Goal: Book appointment/travel/reservation

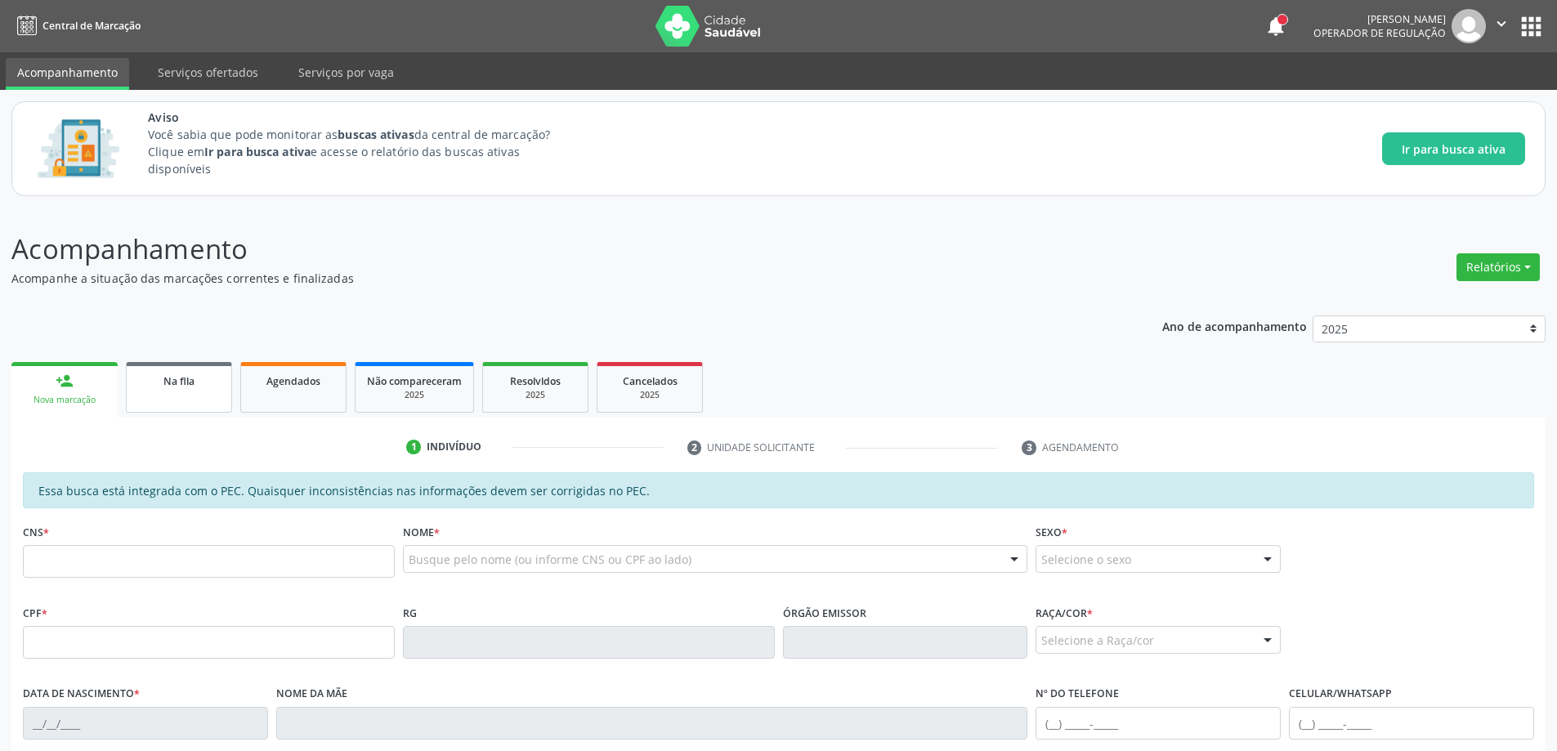
click at [159, 401] on link "Na fila" at bounding box center [179, 387] width 106 height 51
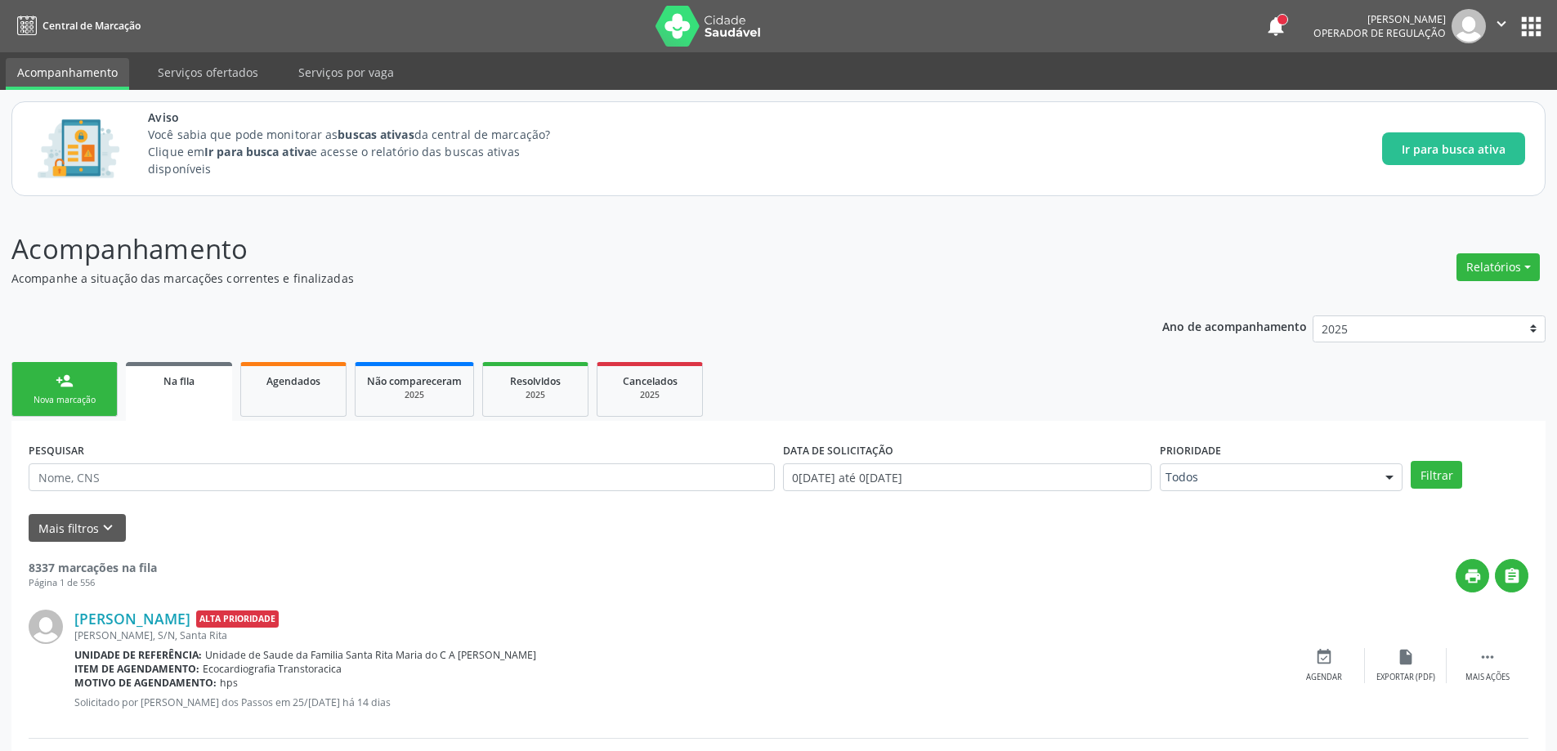
drag, startPoint x: 147, startPoint y: 474, endPoint x: 497, endPoint y: 519, distance: 352.8
click at [497, 519] on div "Mais filtros keyboard_arrow_down" at bounding box center [779, 528] width 1508 height 29
paste input "704002838750264"
type input "704002838750264"
click at [1435, 477] on button "Filtrar" at bounding box center [1437, 475] width 52 height 28
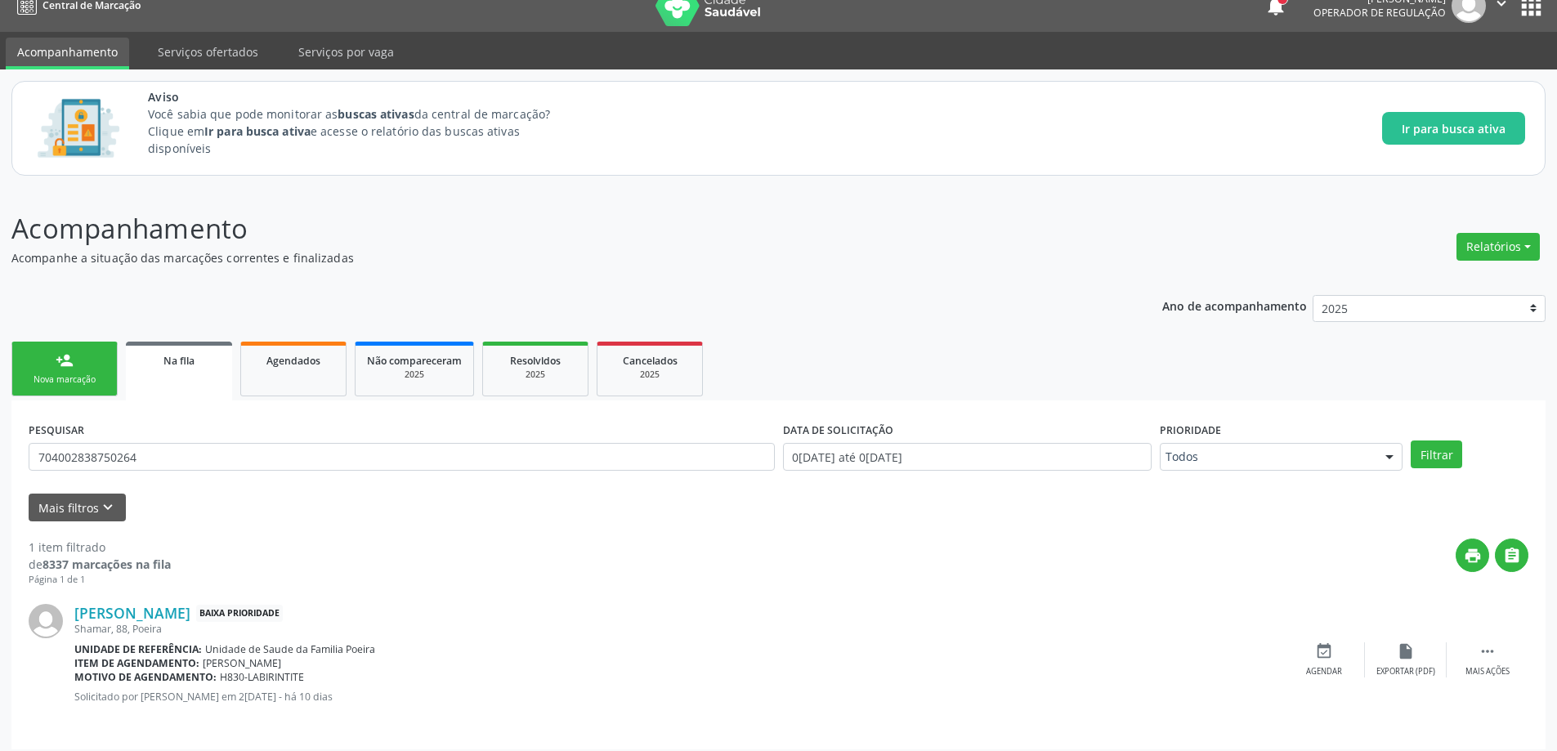
scroll to position [30, 0]
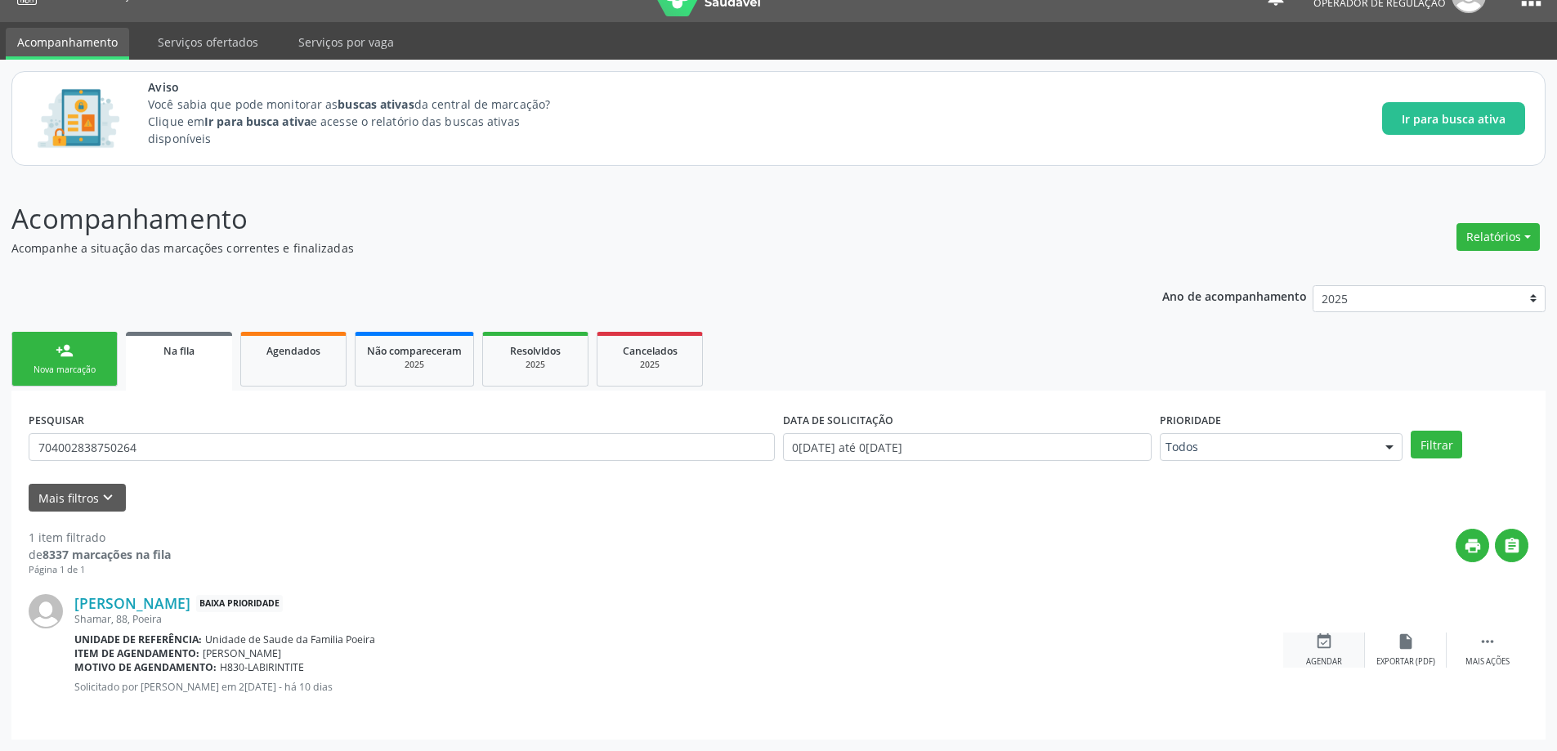
click at [1328, 650] on icon "event_available" at bounding box center [1324, 642] width 18 height 18
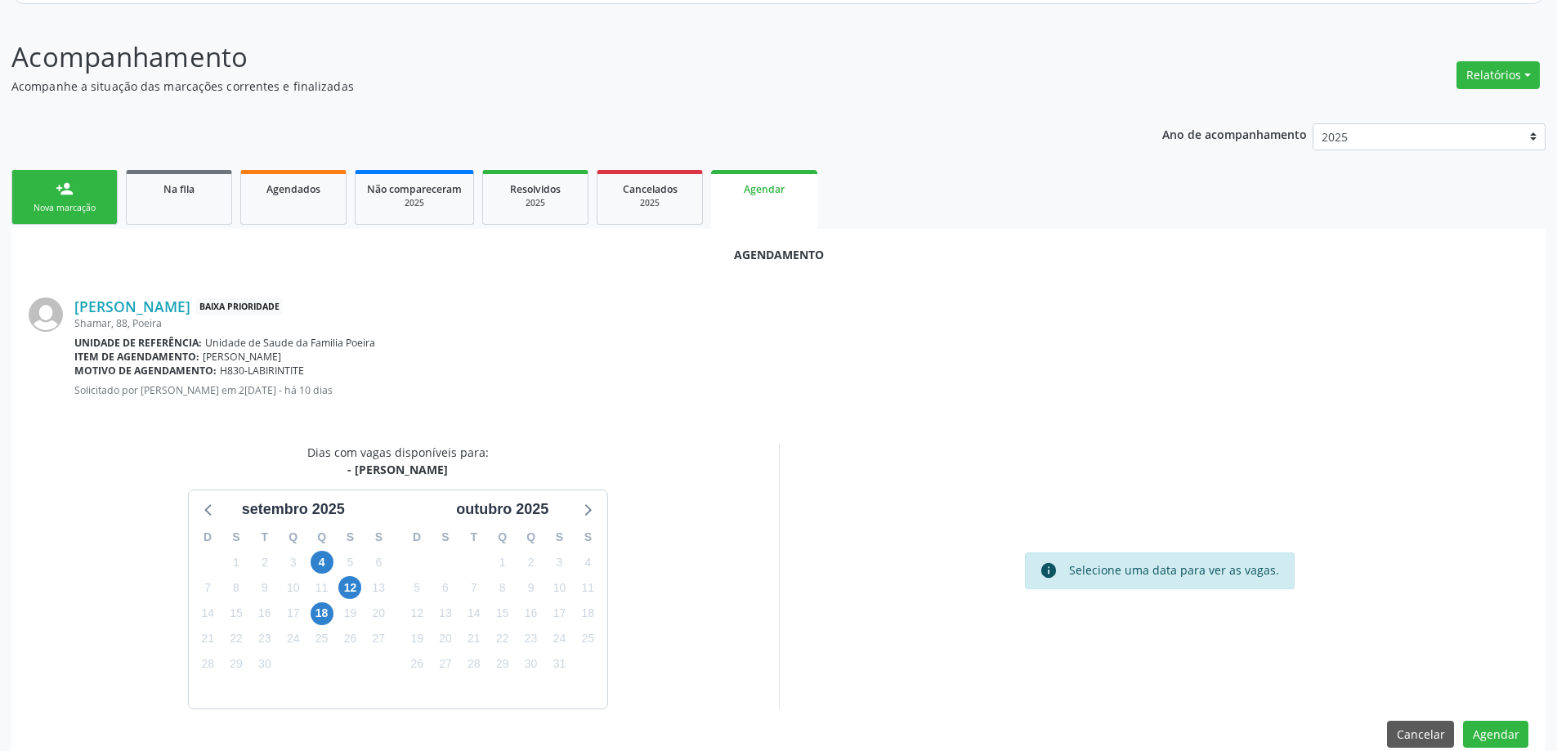
scroll to position [194, 0]
click at [347, 589] on span "12" at bounding box center [349, 586] width 23 height 23
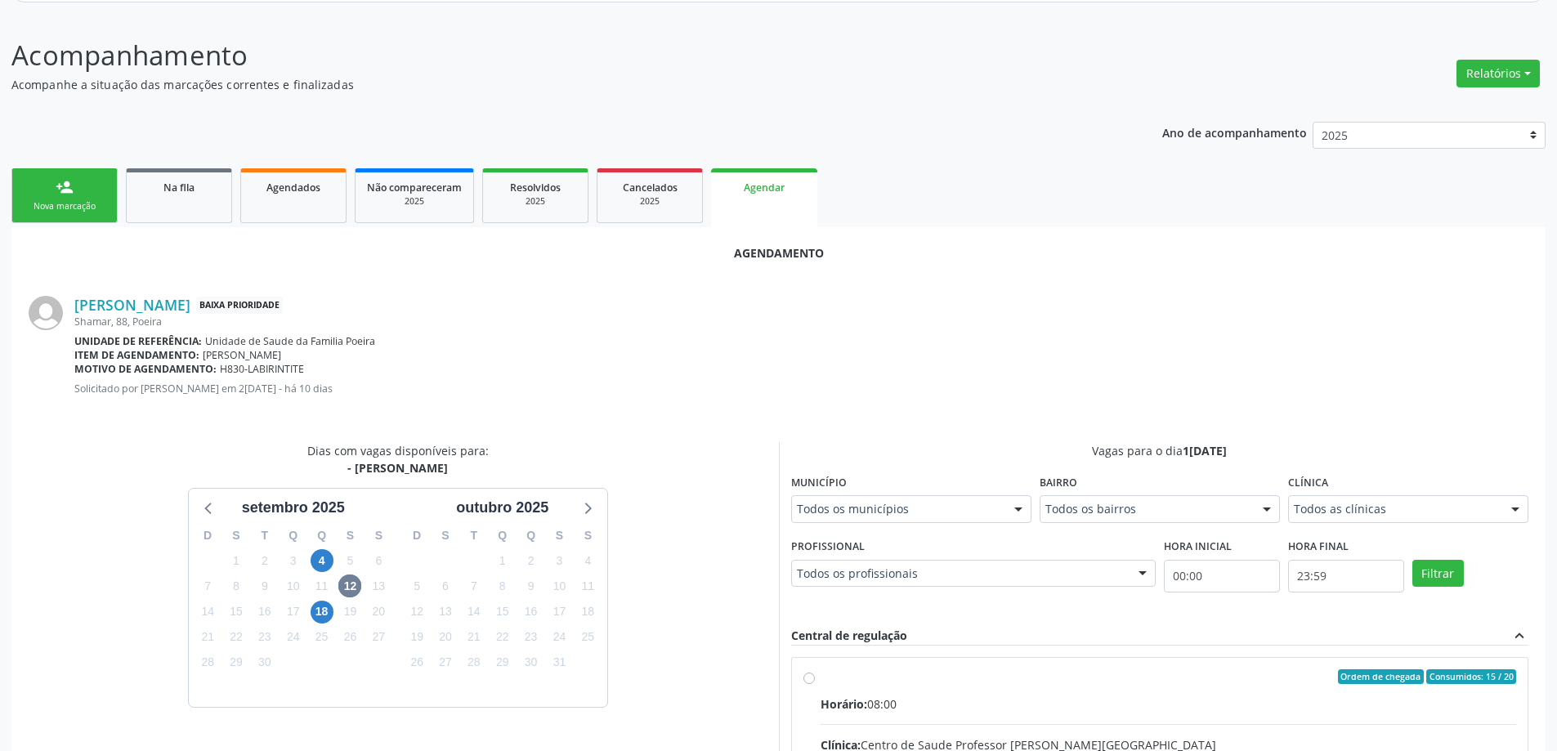
click at [808, 678] on input "Ordem de chegada Consumidos: 15 / 20 Horário: 08:00 Clínica: Centro de Saude Pr…" at bounding box center [809, 677] width 11 height 15
radio input "true"
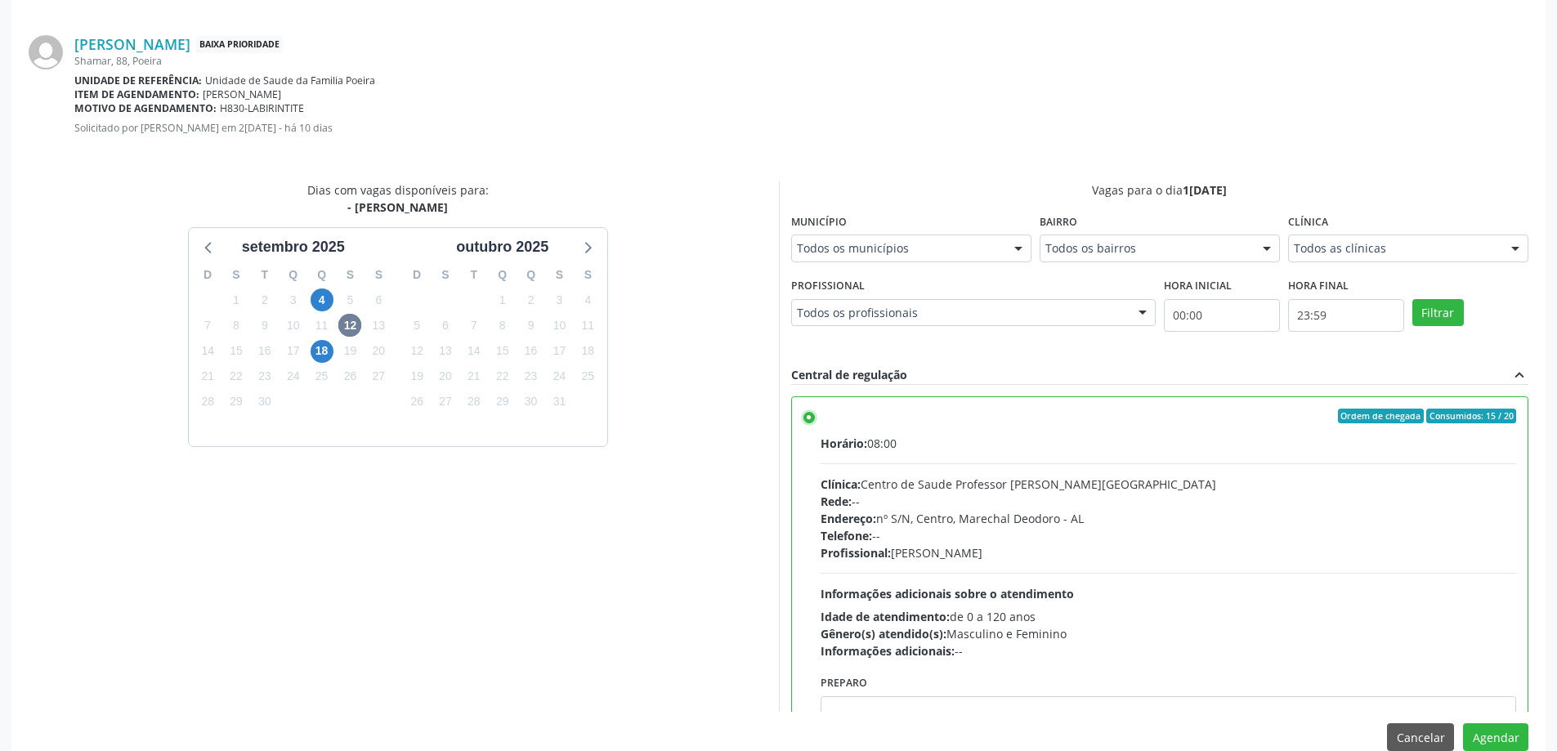
scroll to position [483, 0]
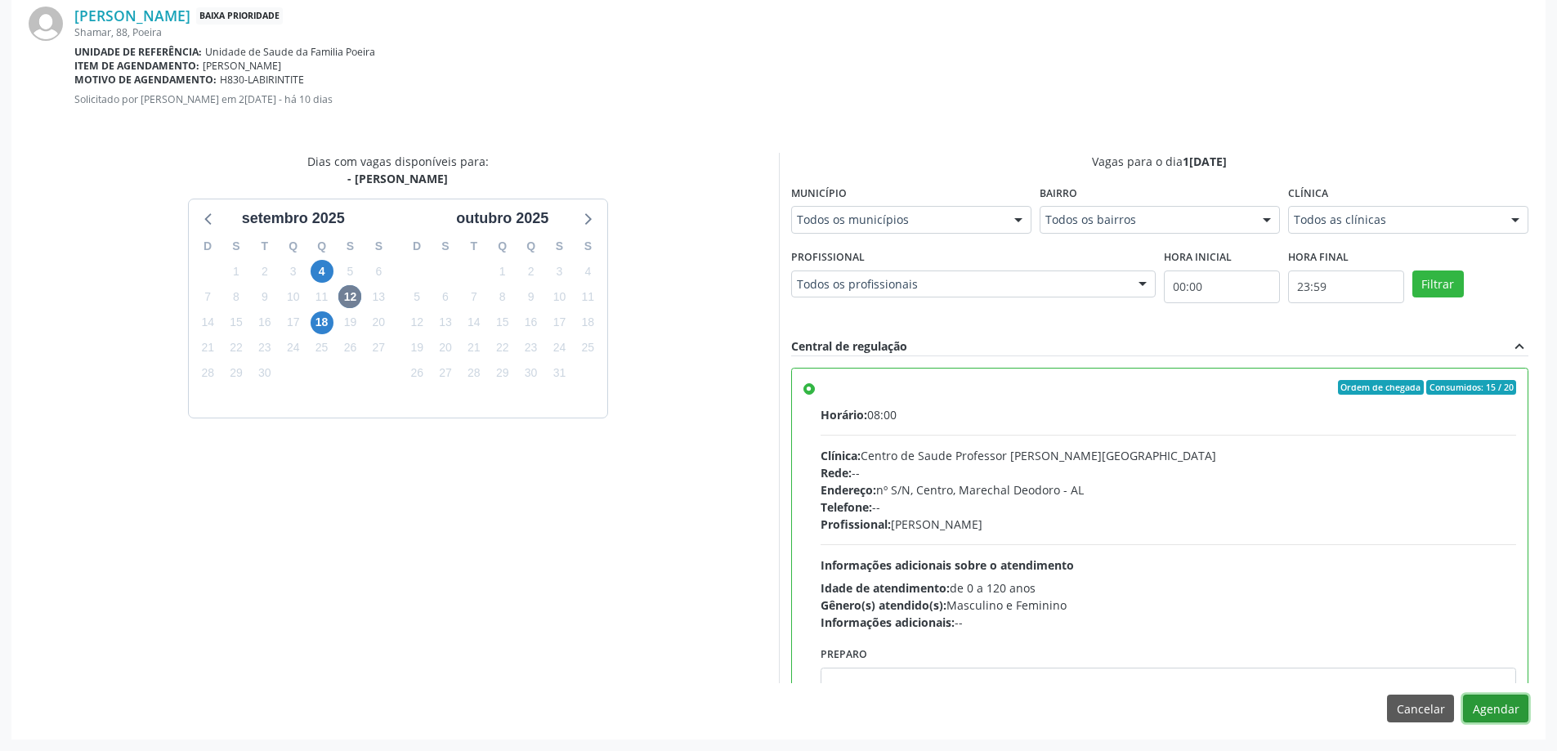
click at [1498, 713] on button "Agendar" at bounding box center [1495, 709] width 65 height 28
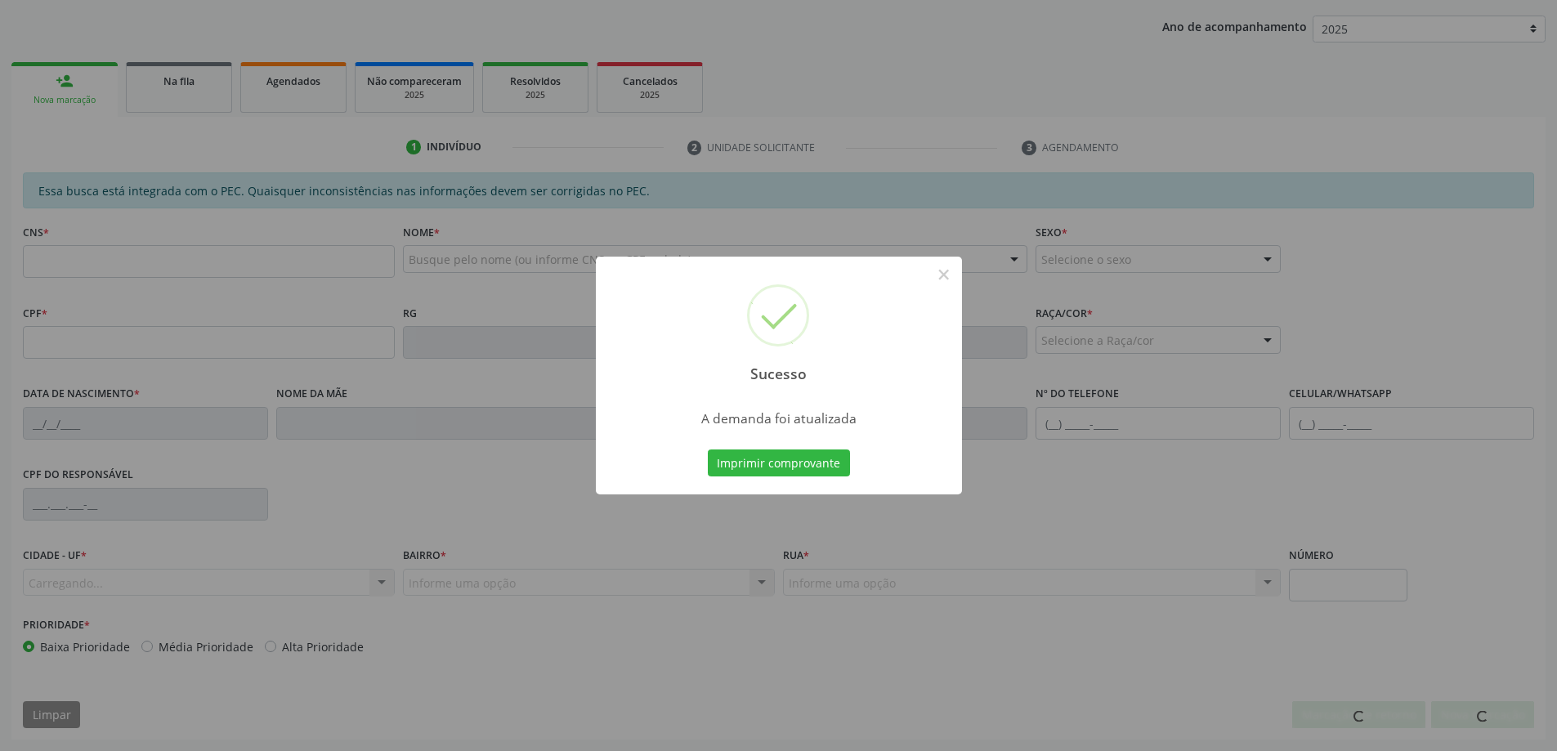
scroll to position [300, 0]
click at [942, 277] on button "×" at bounding box center [944, 275] width 28 height 28
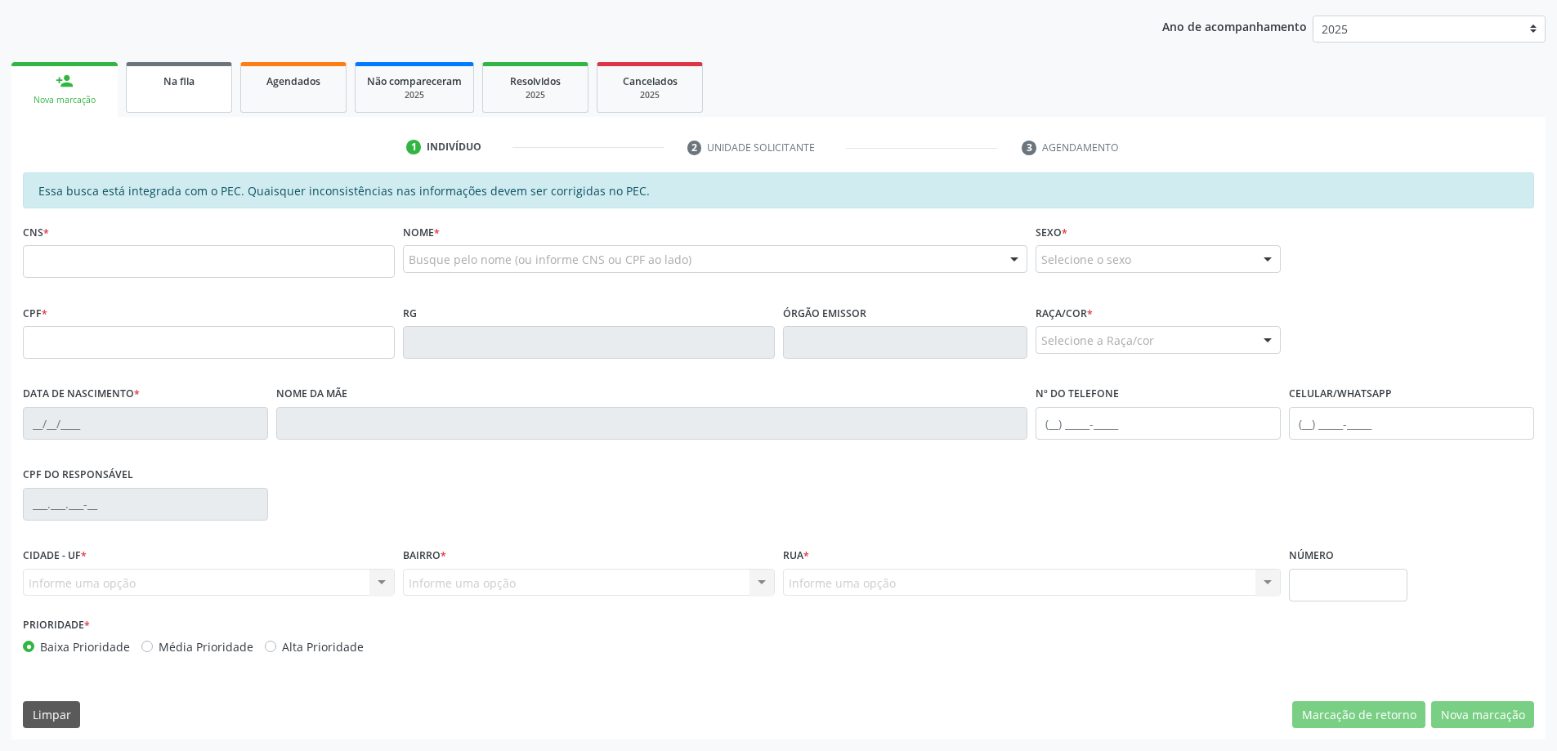
click at [175, 86] on span "Na fila" at bounding box center [178, 81] width 31 height 14
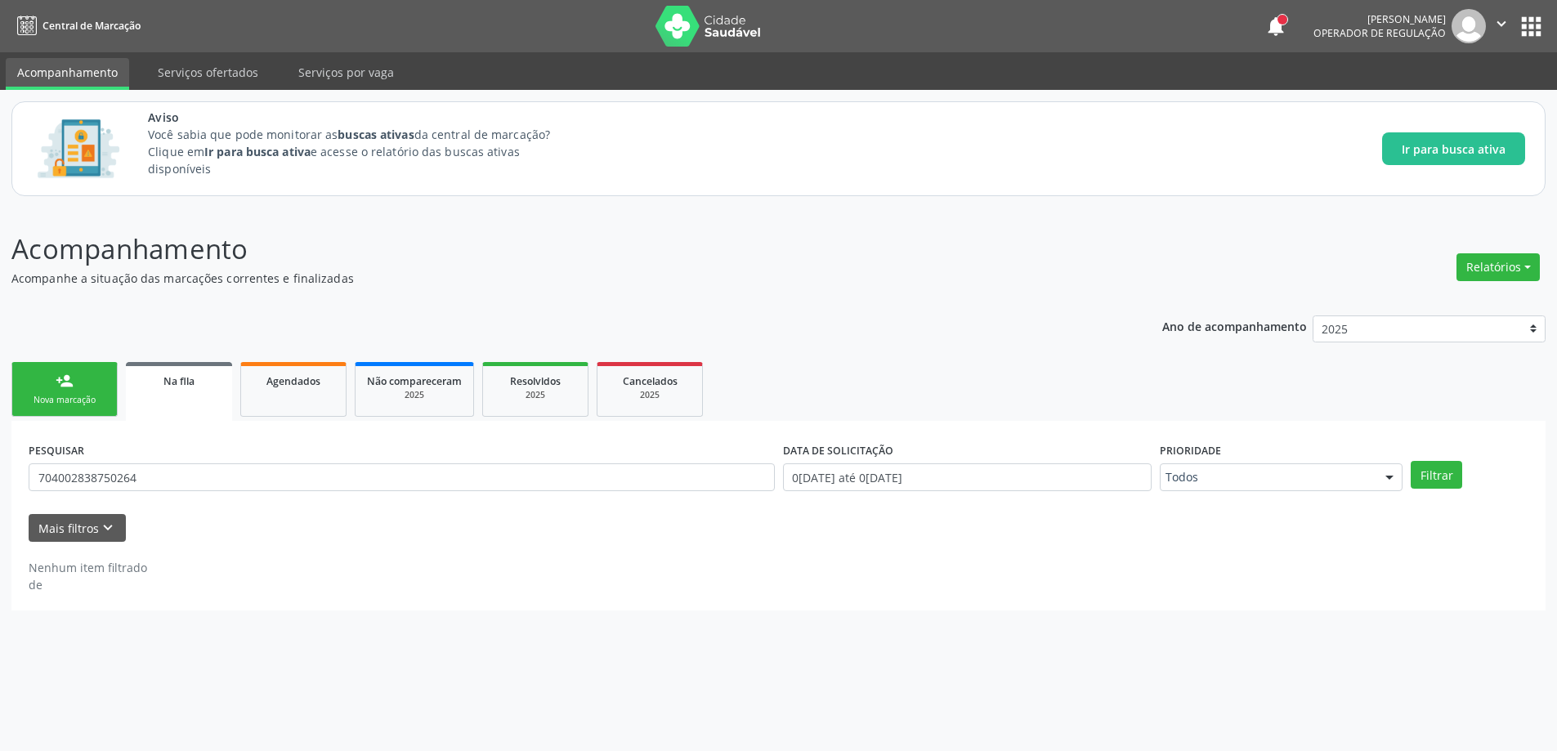
scroll to position [0, 0]
click at [170, 487] on input "704002838750264" at bounding box center [405, 478] width 752 height 28
type input "7"
click at [111, 526] on icon "keyboard_arrow_down" at bounding box center [108, 528] width 18 height 18
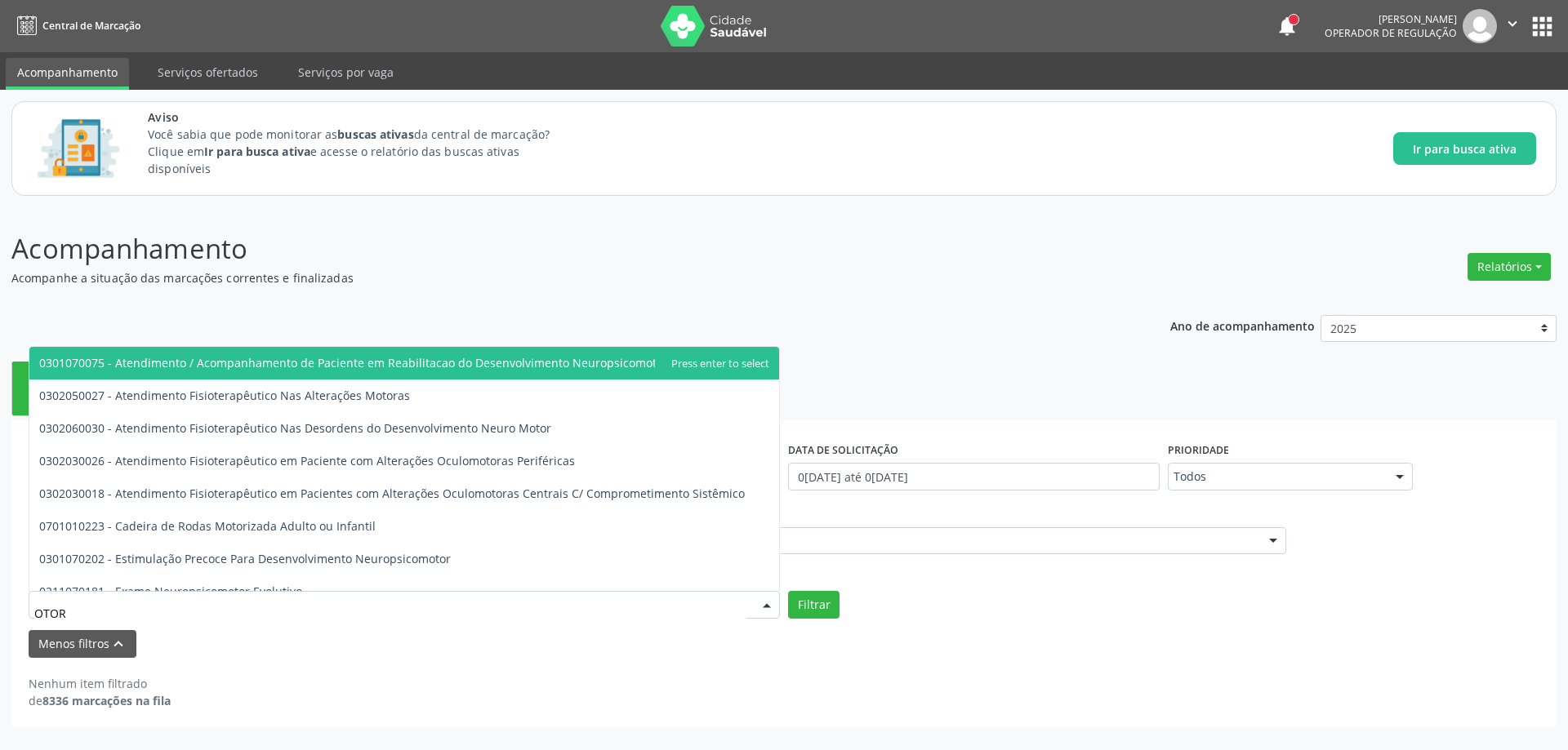
type input "OTORR"
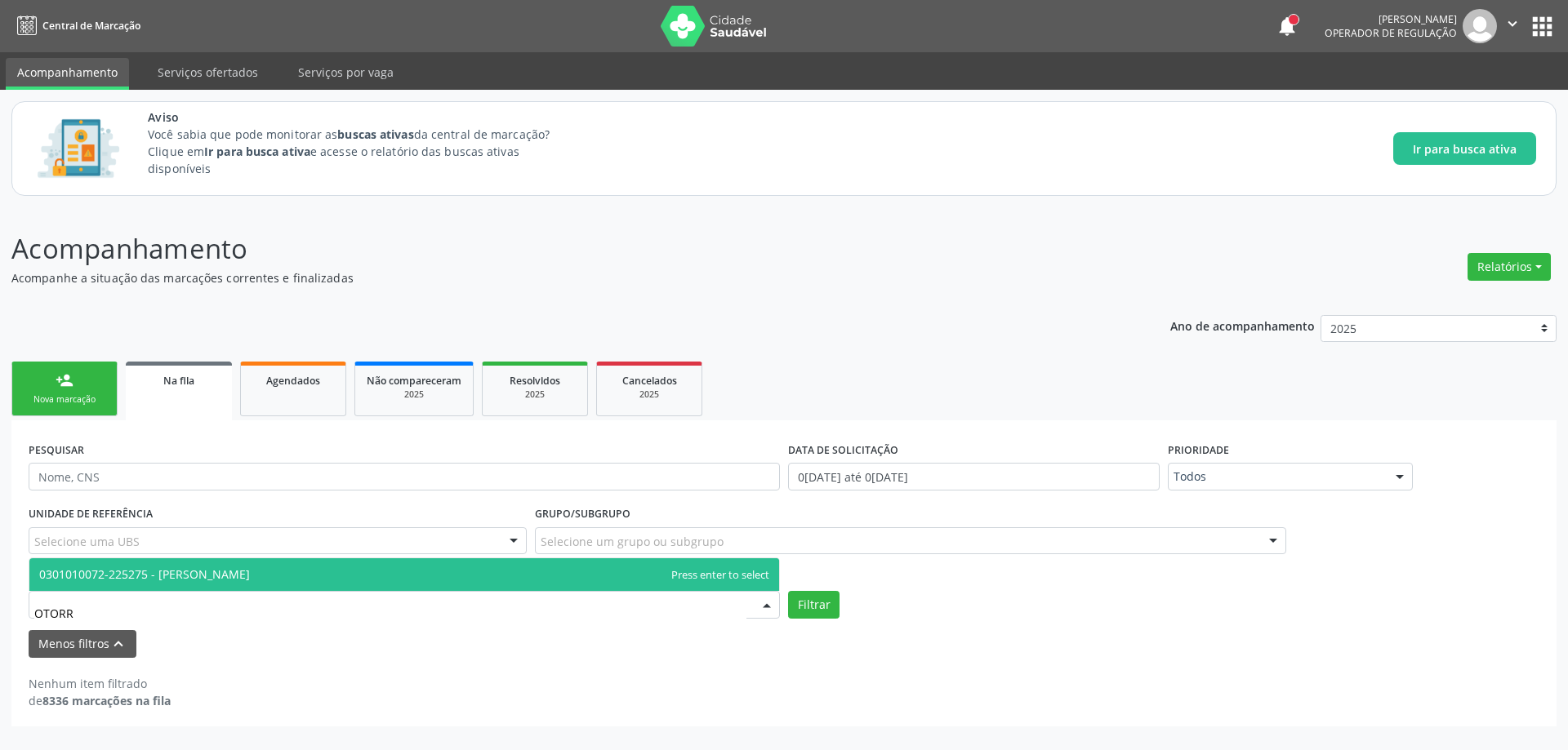
click at [250, 572] on span "0301010072-225275 - [PERSON_NAME]" at bounding box center [144, 574] width 211 height 16
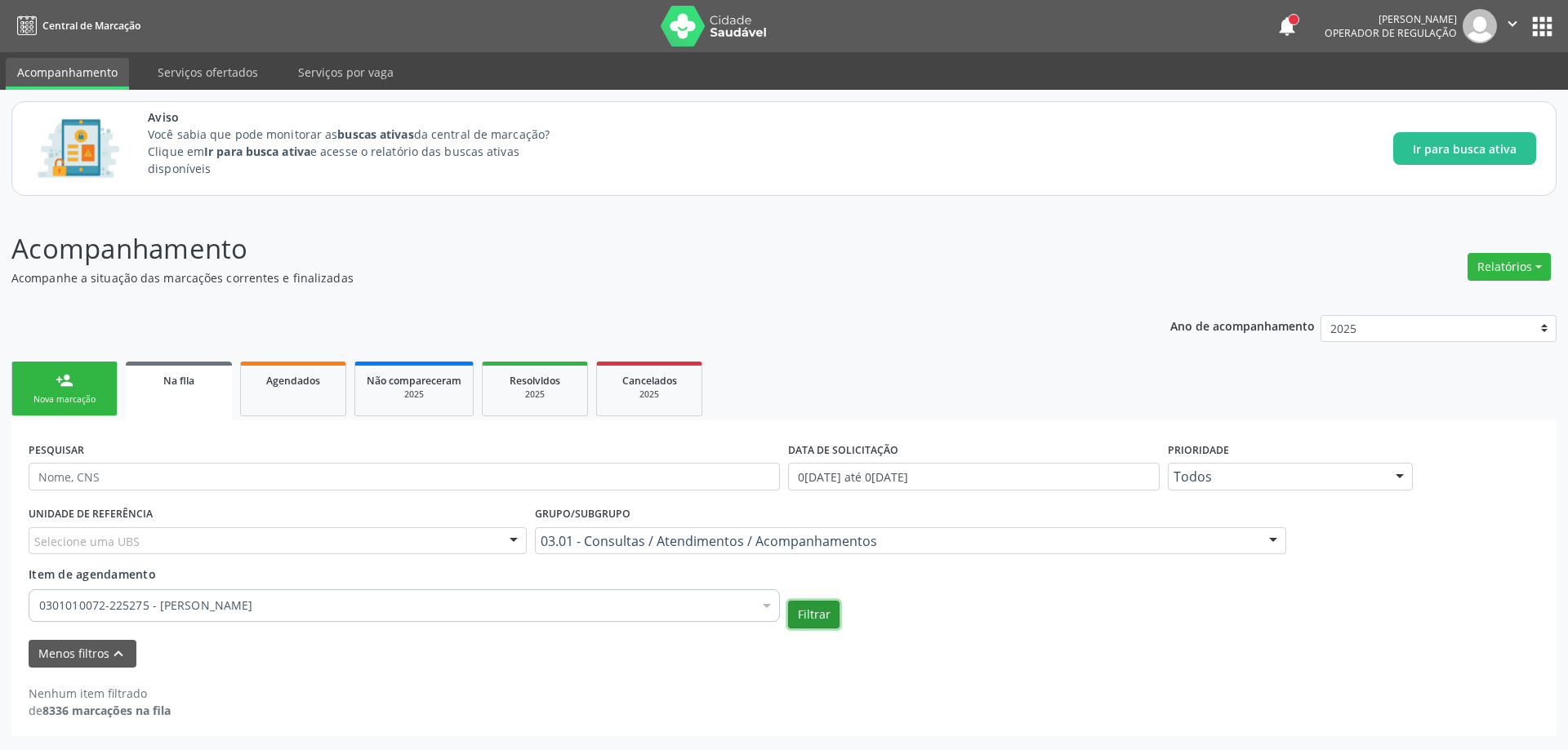
click at [812, 619] on button "Filtrar" at bounding box center [814, 615] width 52 height 28
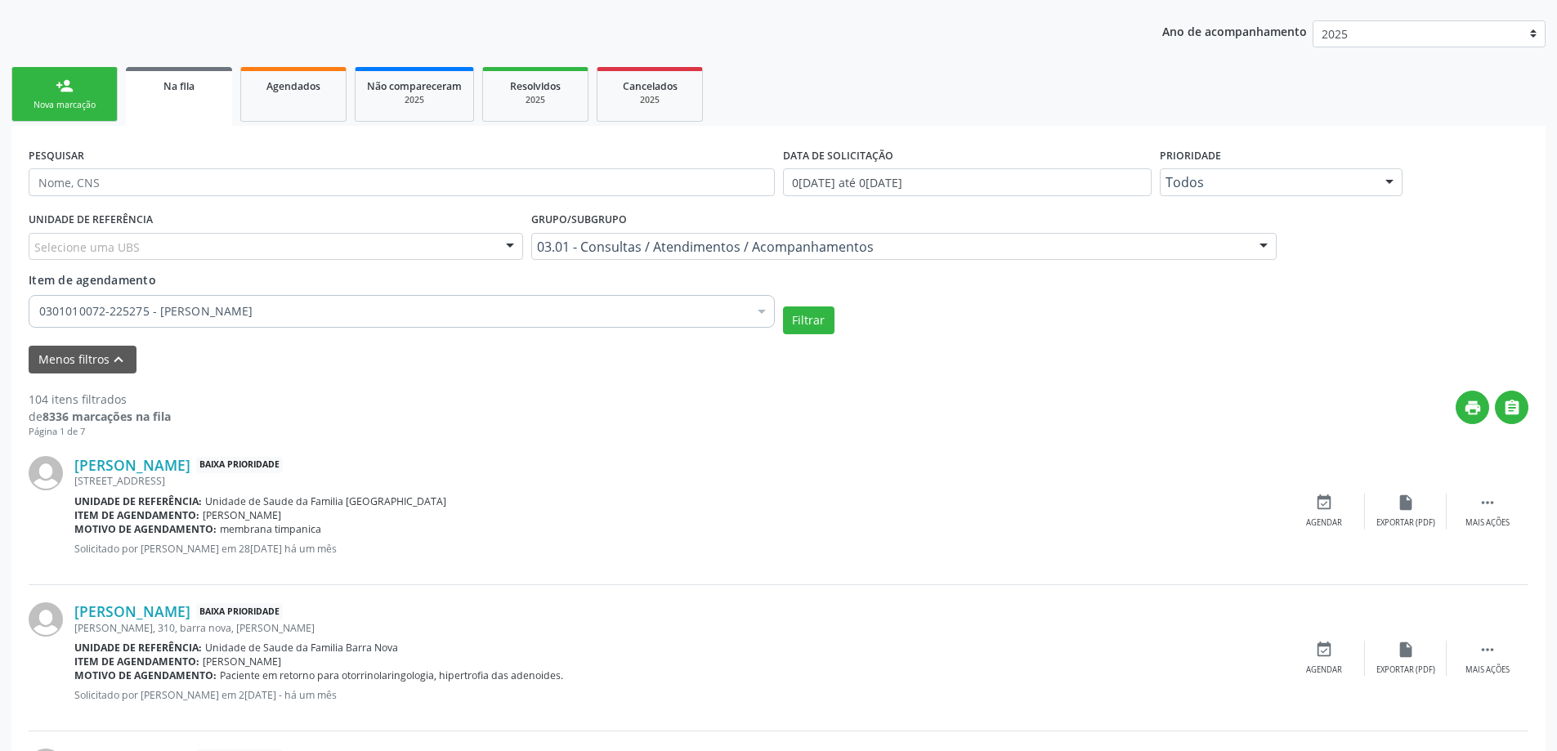
scroll to position [327, 0]
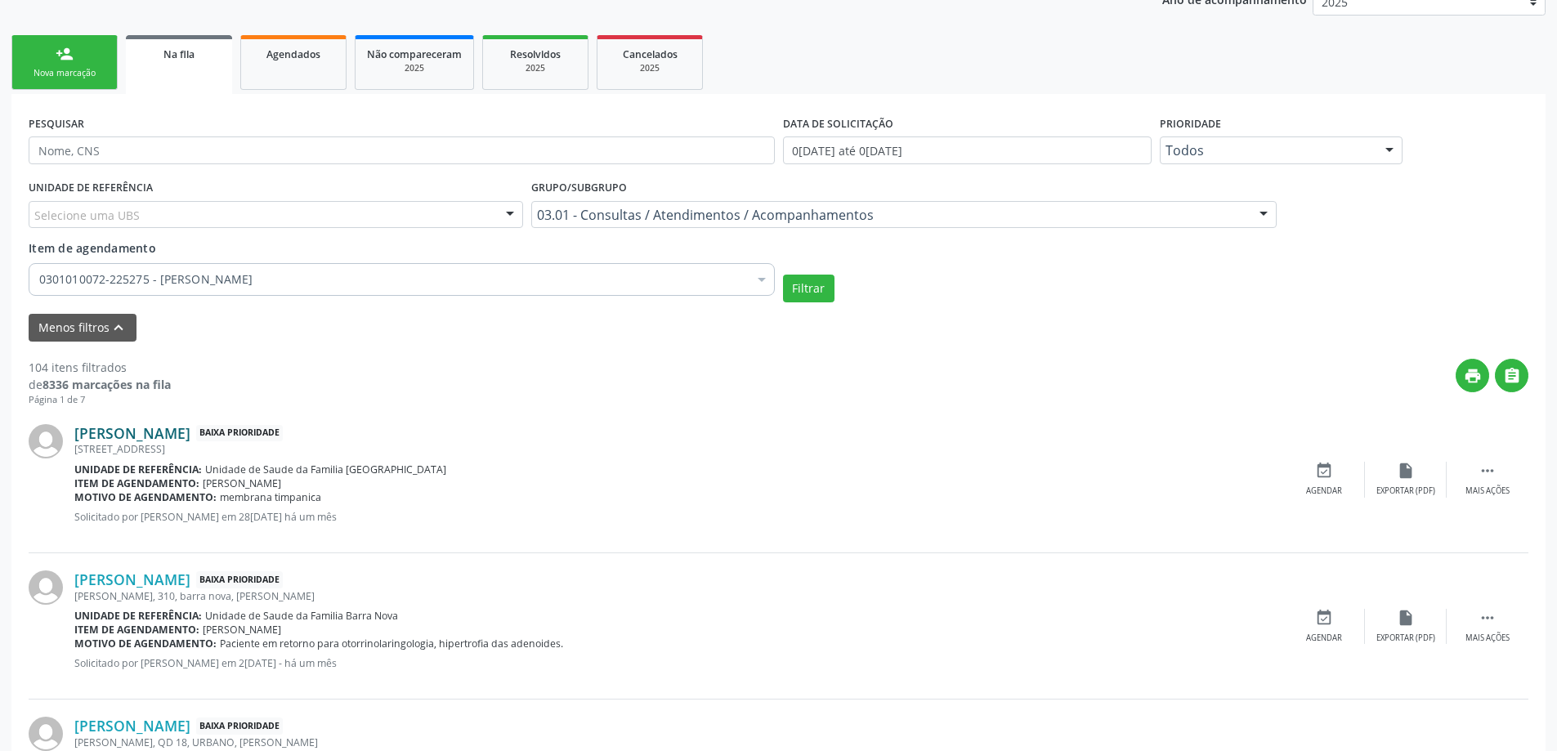
click at [190, 436] on link "[PERSON_NAME]" at bounding box center [132, 433] width 116 height 18
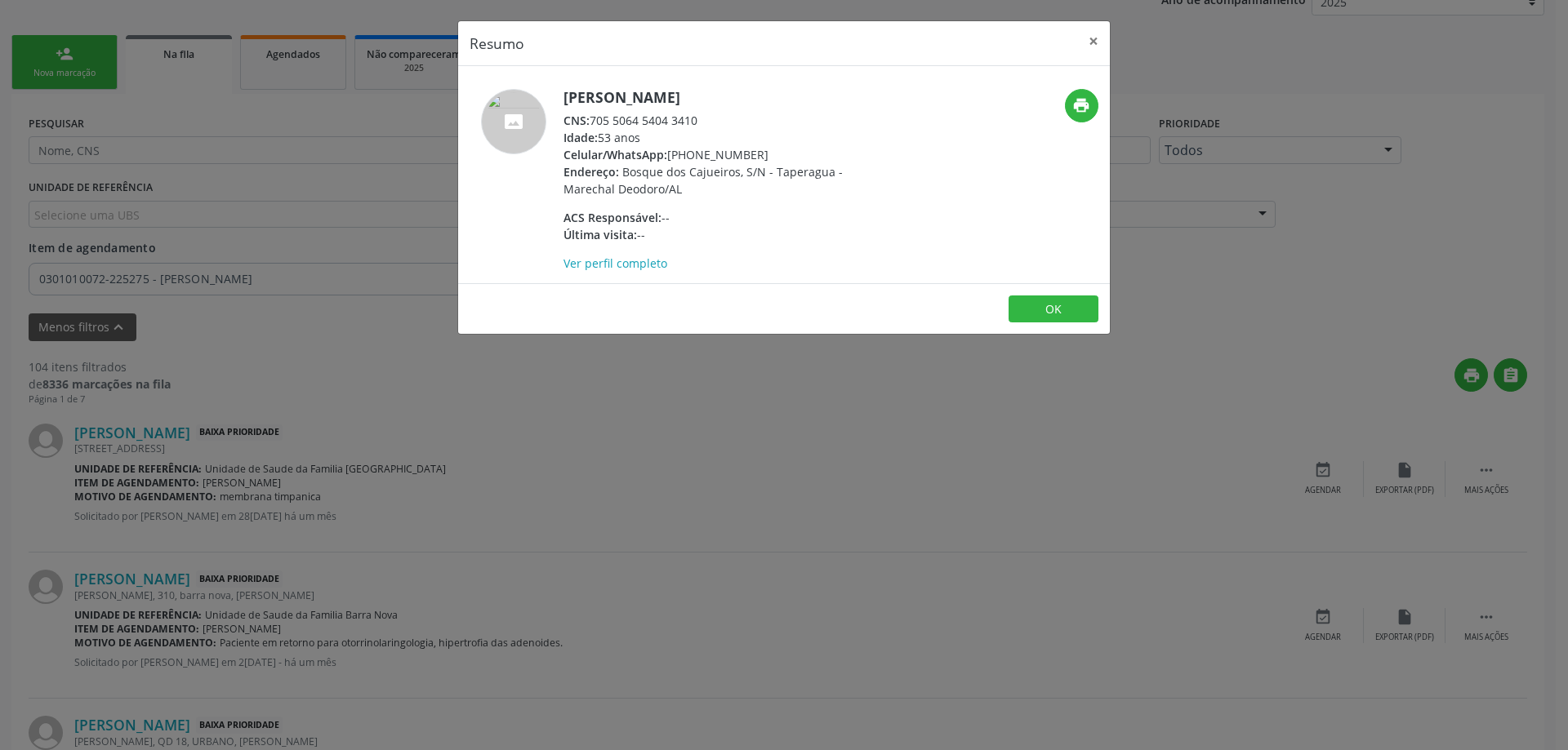
drag, startPoint x: 700, startPoint y: 118, endPoint x: 592, endPoint y: 120, distance: 108.0
click at [592, 120] on div "CNS: 705 5064 5404 3410" at bounding box center [722, 120] width 318 height 17
copy div "705 5064 5404 3410"
click at [1097, 49] on button "×" at bounding box center [1093, 41] width 33 height 40
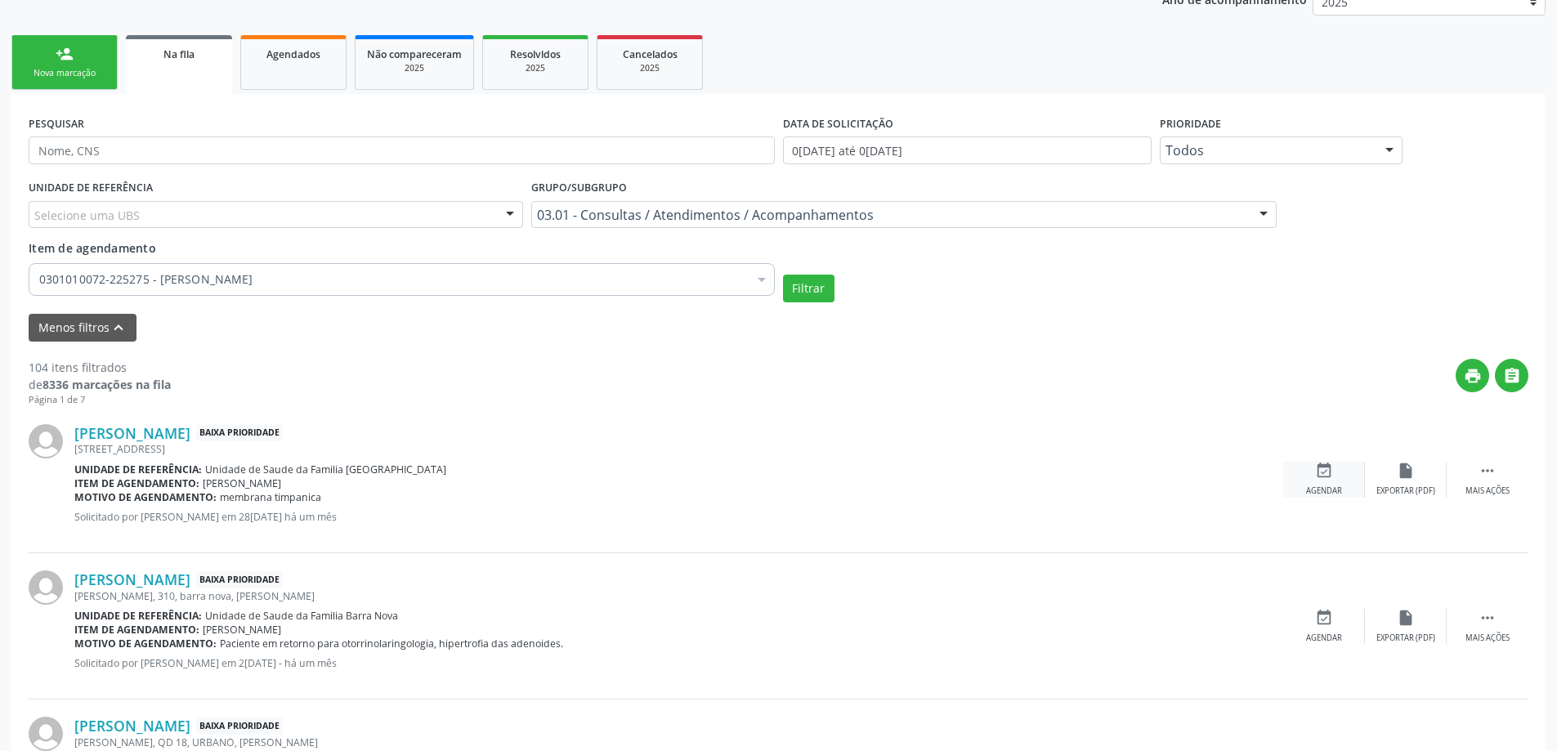
click at [1310, 484] on div "event_available Agendar" at bounding box center [1324, 479] width 82 height 35
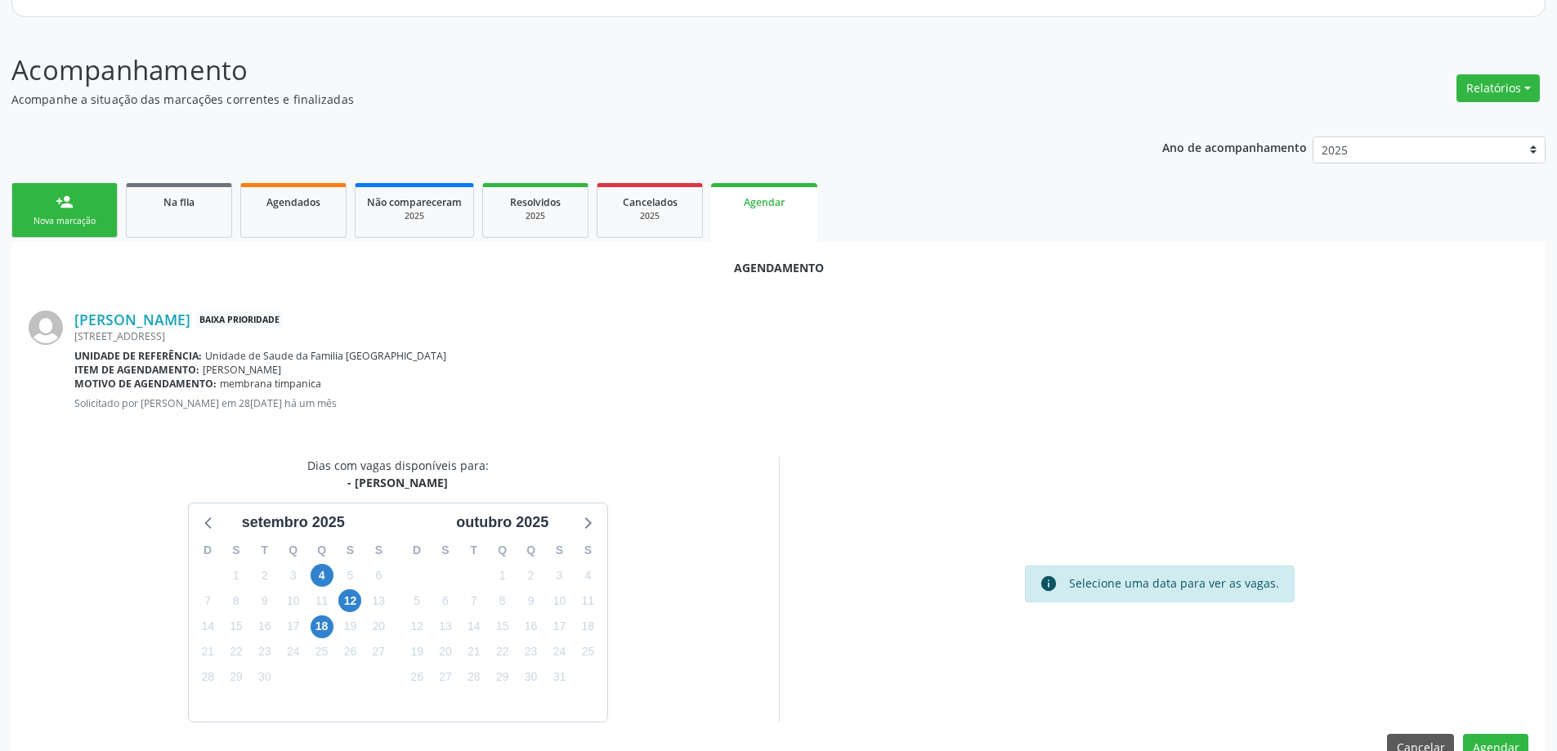
scroll to position [217, 0]
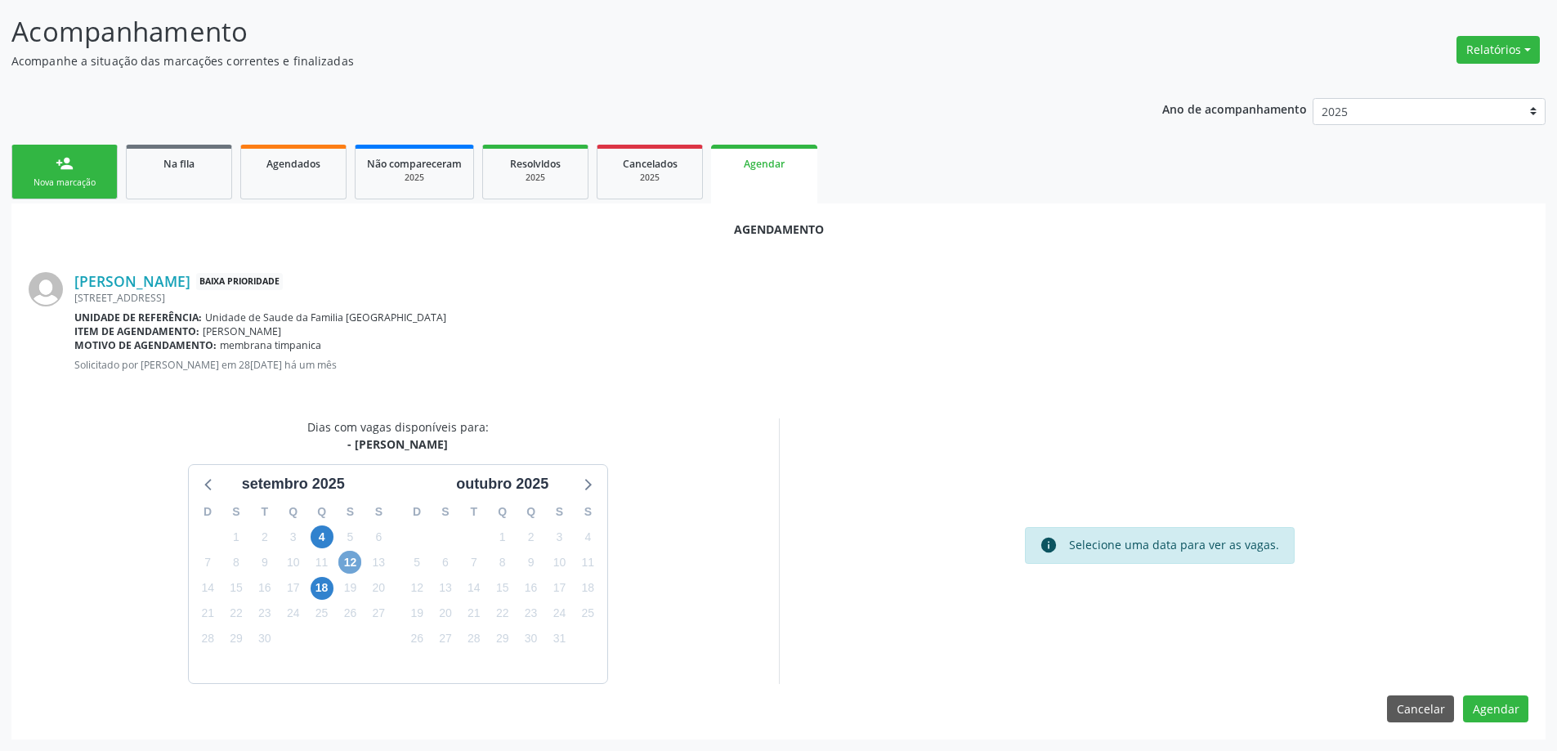
click at [354, 565] on span "12" at bounding box center [349, 562] width 23 height 23
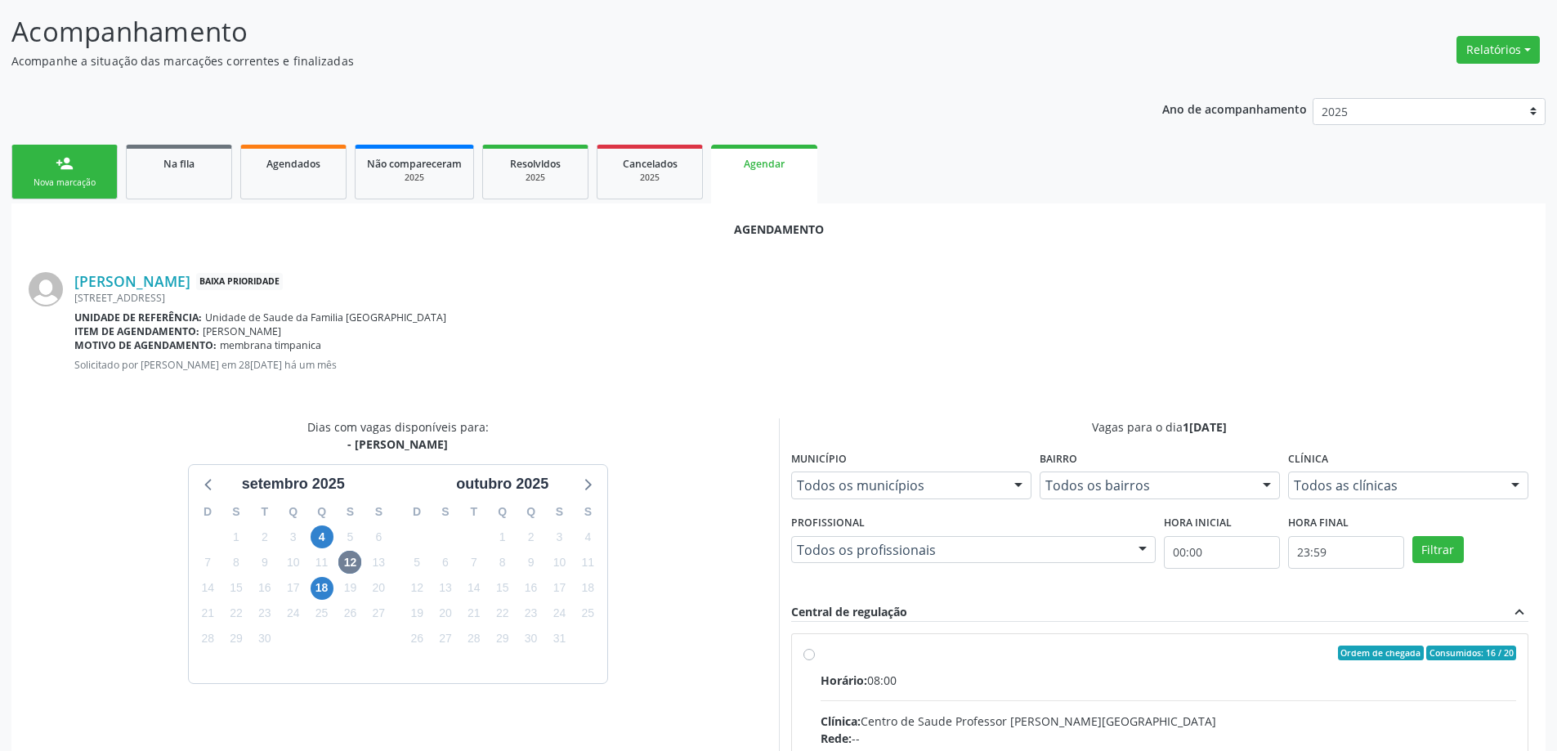
click at [813, 655] on input "Ordem de chegada Consumidos: 16 / 20 Horário: 08:00 Clínica: Centro de Saude Pr…" at bounding box center [809, 653] width 11 height 15
radio input "true"
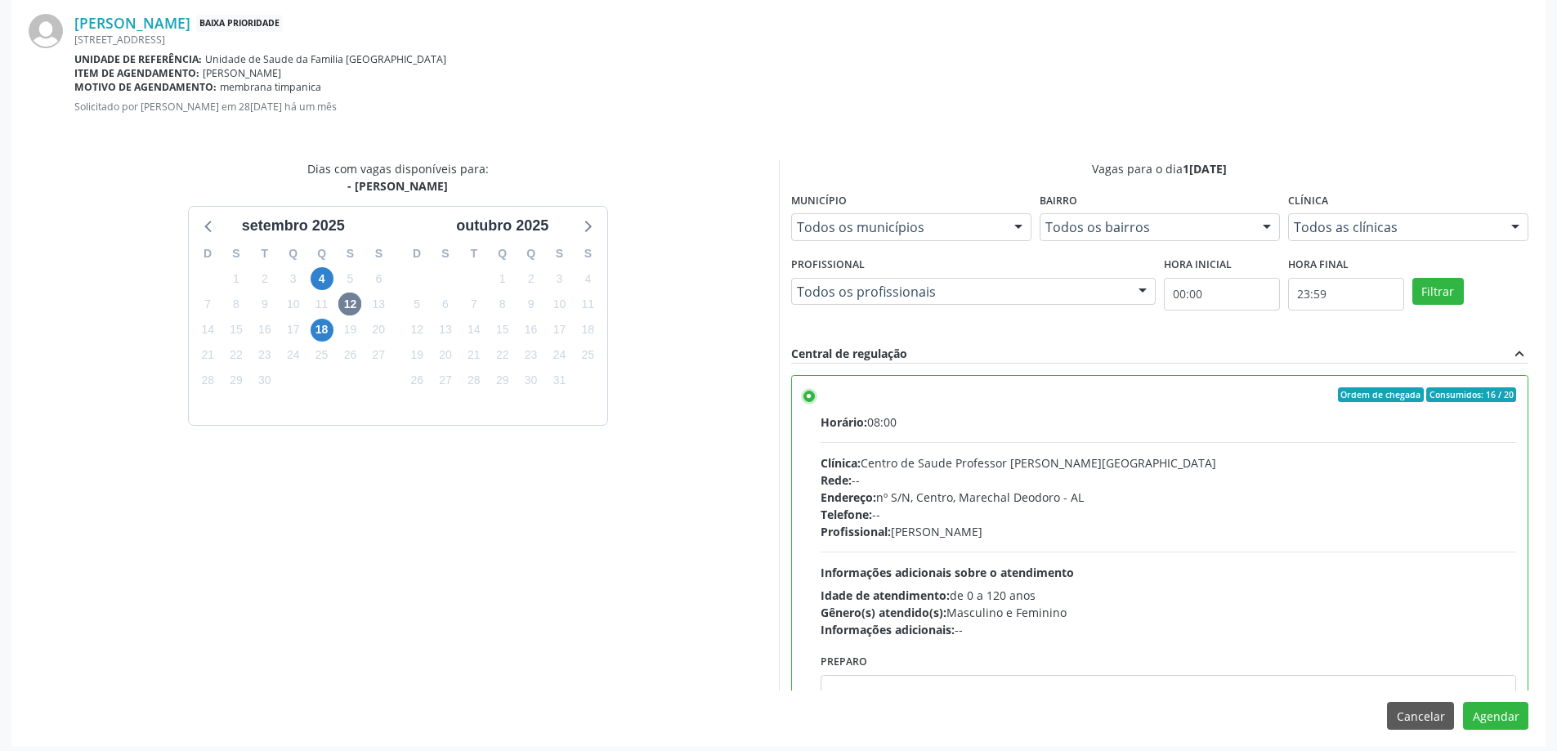
scroll to position [483, 0]
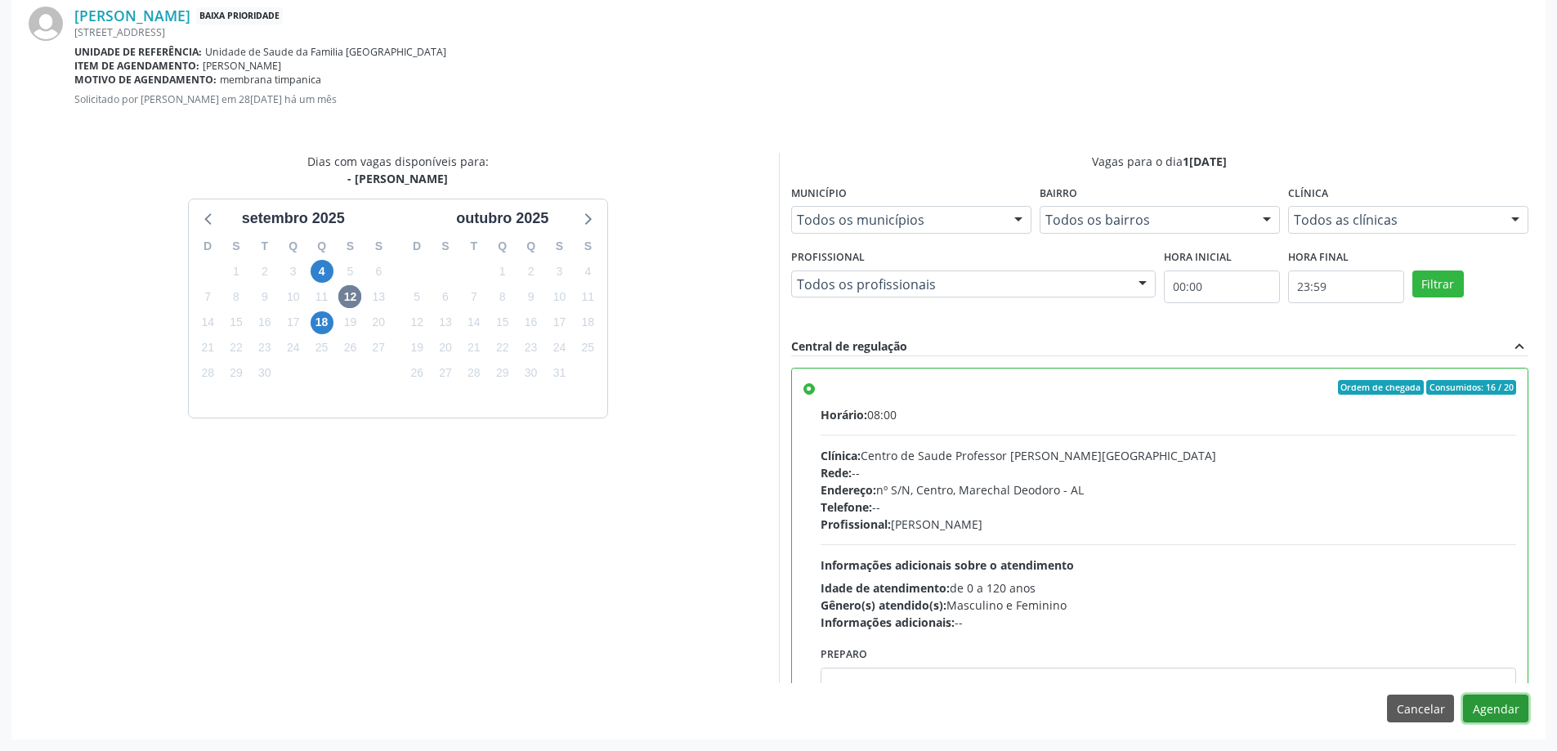
click at [1499, 714] on button "Agendar" at bounding box center [1495, 709] width 65 height 28
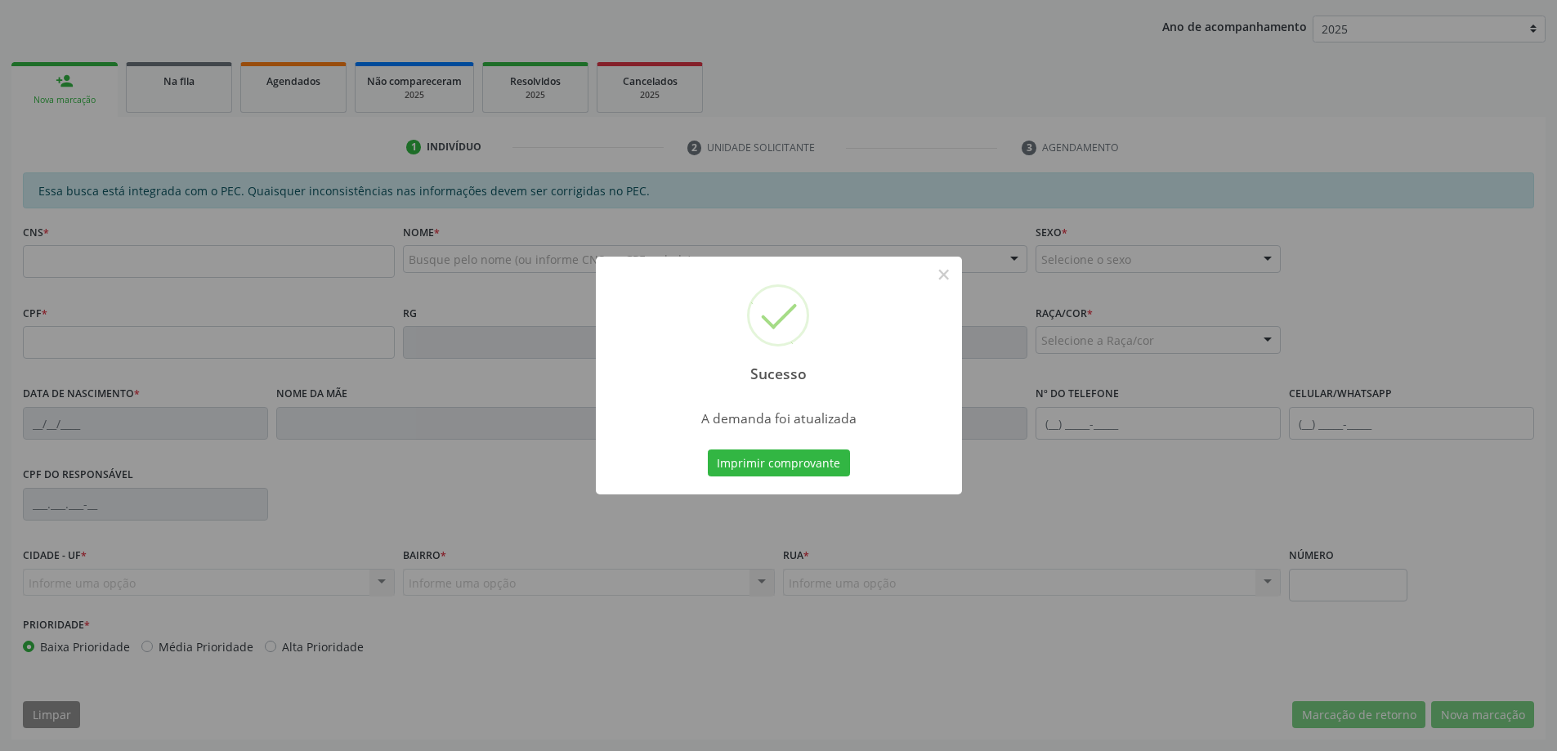
scroll to position [300, 0]
click at [942, 275] on button "×" at bounding box center [944, 275] width 28 height 28
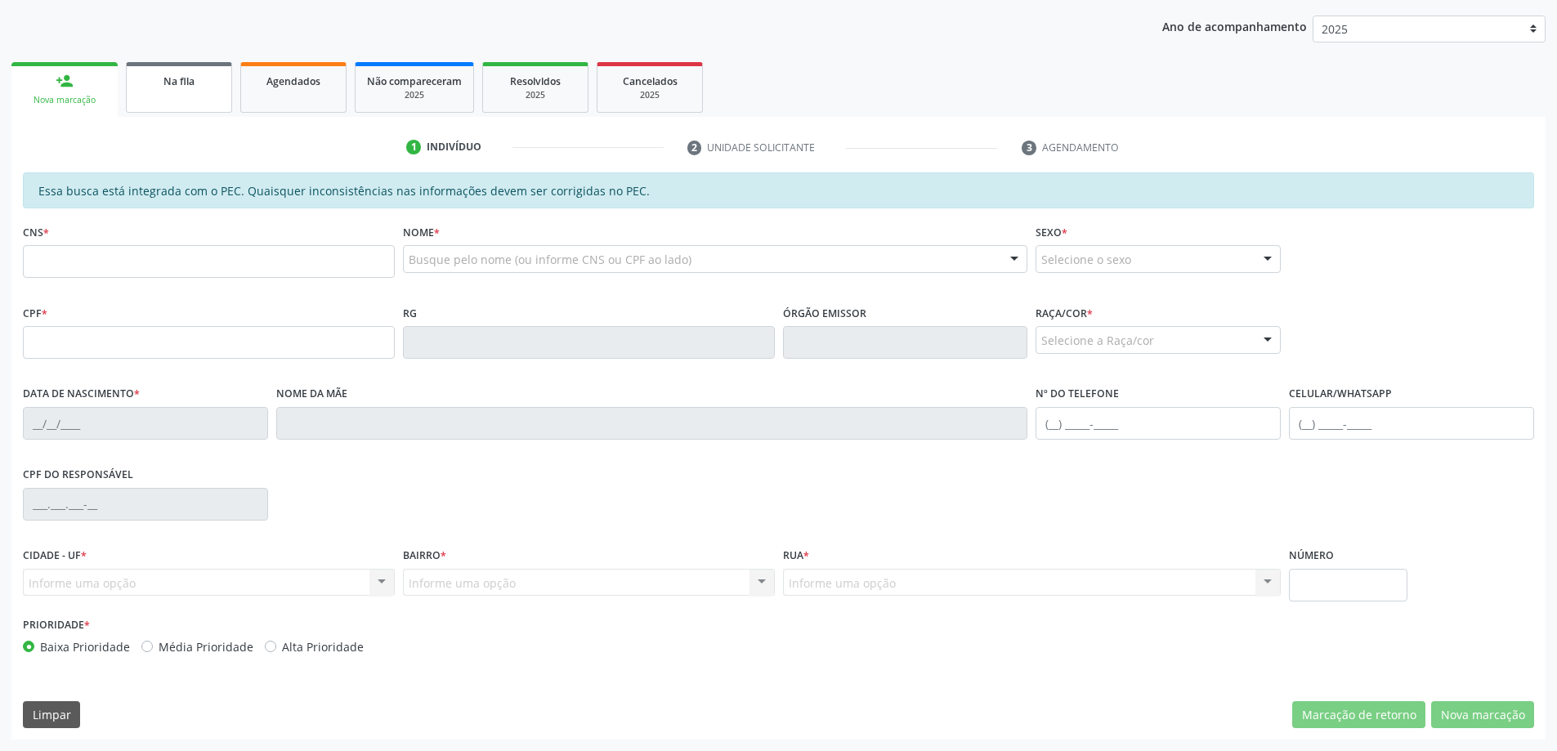
click at [172, 102] on link "Na fila" at bounding box center [179, 87] width 106 height 51
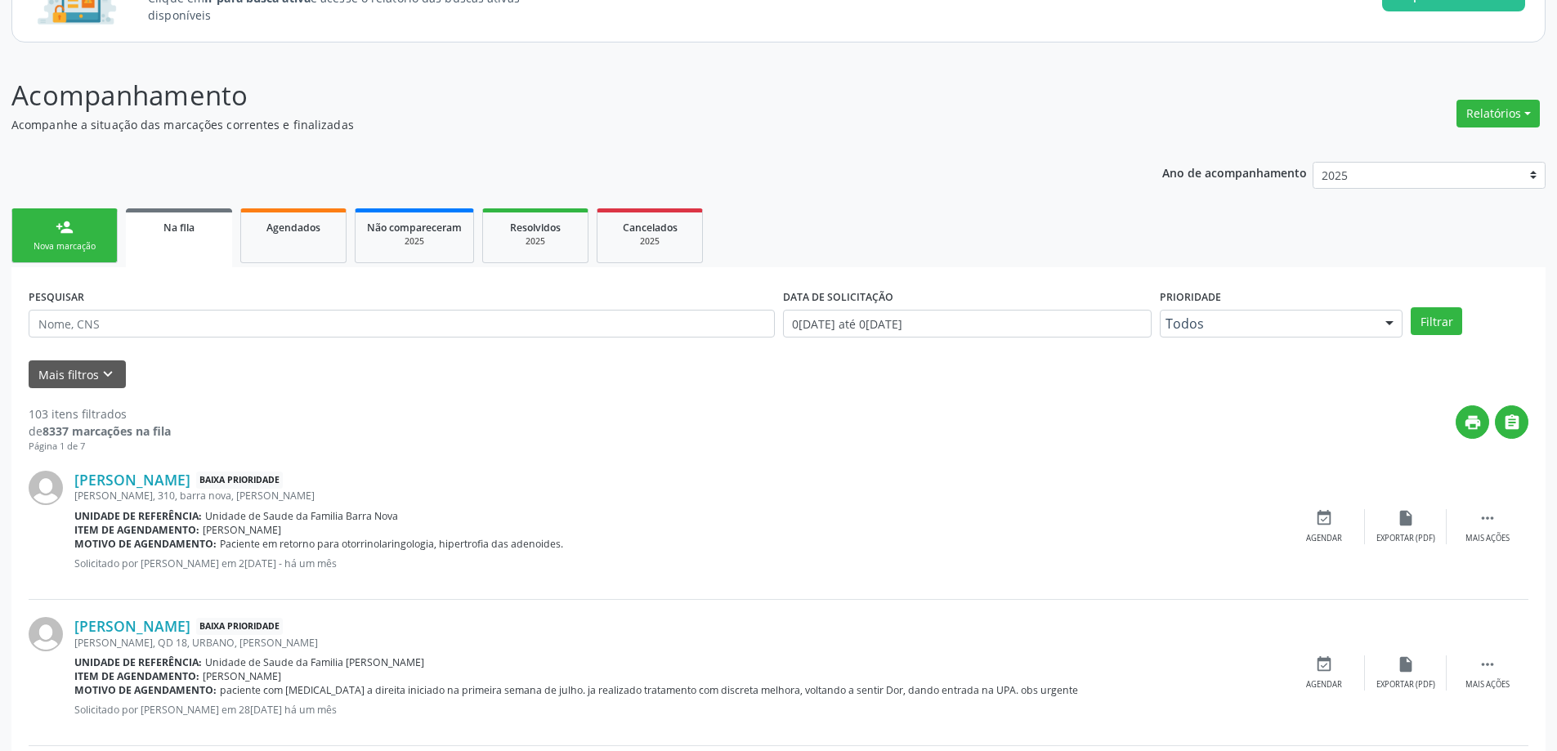
scroll to position [163, 0]
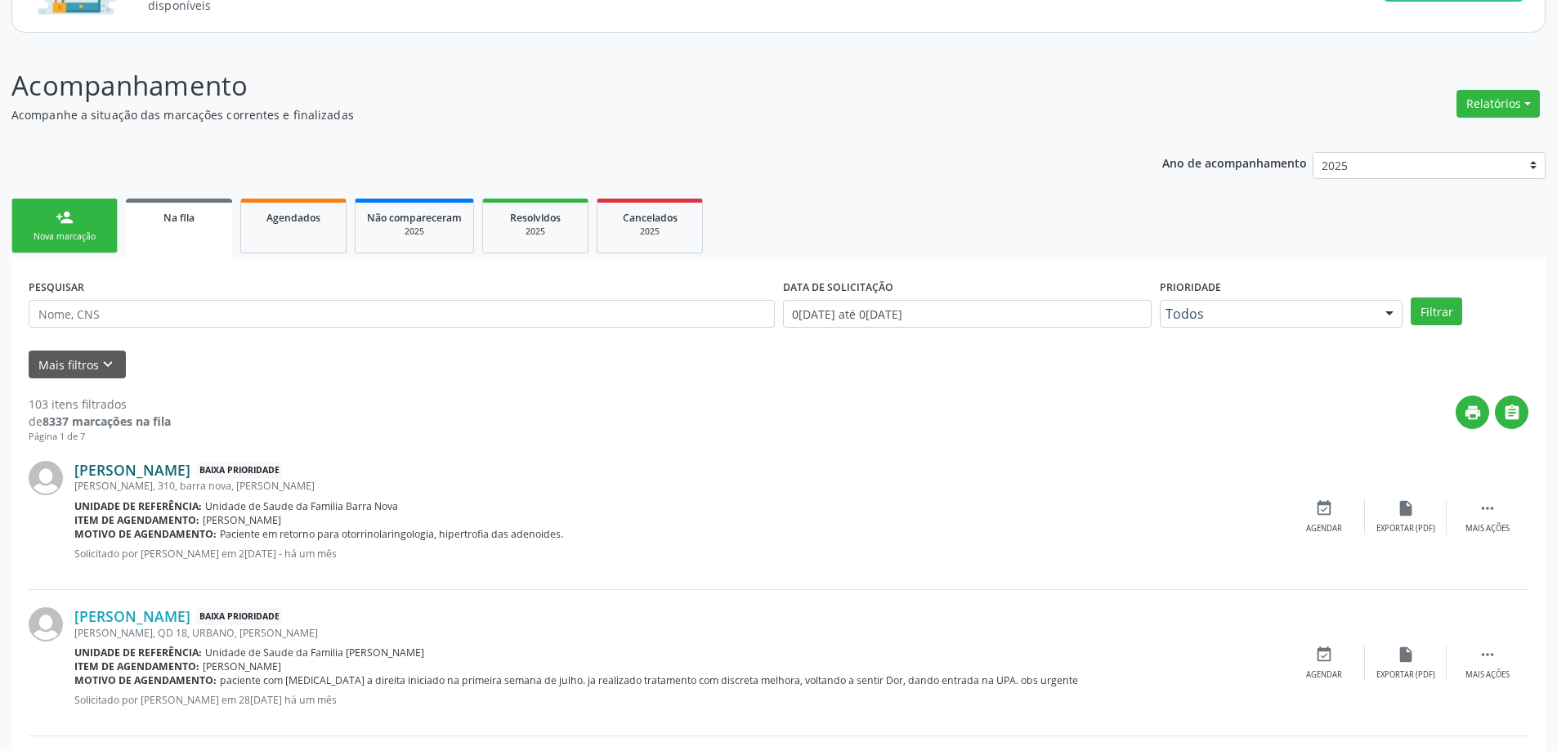
click at [190, 469] on link "[PERSON_NAME]" at bounding box center [132, 470] width 116 height 18
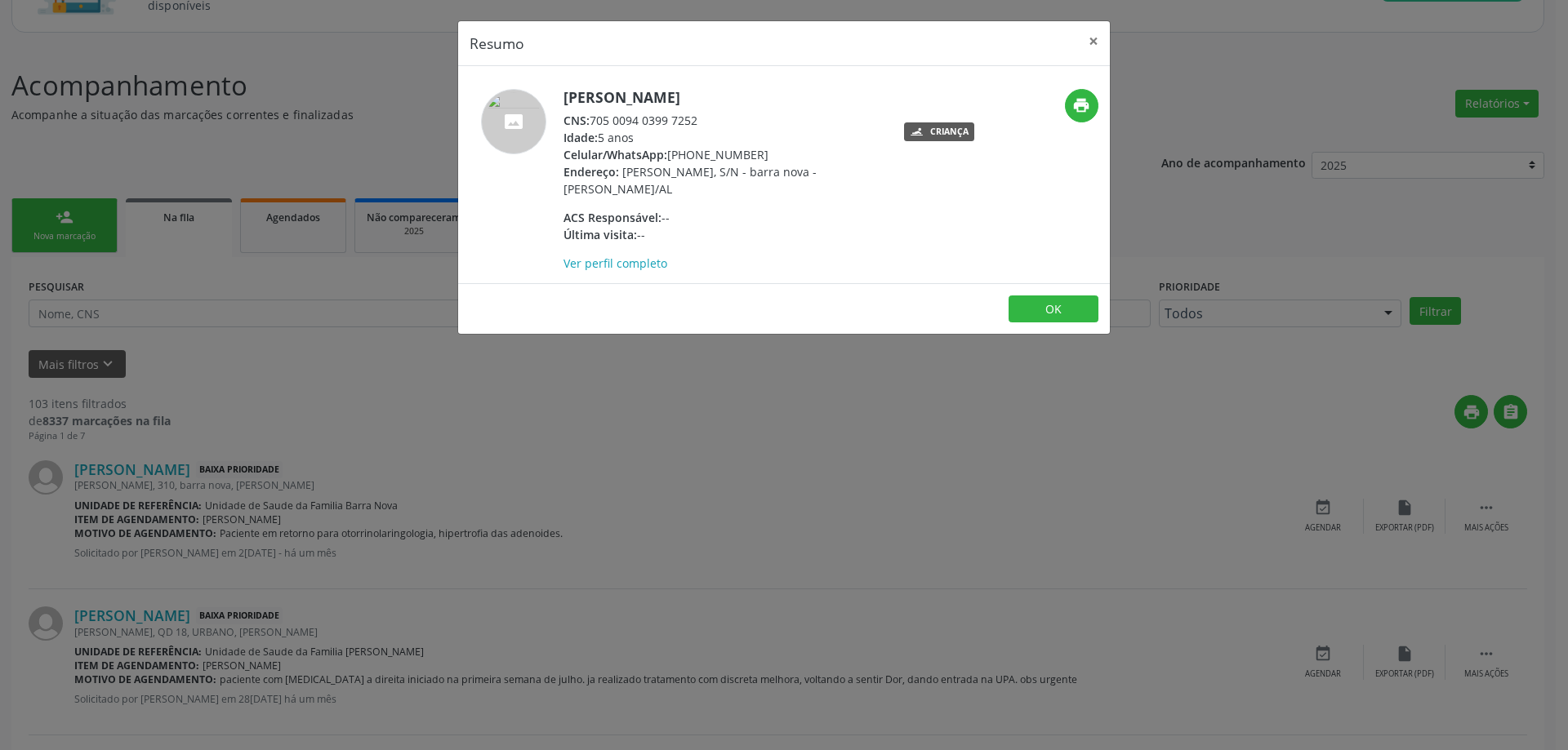
drag, startPoint x: 705, startPoint y: 121, endPoint x: 592, endPoint y: 125, distance: 113.1
click at [592, 125] on div "CNS: 705 0094 0399 7252" at bounding box center [722, 120] width 318 height 17
copy div "705 0094 0399 7252"
click at [1098, 39] on button "×" at bounding box center [1093, 41] width 33 height 40
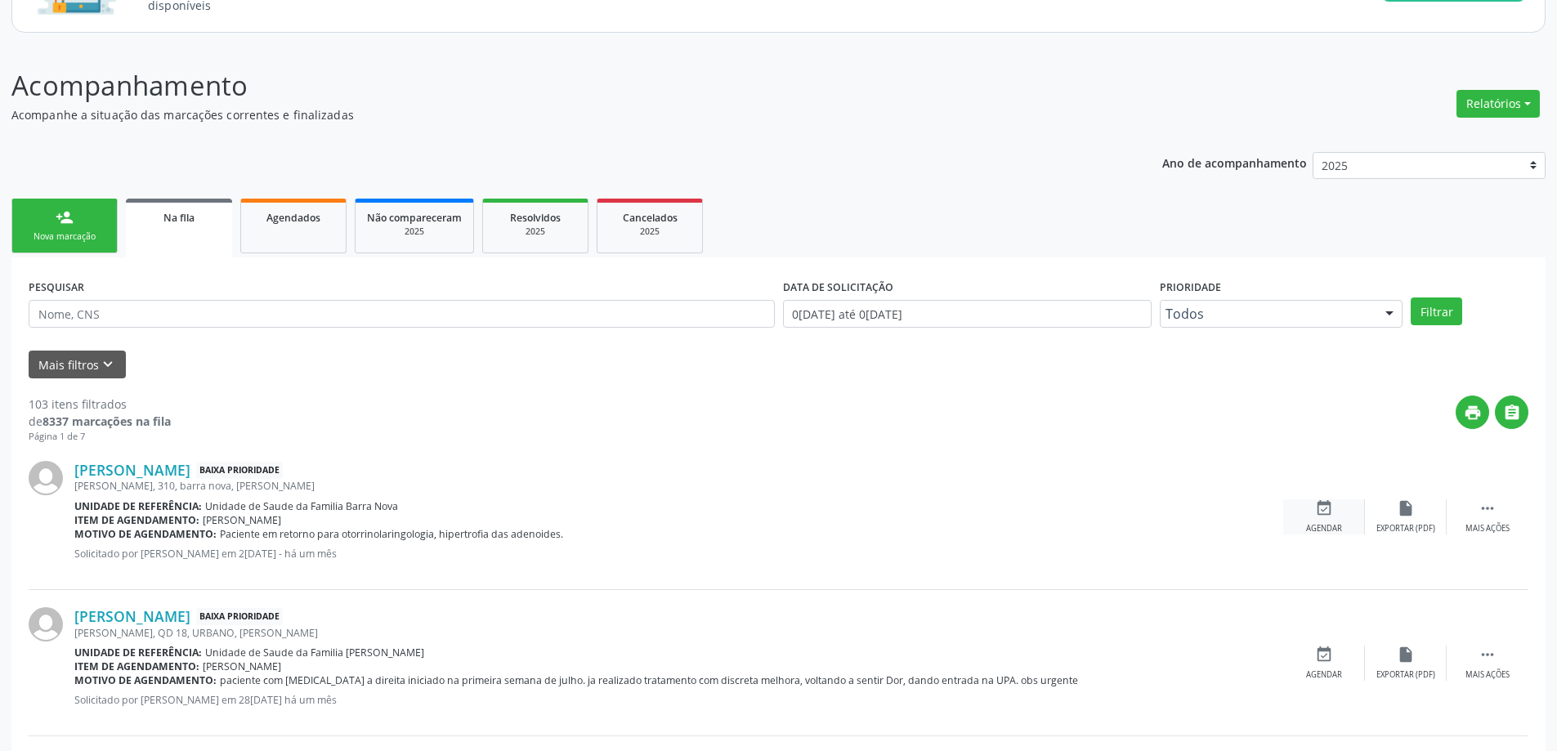
click at [1327, 515] on icon "event_available" at bounding box center [1324, 508] width 18 height 18
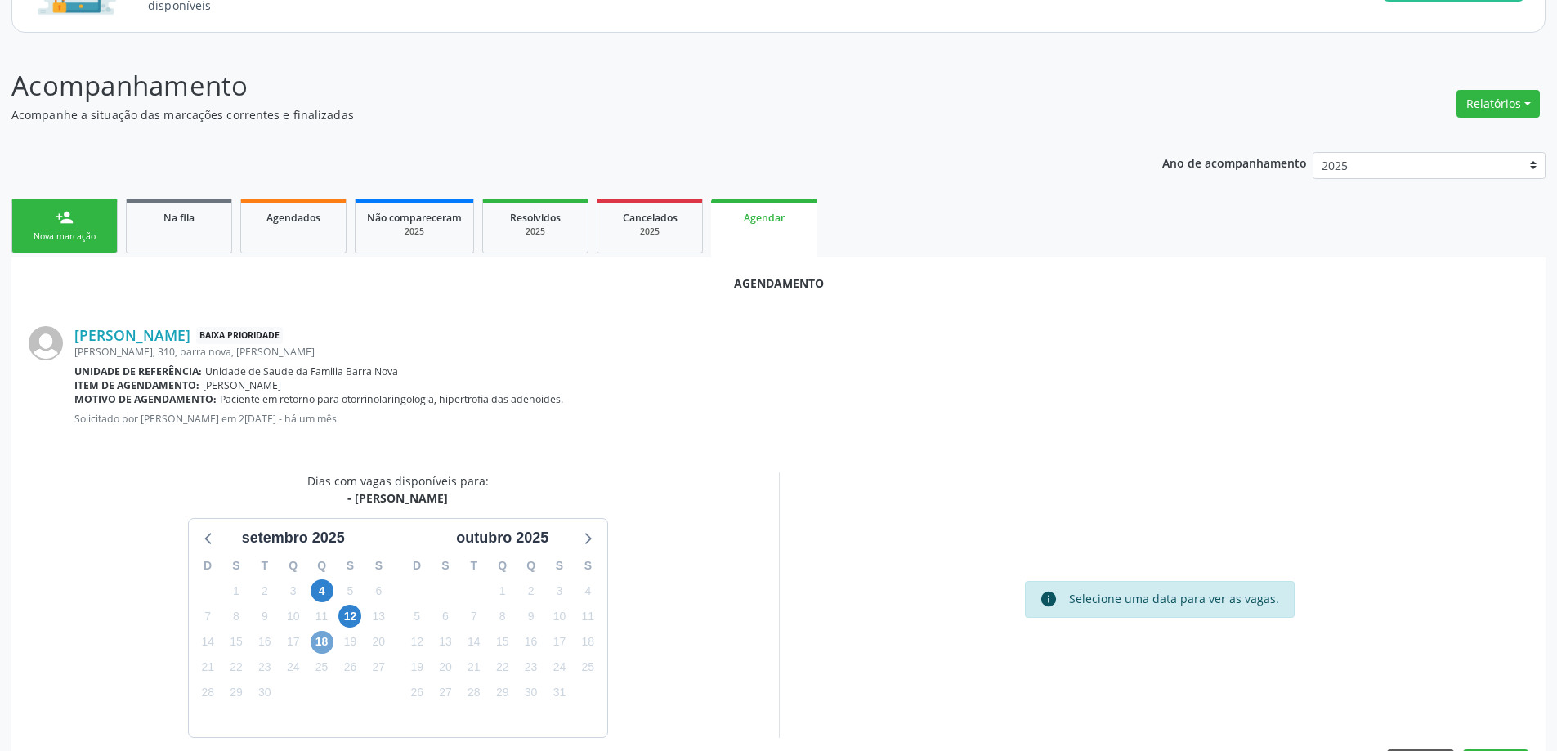
click at [320, 645] on span "18" at bounding box center [322, 642] width 23 height 23
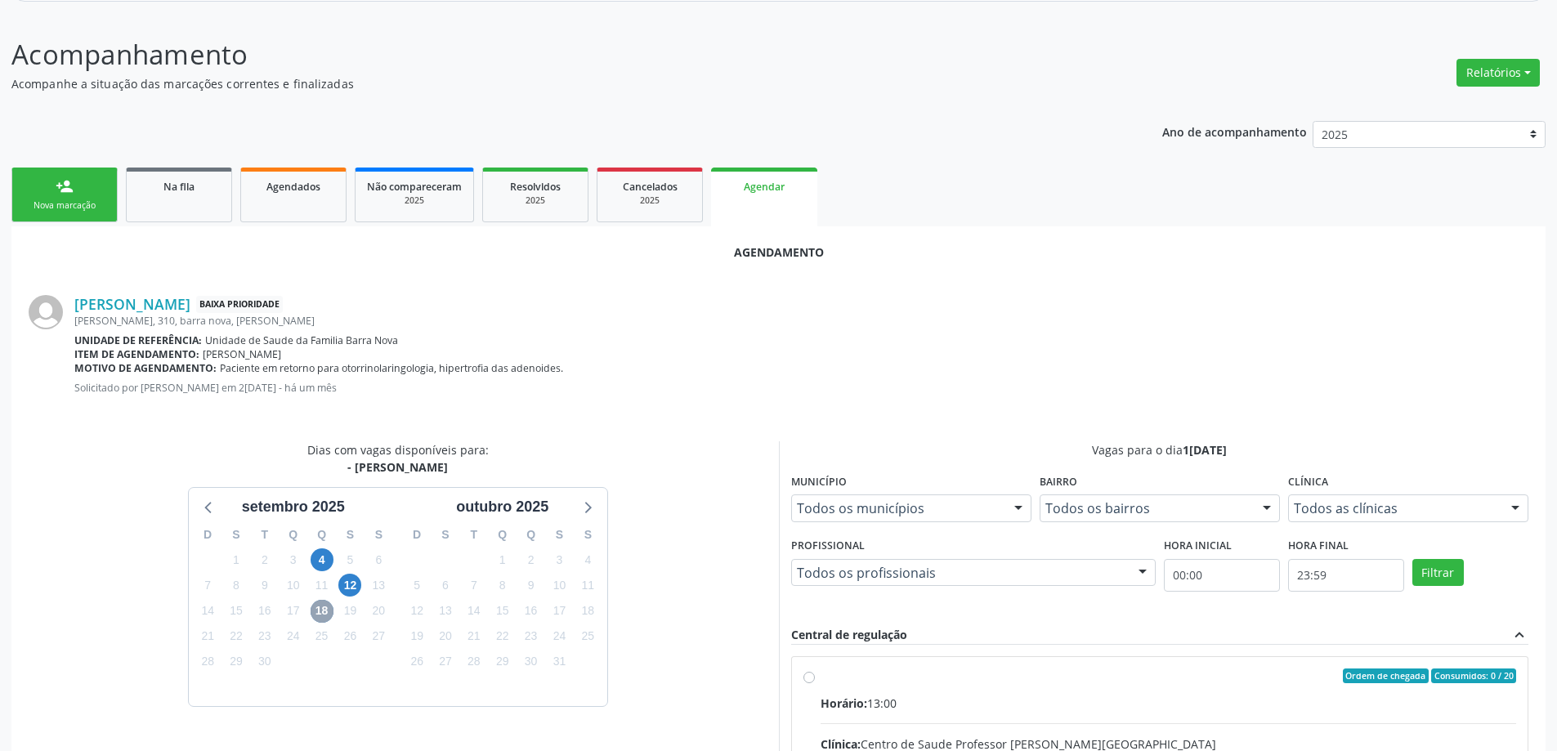
scroll to position [245, 0]
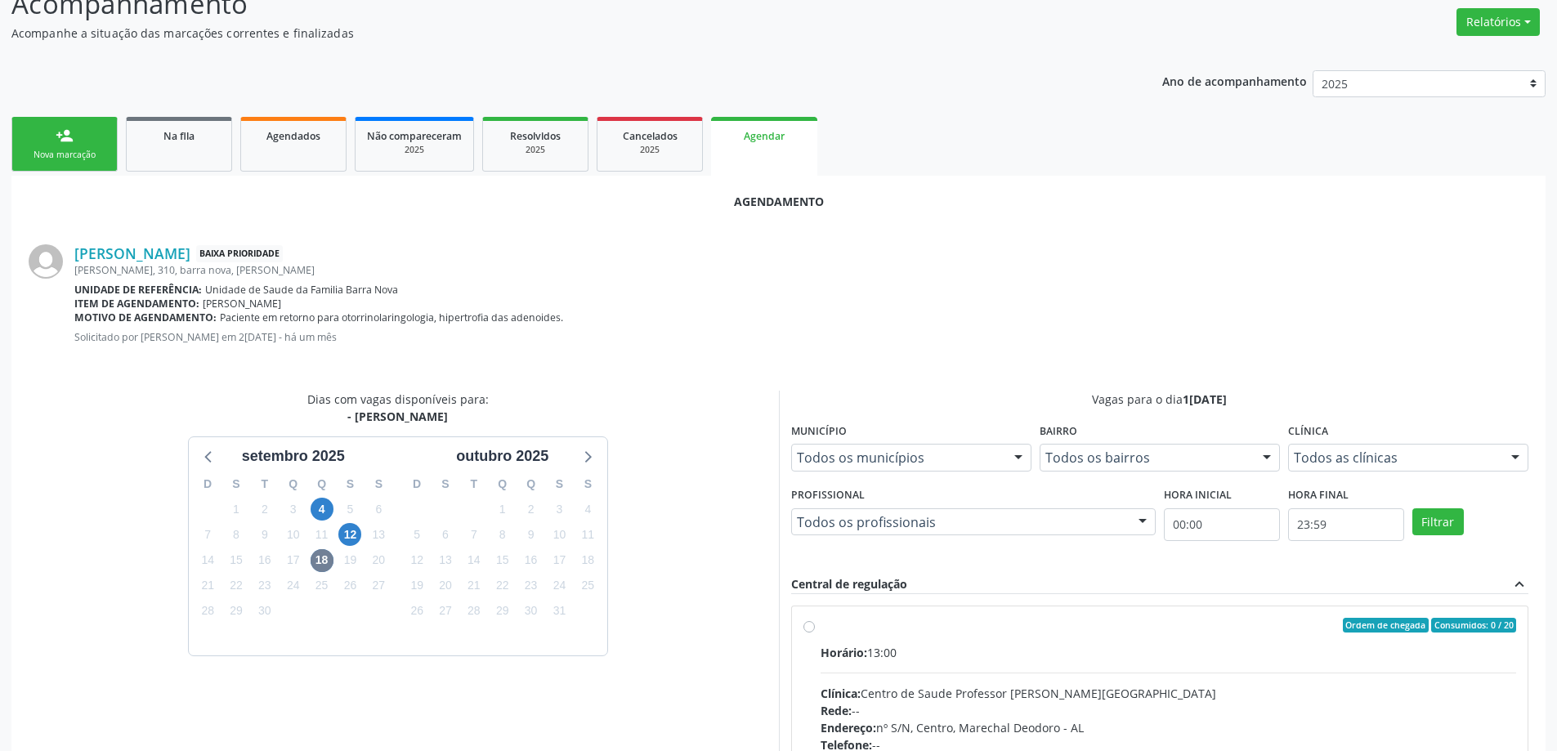
click at [821, 628] on label "Ordem de chegada Consumidos: 0 / 20 Horário: 13:00 Clínica: Centro de Saude Pro…" at bounding box center [1169, 743] width 696 height 251
click at [812, 628] on input "Ordem de chegada Consumidos: 0 / 20 Horário: 13:00 Clínica: Centro de Saude Pro…" at bounding box center [809, 625] width 11 height 15
radio input "true"
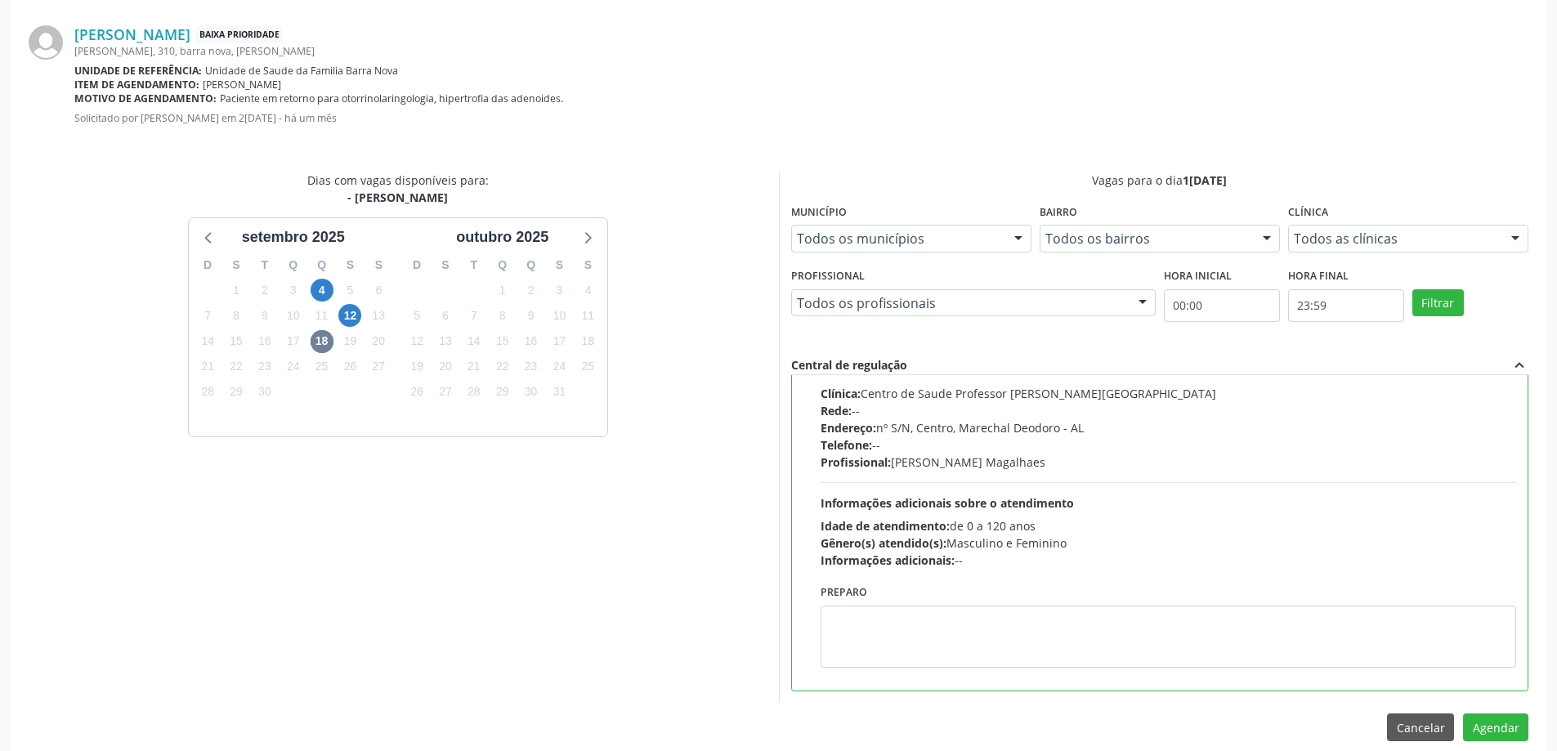
scroll to position [483, 0]
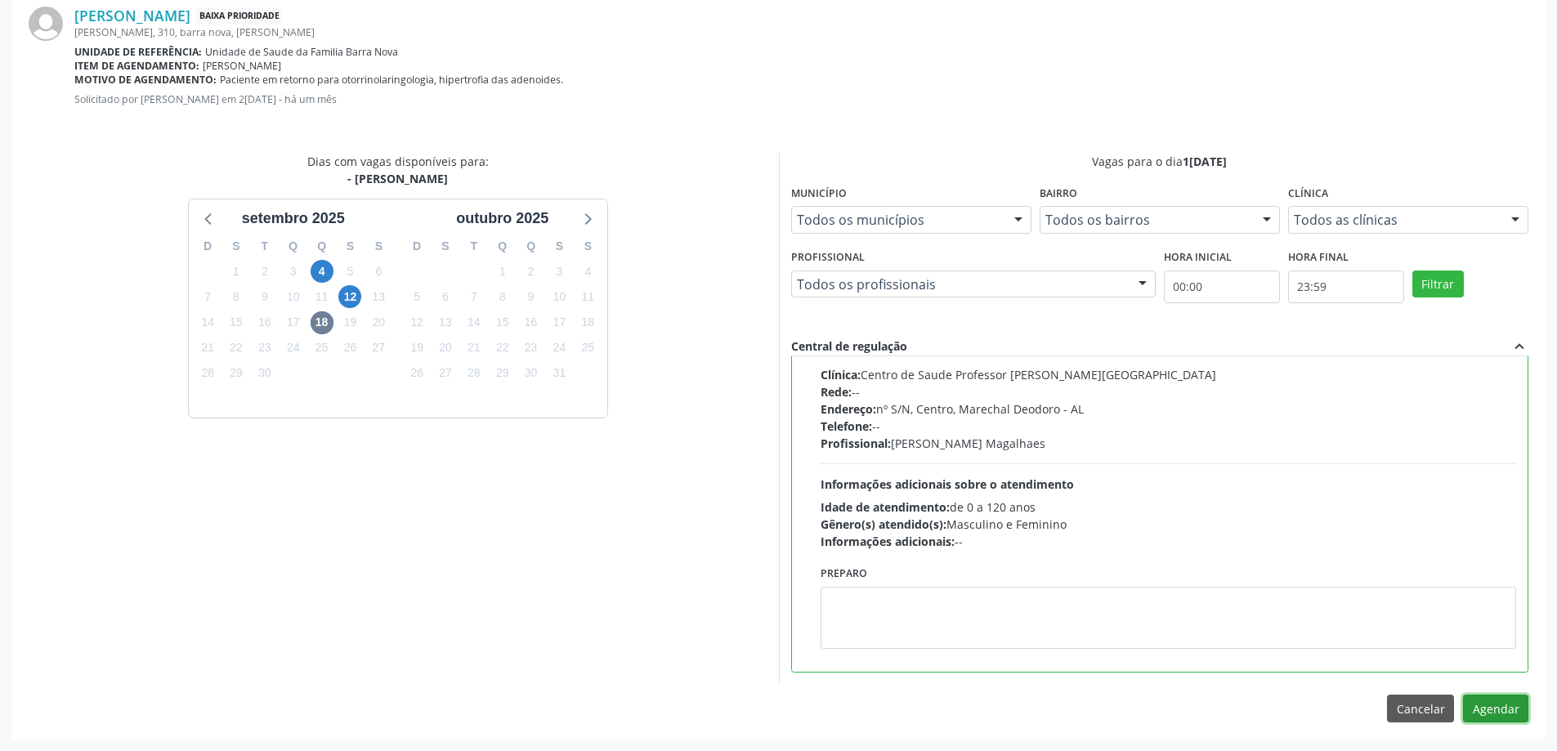
click at [1518, 714] on button "Agendar" at bounding box center [1495, 709] width 65 height 28
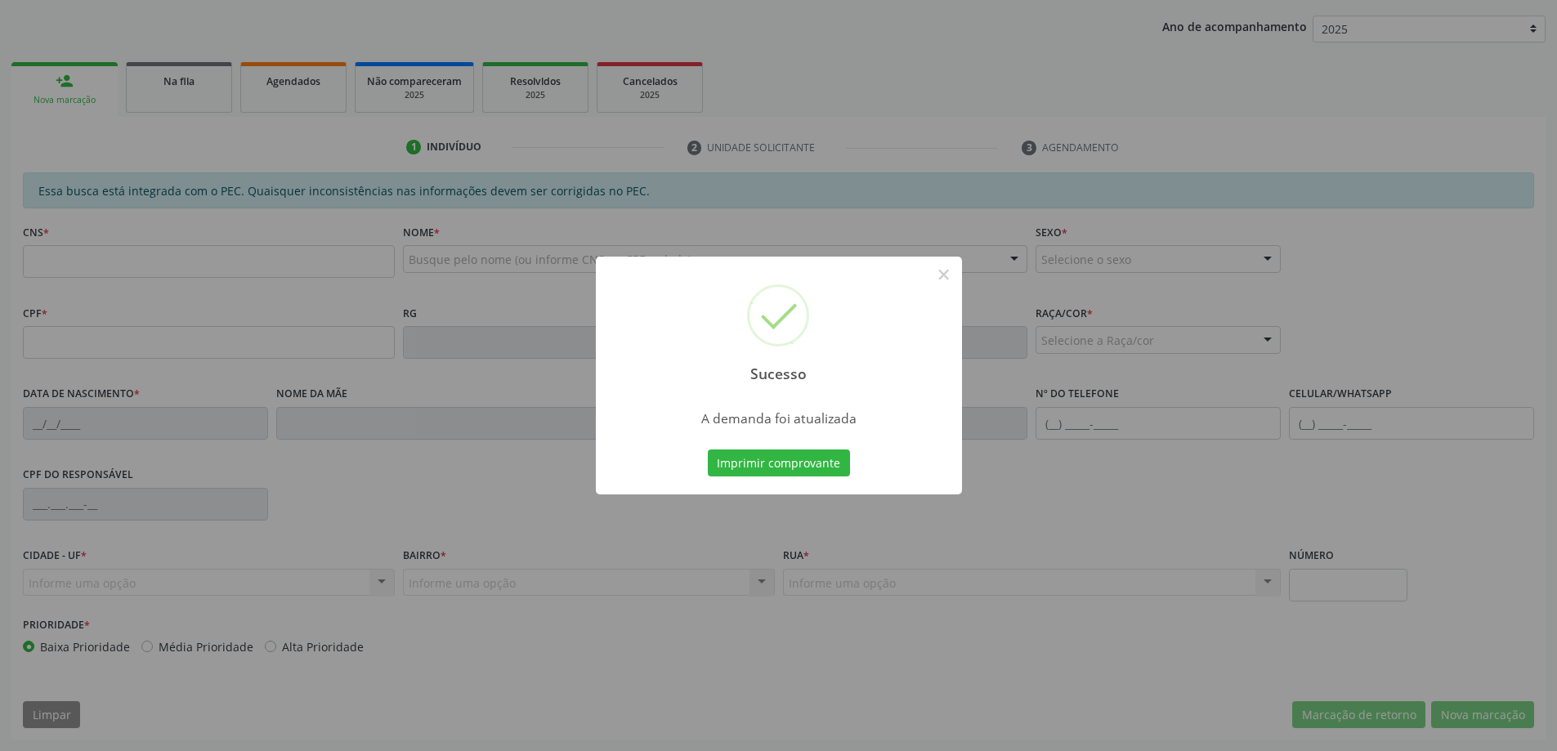
scroll to position [300, 0]
click at [935, 281] on button "×" at bounding box center [944, 275] width 28 height 28
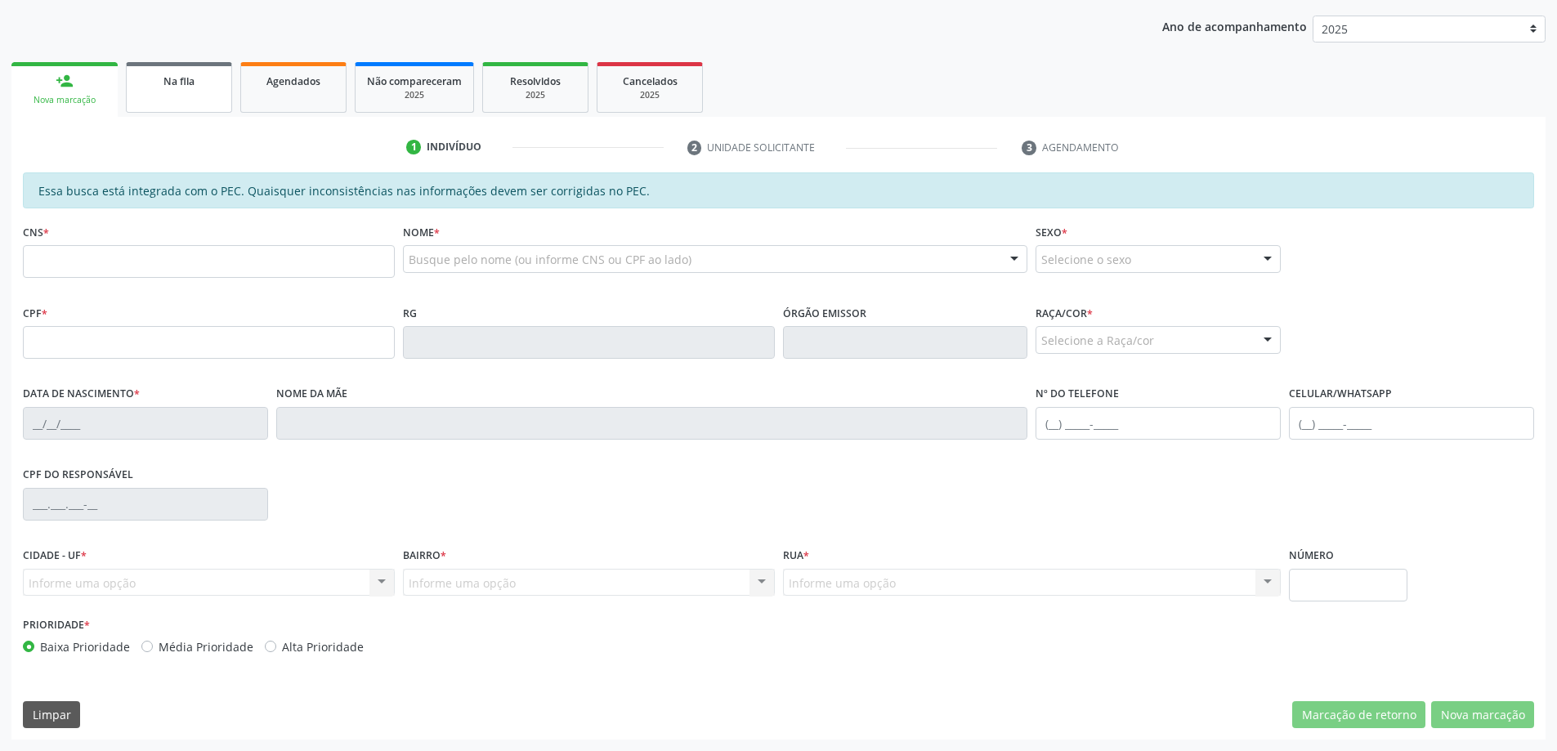
click at [158, 104] on link "Na fila" at bounding box center [179, 87] width 106 height 51
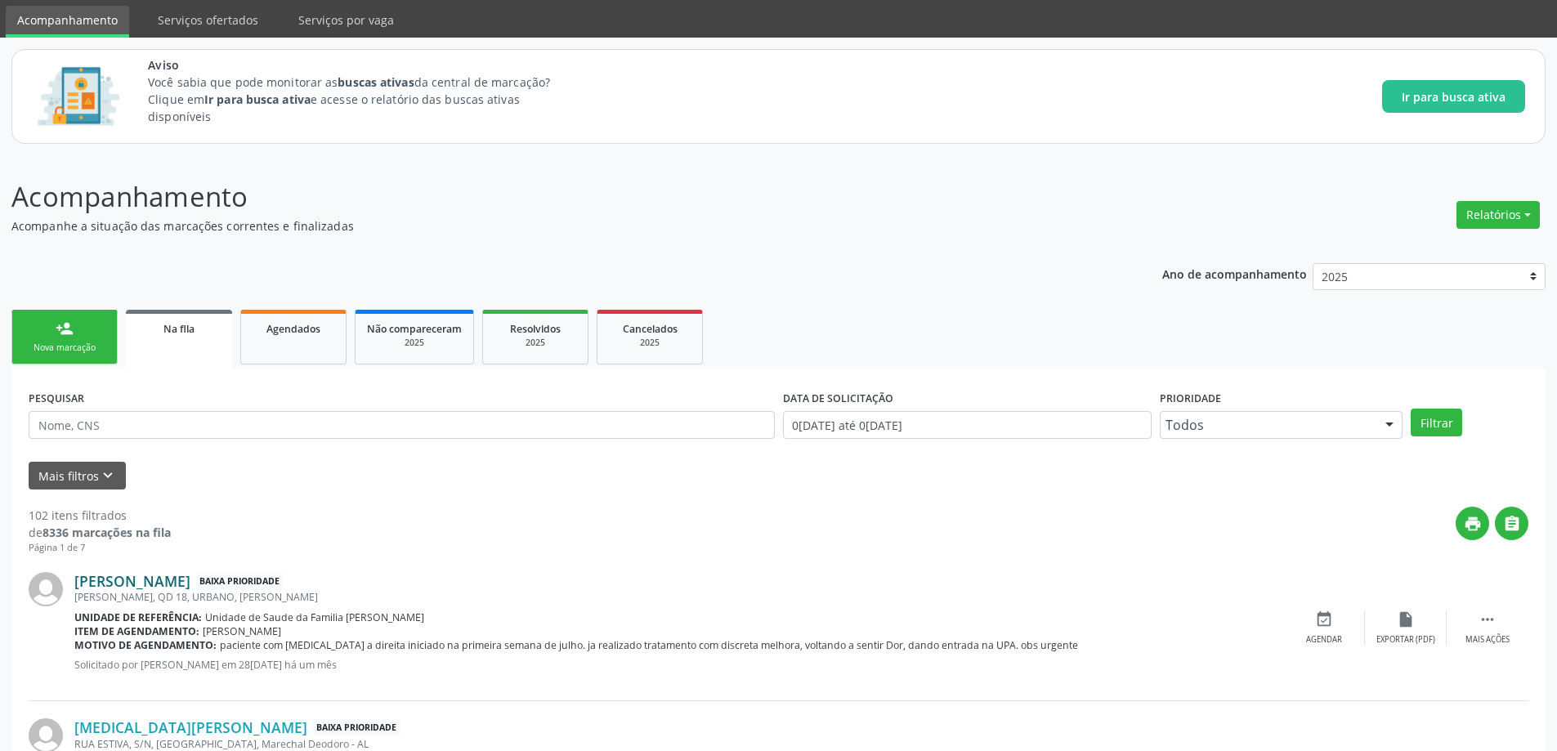
scroll to position [82, 0]
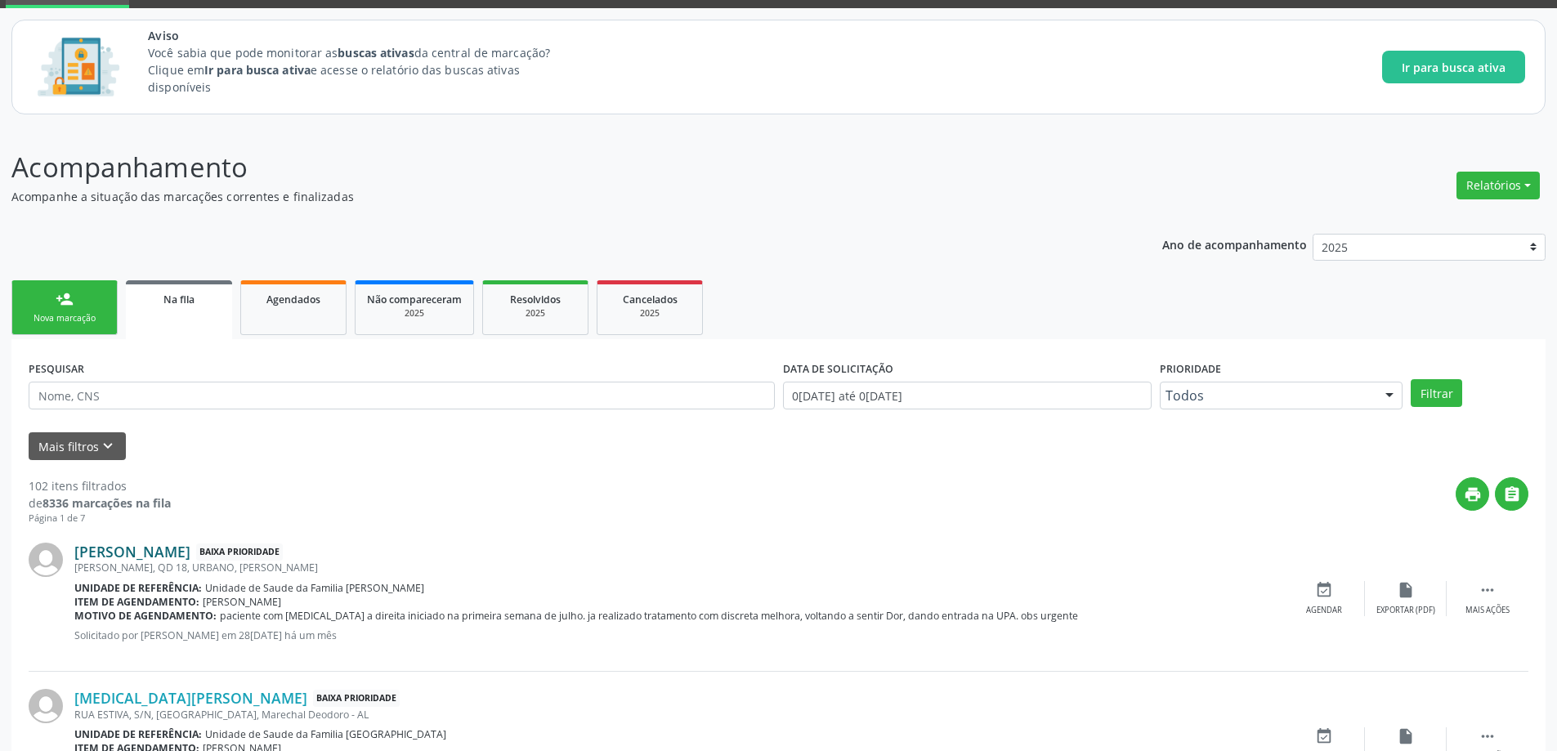
click at [154, 553] on link "[PERSON_NAME]" at bounding box center [132, 552] width 116 height 18
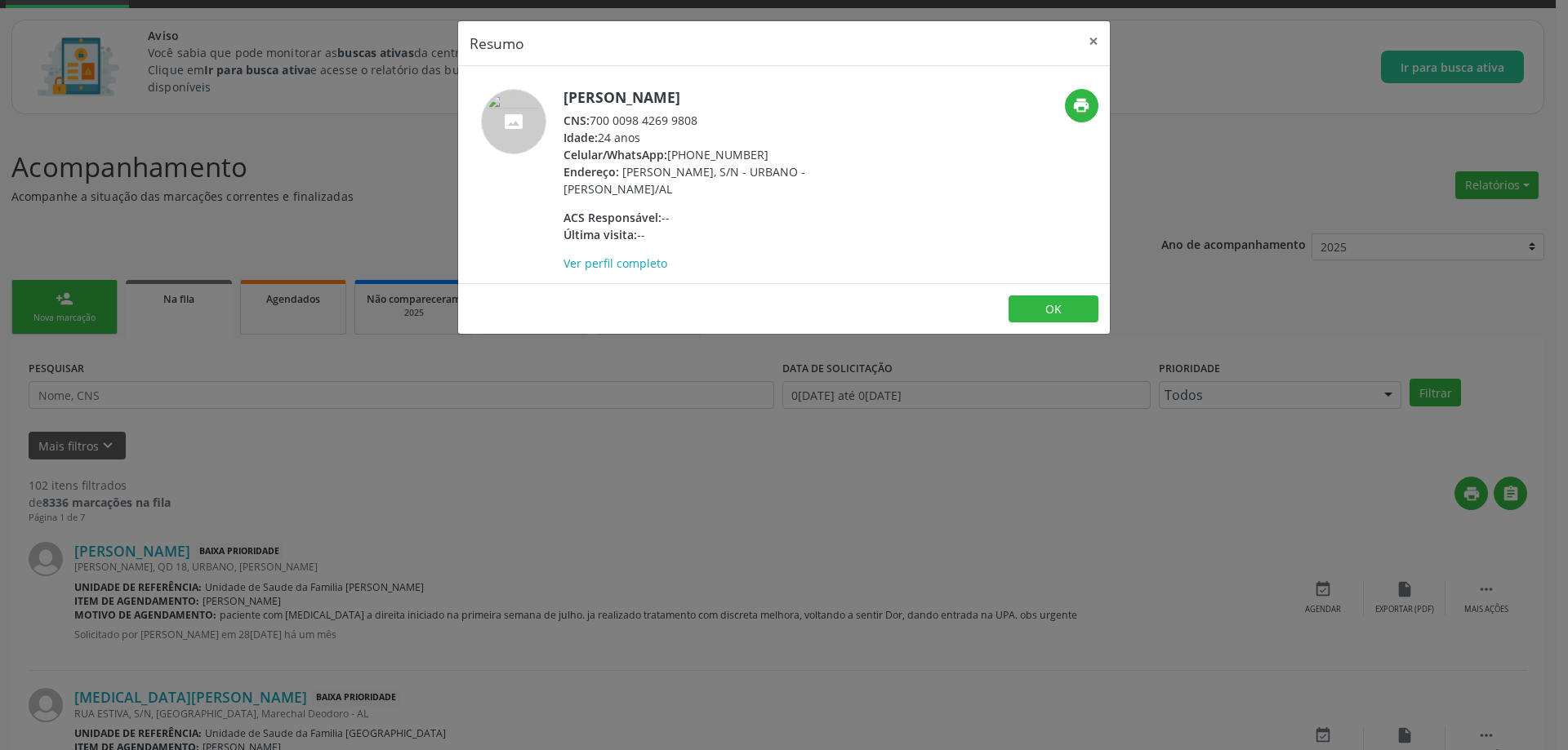
drag, startPoint x: 699, startPoint y: 115, endPoint x: 594, endPoint y: 115, distance: 105.0
click at [594, 115] on div "CNS: 700 0098 4269 9808" at bounding box center [722, 120] width 318 height 17
copy div "700 0098 4269 9808"
click at [1093, 43] on button "×" at bounding box center [1093, 41] width 33 height 40
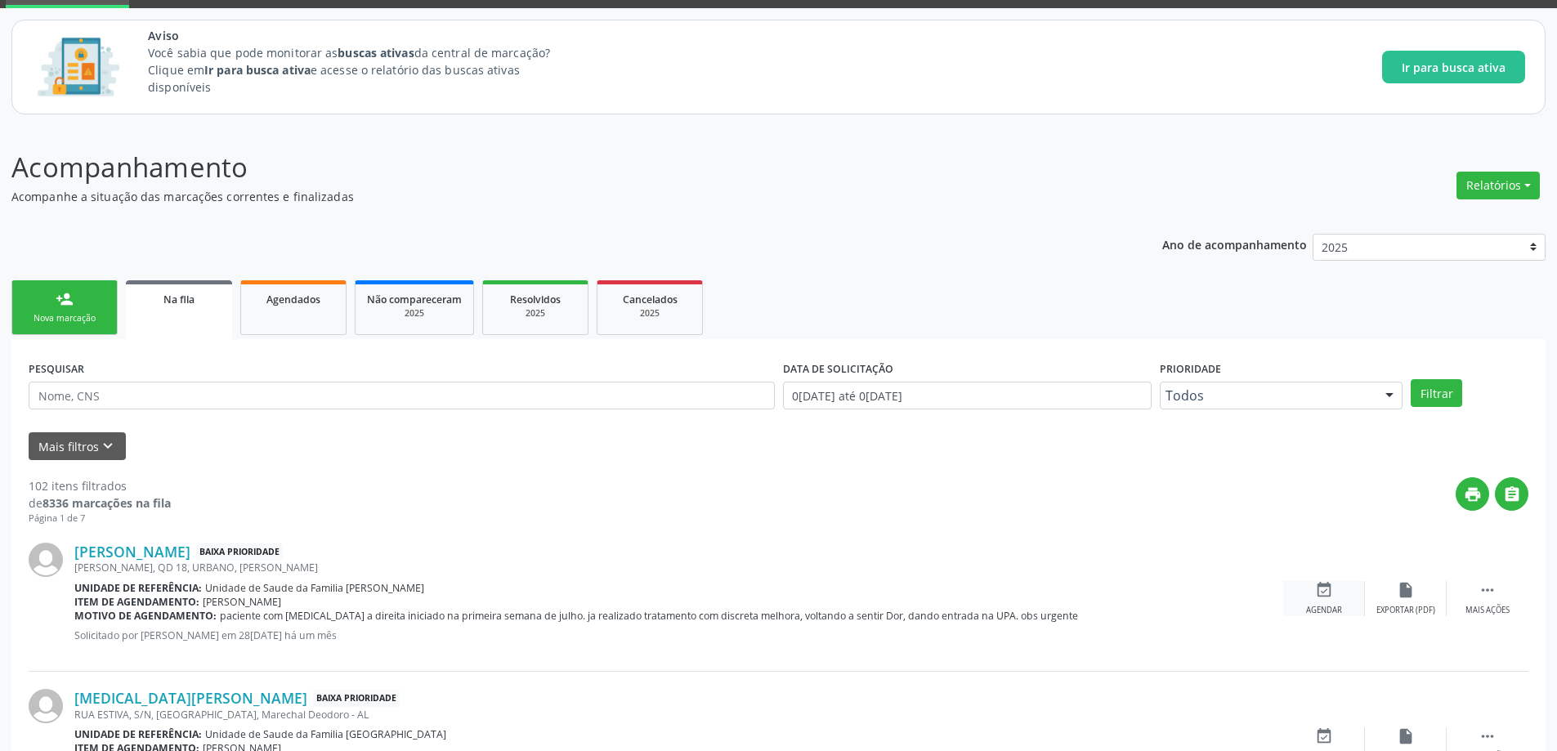
click at [1323, 599] on div "event_available Agendar" at bounding box center [1324, 598] width 82 height 35
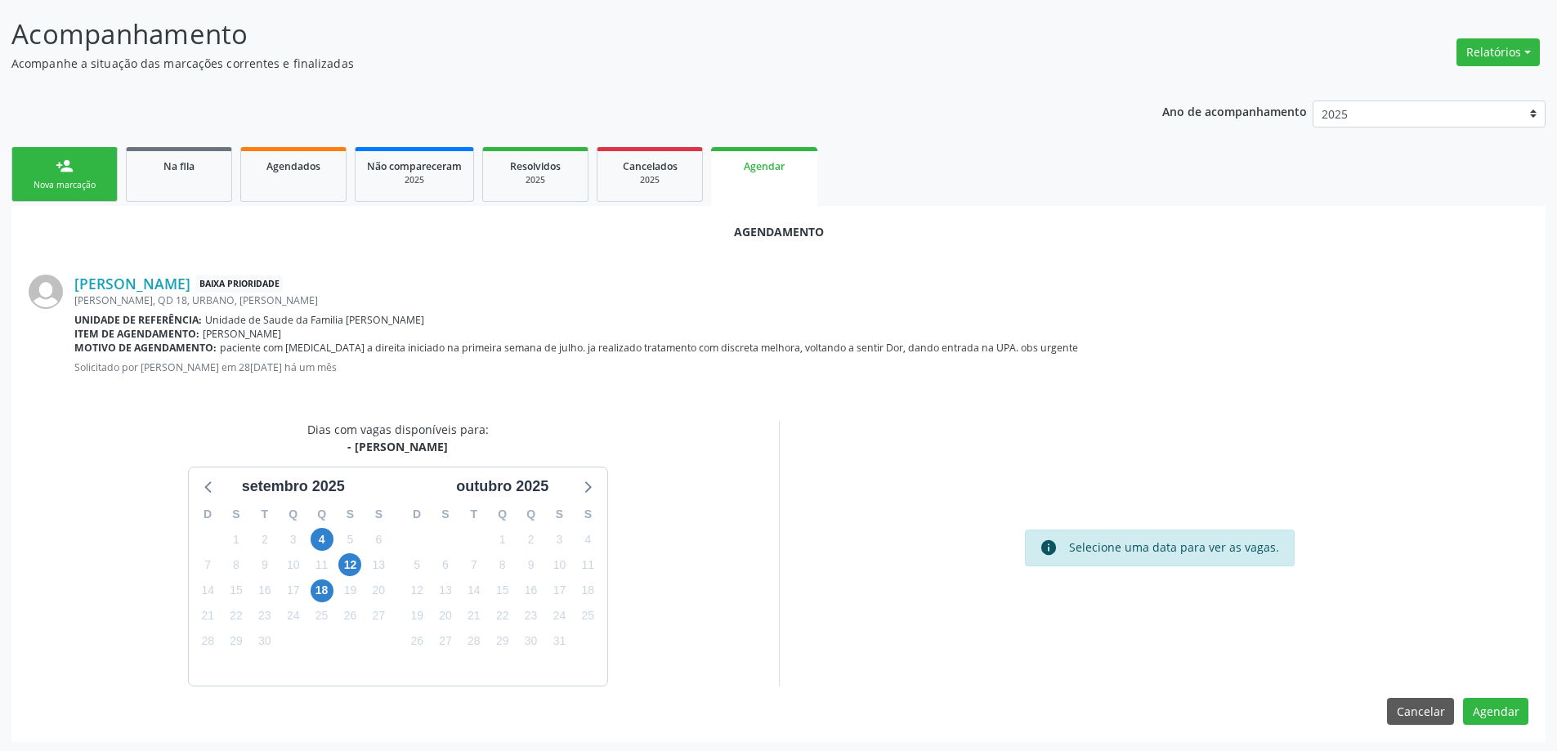
scroll to position [217, 0]
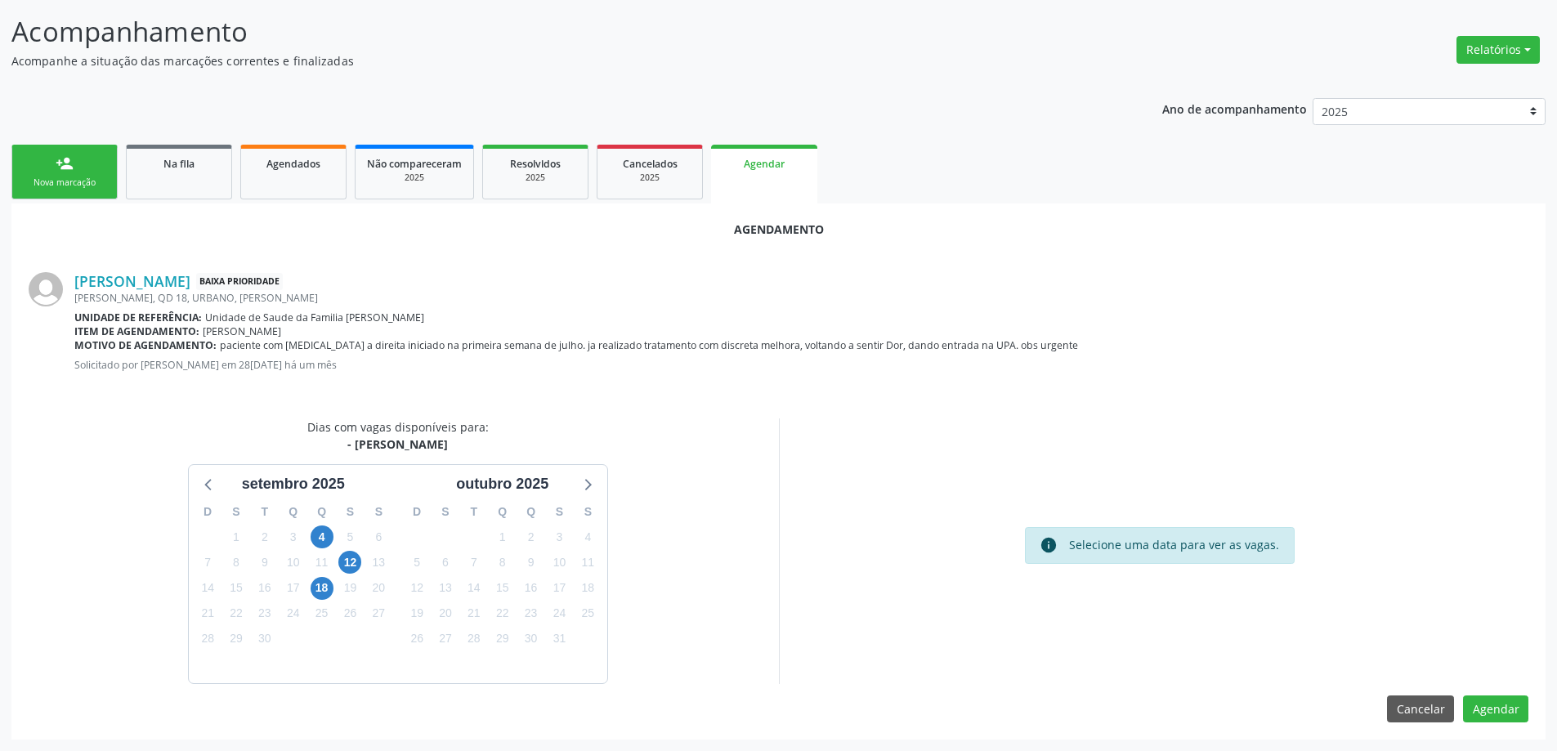
click at [338, 592] on div "19" at bounding box center [350, 588] width 29 height 25
click at [320, 585] on span "18" at bounding box center [322, 588] width 23 height 23
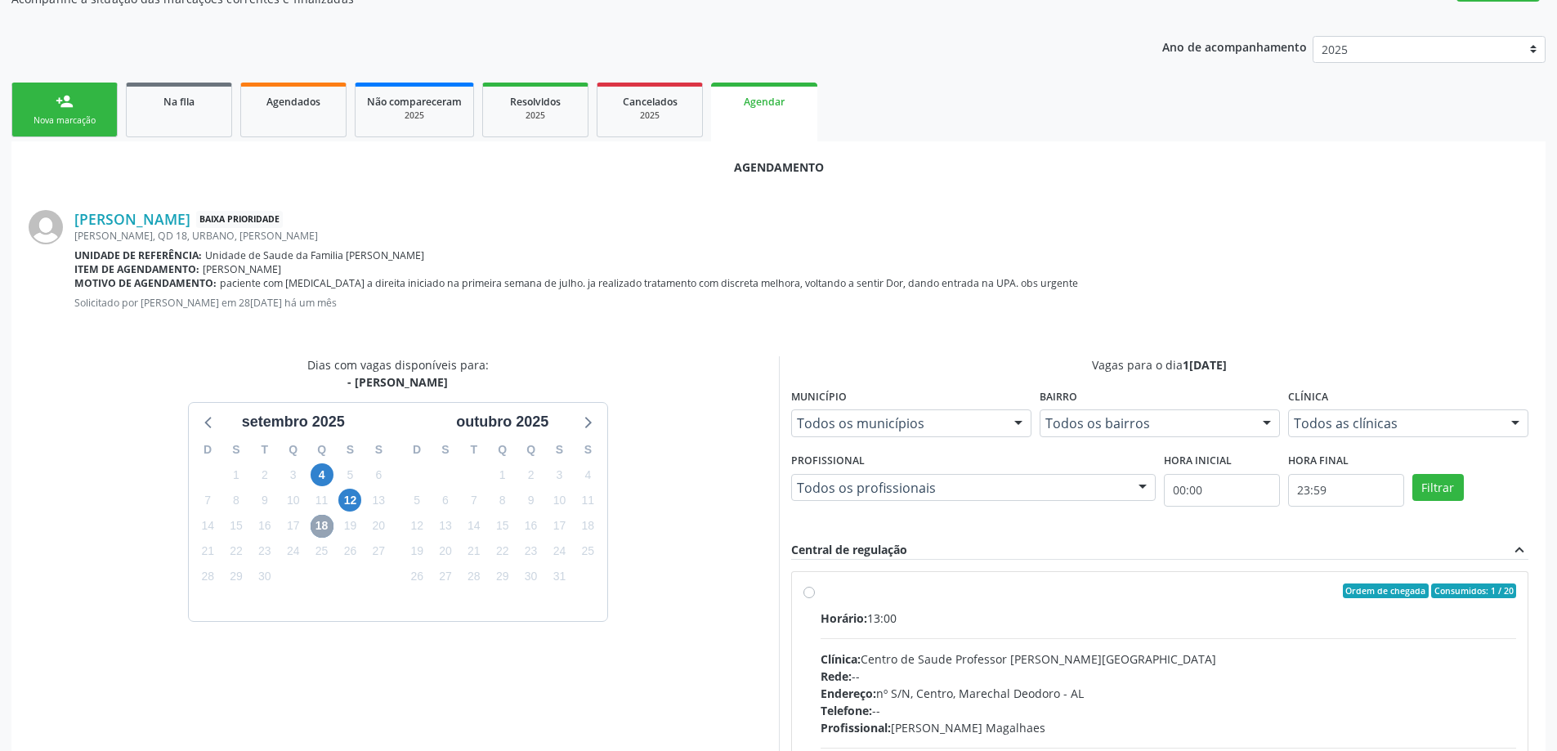
scroll to position [454, 0]
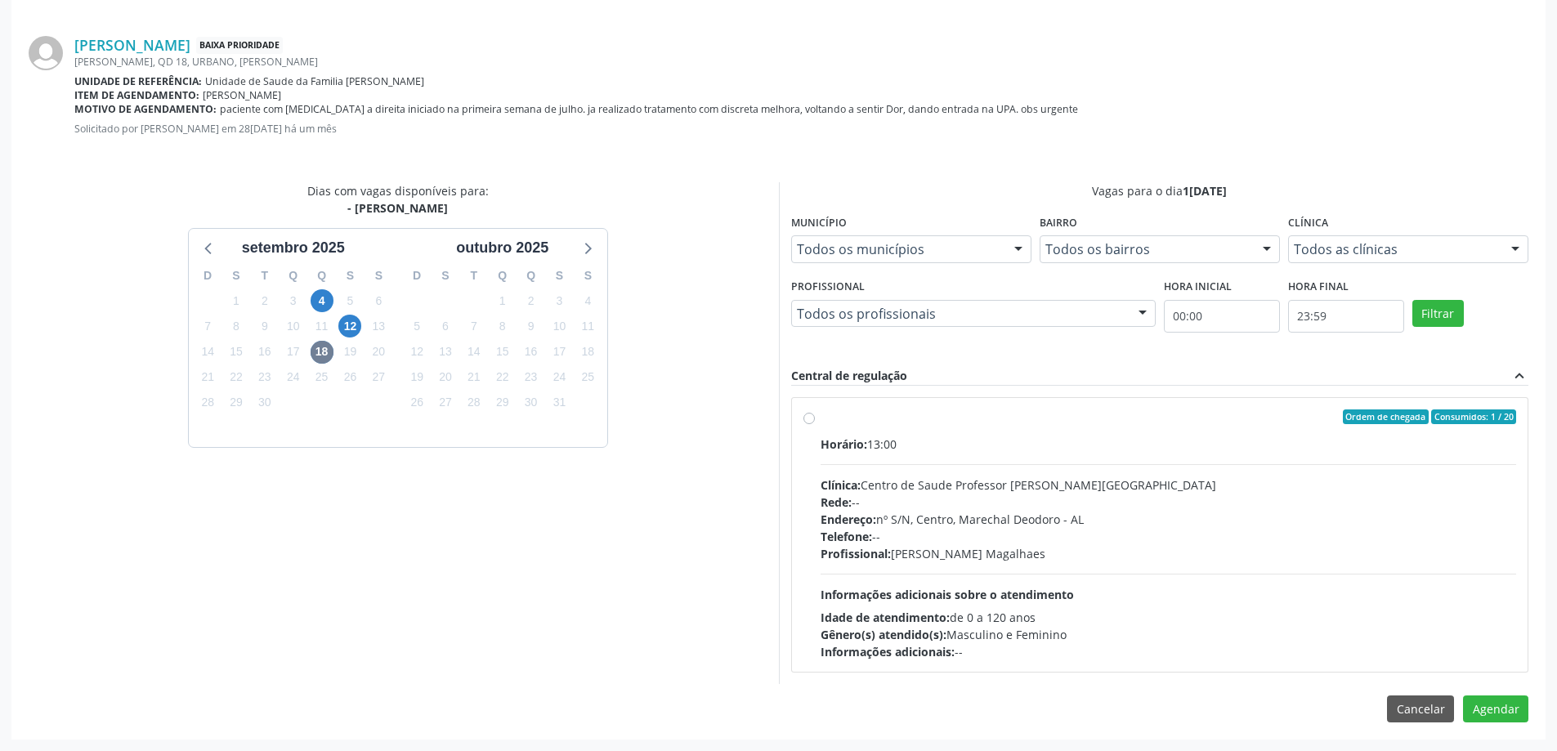
click at [821, 420] on label "Ordem de chegada Consumidos: 1 / 20 Horário: 13:00 Clínica: Centro de Saude Pro…" at bounding box center [1169, 535] width 696 height 251
click at [811, 420] on input "Ordem de chegada Consumidos: 1 / 20 Horário: 13:00 Clínica: Centro de Saude Pro…" at bounding box center [809, 417] width 11 height 15
radio input "true"
click at [1502, 732] on button "Agendar" at bounding box center [1495, 738] width 65 height 28
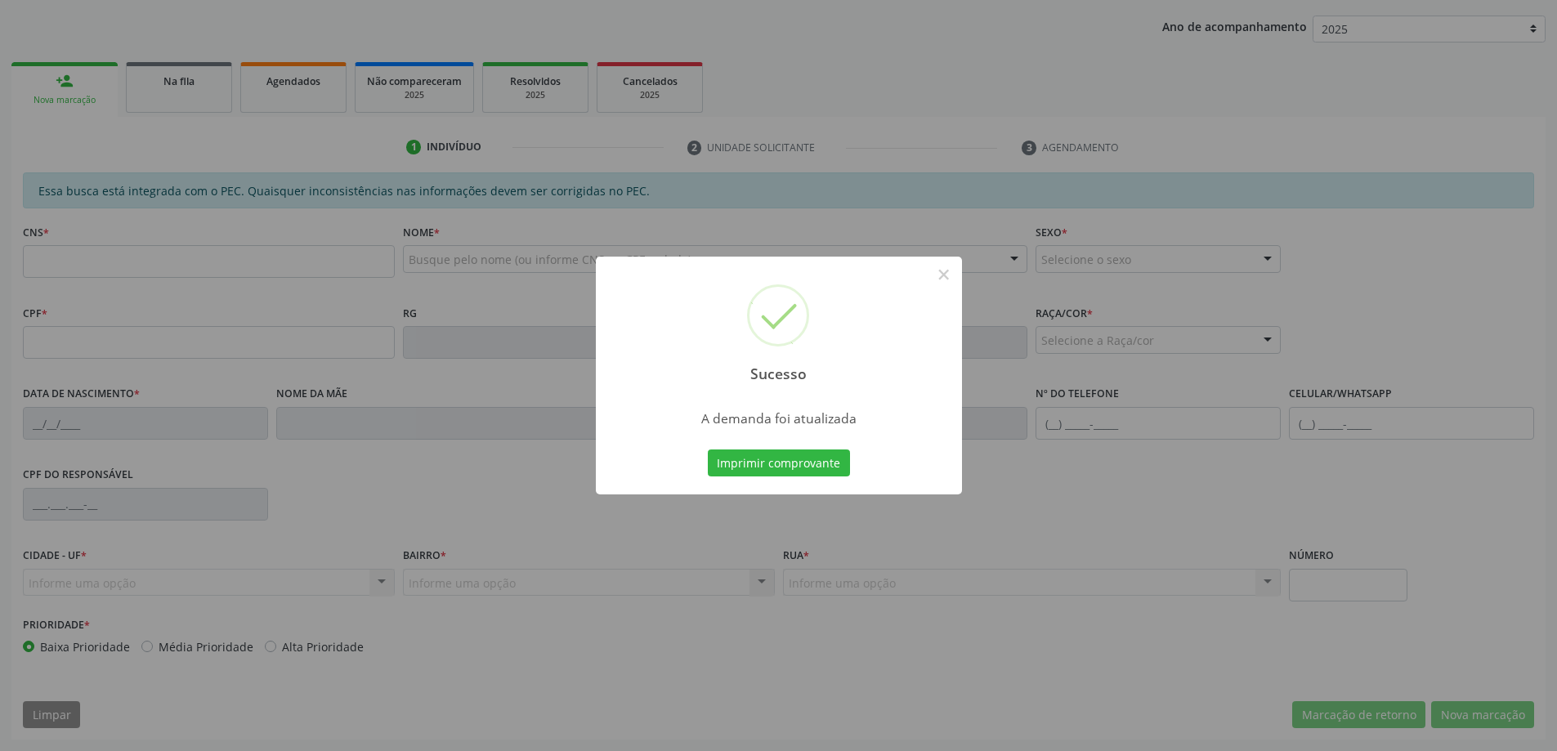
scroll to position [300, 0]
click at [942, 275] on button "×" at bounding box center [944, 275] width 28 height 28
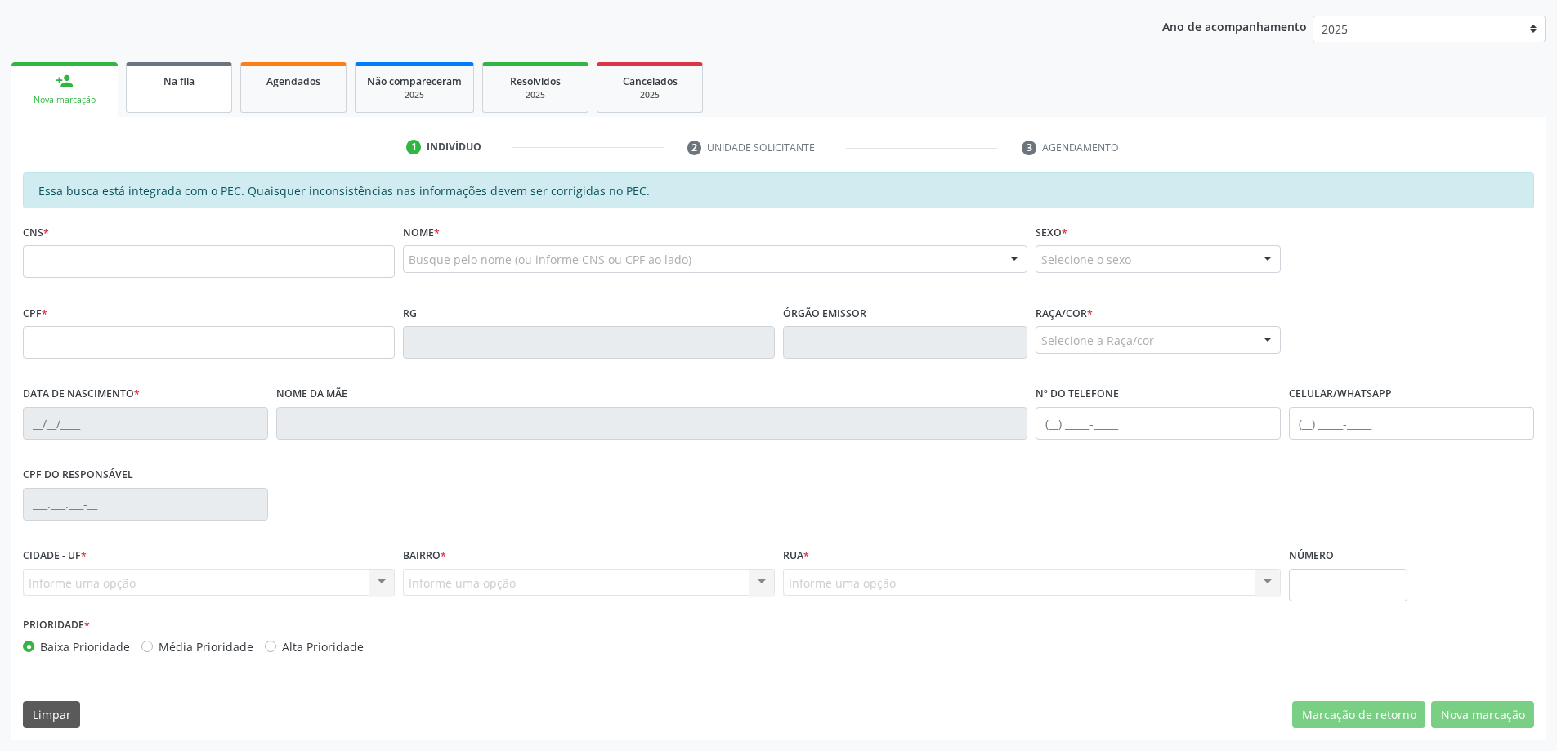
click at [166, 101] on link "Na fila" at bounding box center [179, 87] width 106 height 51
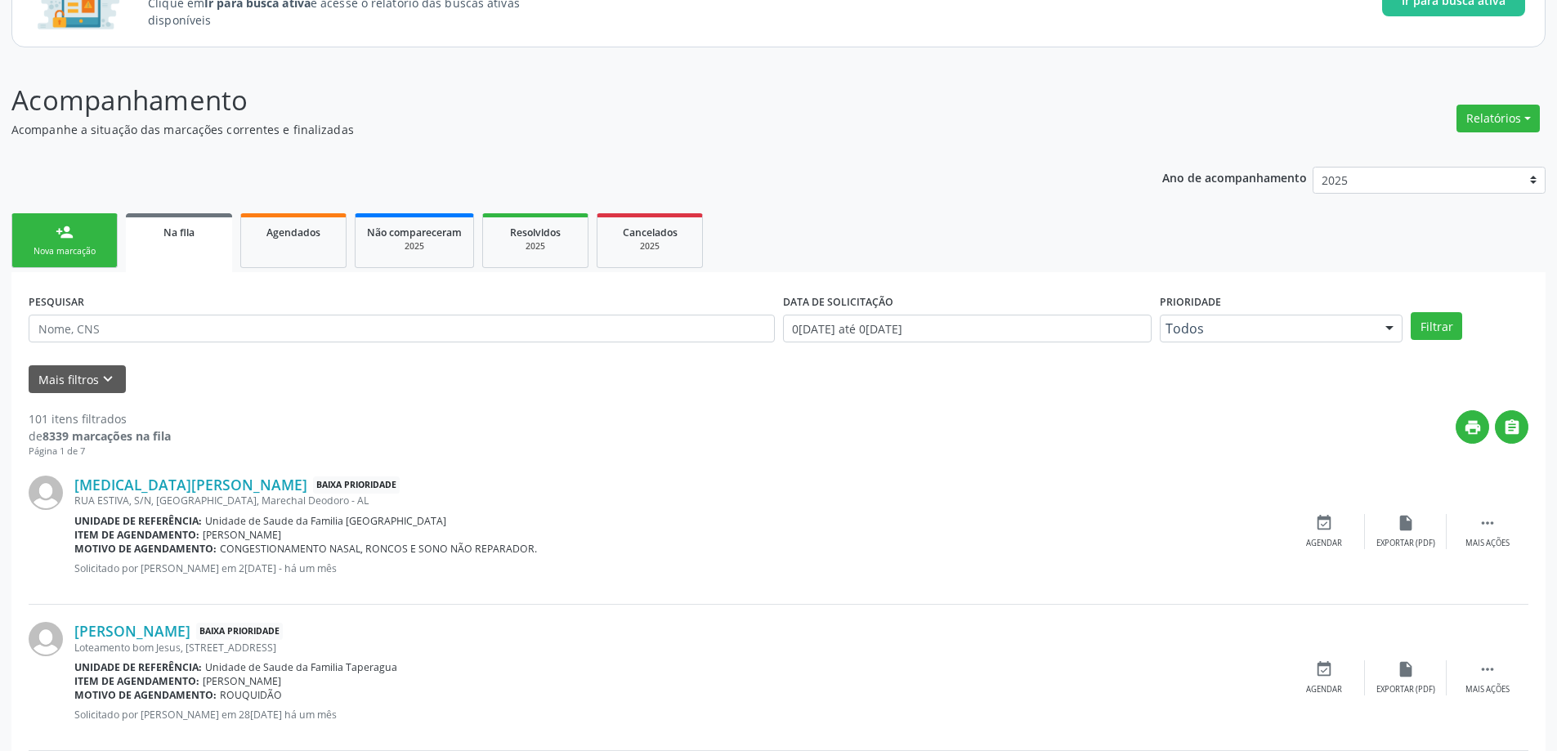
scroll to position [163, 0]
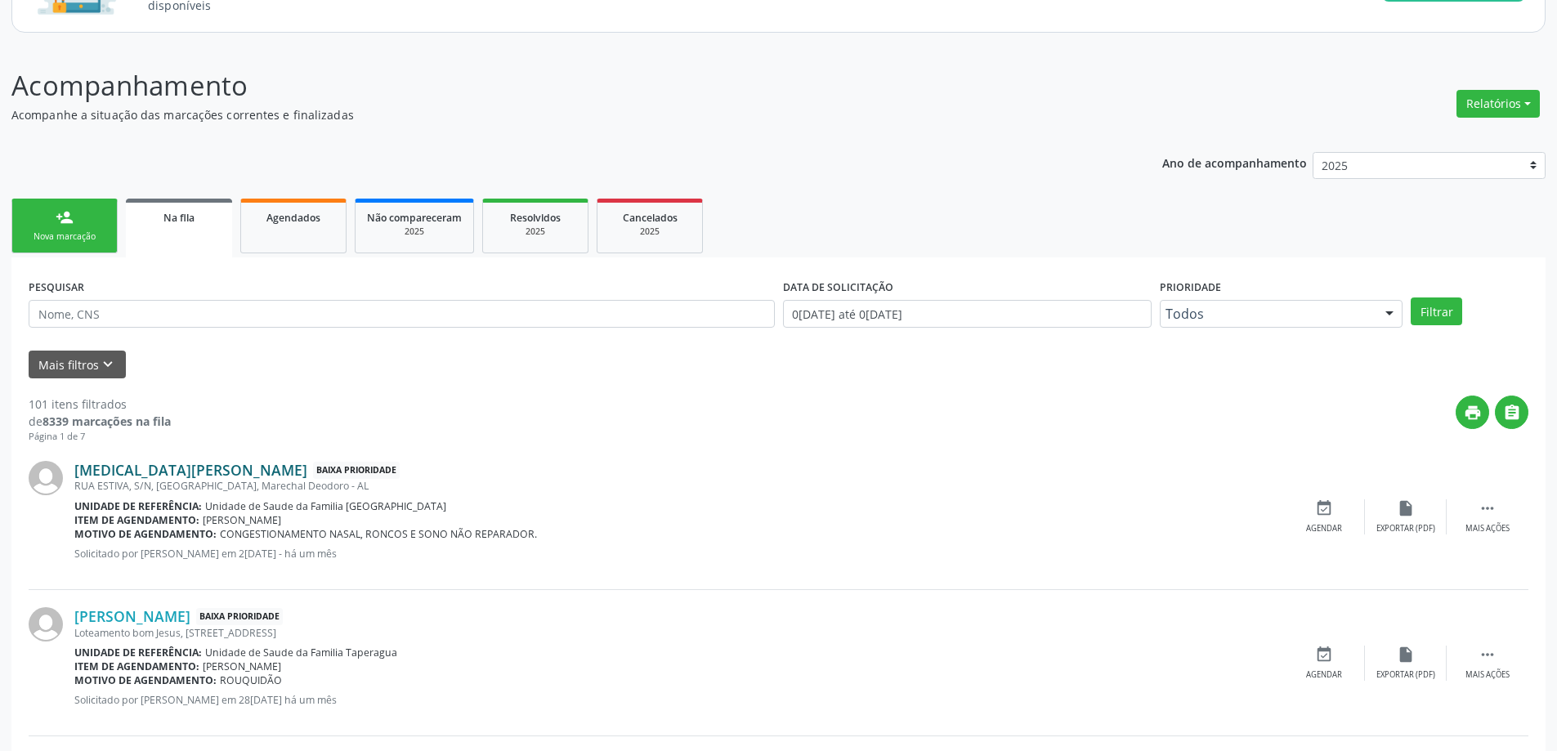
click at [204, 476] on link "[MEDICAL_DATA][PERSON_NAME]" at bounding box center [190, 470] width 233 height 18
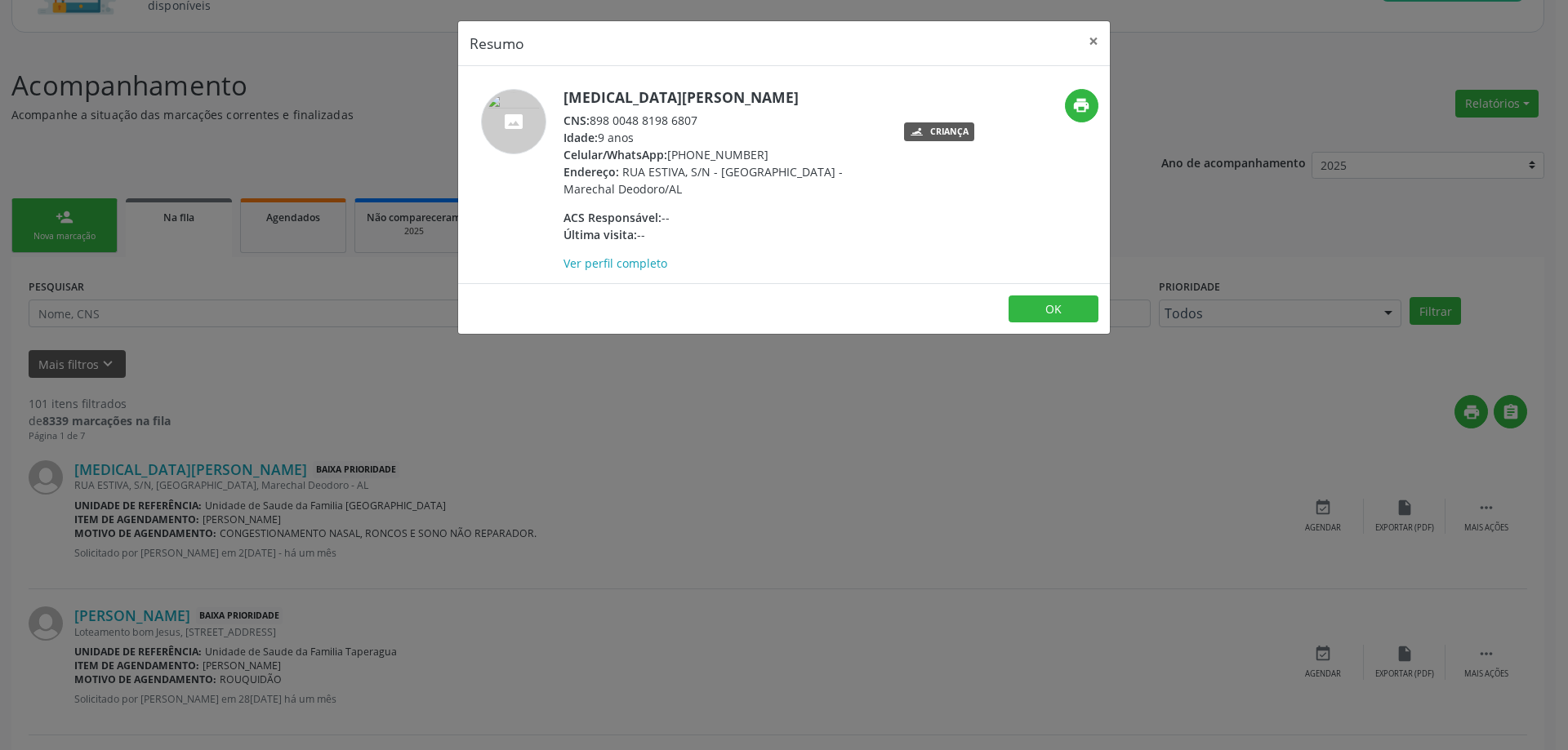
drag, startPoint x: 703, startPoint y: 119, endPoint x: 591, endPoint y: 115, distance: 112.1
click at [591, 115] on div "CNS: 898 0048 8198 6807" at bounding box center [722, 120] width 318 height 17
copy div "898 0048 8198 6807"
click at [1096, 45] on button "×" at bounding box center [1093, 41] width 33 height 40
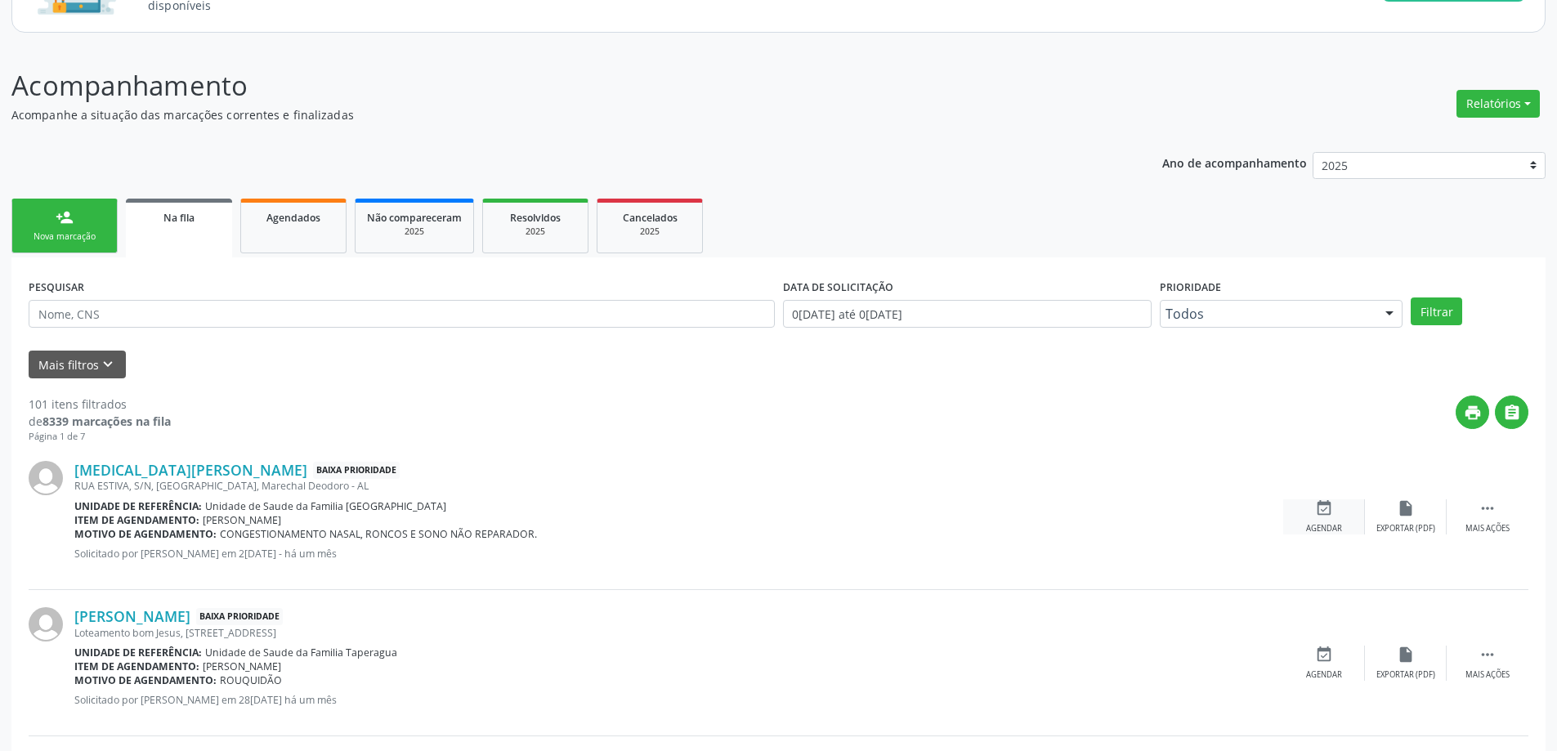
click at [1315, 508] on icon "event_available" at bounding box center [1324, 508] width 18 height 18
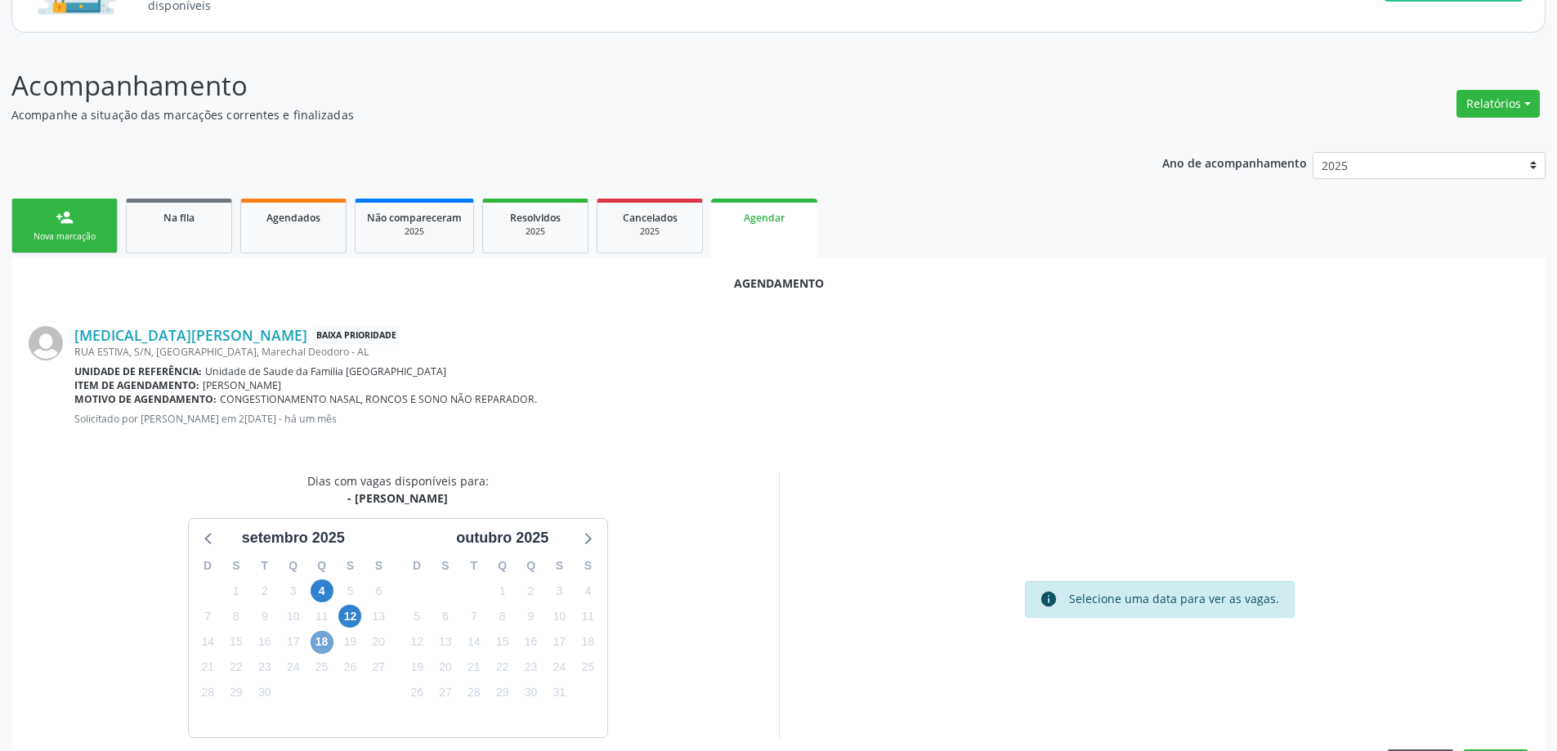
click at [329, 640] on span "18" at bounding box center [322, 642] width 23 height 23
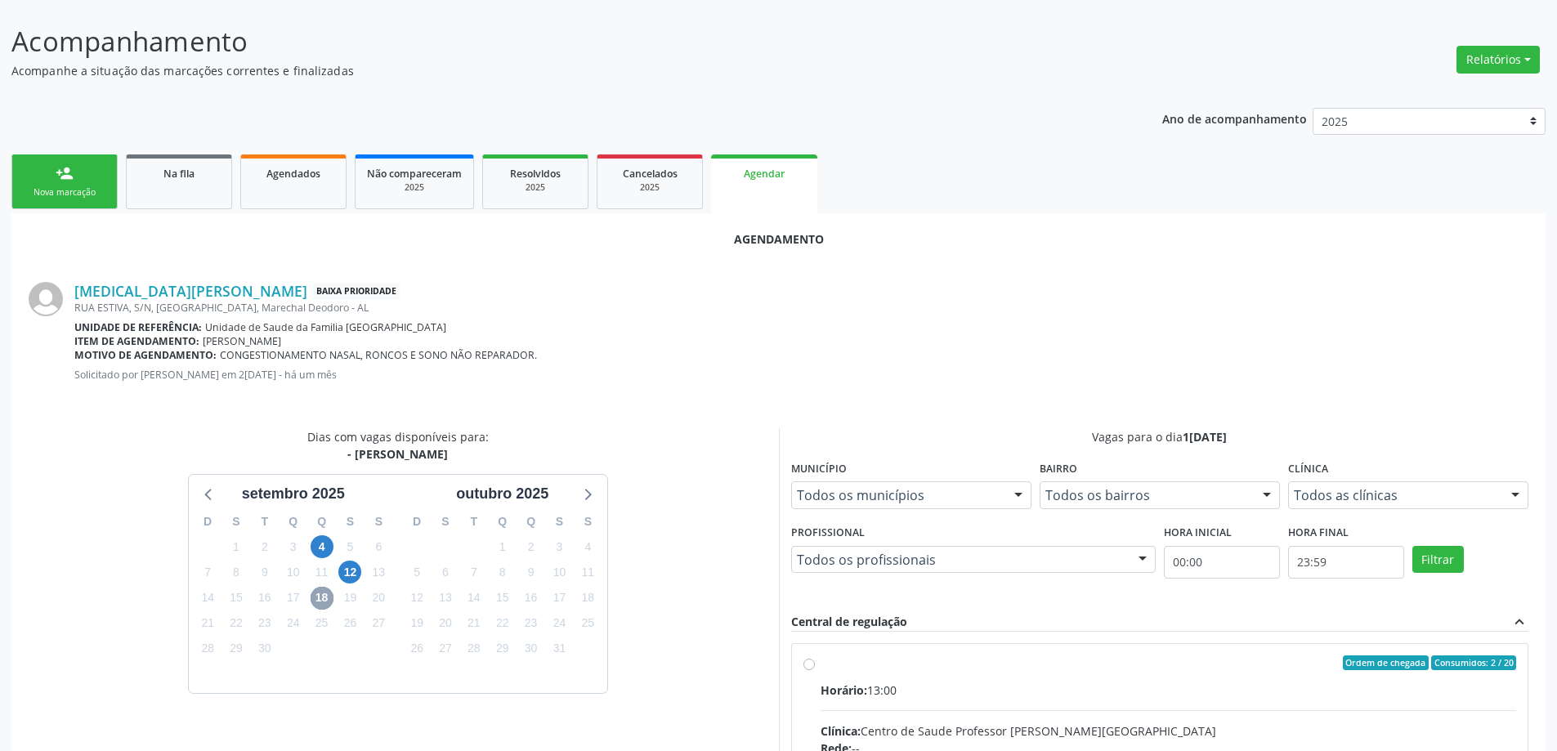
scroll to position [245, 0]
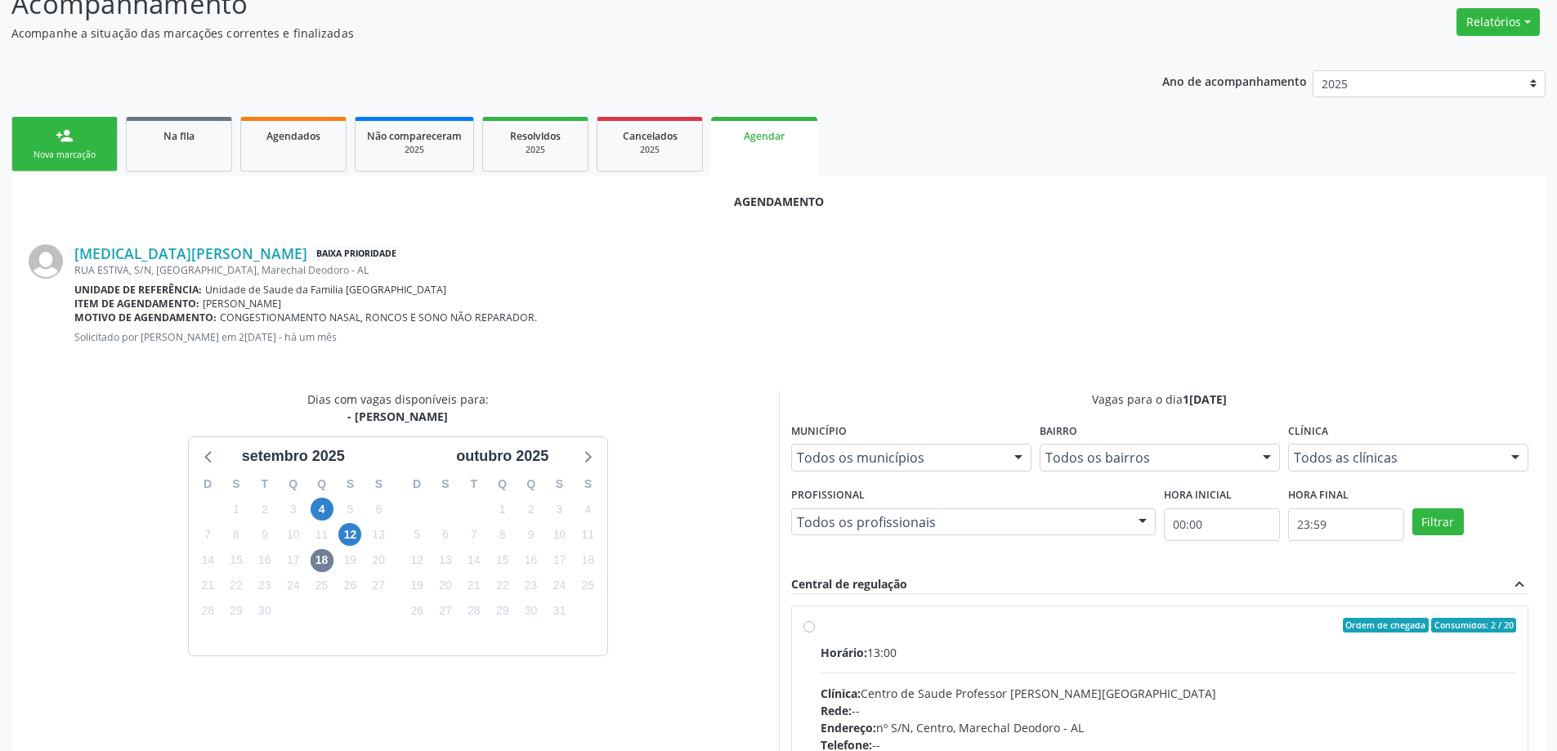
click at [821, 625] on label "Ordem de chegada Consumidos: 2 / 20 Horário: 13:00 Clínica: Centro de Saude Pro…" at bounding box center [1169, 743] width 696 height 251
click at [813, 625] on input "Ordem de chegada Consumidos: 2 / 20 Horário: 13:00 Clínica: Centro de Saude Pro…" at bounding box center [809, 625] width 11 height 15
radio input "true"
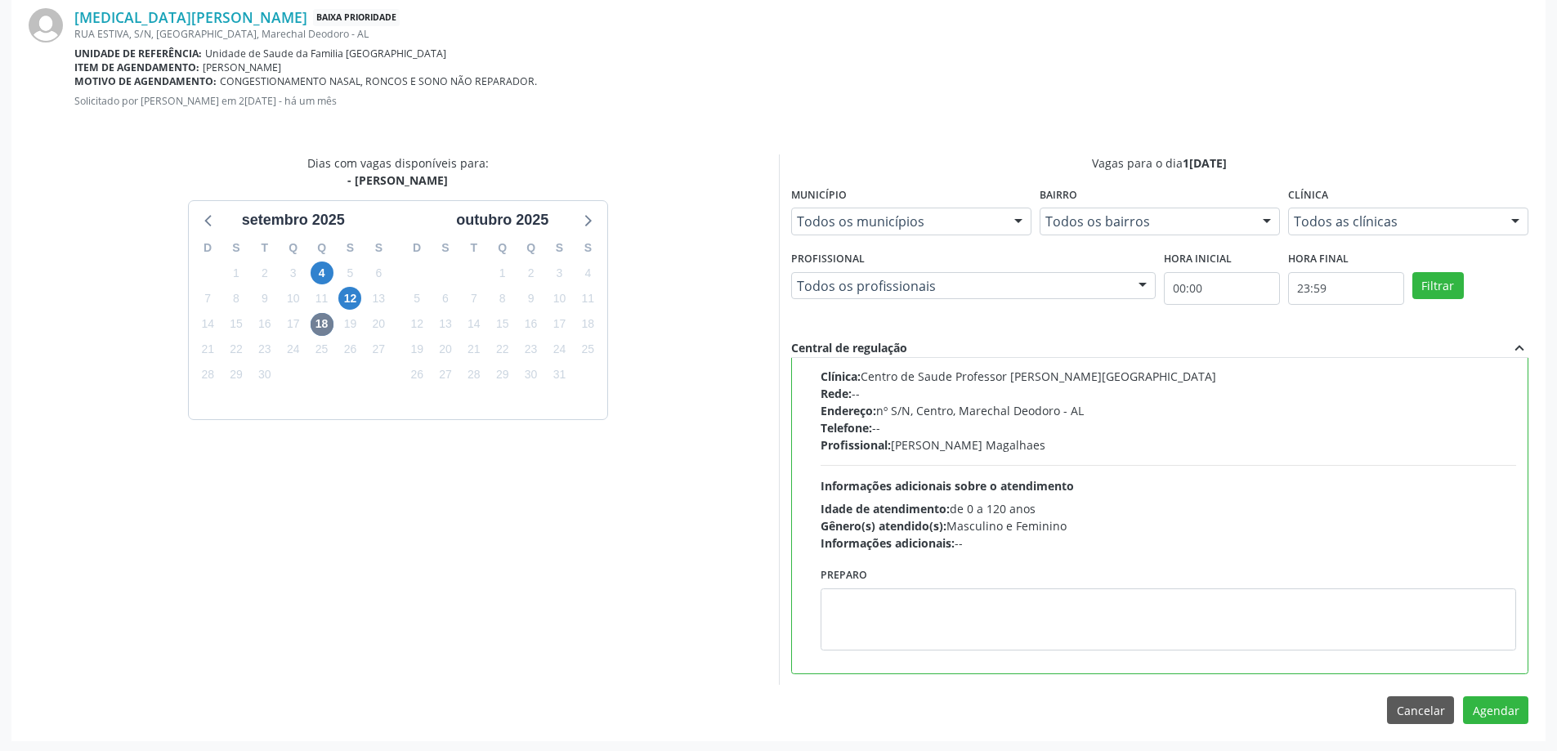
scroll to position [483, 0]
click at [1503, 713] on button "Agendar" at bounding box center [1495, 709] width 65 height 28
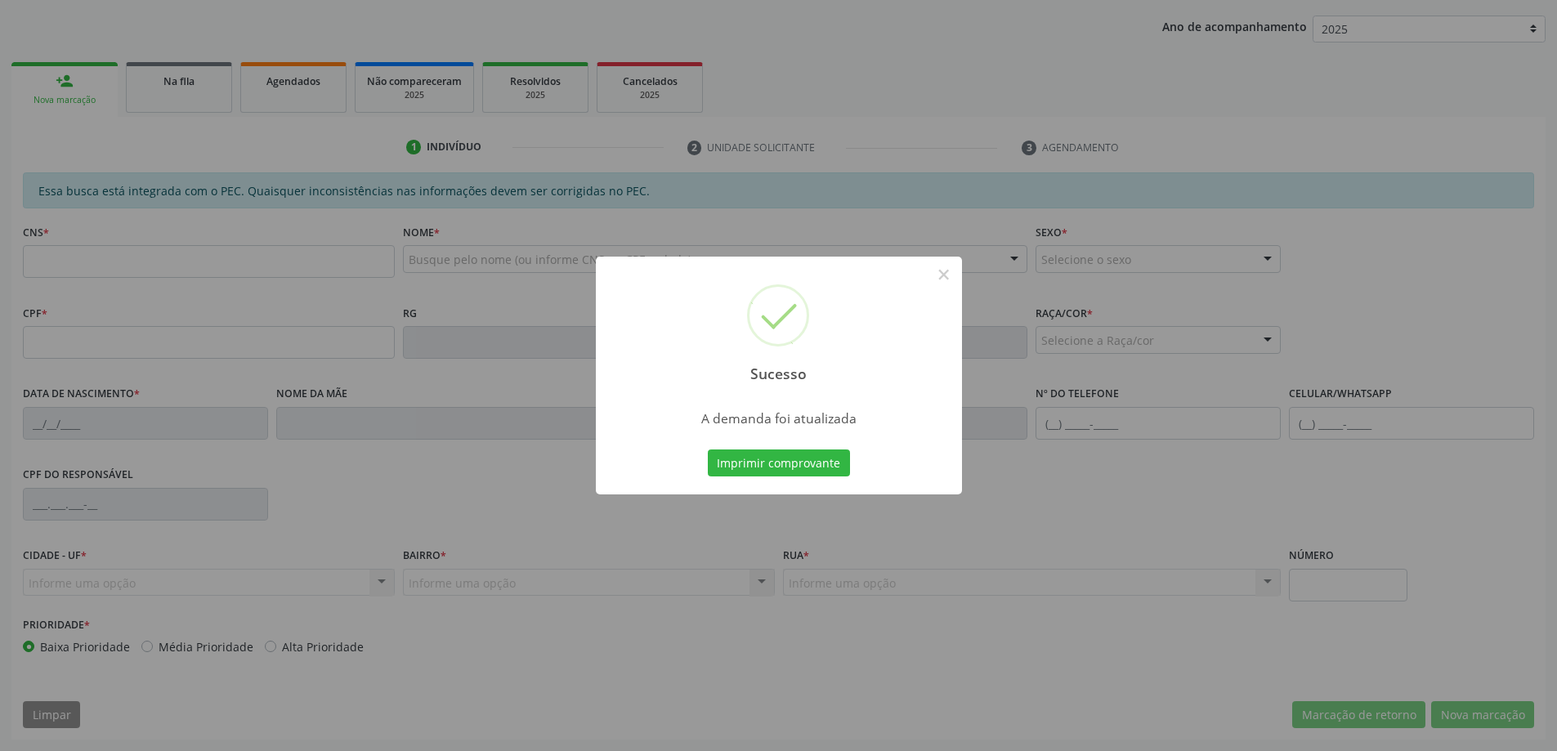
scroll to position [300, 0]
click at [942, 276] on button "×" at bounding box center [944, 275] width 28 height 28
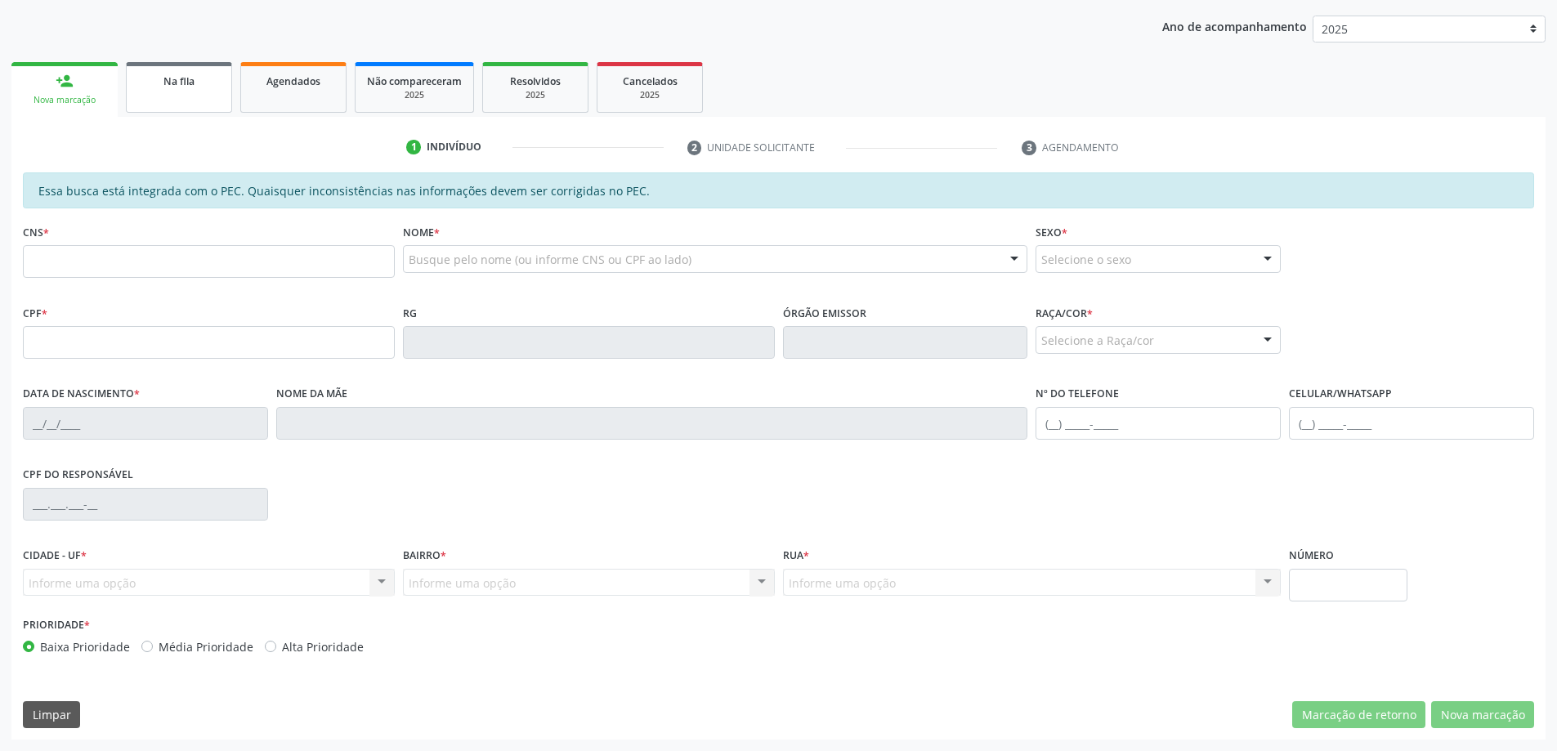
click at [181, 87] on span "Na fila" at bounding box center [178, 81] width 31 height 14
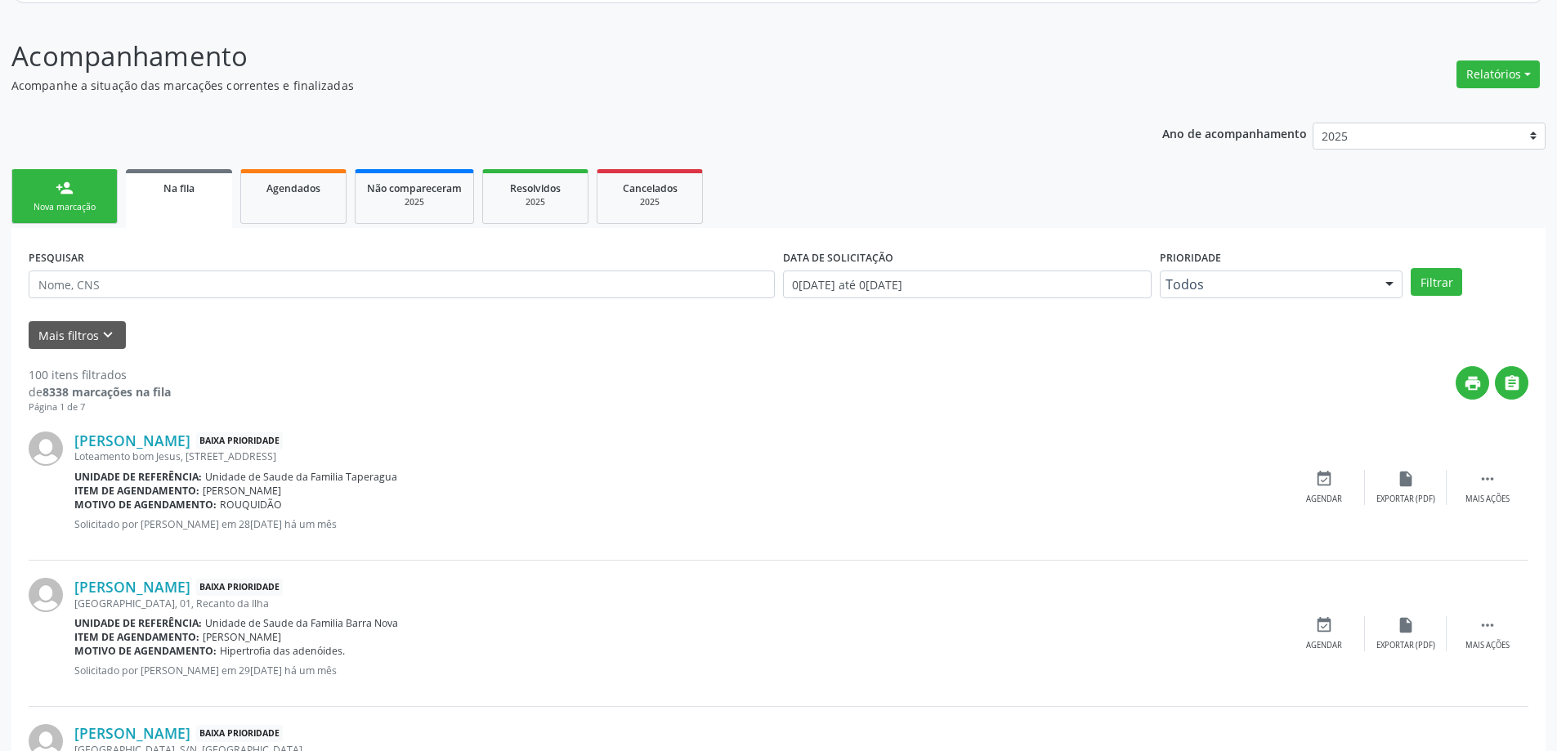
scroll to position [245, 0]
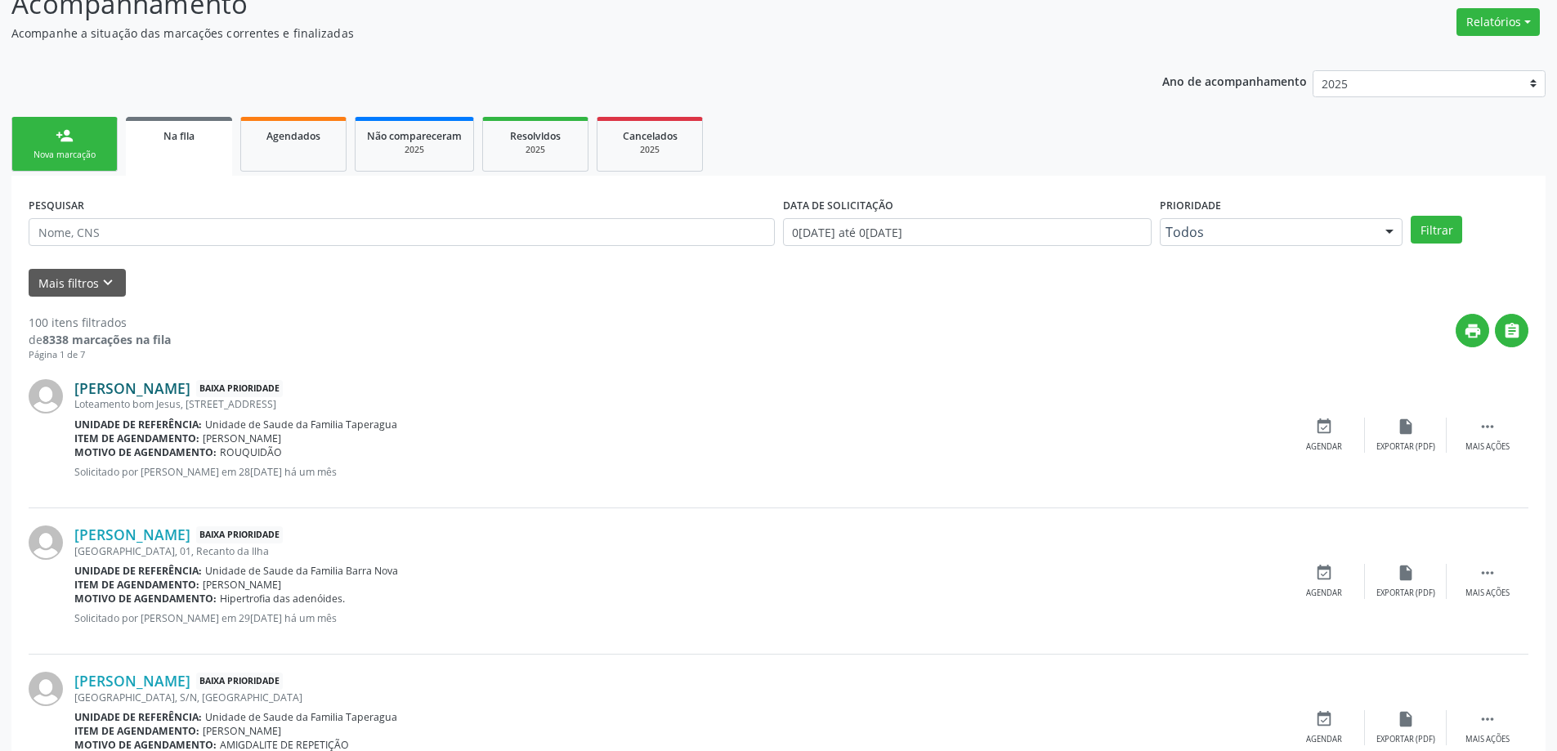
click at [159, 392] on link "[PERSON_NAME]" at bounding box center [132, 388] width 116 height 18
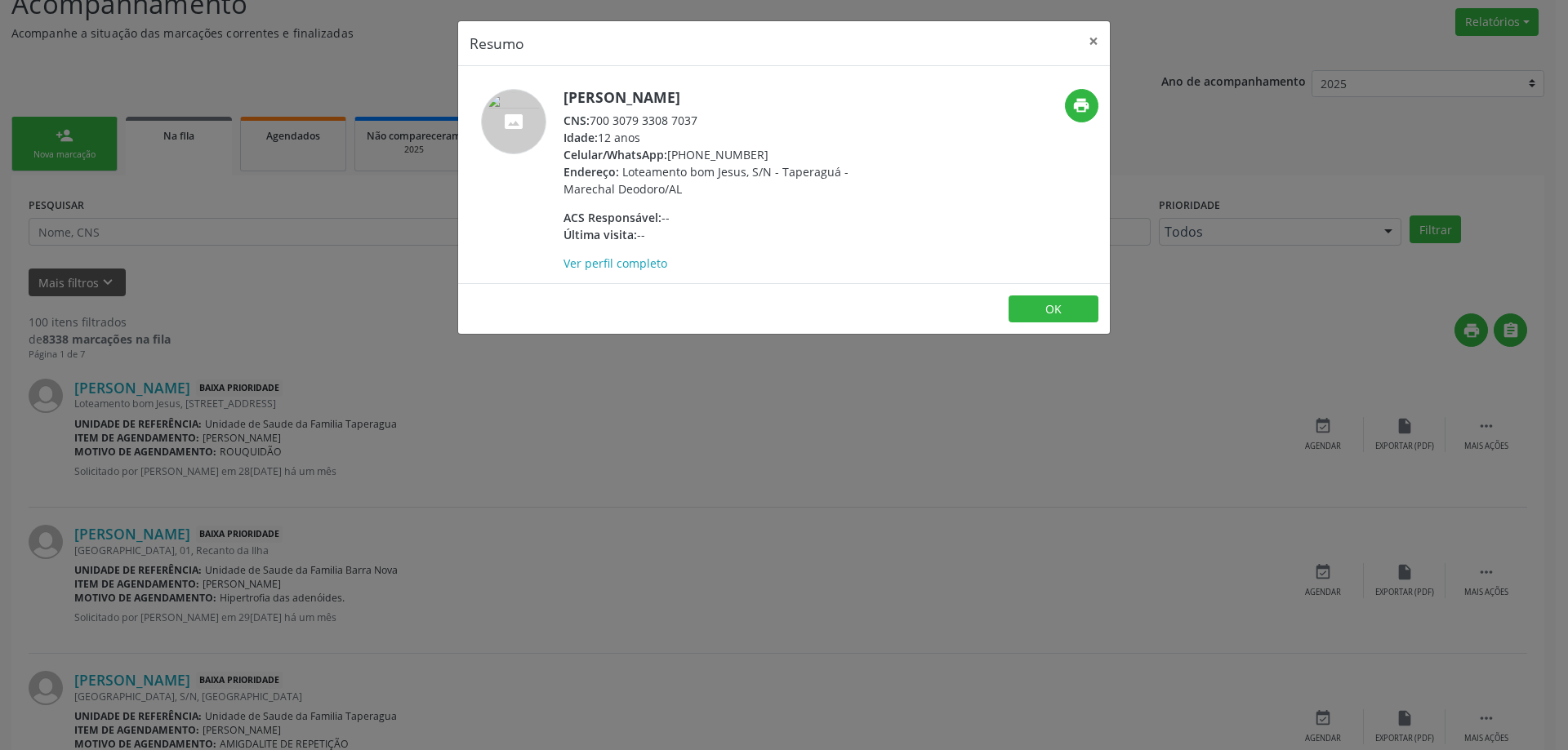
drag, startPoint x: 701, startPoint y: 117, endPoint x: 595, endPoint y: 115, distance: 106.0
click at [595, 115] on div "CNS: 700 3079 3308 7037" at bounding box center [722, 120] width 318 height 17
copy div "700 3079 3308 7037"
click at [1090, 43] on button "×" at bounding box center [1093, 41] width 33 height 40
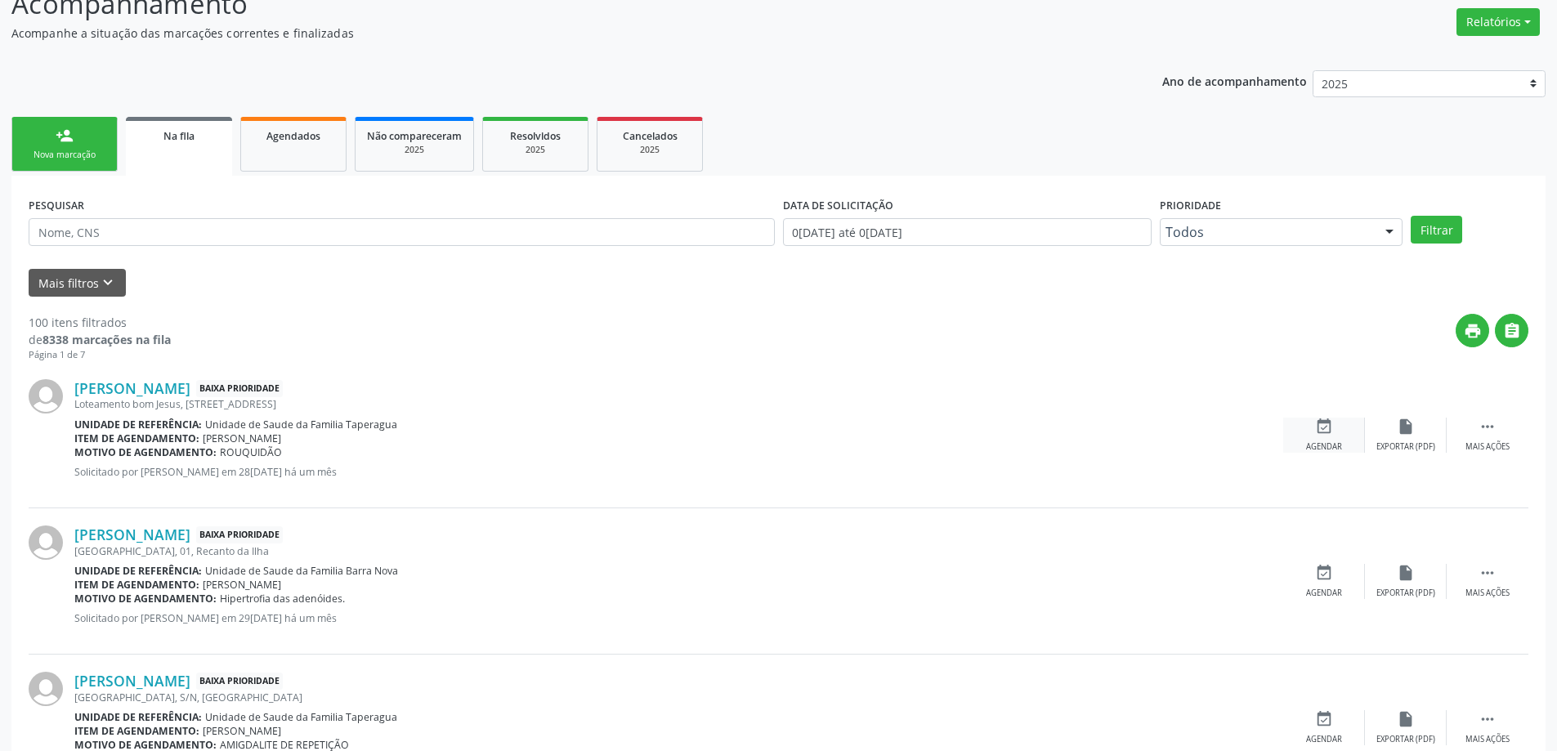
click at [1330, 432] on icon "event_available" at bounding box center [1324, 427] width 18 height 18
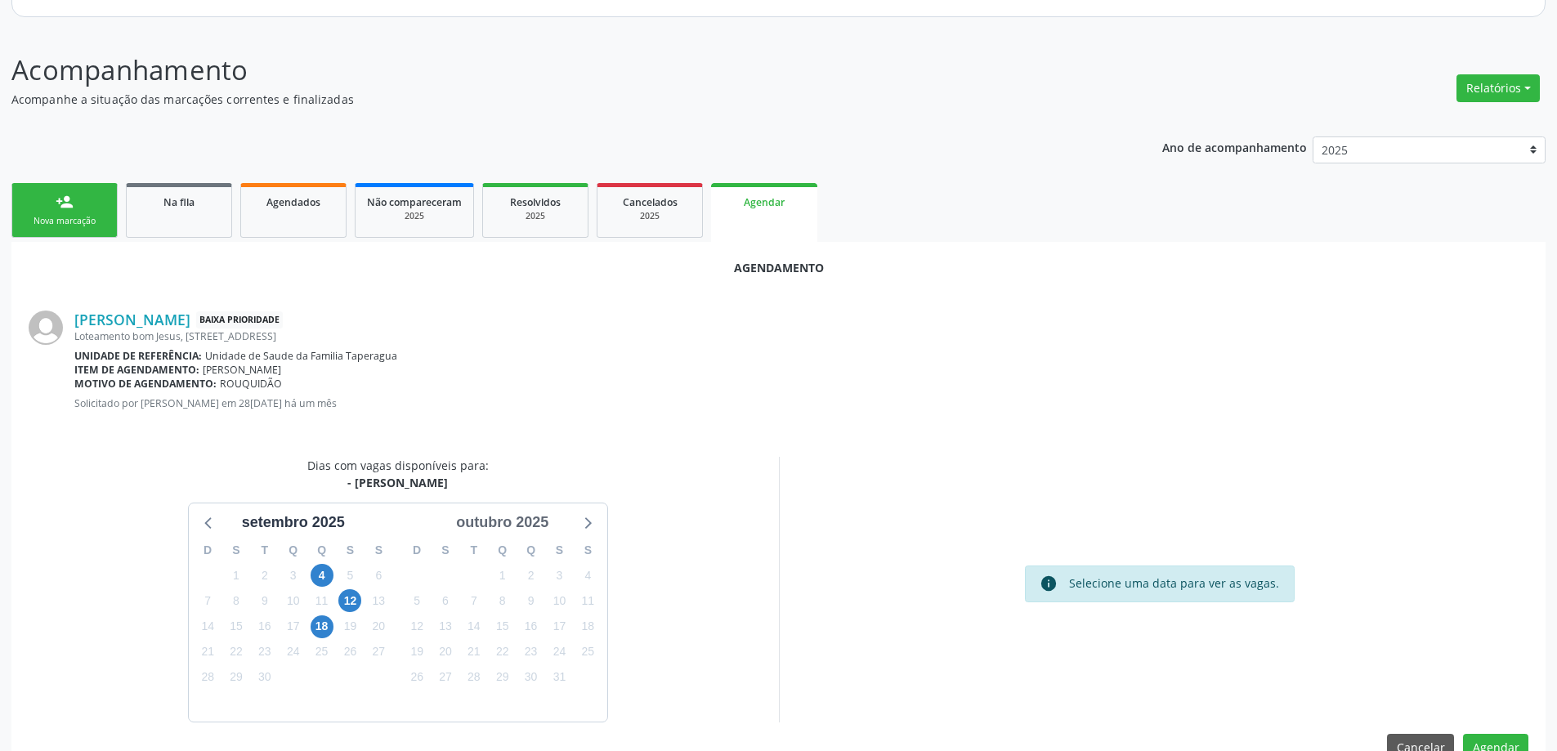
scroll to position [217, 0]
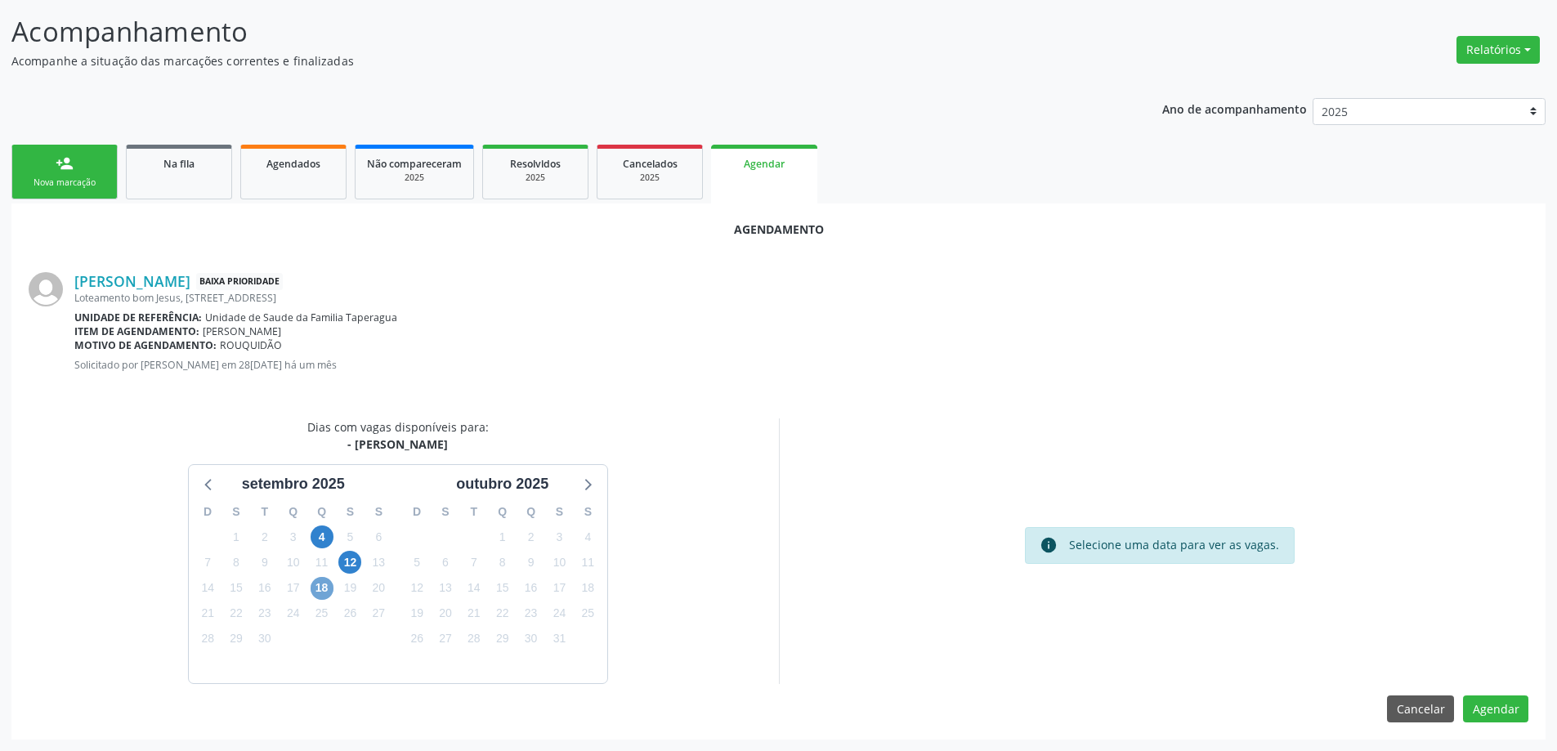
click at [323, 584] on span "18" at bounding box center [322, 588] width 23 height 23
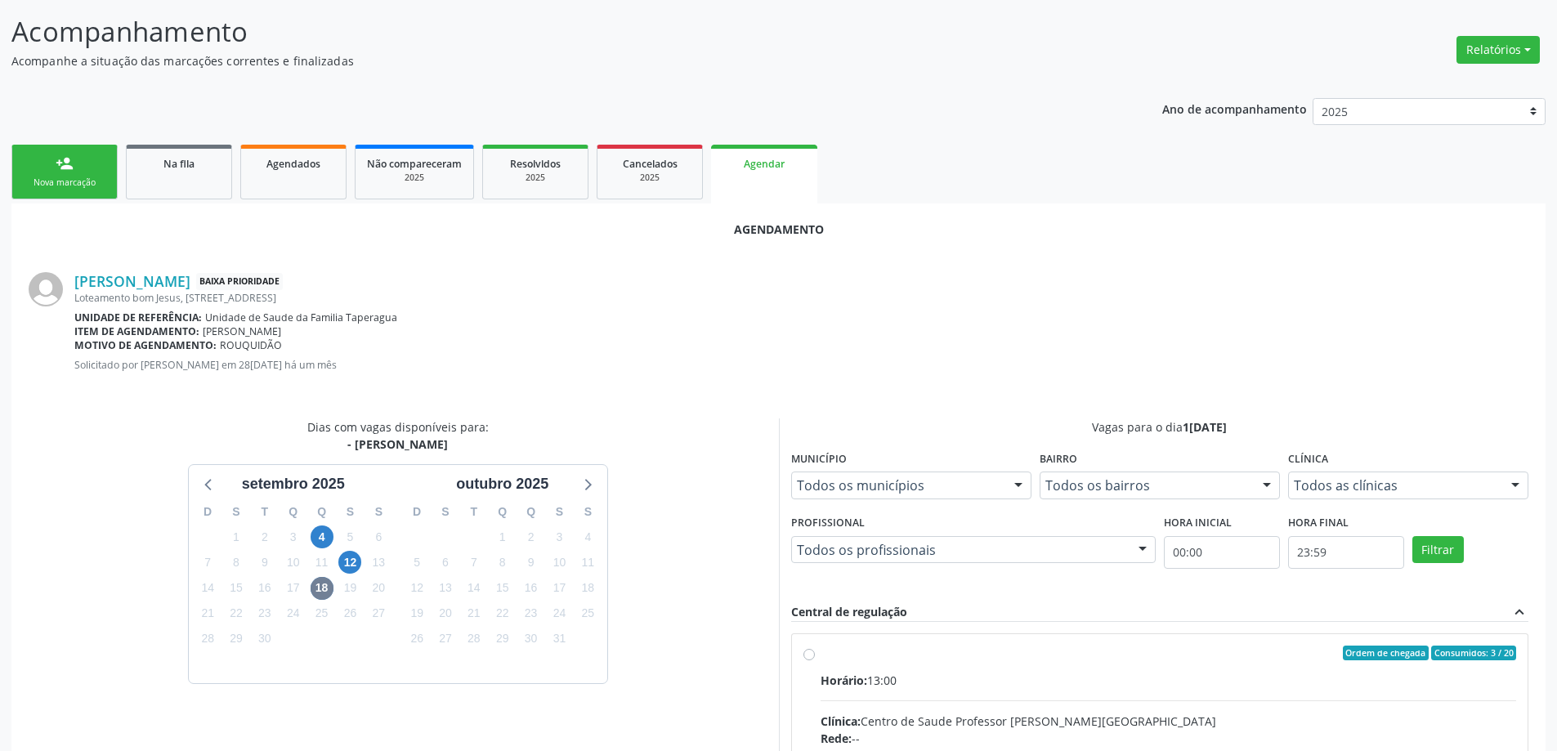
radio input "true"
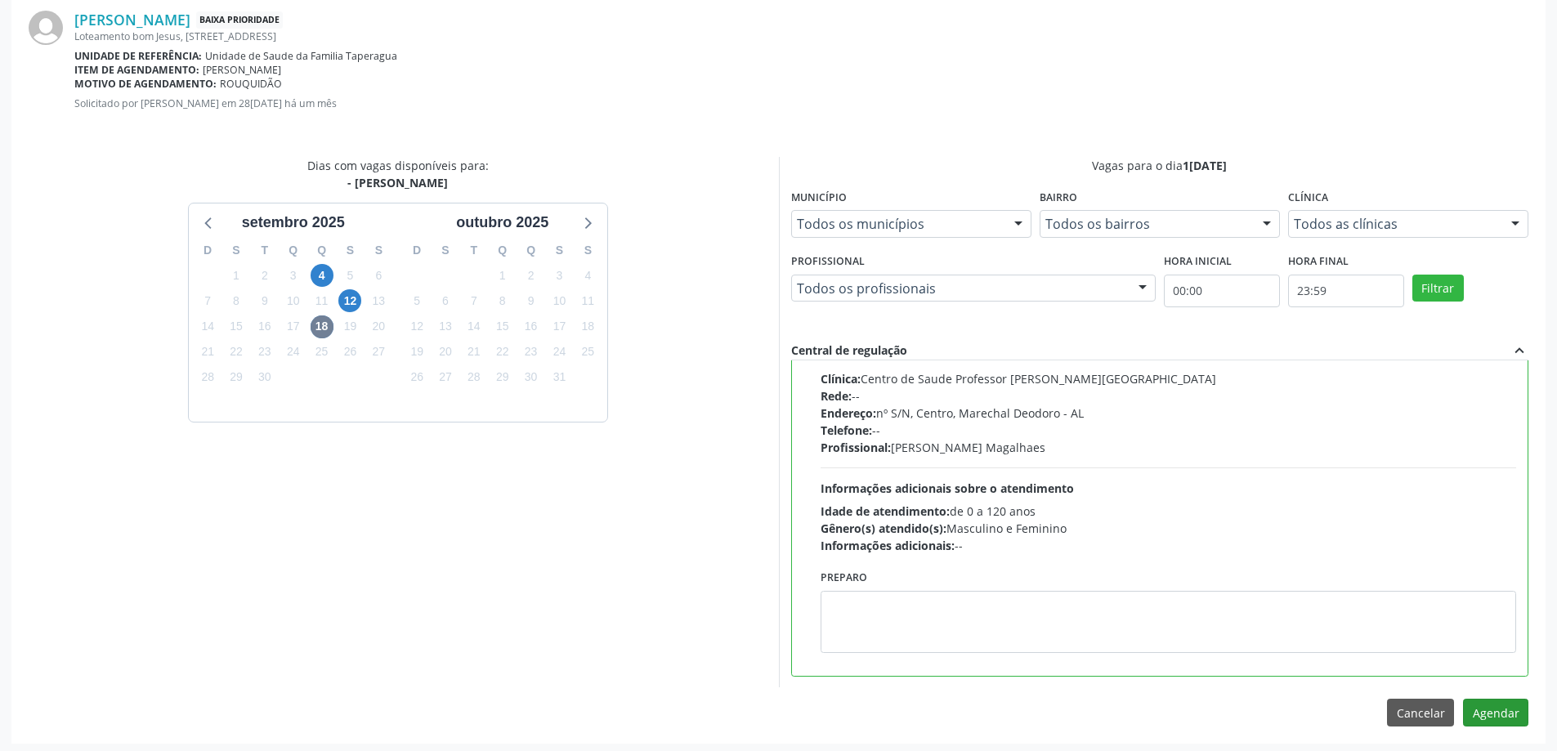
scroll to position [483, 0]
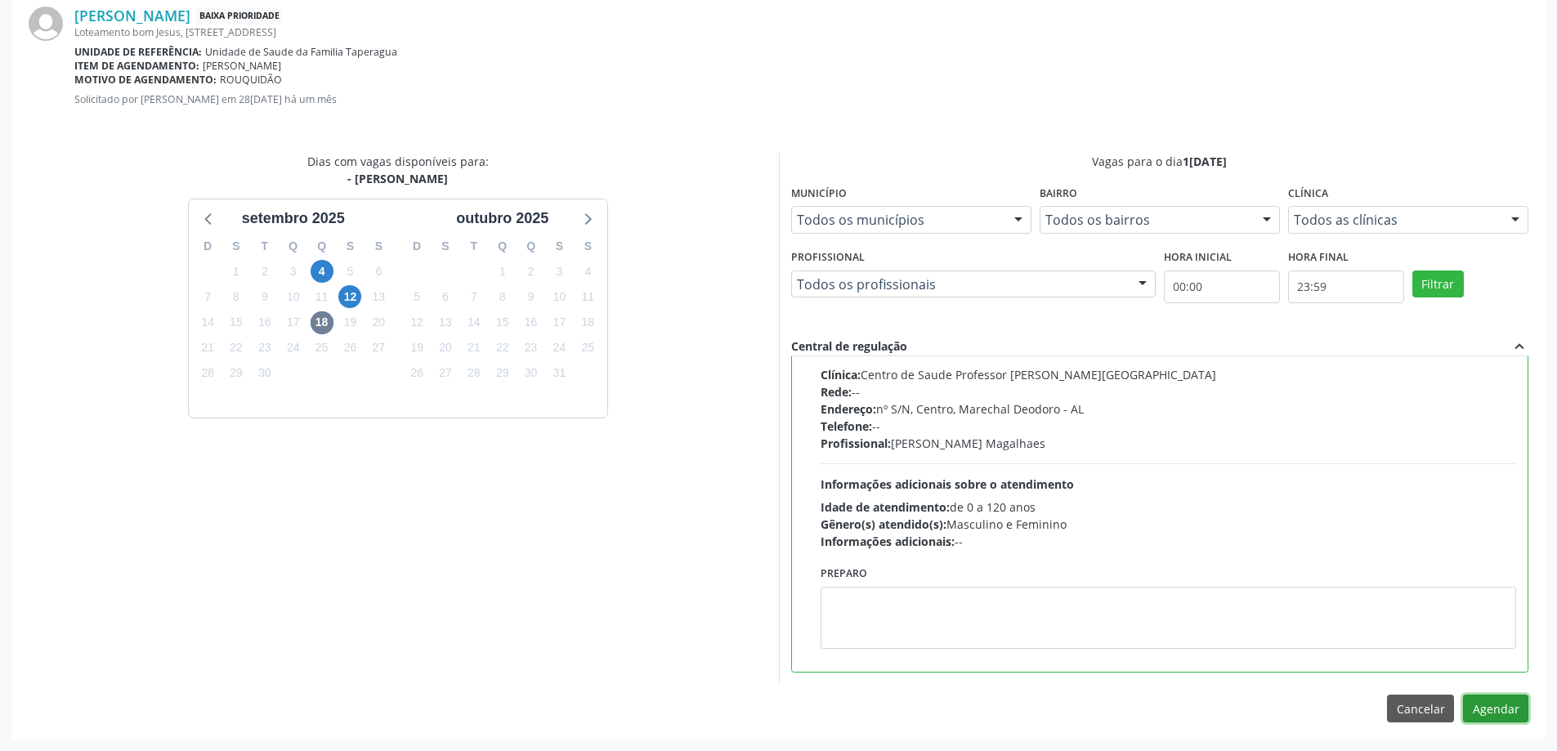
click at [1489, 699] on button "Agendar" at bounding box center [1495, 709] width 65 height 28
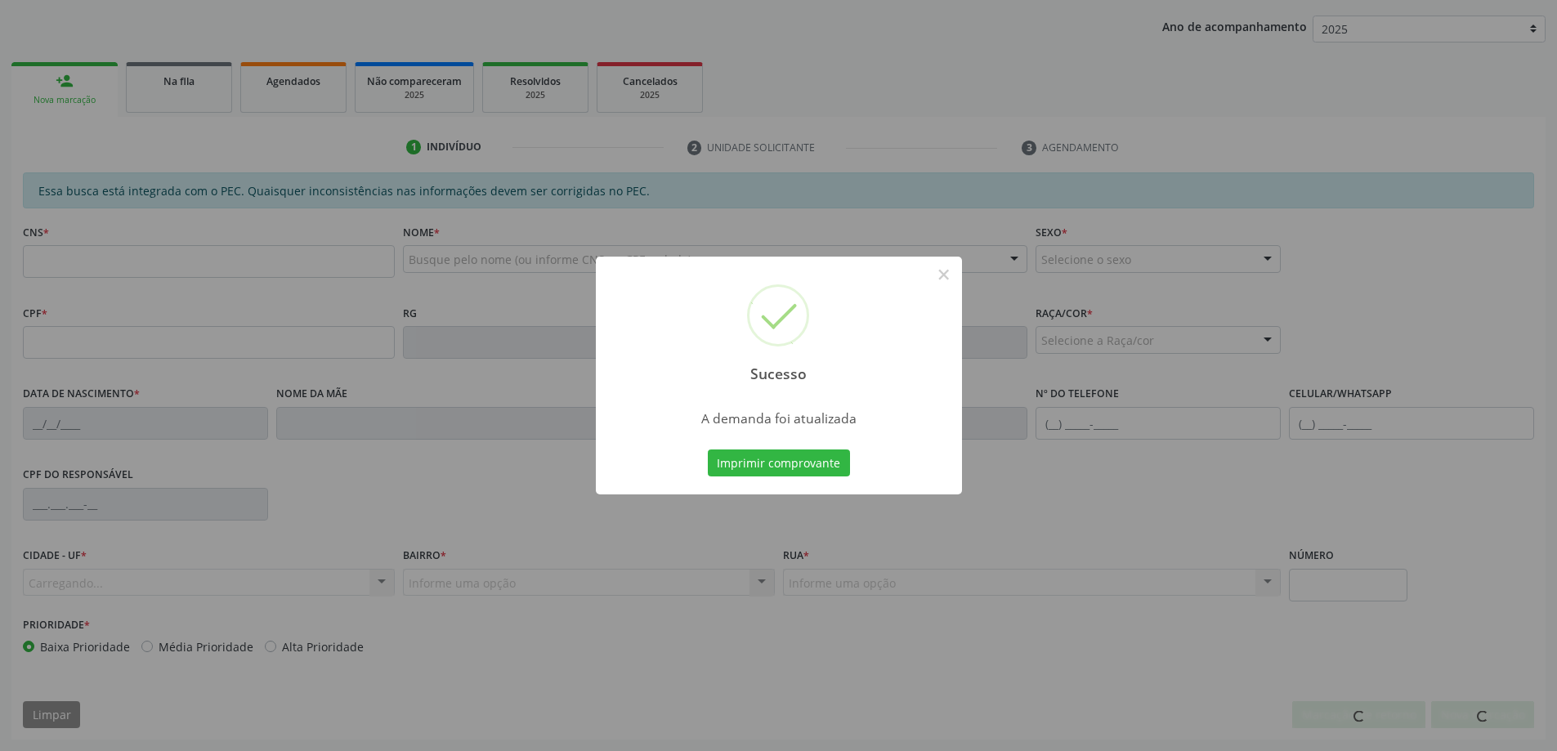
scroll to position [300, 0]
click at [943, 278] on button "×" at bounding box center [944, 275] width 28 height 28
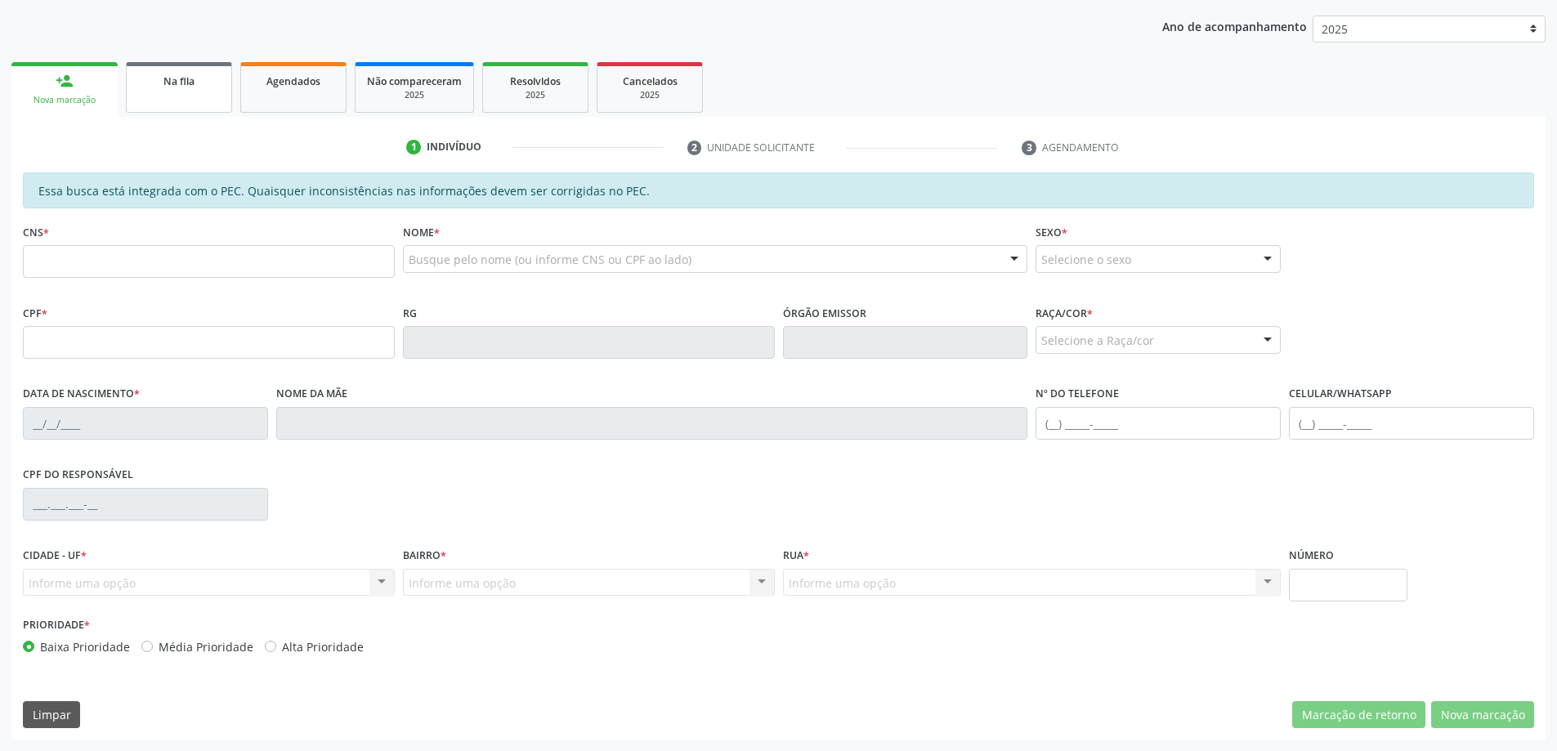
click at [182, 92] on link "Na fila" at bounding box center [179, 87] width 106 height 51
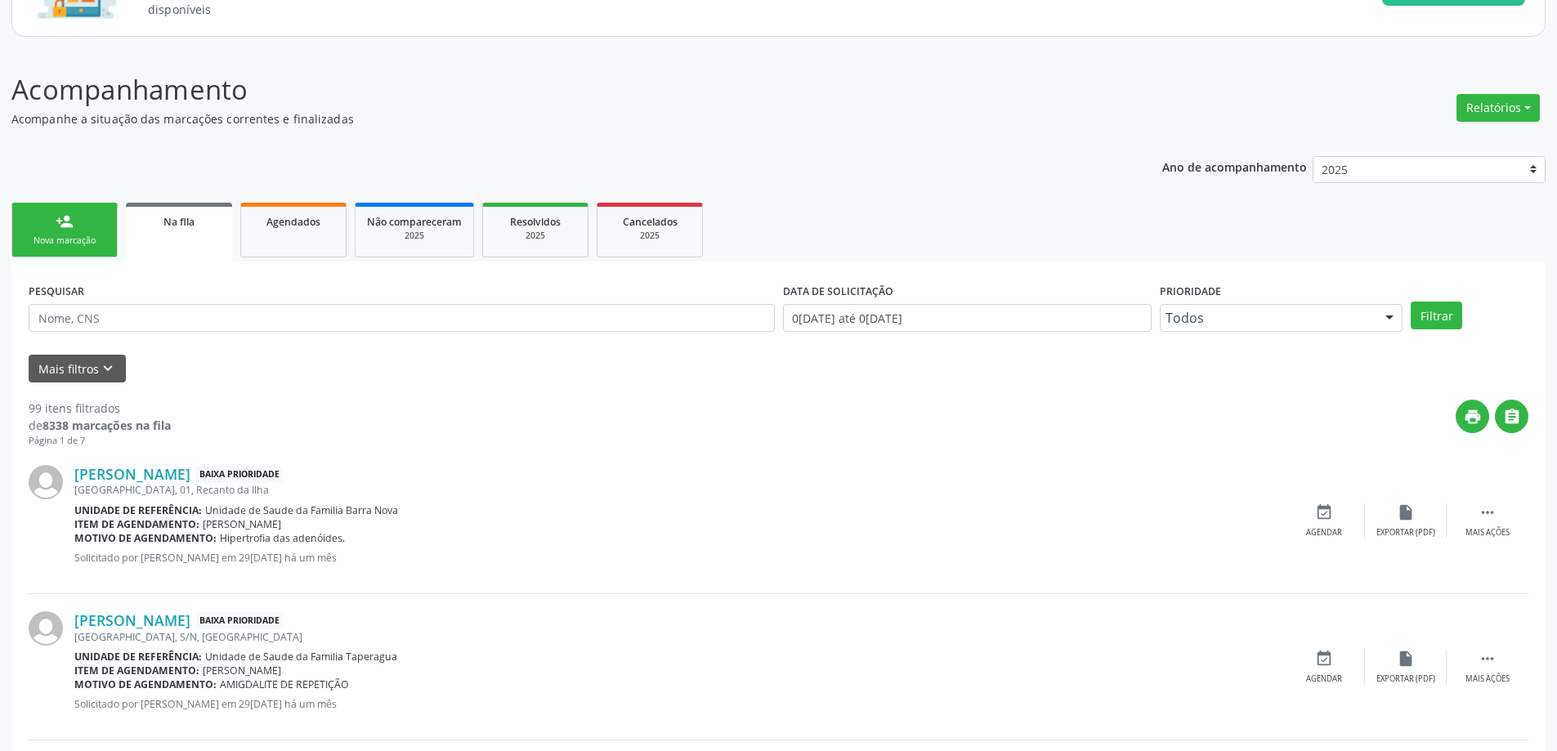
scroll to position [163, 0]
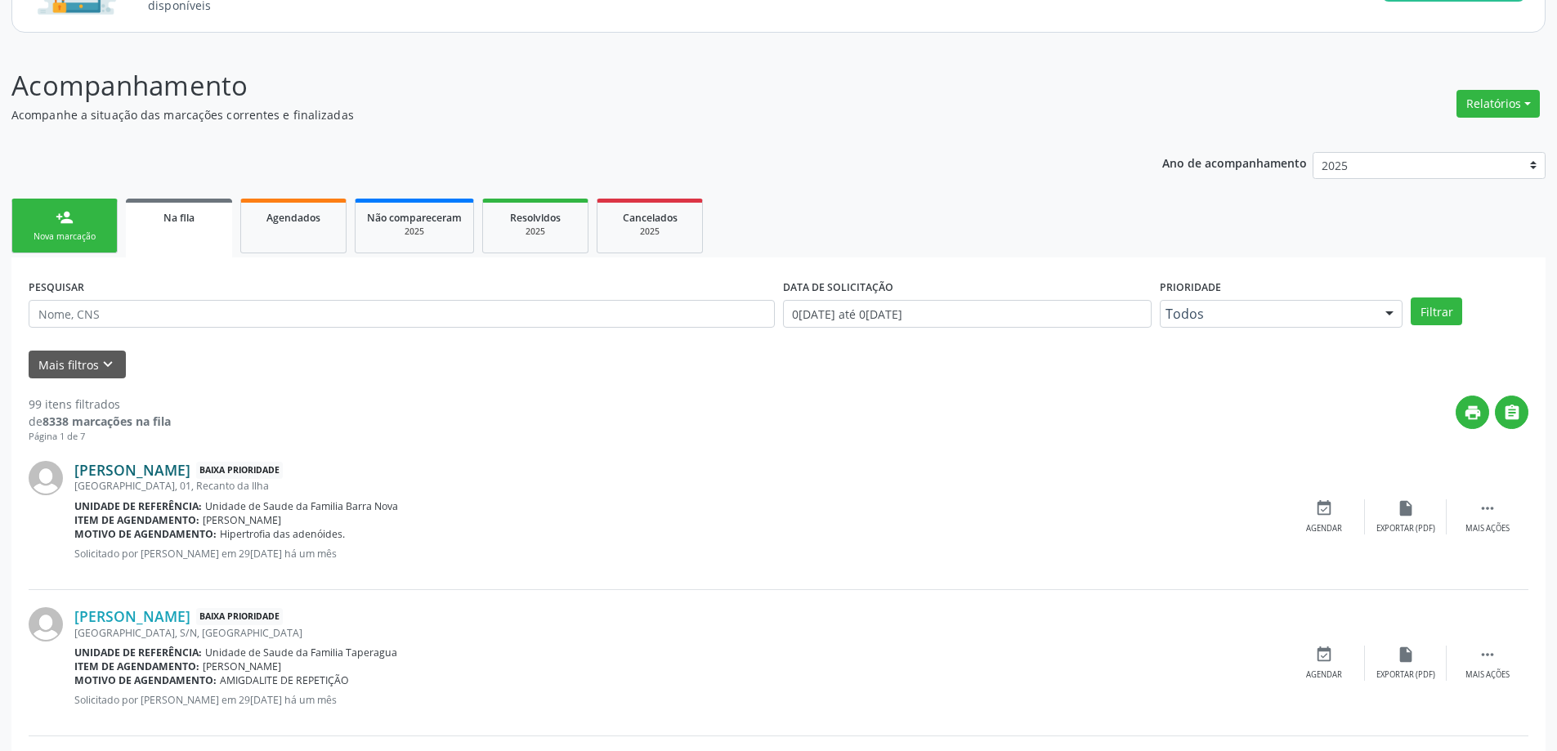
click at [155, 470] on link "[PERSON_NAME]" at bounding box center [132, 470] width 116 height 18
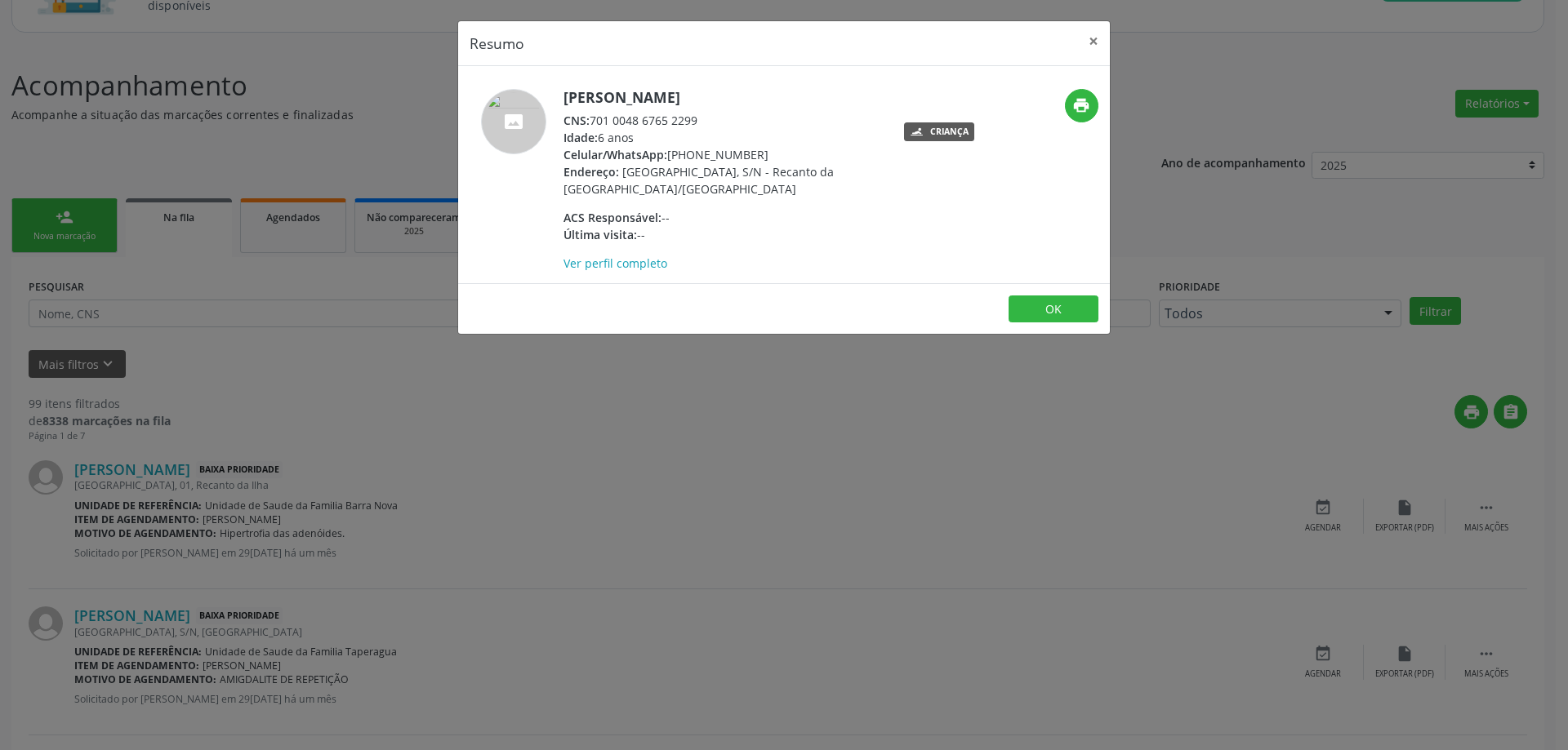
drag, startPoint x: 701, startPoint y: 121, endPoint x: 595, endPoint y: 120, distance: 106.0
click at [595, 120] on div "CNS: 701 0048 6765 2299" at bounding box center [722, 120] width 318 height 17
copy div "701 0048 6765 2299"
click at [1092, 36] on button "×" at bounding box center [1093, 41] width 33 height 40
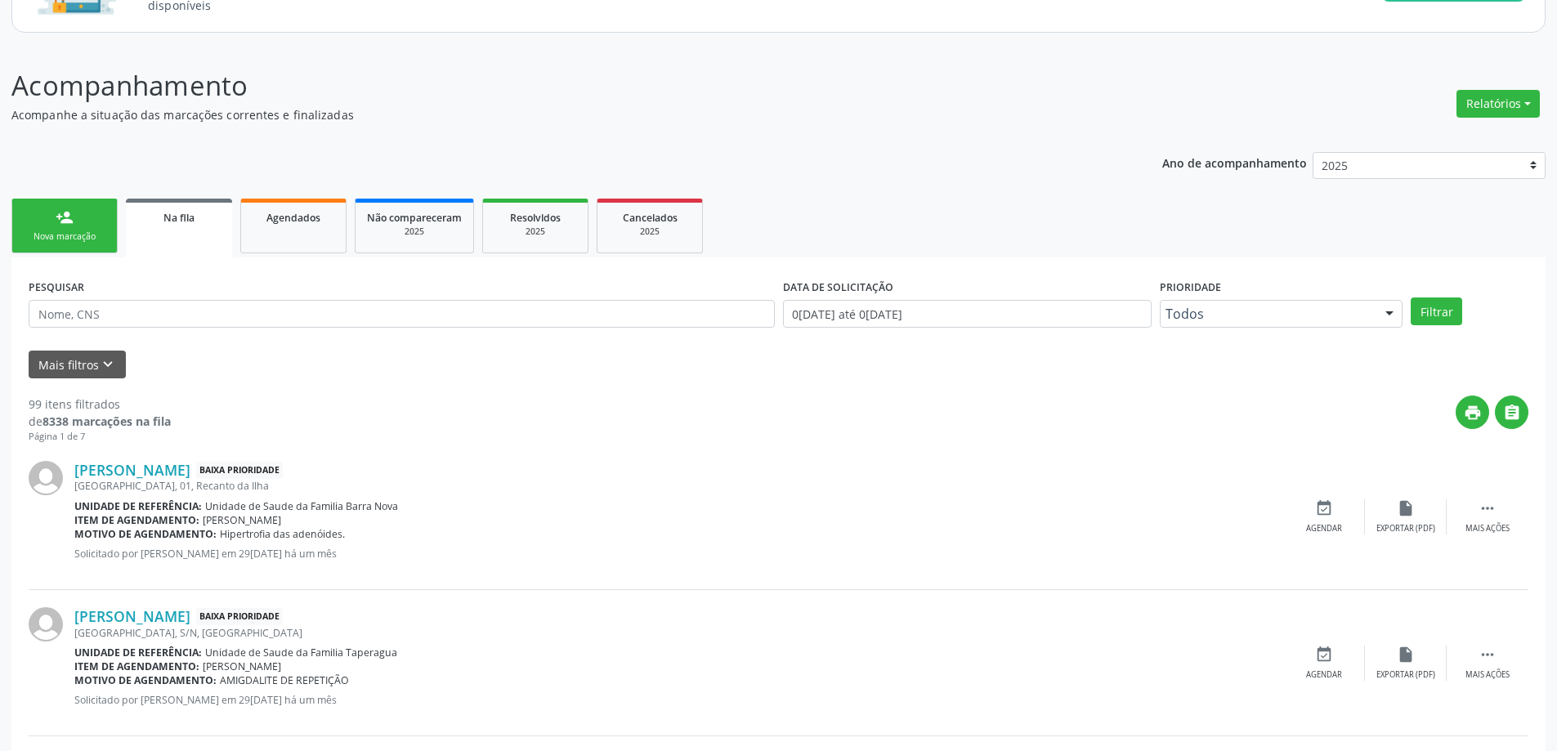
click at [1319, 492] on div "[PERSON_NAME] Baixa Prioridade [GEOGRAPHIC_DATA], 01, [GEOGRAPHIC_DATA] Unidade…" at bounding box center [779, 517] width 1500 height 146
click at [1320, 516] on icon "event_available" at bounding box center [1324, 508] width 18 height 18
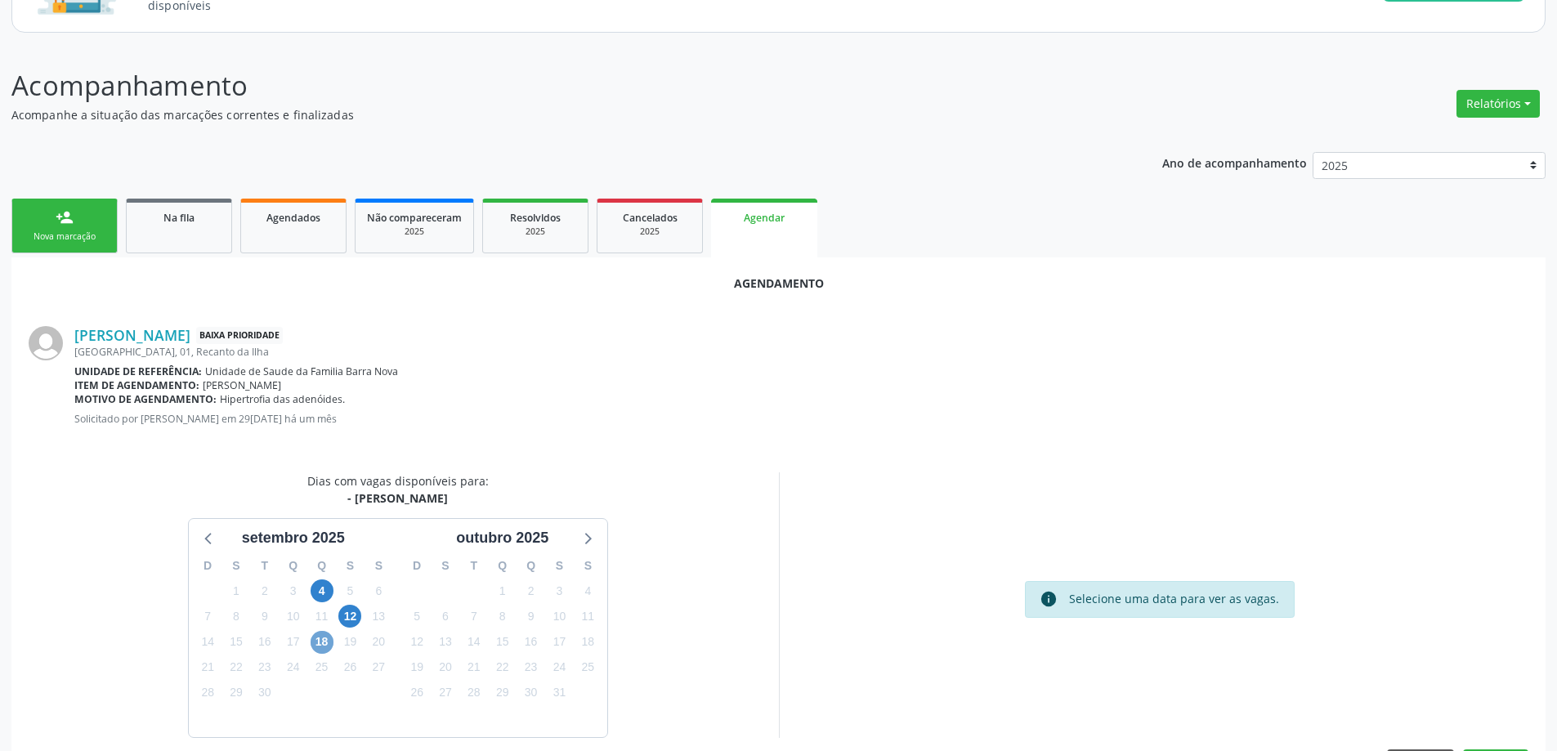
click at [320, 640] on span "18" at bounding box center [322, 642] width 23 height 23
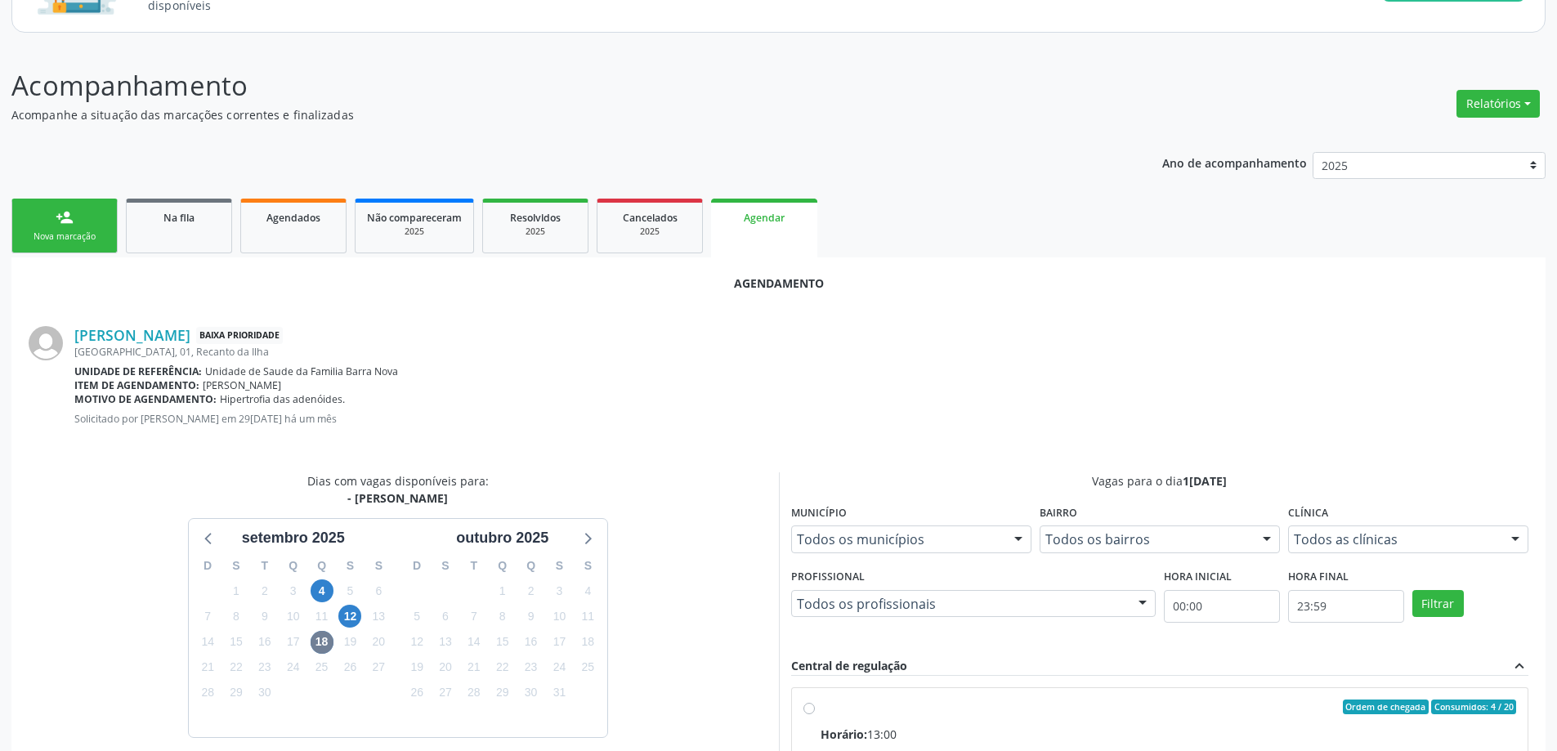
click at [807, 707] on input "Ordem de chegada Consumidos: 4 / 20 Horário: 13:00 Clínica: Centro de Saude Pro…" at bounding box center [809, 707] width 11 height 15
radio input "true"
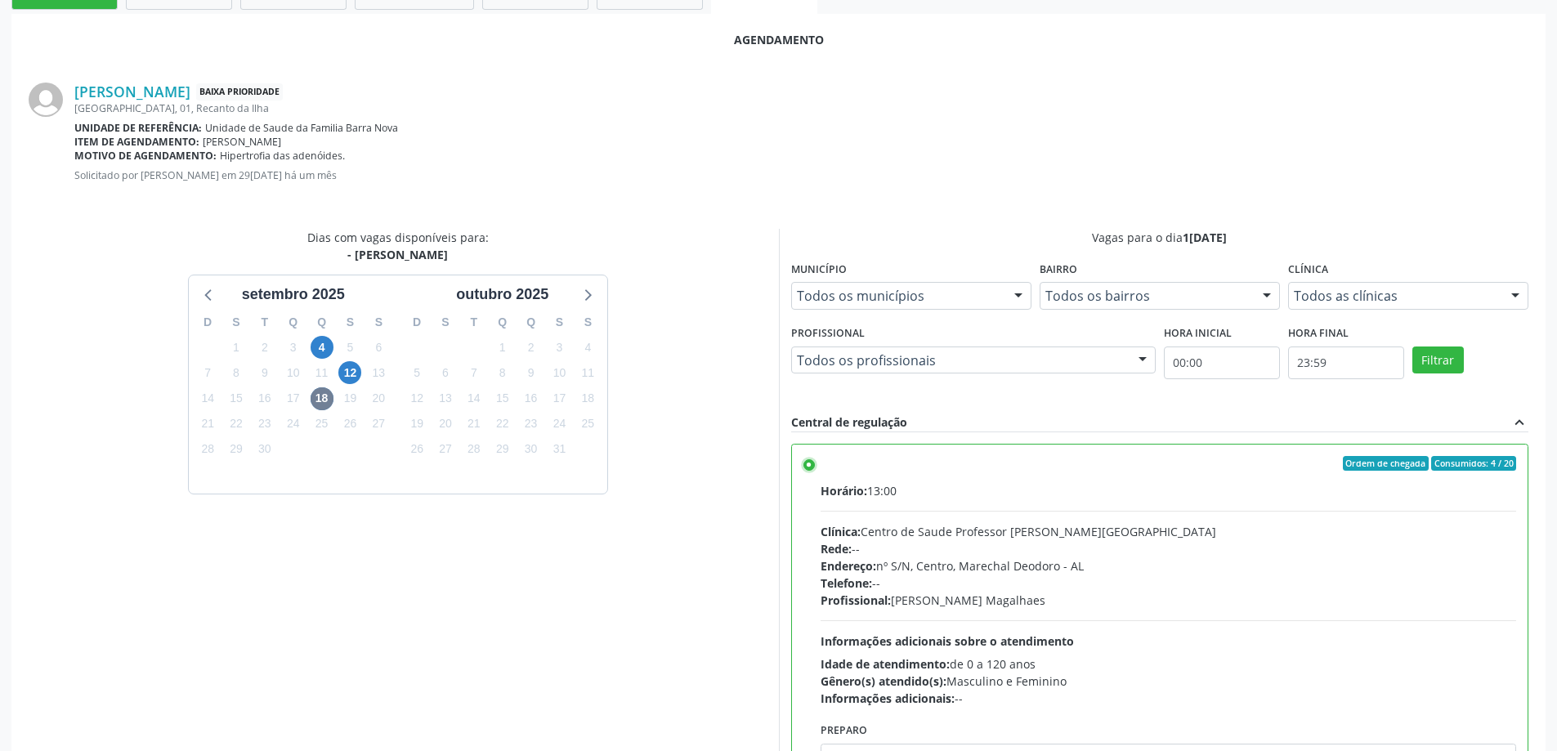
scroll to position [483, 0]
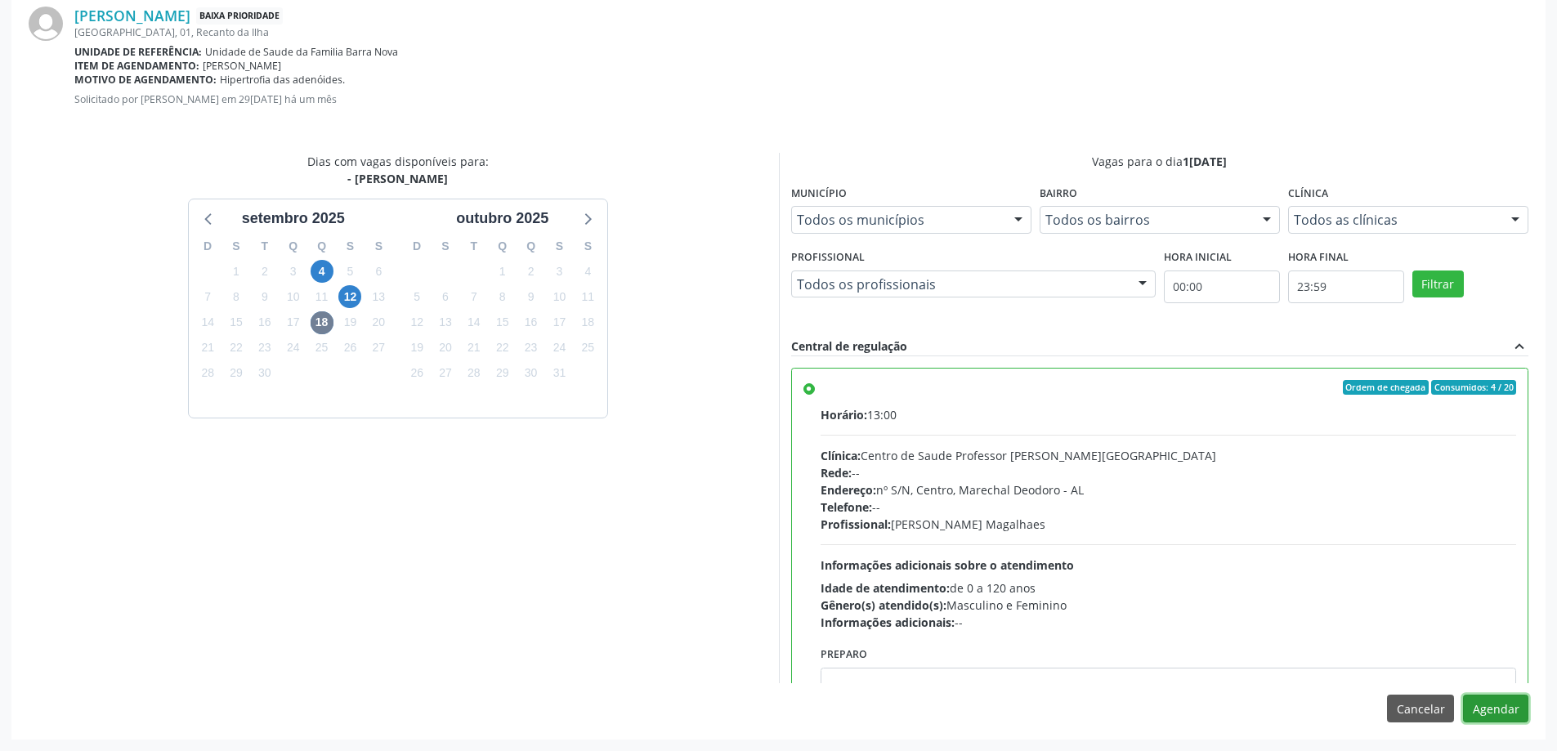
click at [1505, 715] on button "Agendar" at bounding box center [1495, 709] width 65 height 28
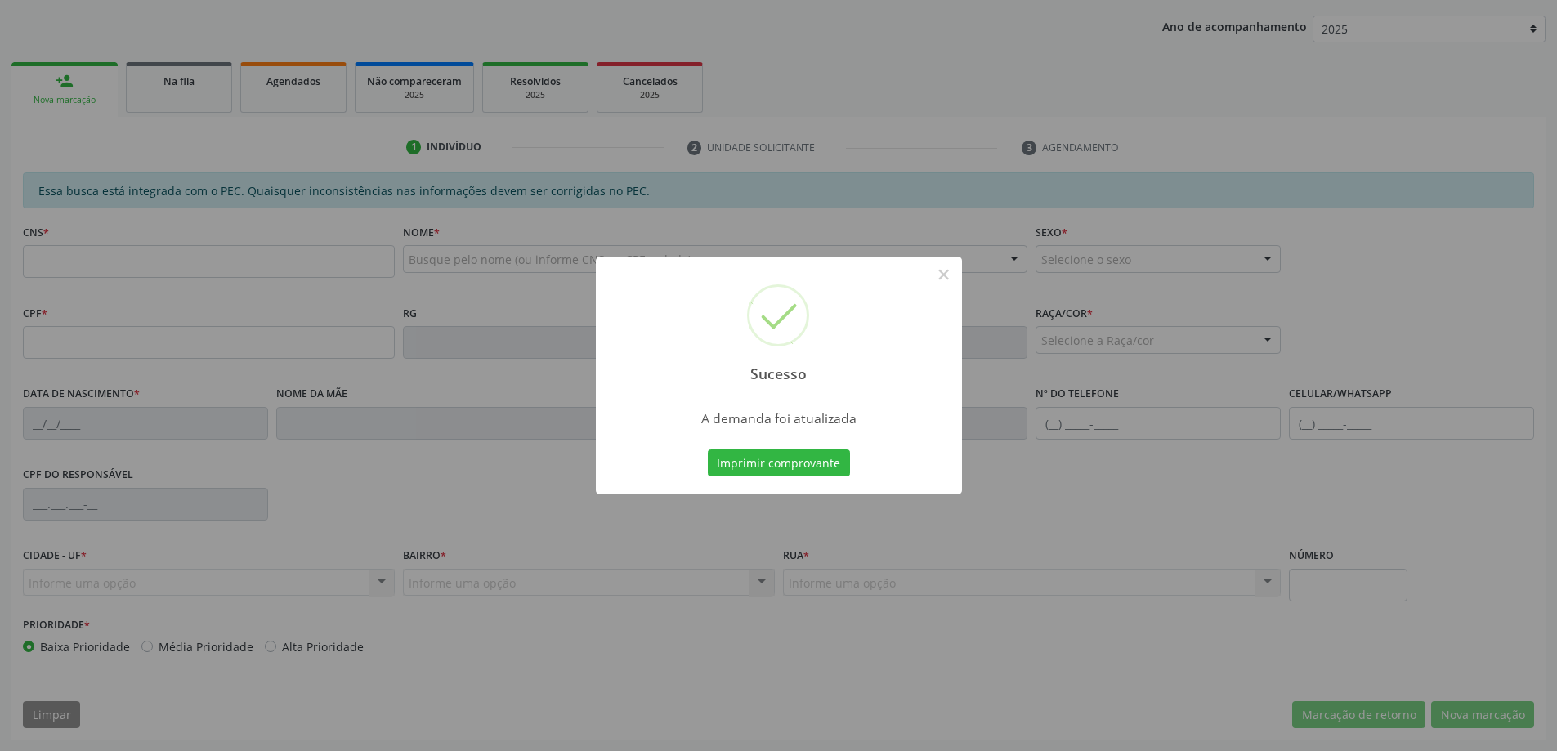
scroll to position [300, 0]
click at [947, 273] on button "×" at bounding box center [944, 275] width 28 height 28
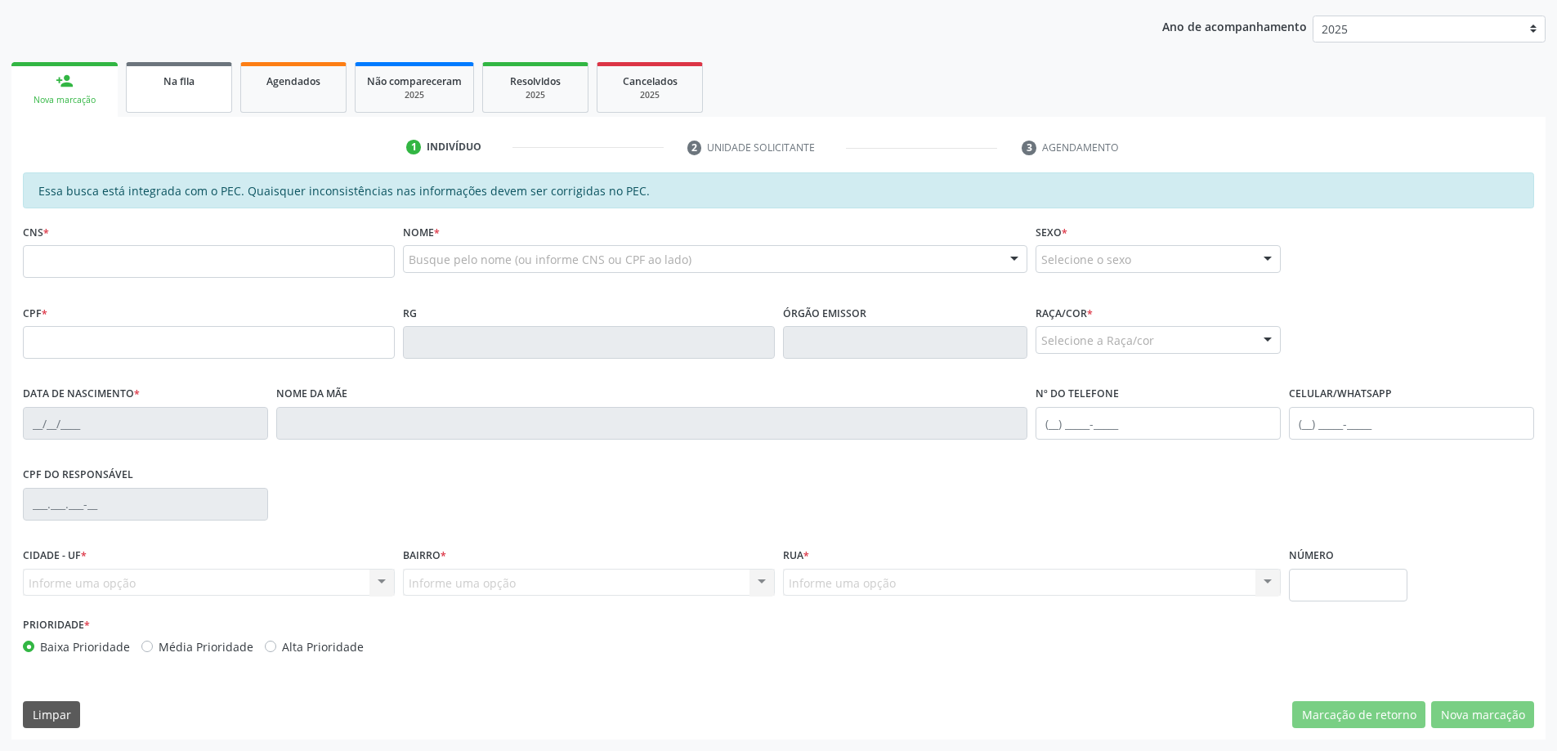
click at [157, 80] on div "Na fila" at bounding box center [179, 80] width 82 height 17
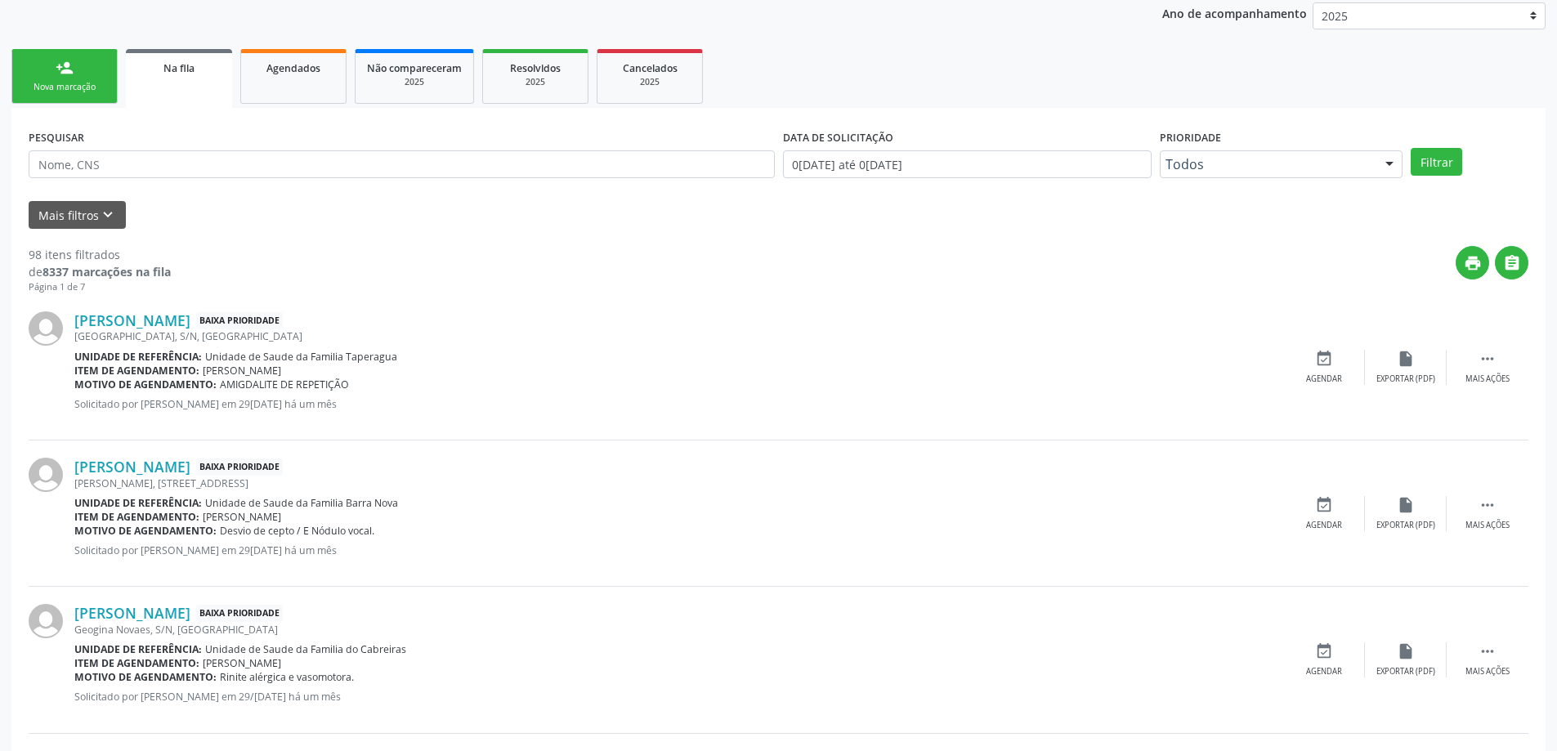
scroll to position [327, 0]
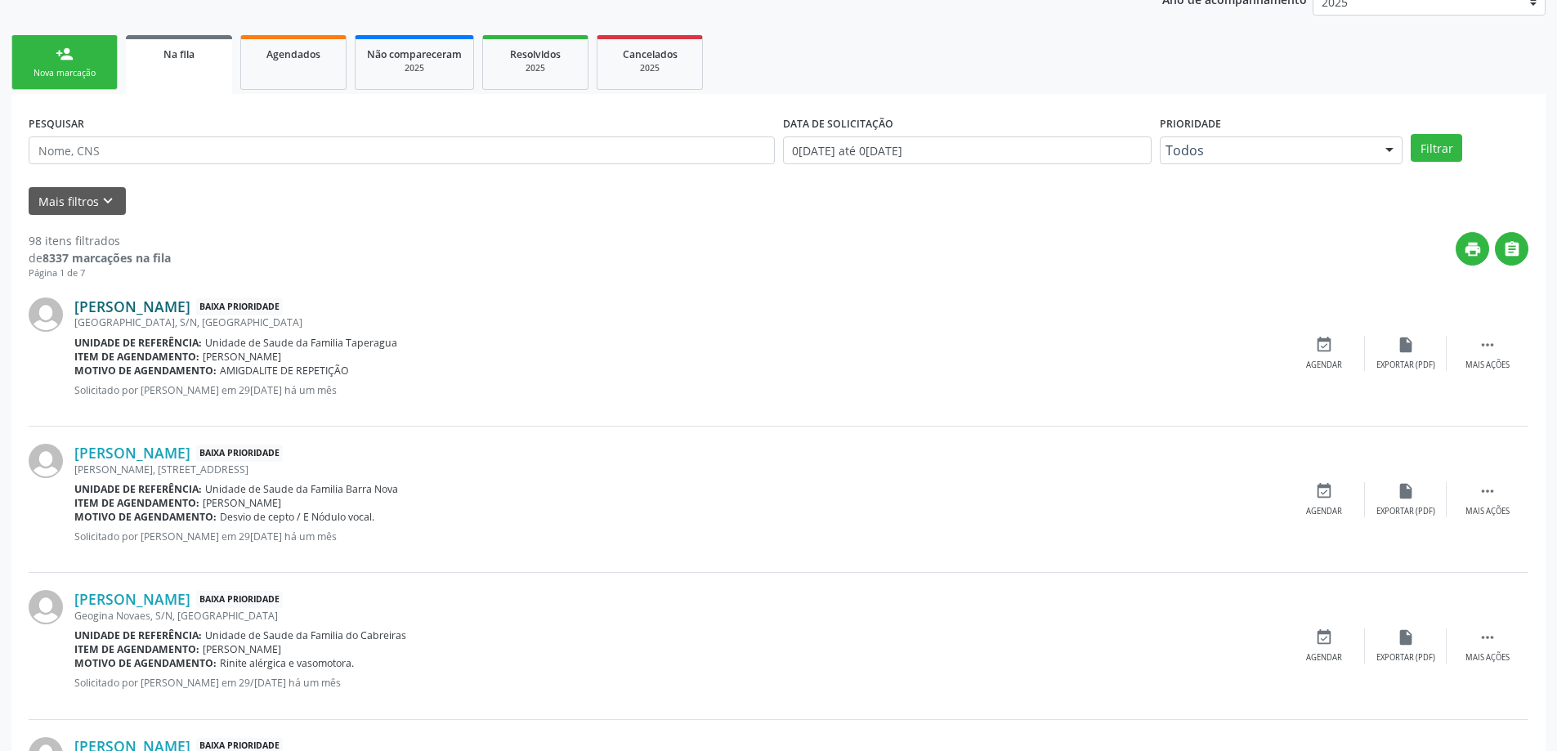
click at [132, 303] on link "[PERSON_NAME]" at bounding box center [132, 307] width 116 height 18
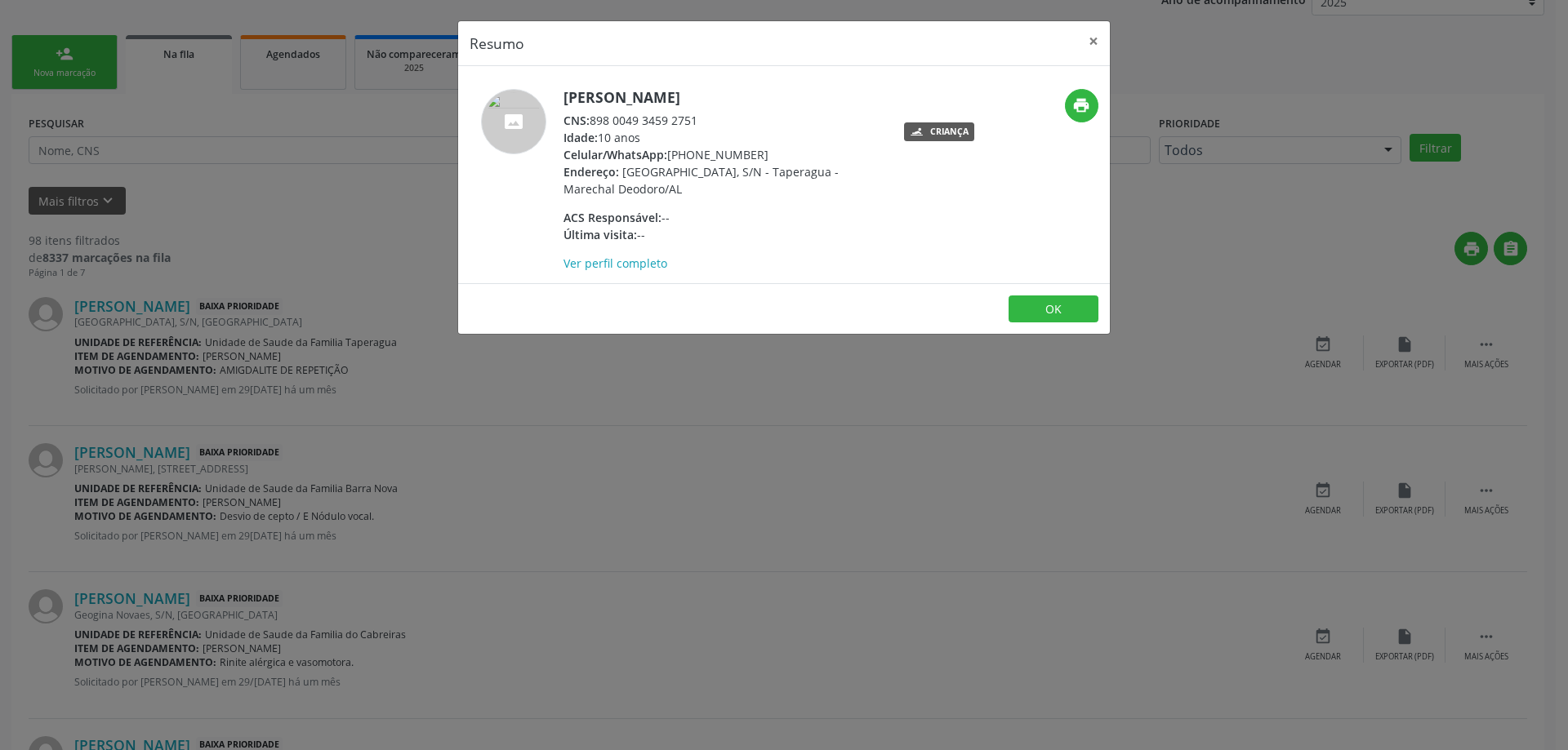
drag, startPoint x: 702, startPoint y: 119, endPoint x: 594, endPoint y: 119, distance: 108.0
click at [594, 119] on div "CNS: 898 0049 3459 2751" at bounding box center [722, 120] width 318 height 17
copy div "898 0049 3459 2751"
click at [1094, 40] on button "×" at bounding box center [1093, 41] width 33 height 40
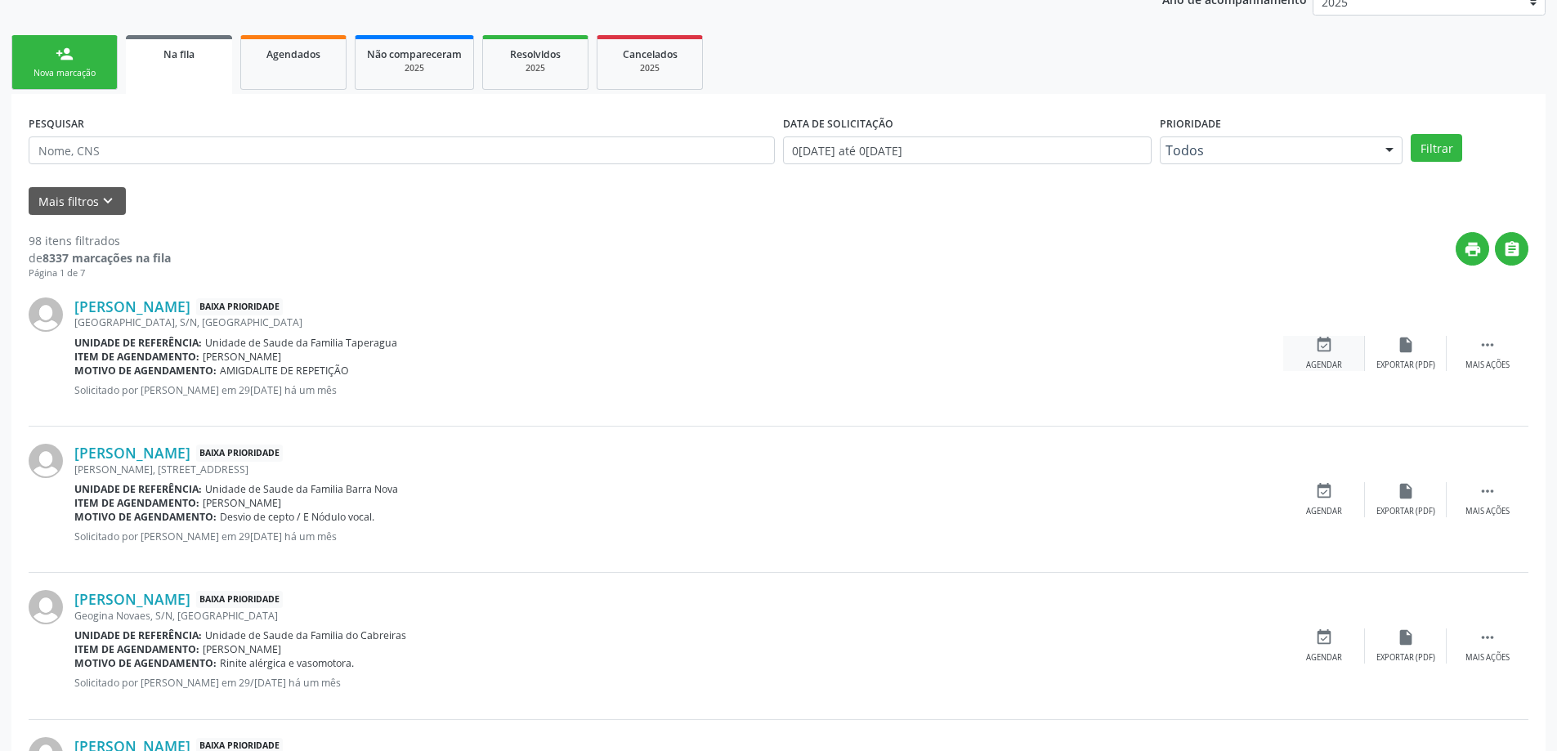
click at [1323, 347] on icon "event_available" at bounding box center [1324, 345] width 18 height 18
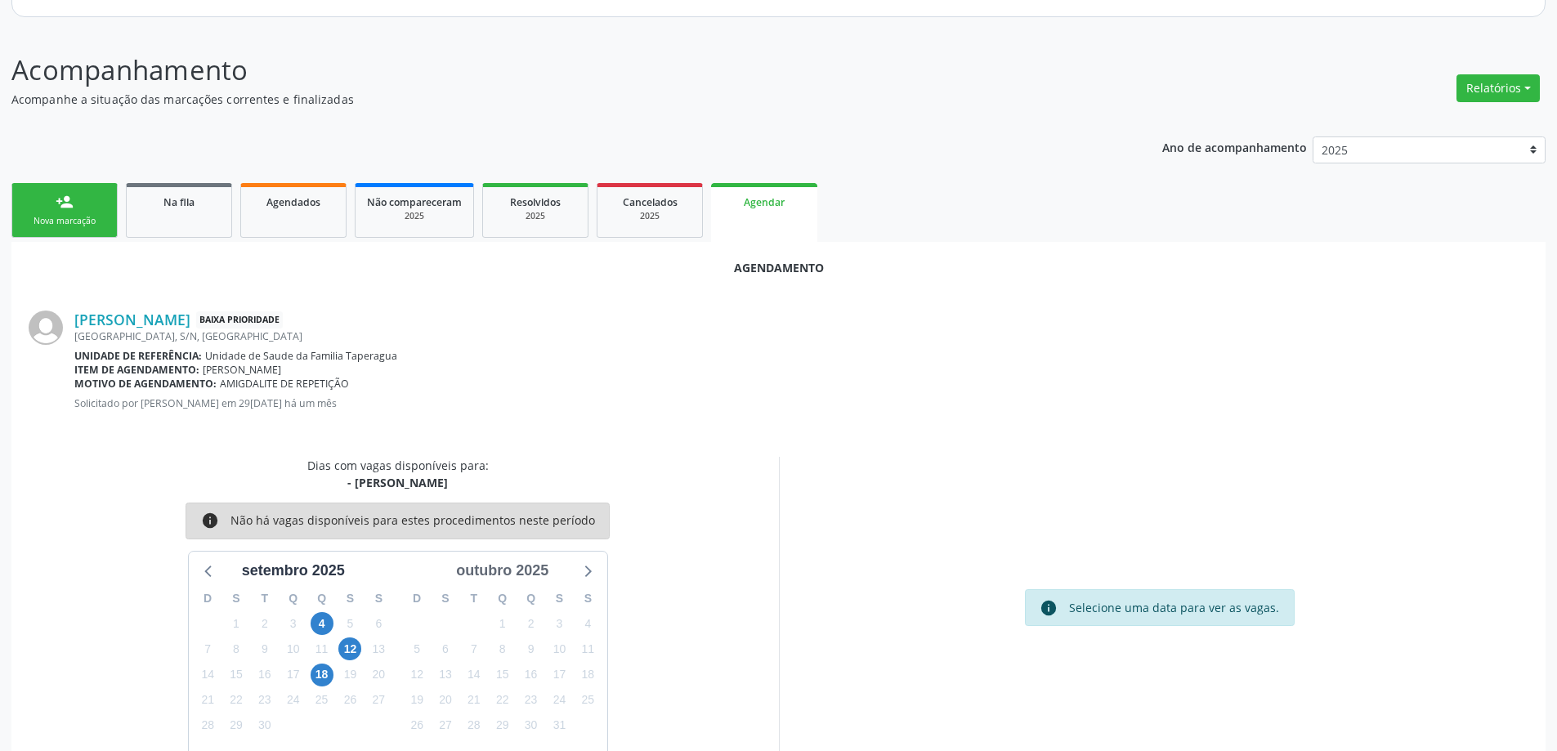
scroll to position [217, 0]
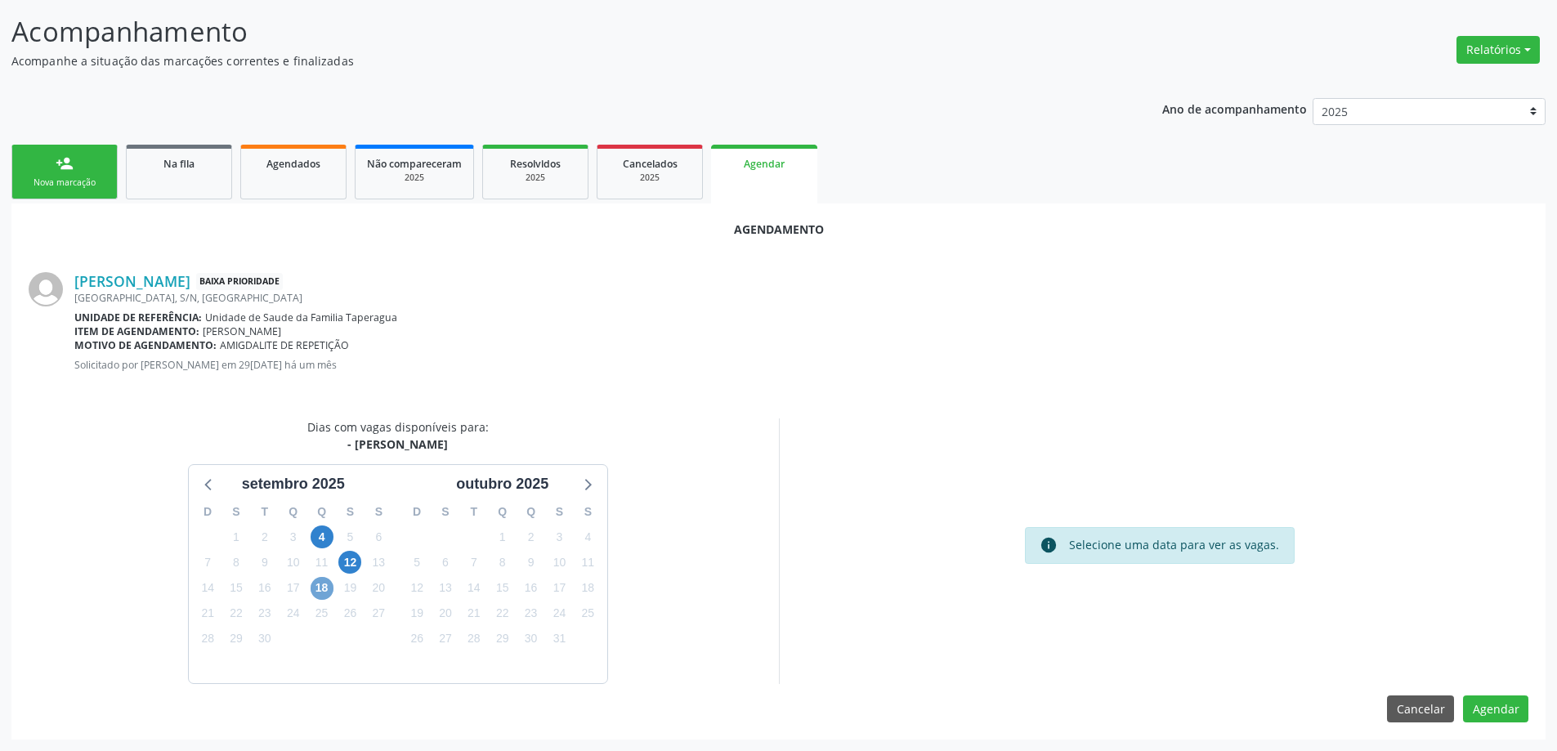
click at [323, 585] on span "18" at bounding box center [322, 588] width 23 height 23
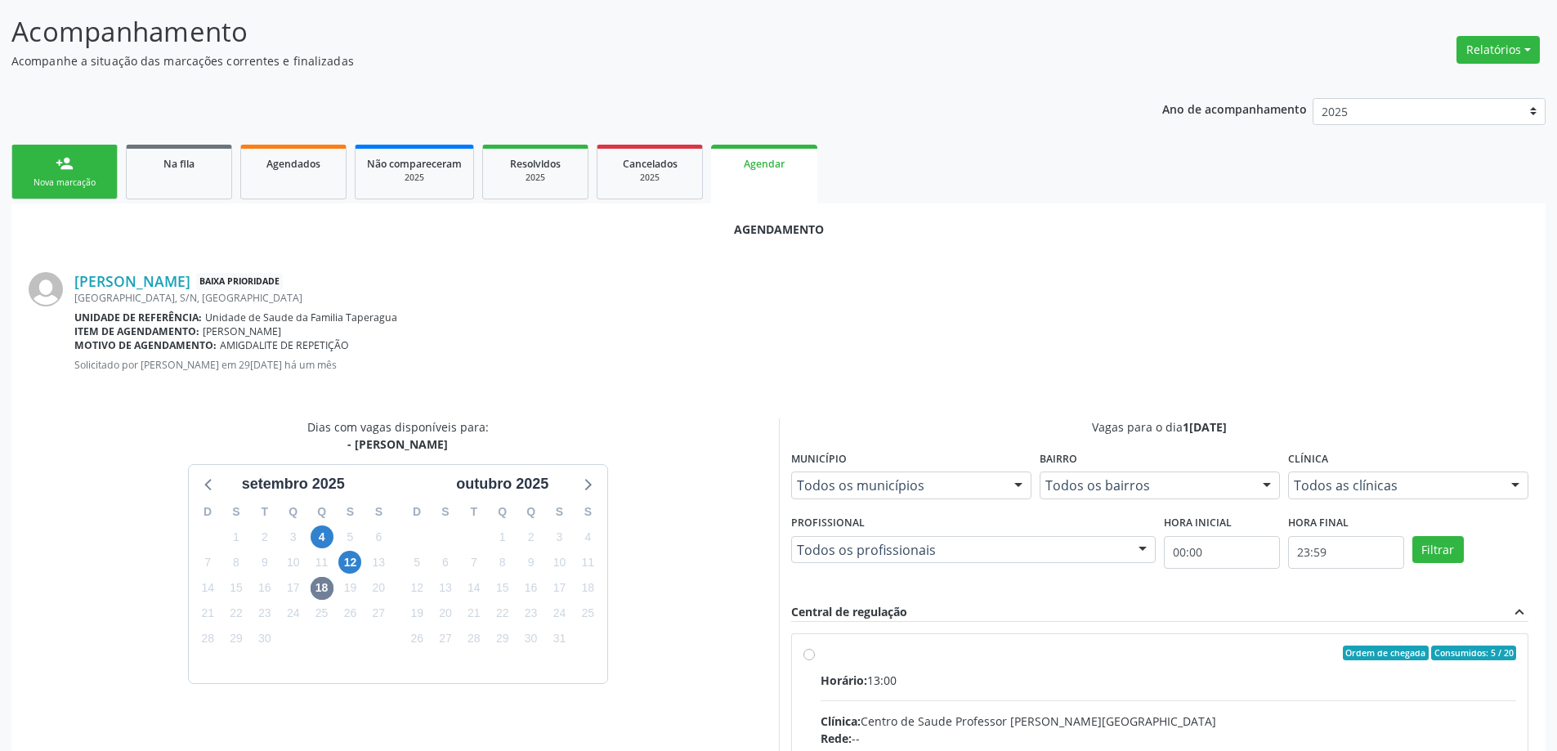
click at [805, 653] on input "Ordem de chegada Consumidos: 5 / 20 Horário: 13:00 Clínica: Centro de Saude Pro…" at bounding box center [809, 653] width 11 height 15
radio input "true"
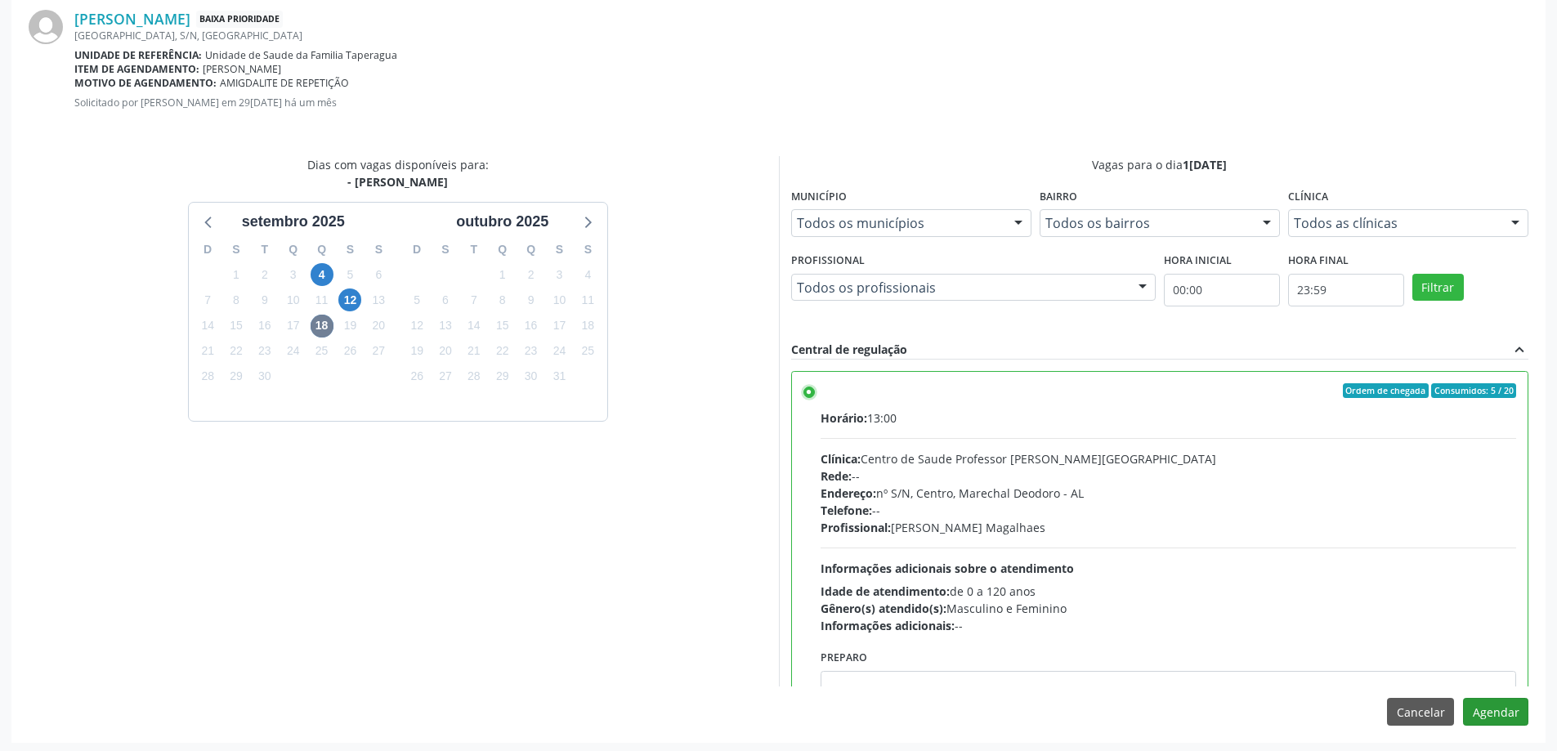
scroll to position [483, 0]
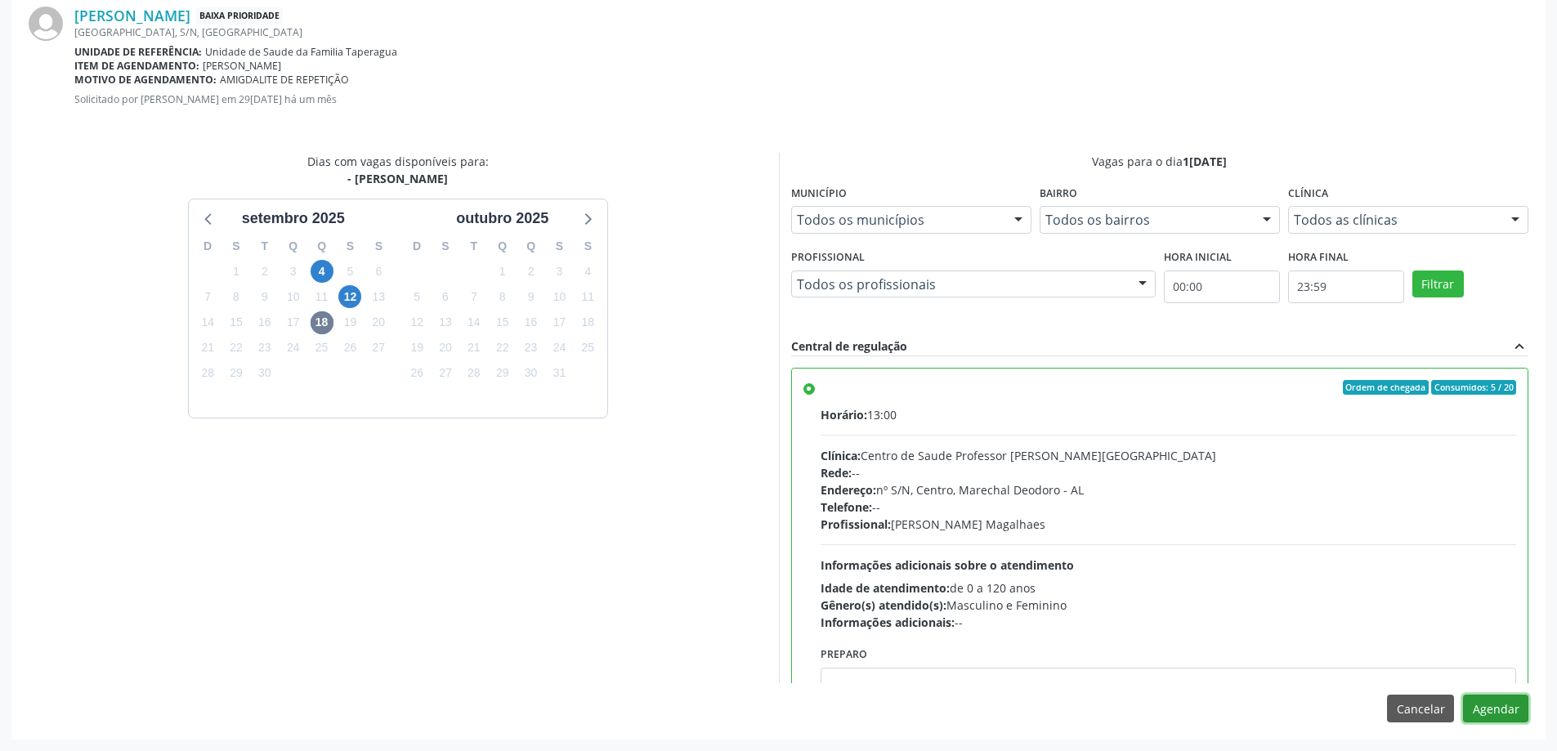
click at [1490, 705] on button "Agendar" at bounding box center [1495, 709] width 65 height 28
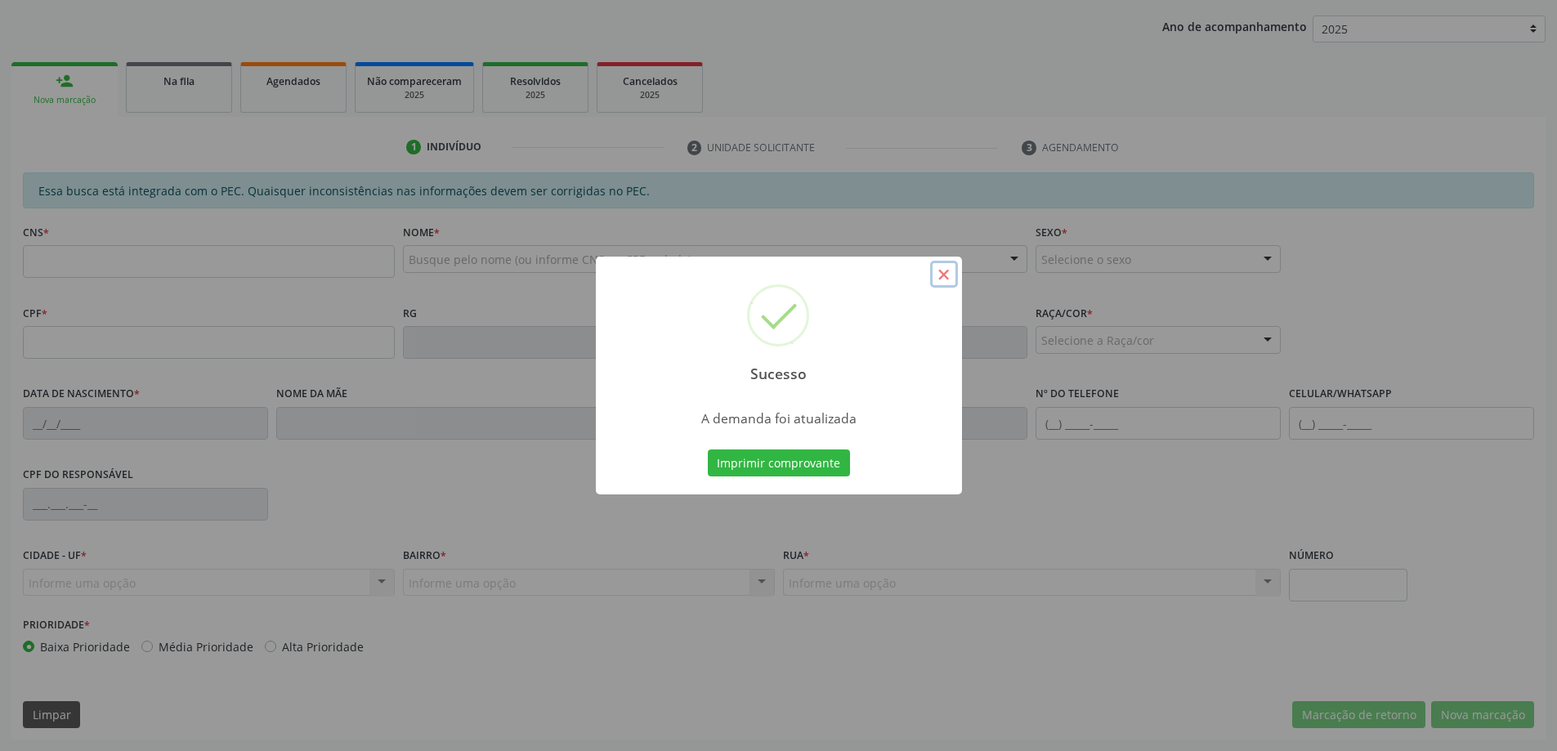
click at [943, 272] on button "×" at bounding box center [944, 275] width 28 height 28
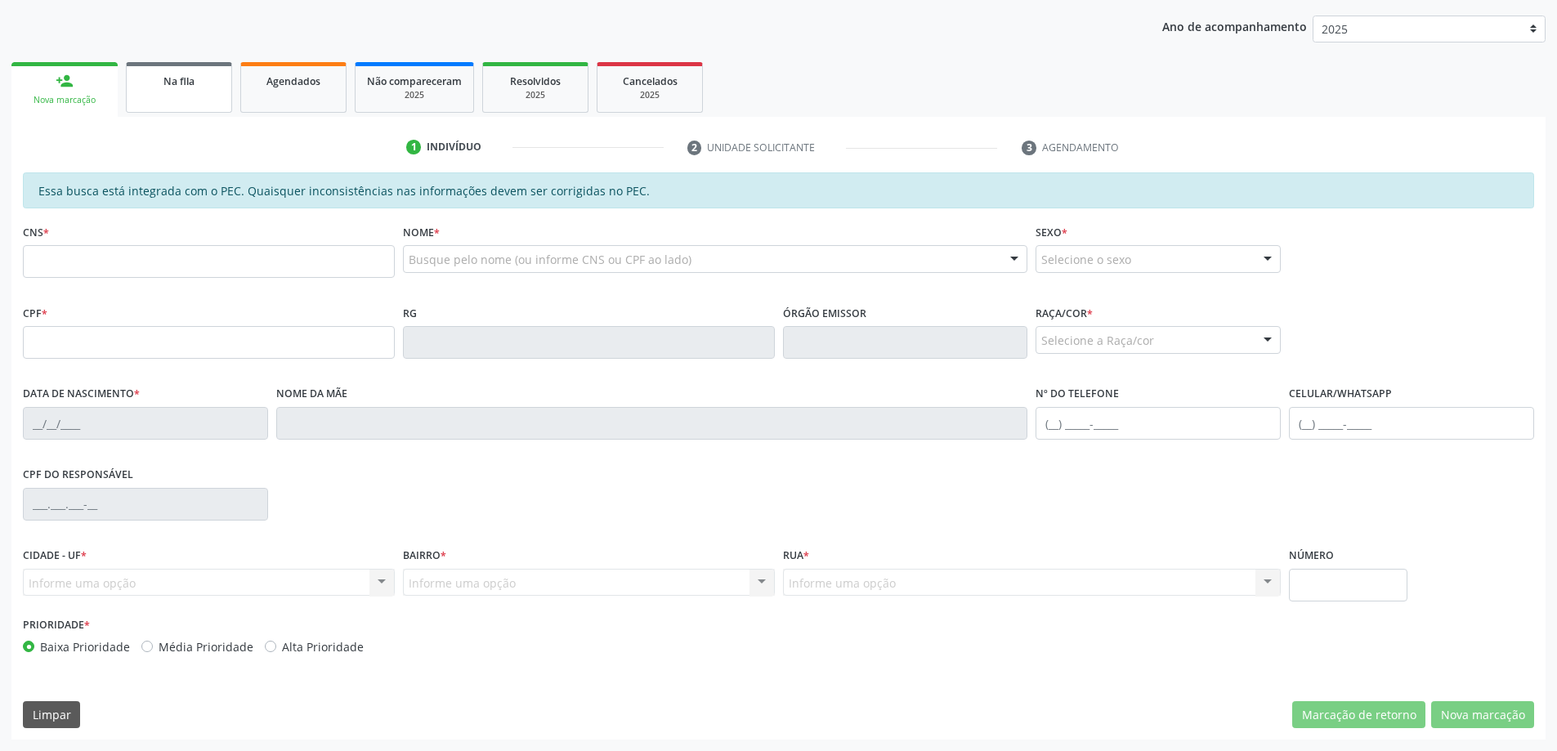
click at [137, 94] on link "Na fila" at bounding box center [179, 87] width 106 height 51
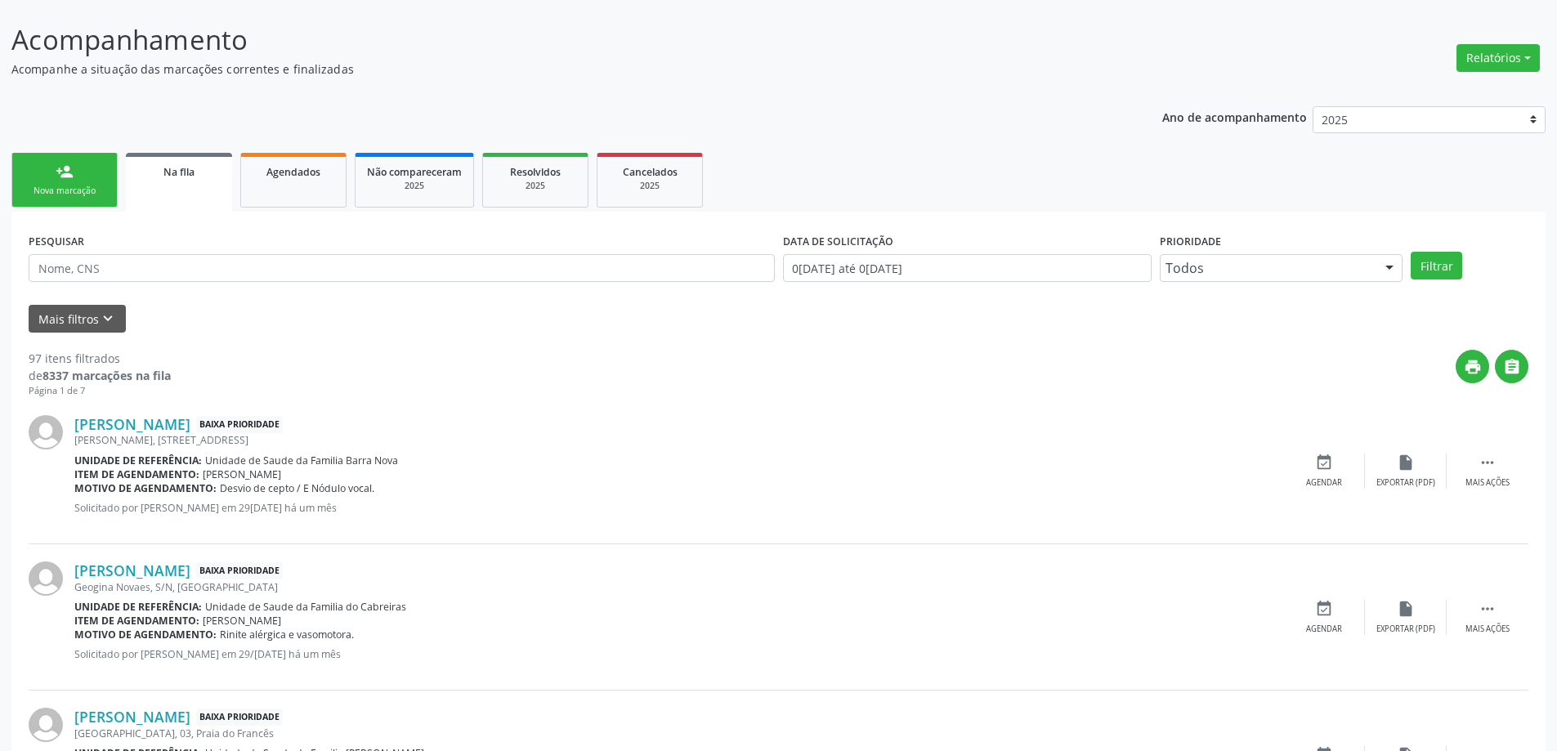
scroll to position [245, 0]
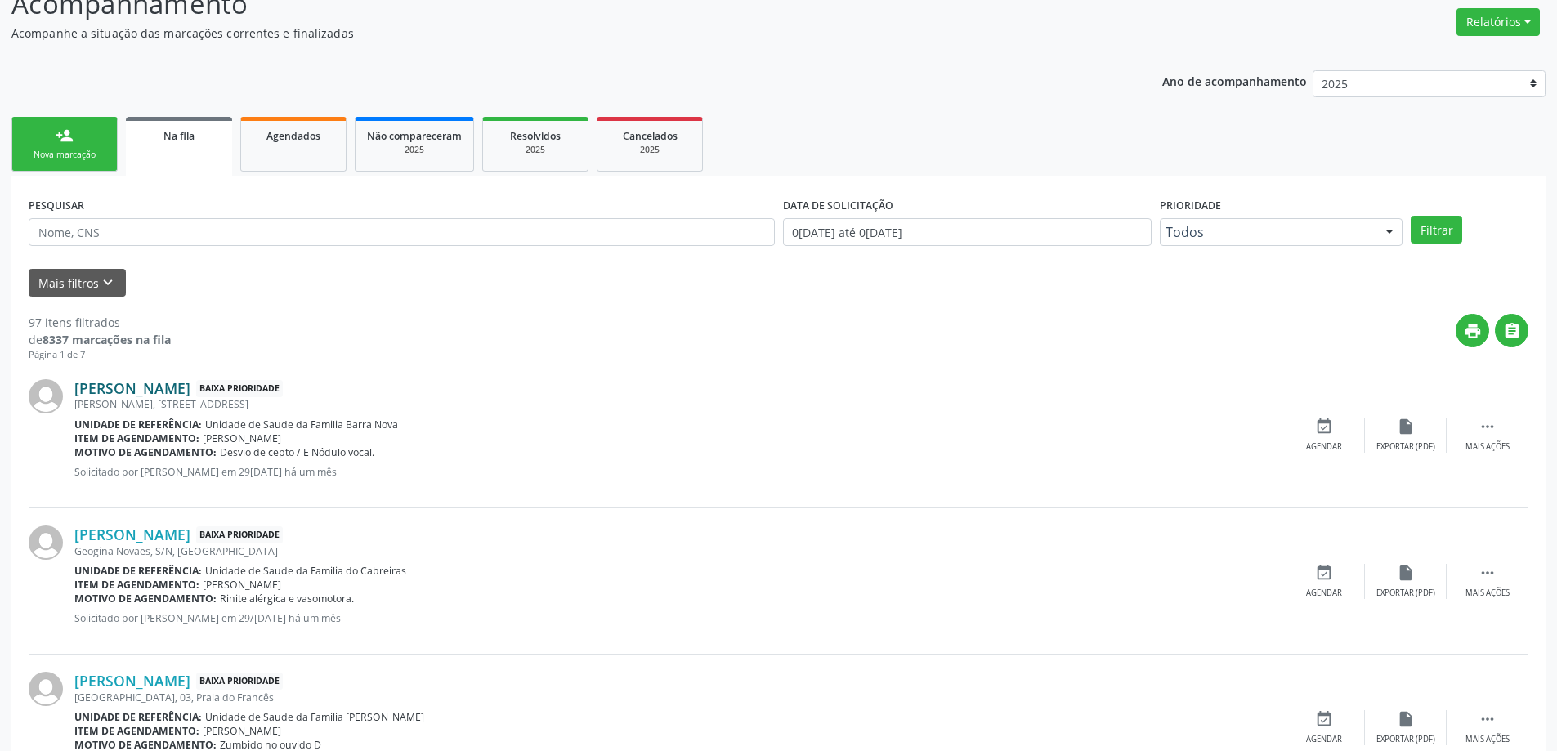
click at [145, 395] on link "[PERSON_NAME]" at bounding box center [132, 388] width 116 height 18
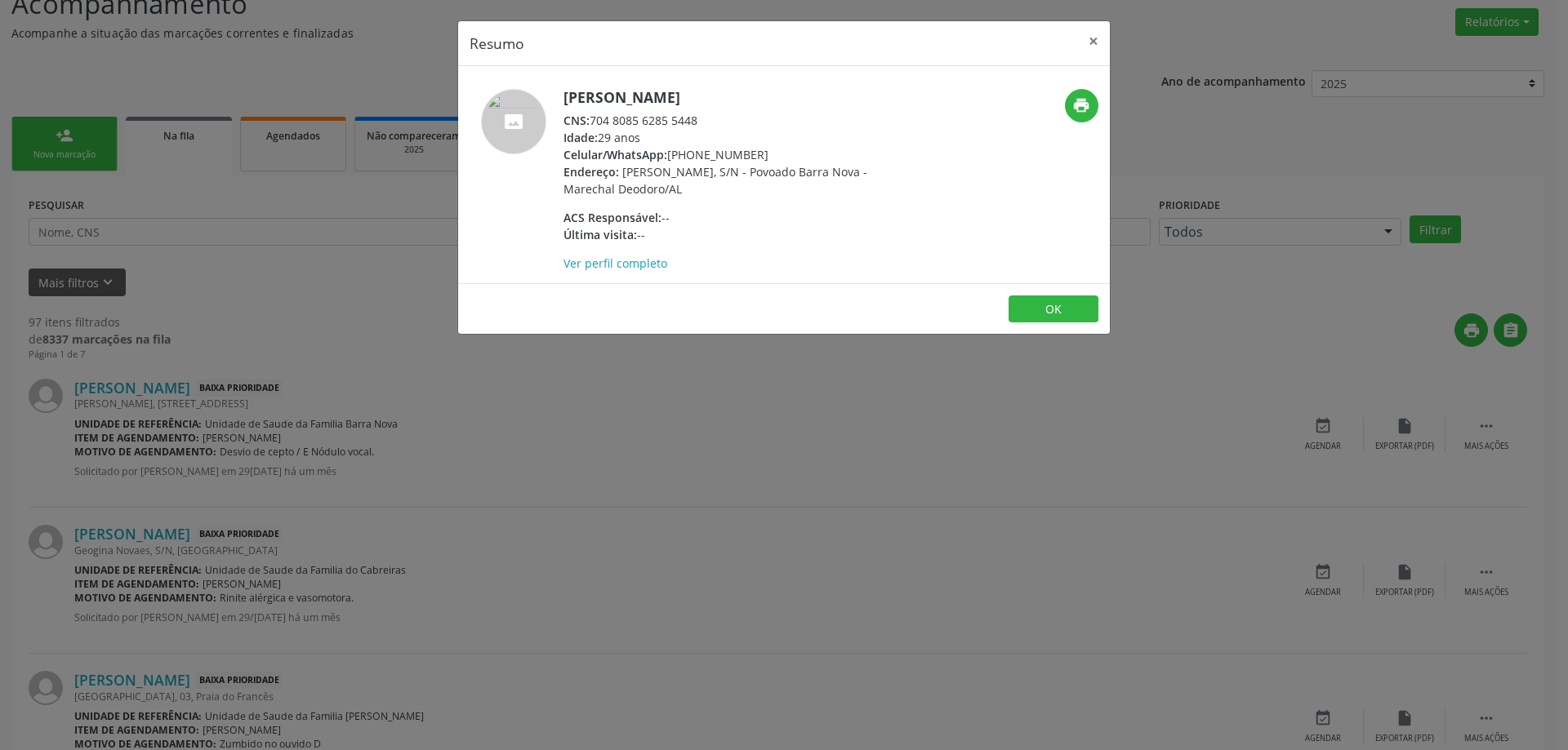
drag, startPoint x: 702, startPoint y: 121, endPoint x: 595, endPoint y: 118, distance: 107.0
click at [595, 118] on div "CNS: 704 8085 6285 5448" at bounding box center [722, 120] width 318 height 17
copy div "704 8085 6285 5448"
click at [1088, 41] on button "×" at bounding box center [1093, 41] width 33 height 40
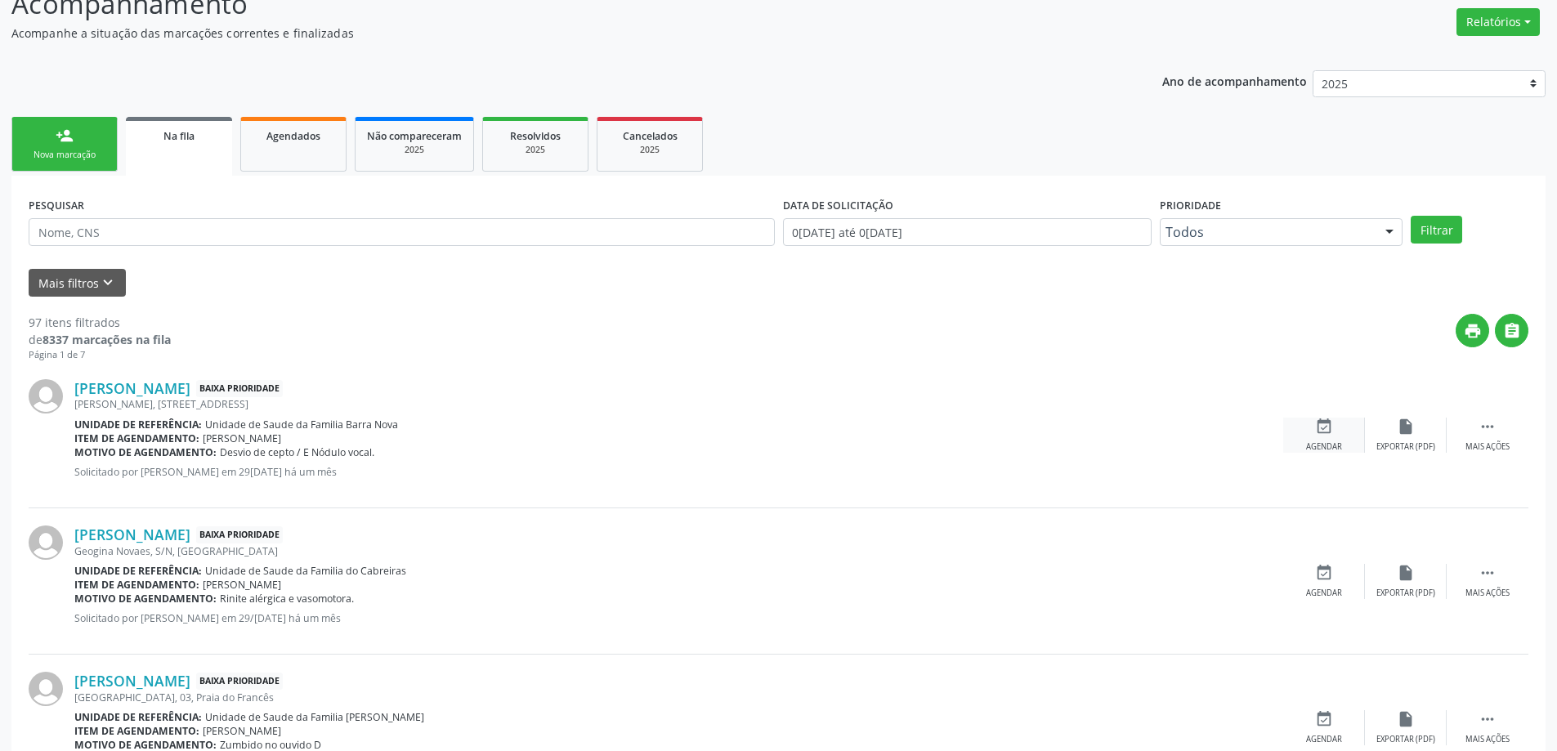
click at [1328, 435] on icon "event_available" at bounding box center [1324, 427] width 18 height 18
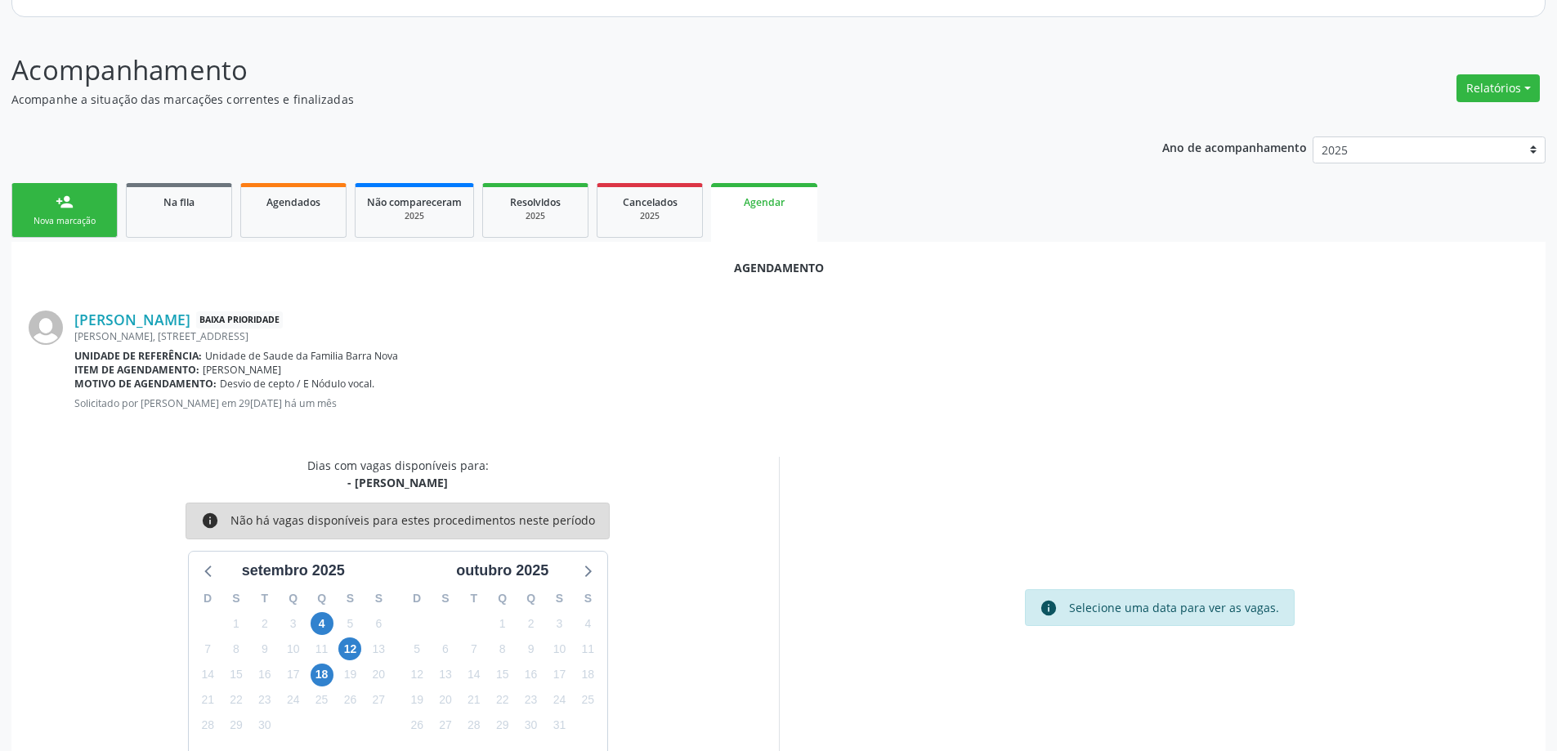
scroll to position [217, 0]
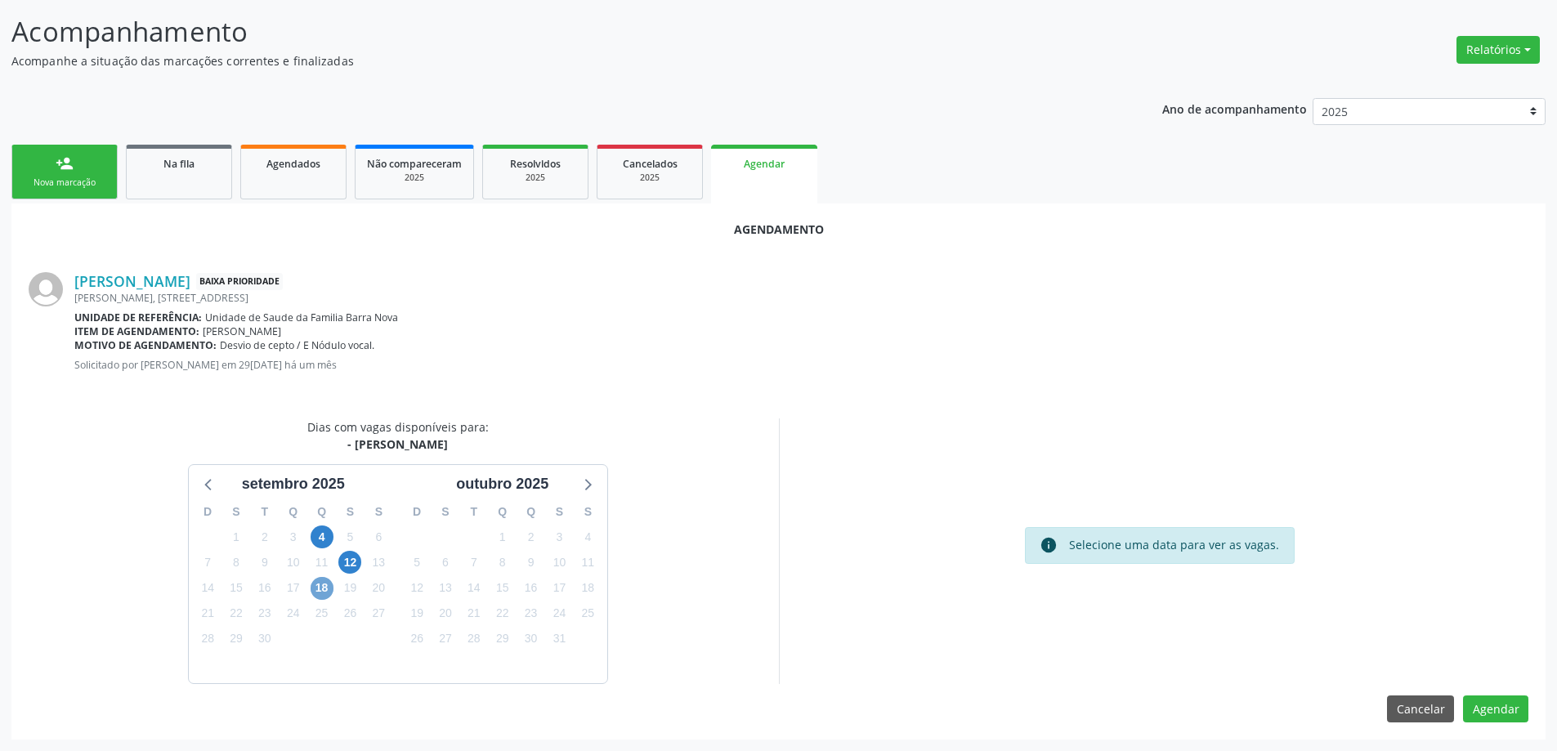
click at [325, 587] on span "18" at bounding box center [322, 588] width 23 height 23
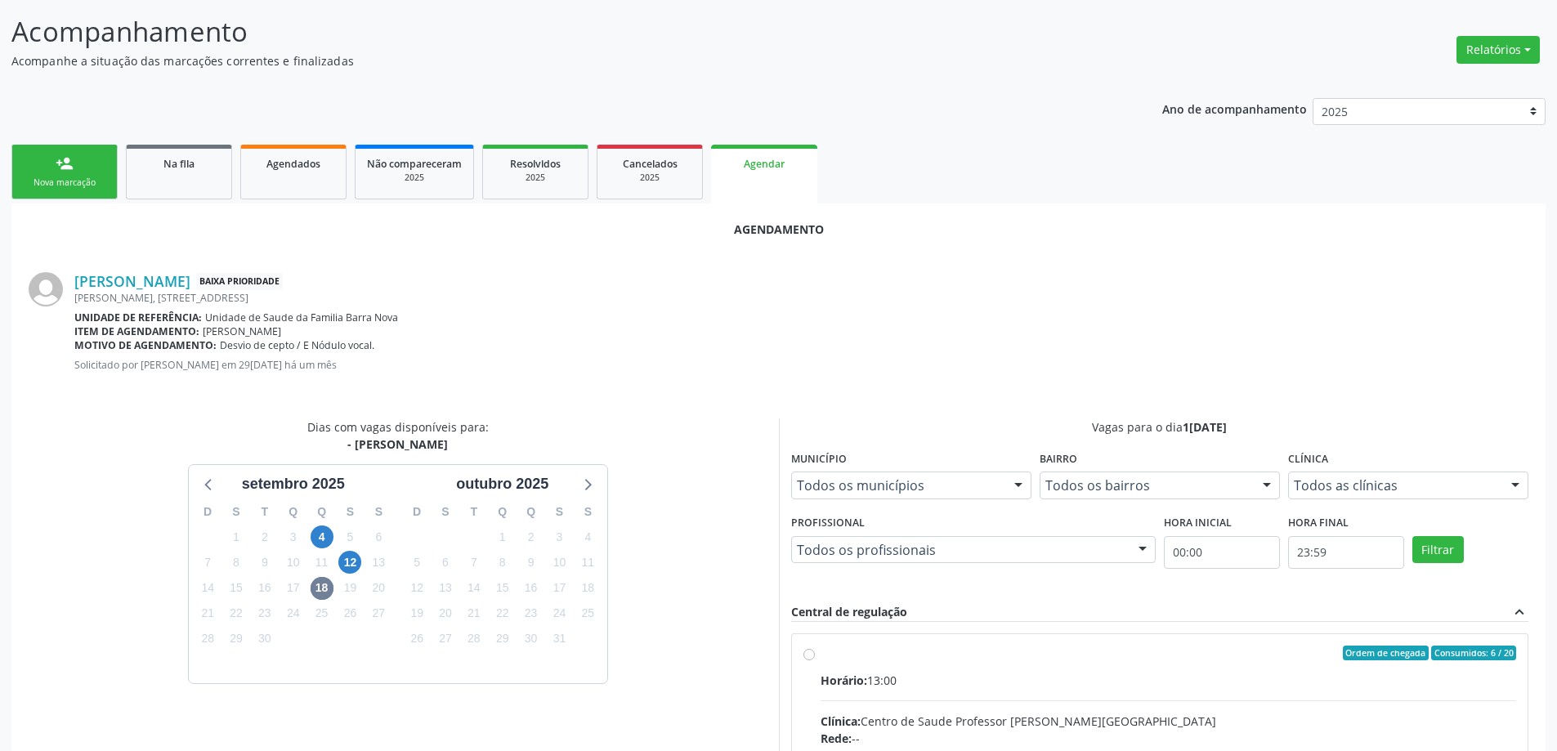
radio input "true"
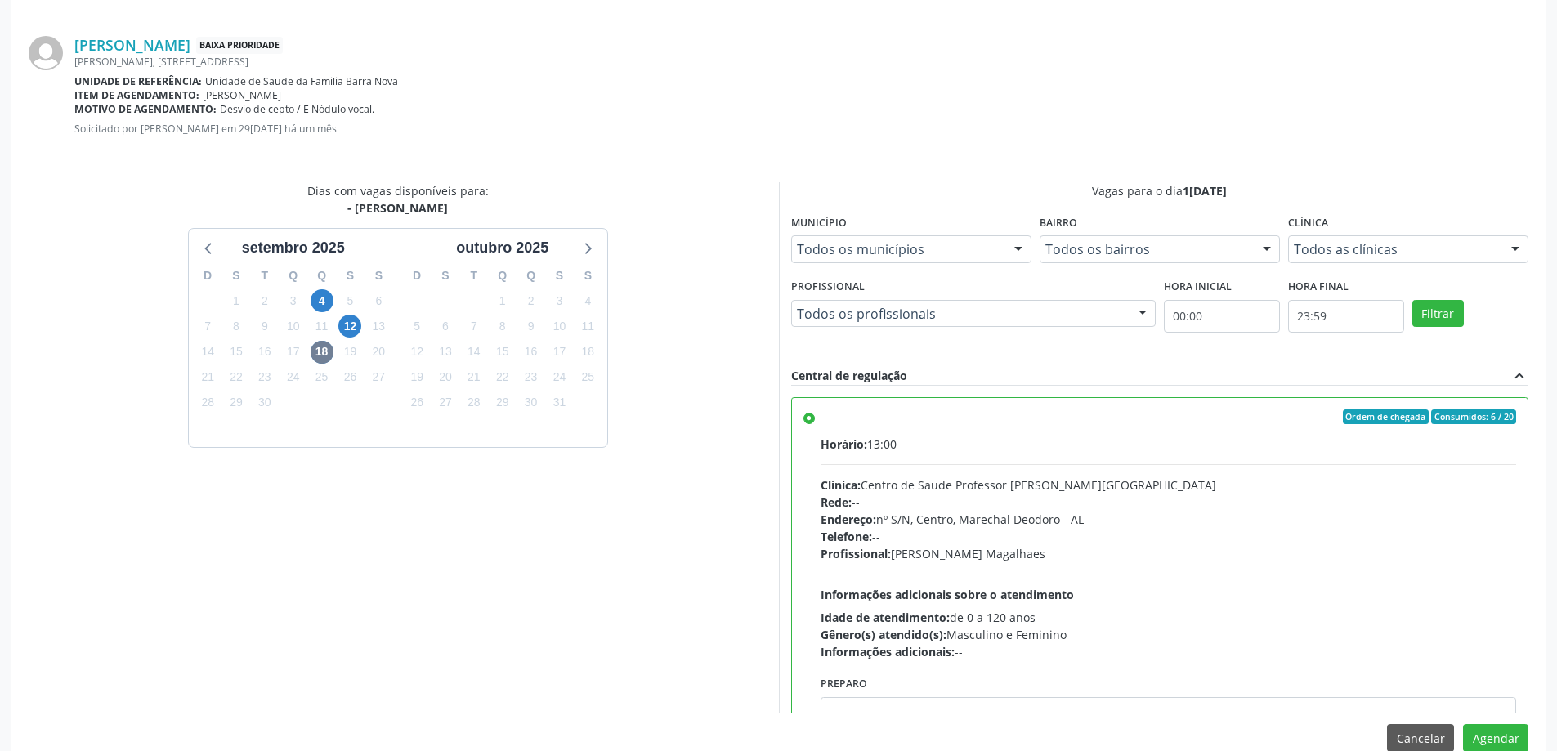
scroll to position [483, 0]
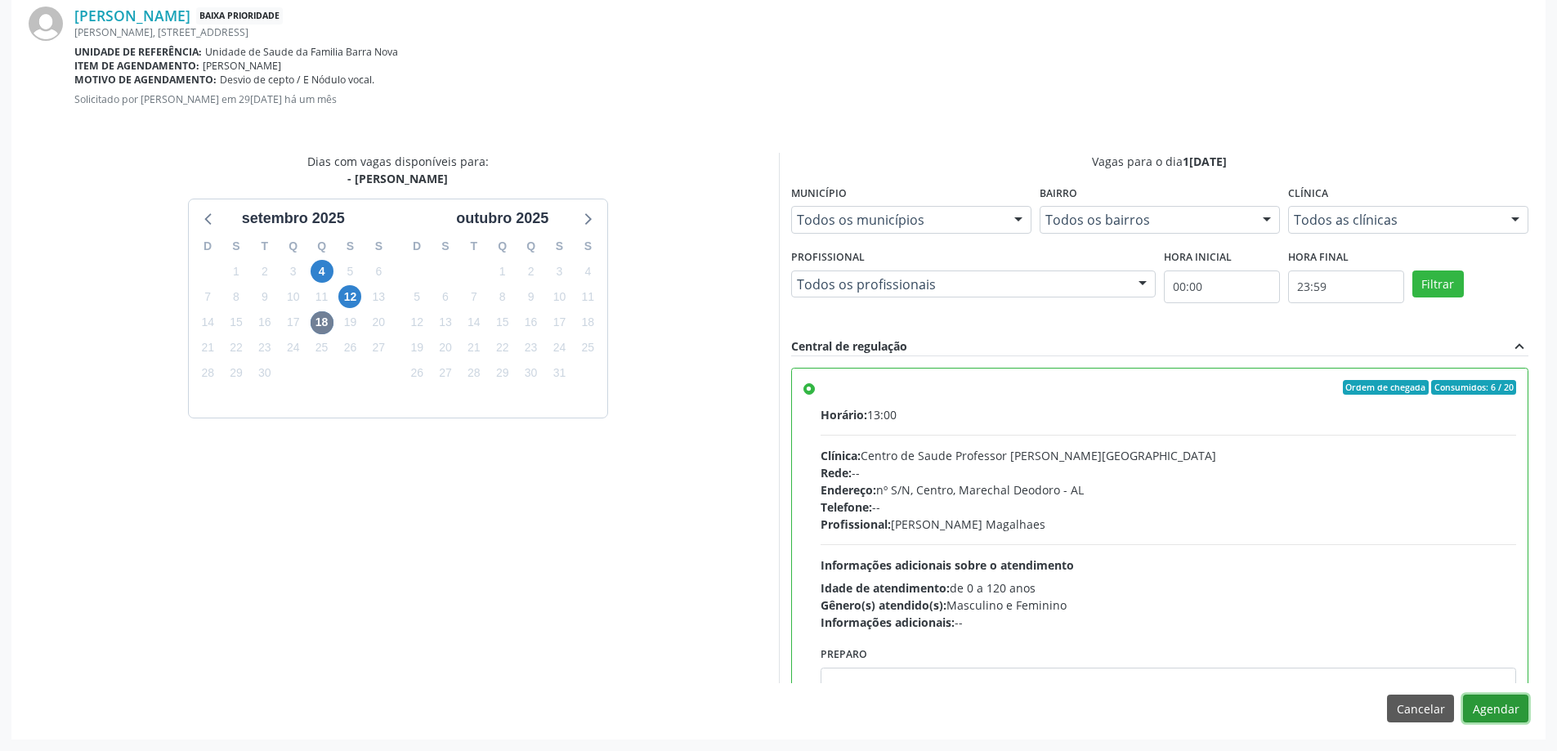
click at [1503, 714] on button "Agendar" at bounding box center [1495, 709] width 65 height 28
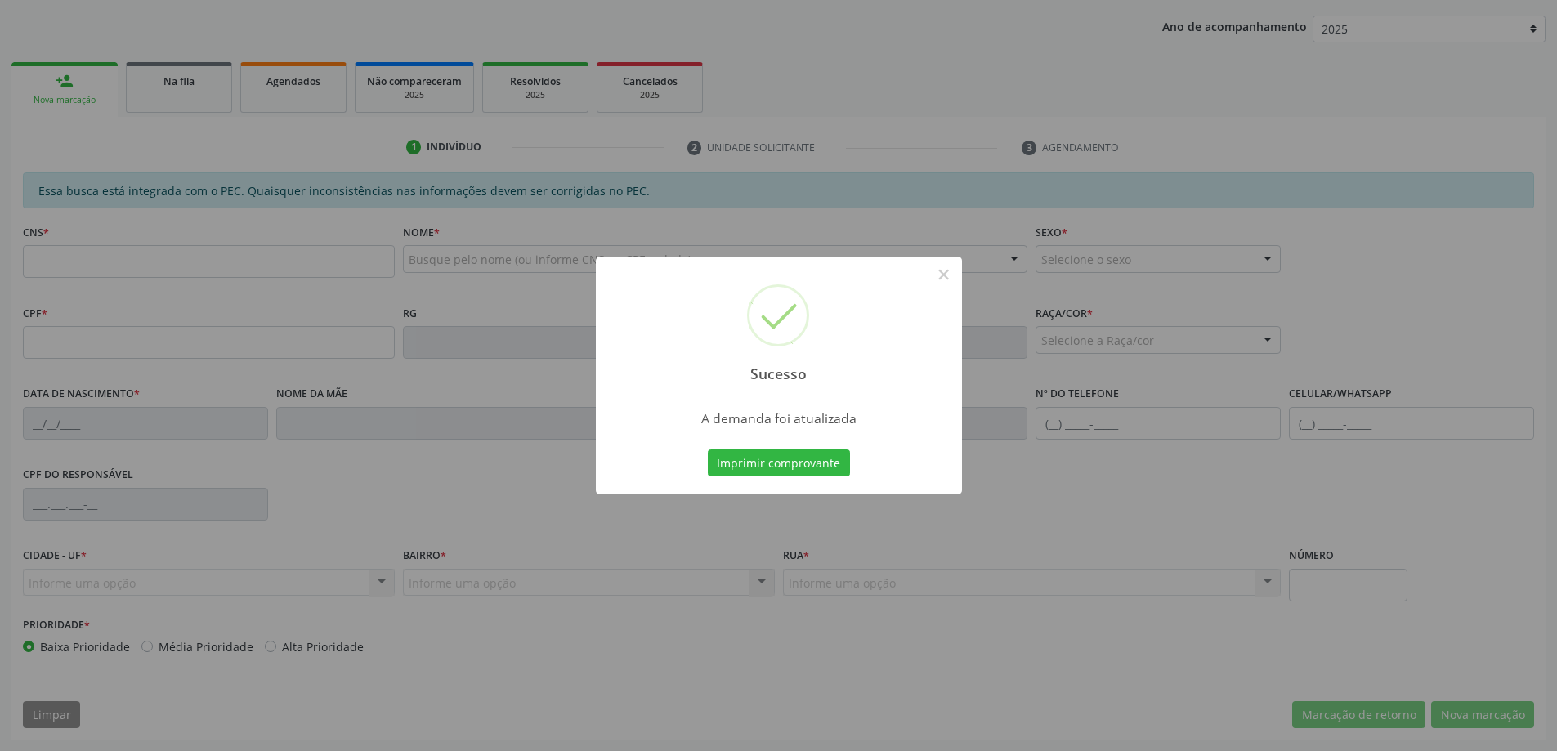
scroll to position [300, 0]
click at [941, 275] on button "×" at bounding box center [944, 275] width 28 height 28
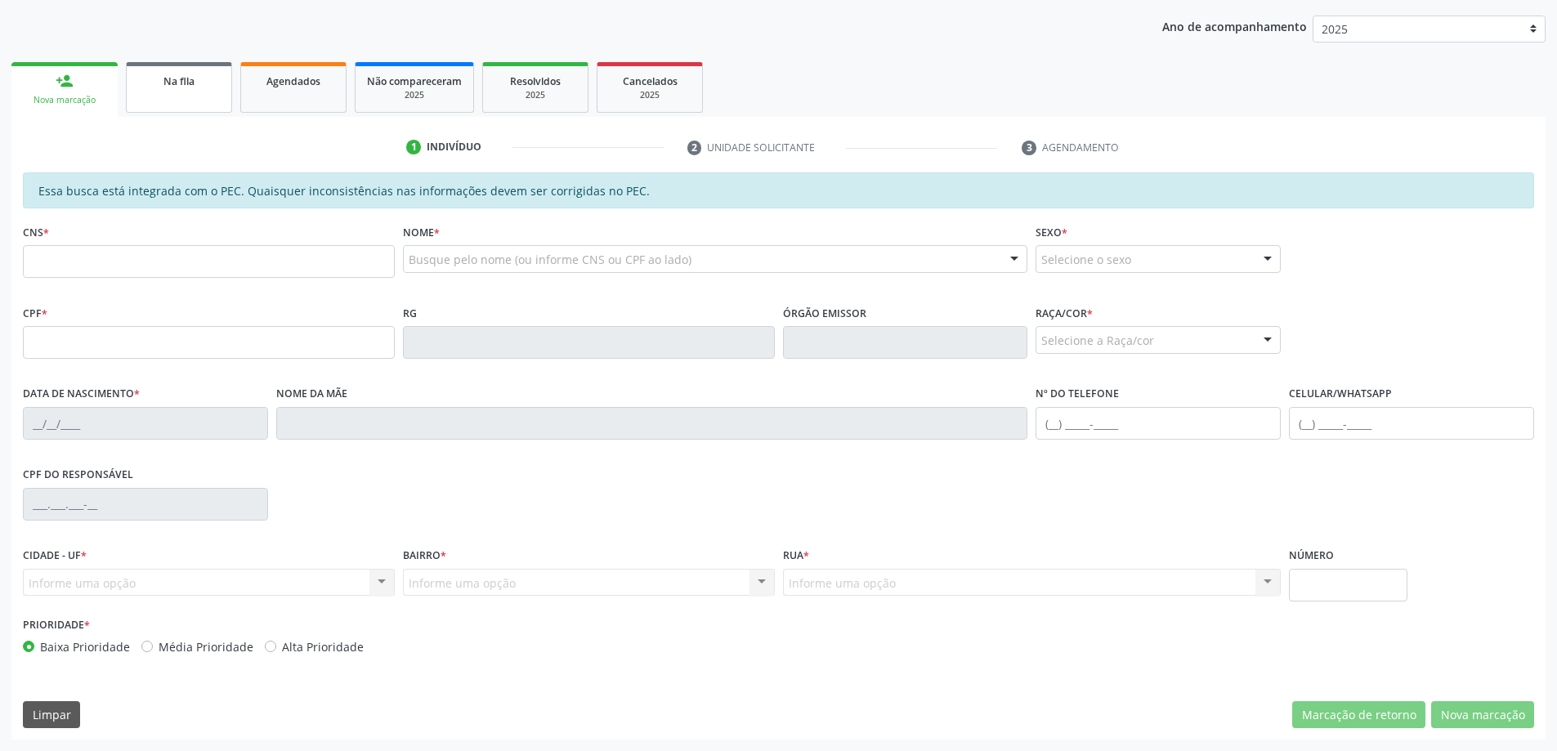
click at [159, 82] on div "Na fila" at bounding box center [179, 80] width 82 height 17
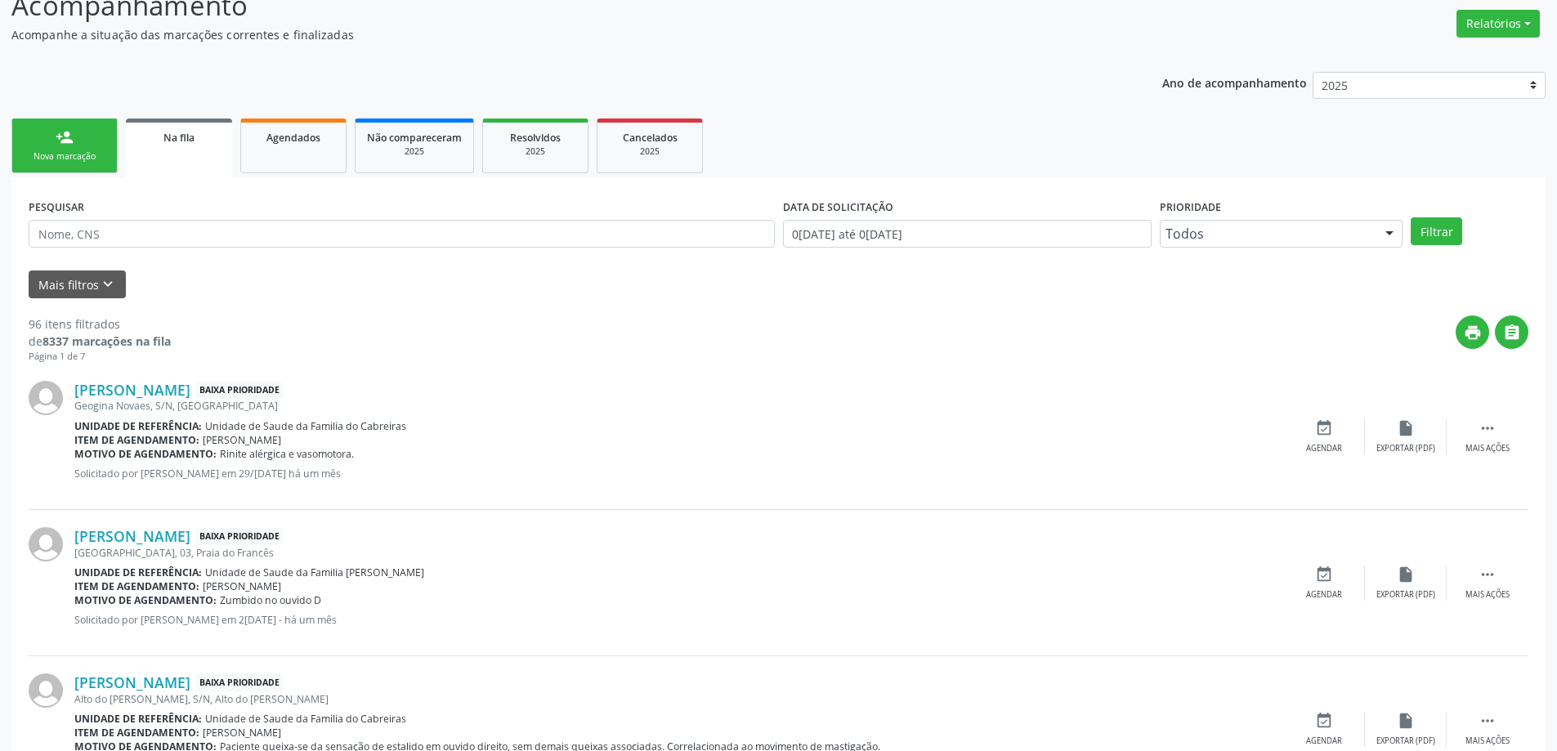
scroll to position [245, 0]
click at [161, 388] on link "[PERSON_NAME]" at bounding box center [132, 388] width 116 height 18
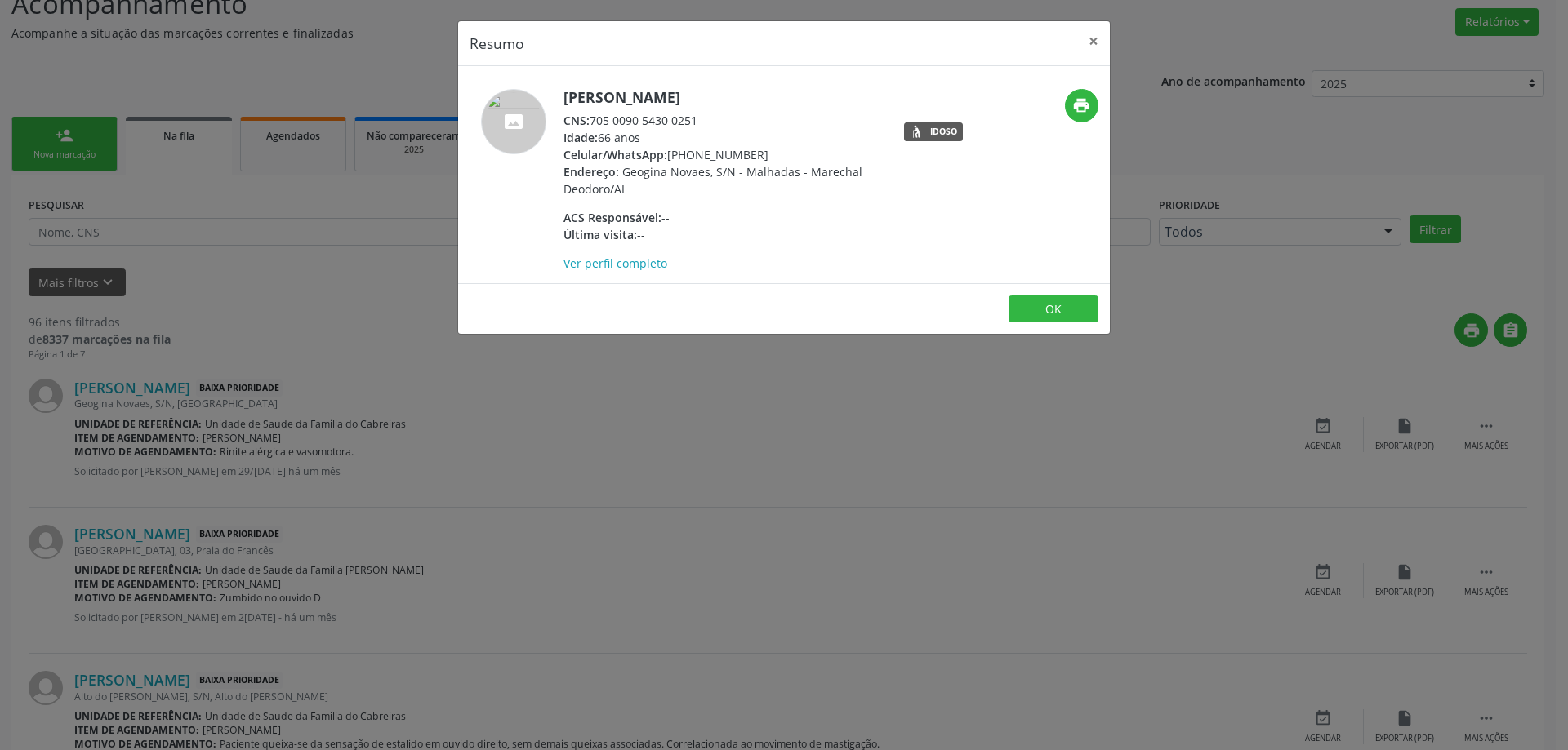
drag, startPoint x: 704, startPoint y: 115, endPoint x: 595, endPoint y: 119, distance: 109.1
click at [595, 119] on div "CNS: 705 0090 5430 0251" at bounding box center [722, 120] width 318 height 17
copy div "705 0090 5430 0251"
click at [1100, 52] on button "×" at bounding box center [1093, 41] width 33 height 40
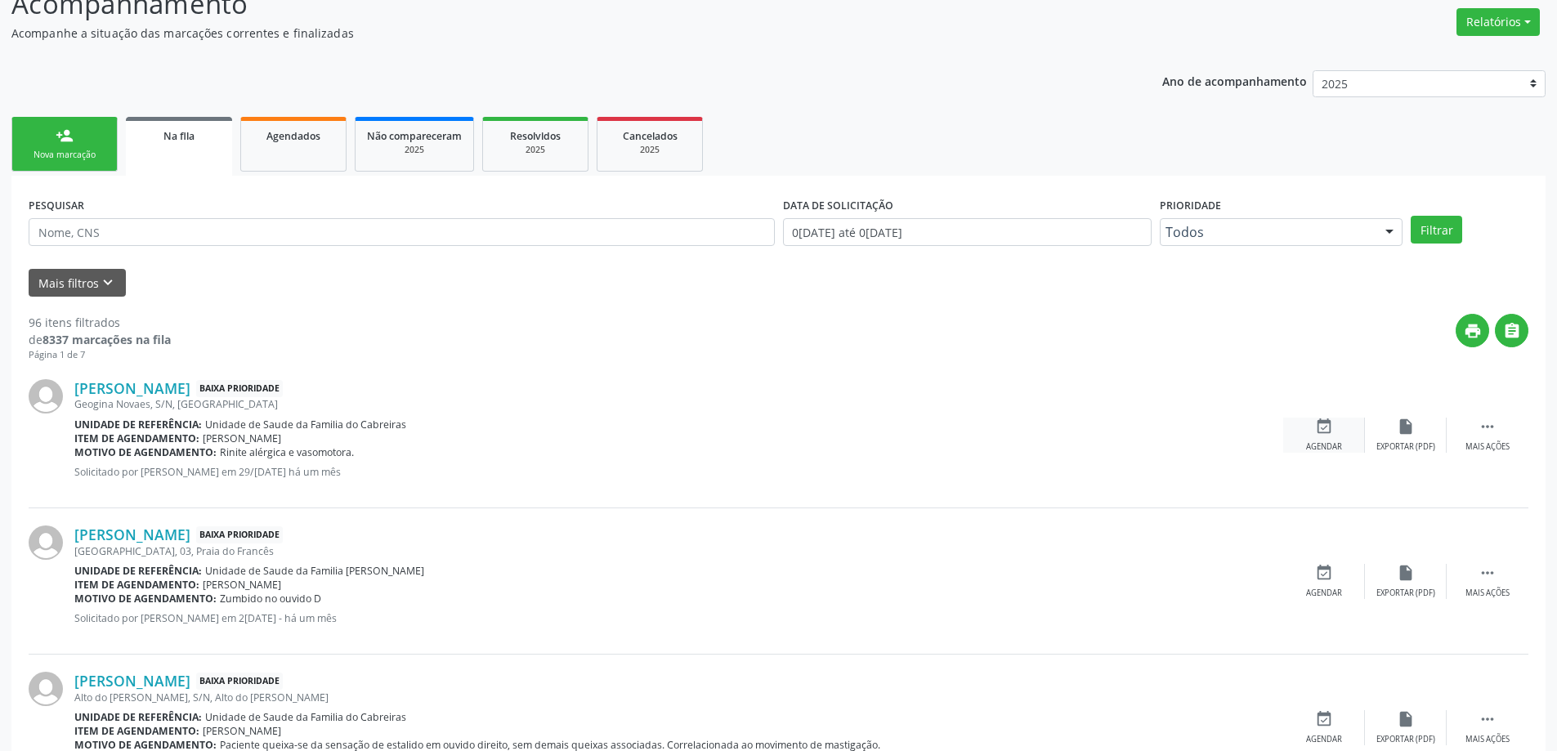
click at [1327, 432] on icon "event_available" at bounding box center [1324, 427] width 18 height 18
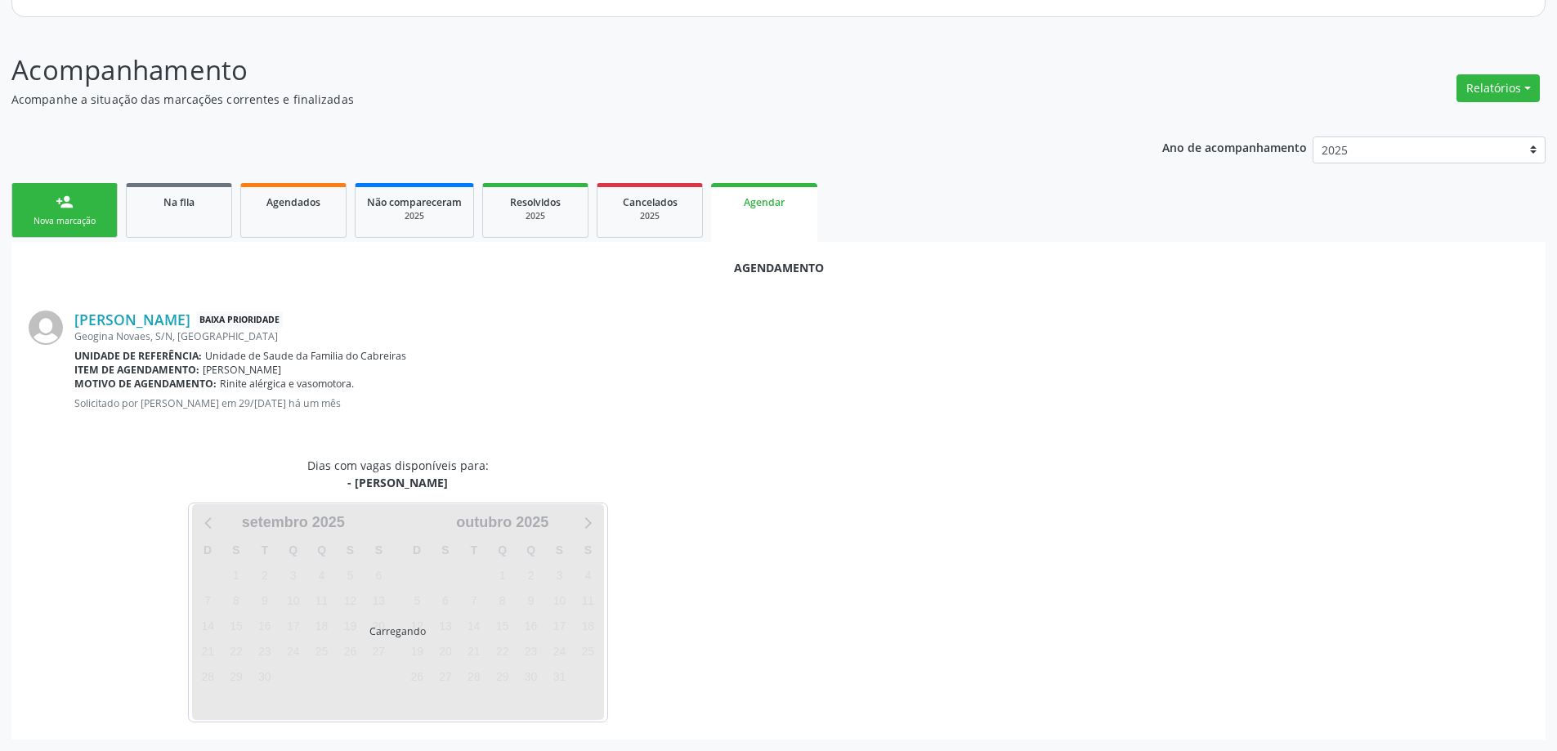
scroll to position [217, 0]
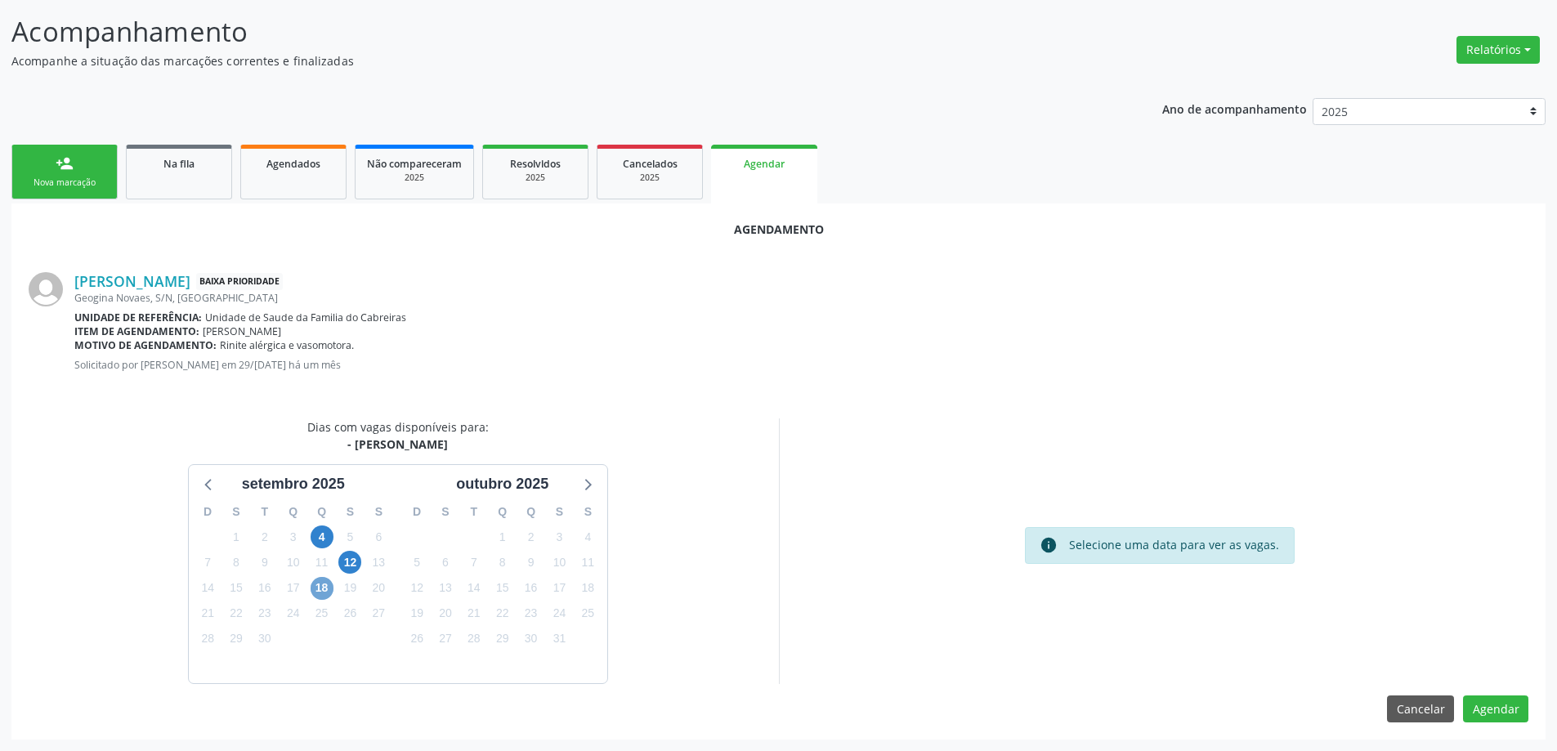
click at [322, 593] on span "18" at bounding box center [322, 588] width 23 height 23
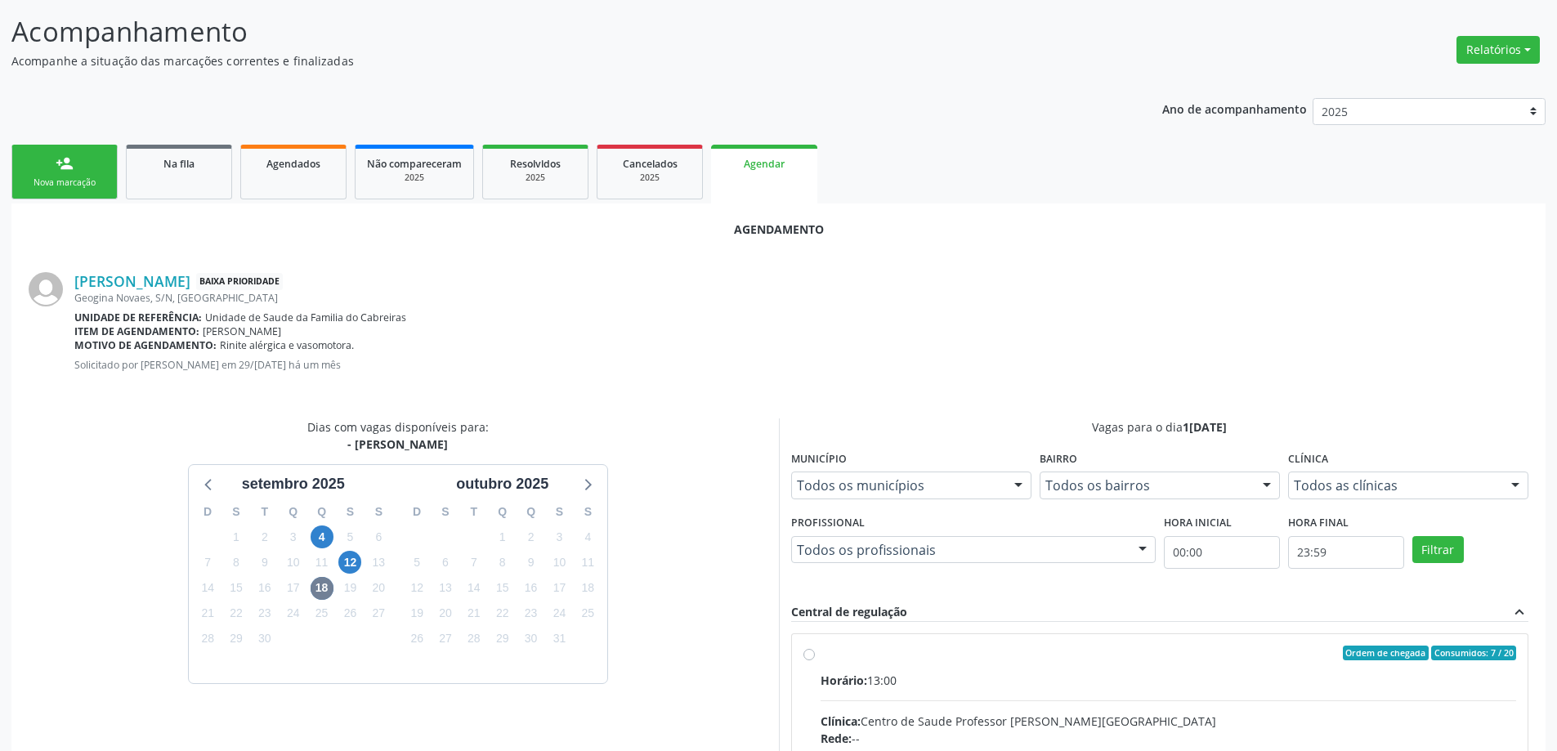
click at [808, 655] on input "Ordem de chegada Consumidos: 7 / 20 Horário: 13:00 Clínica: Centro de Saude Pro…" at bounding box center [809, 653] width 11 height 15
radio input "true"
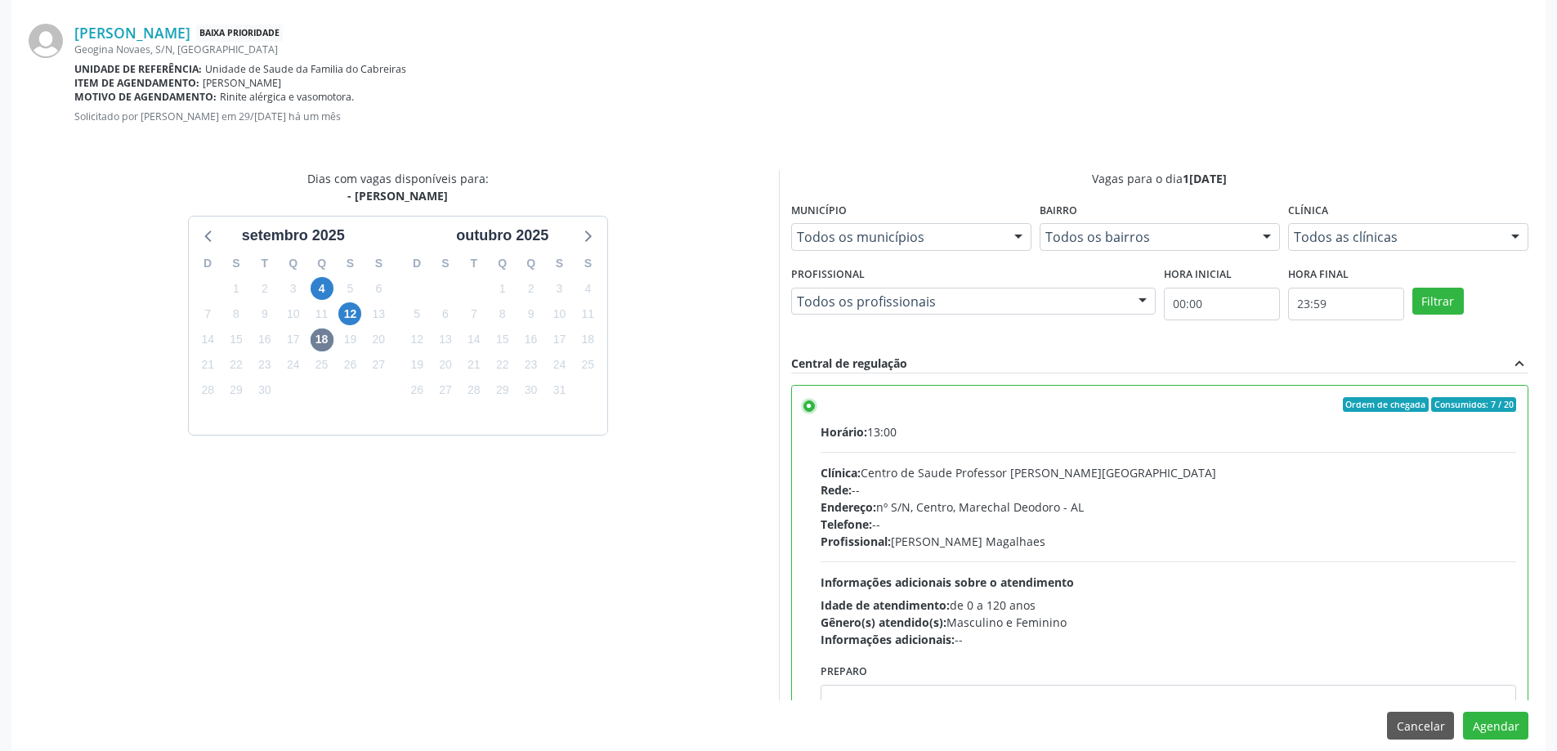
scroll to position [483, 0]
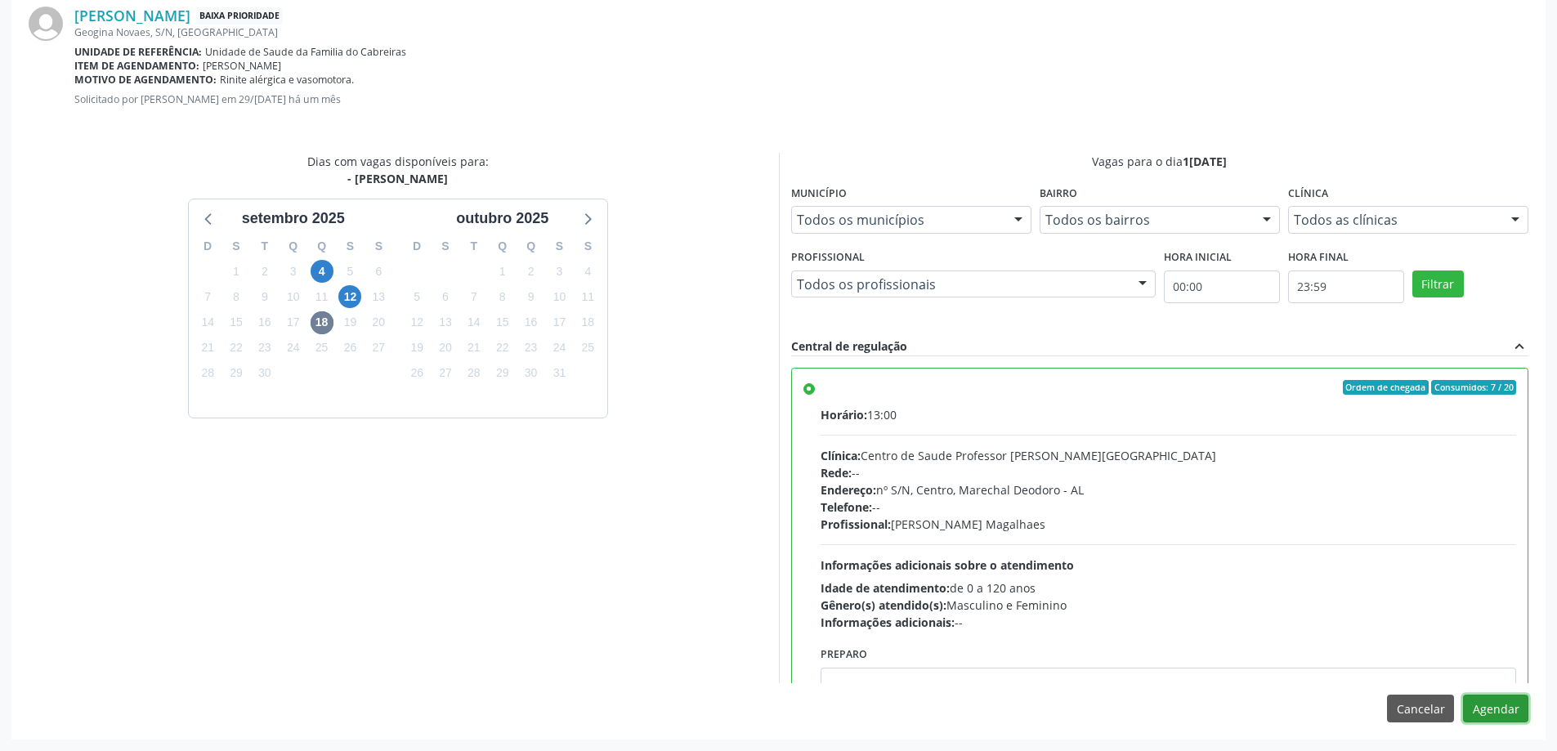
click at [1493, 716] on button "Agendar" at bounding box center [1495, 709] width 65 height 28
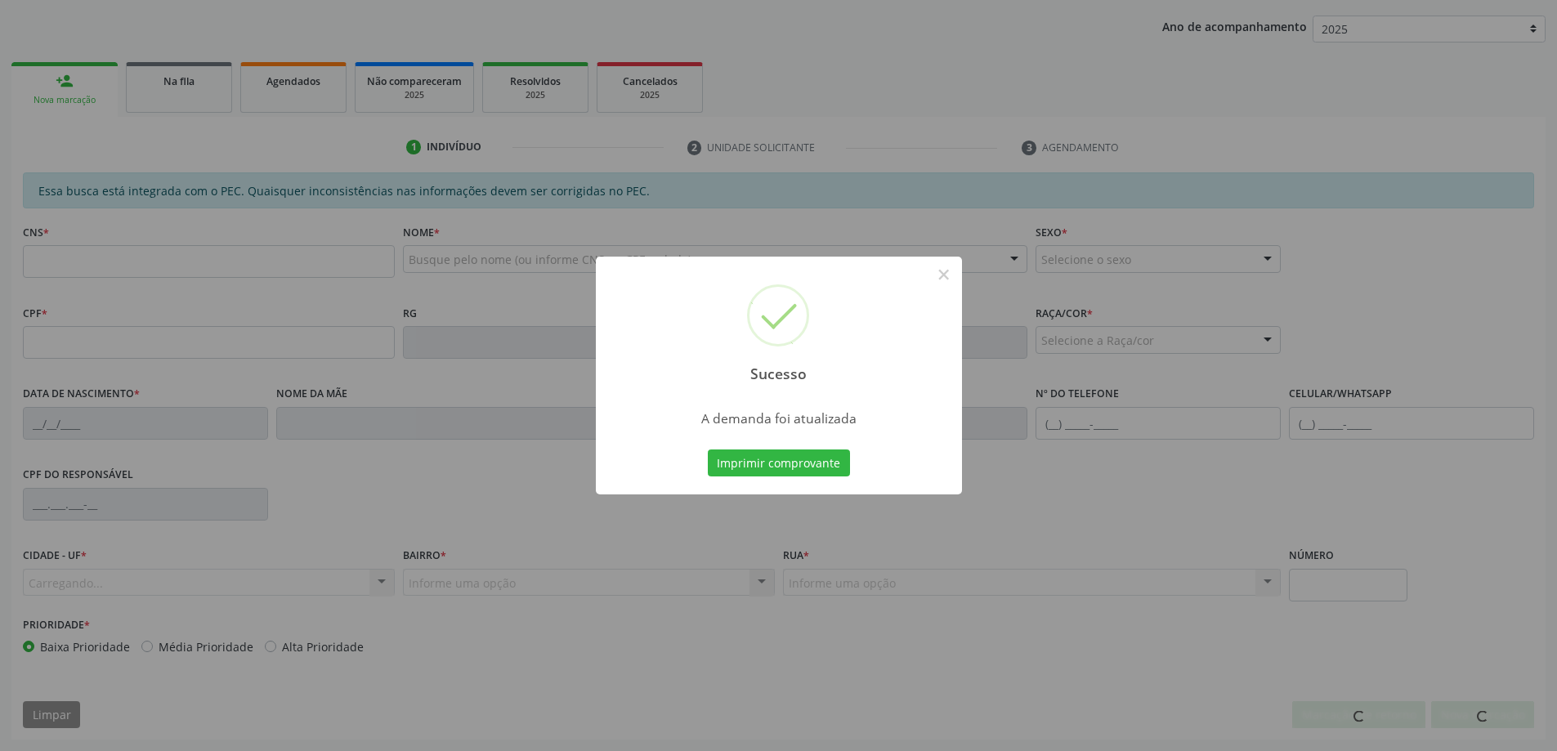
scroll to position [300, 0]
click at [936, 276] on button "×" at bounding box center [944, 275] width 28 height 28
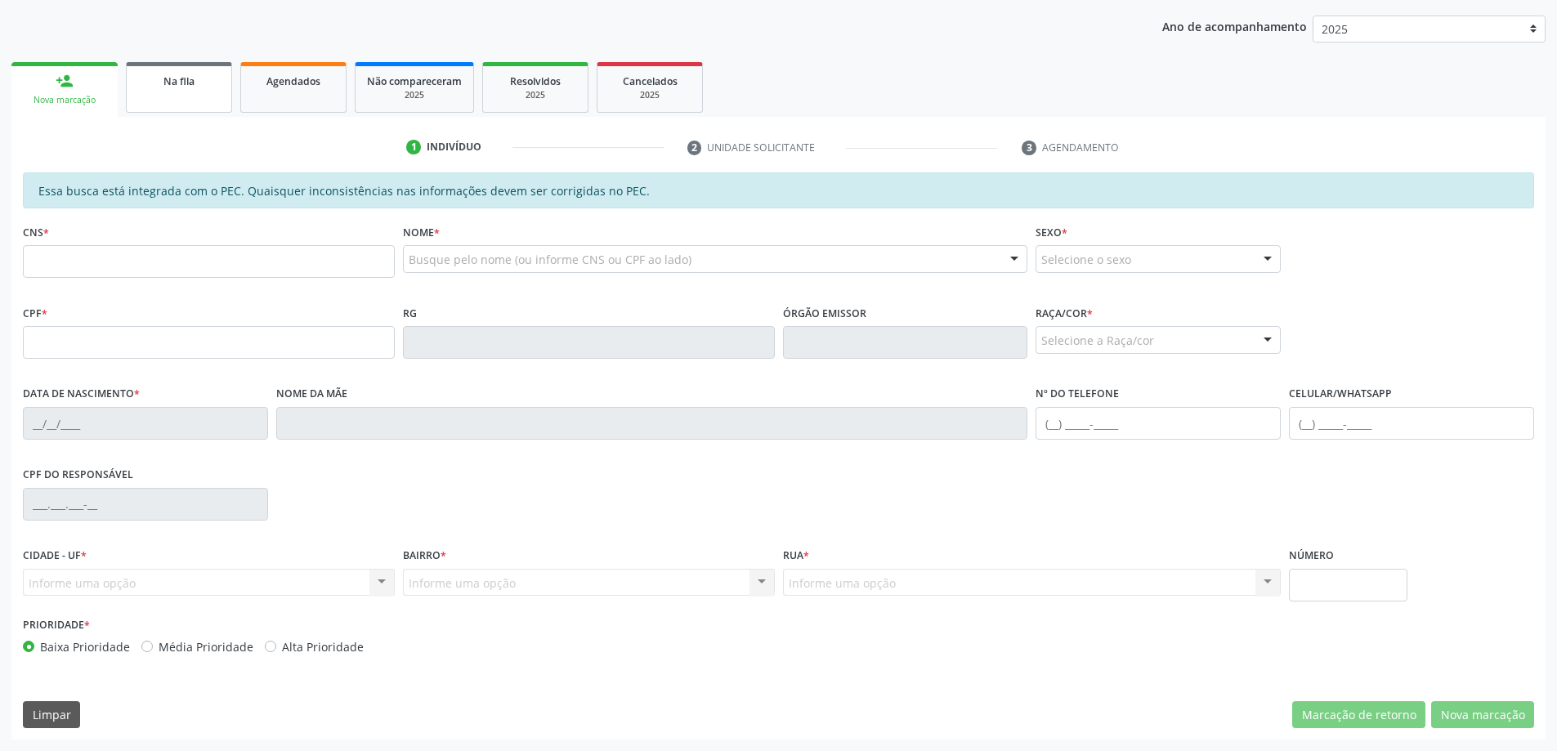
click at [195, 94] on link "Na fila" at bounding box center [179, 87] width 106 height 51
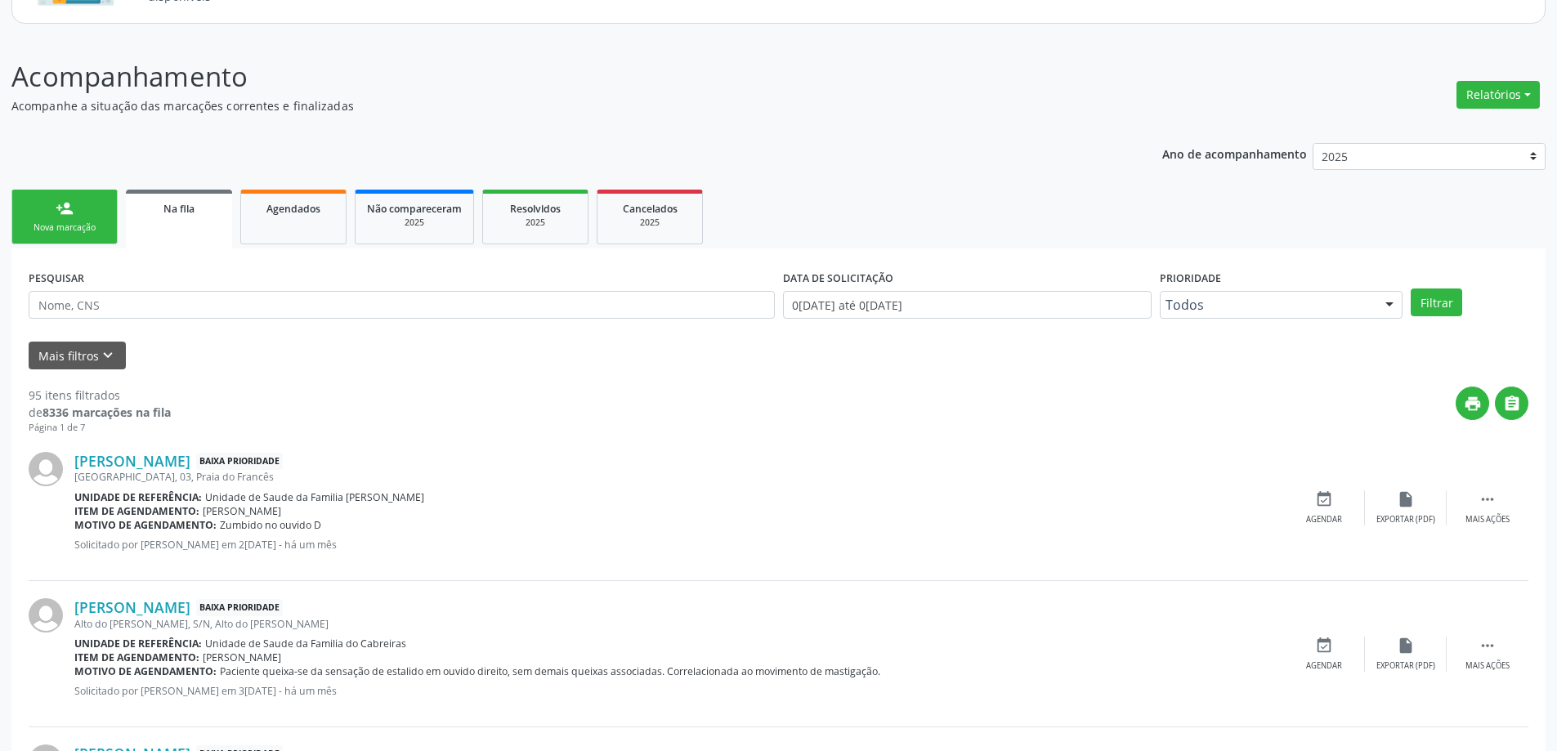
scroll to position [245, 0]
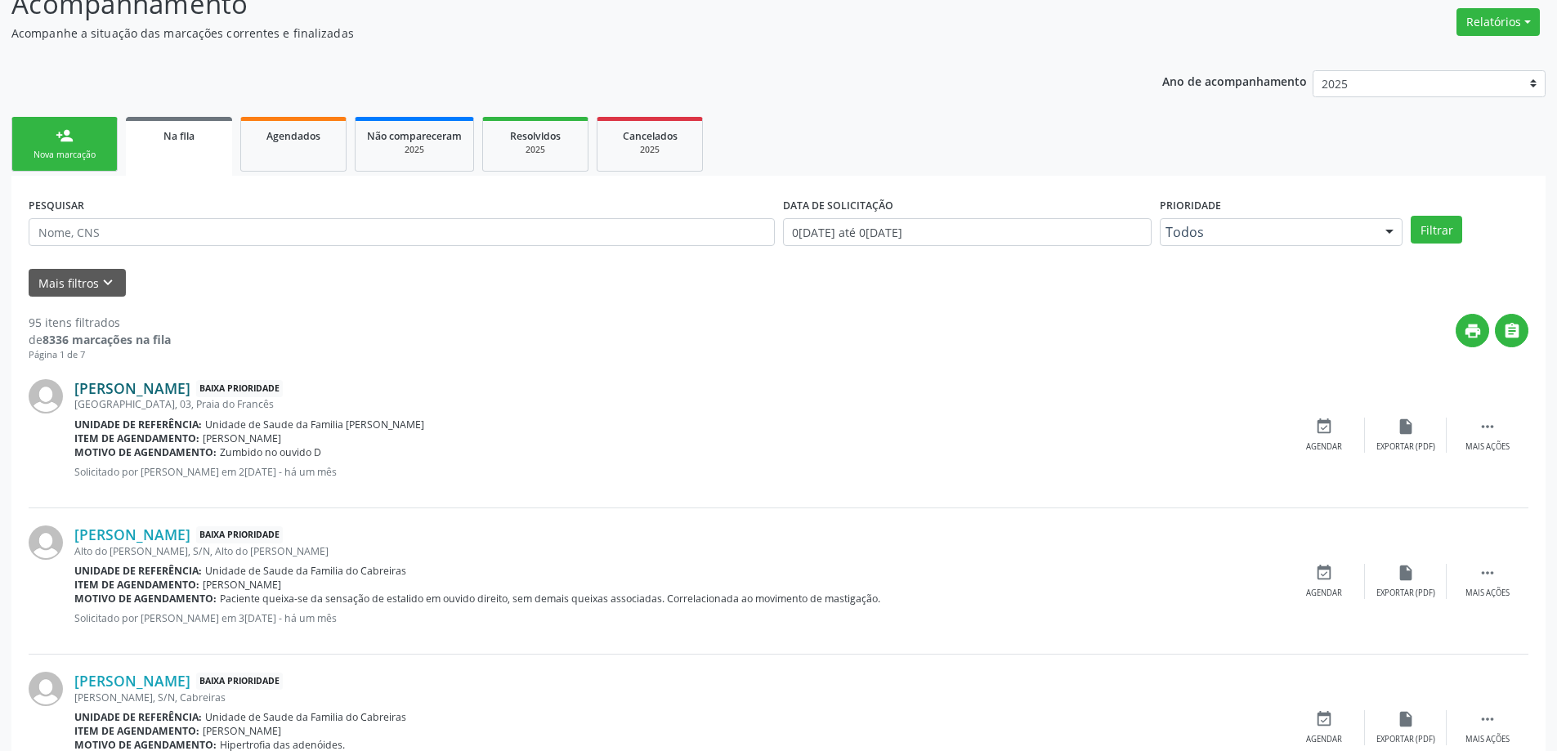
click at [150, 391] on link "[PERSON_NAME]" at bounding box center [132, 388] width 116 height 18
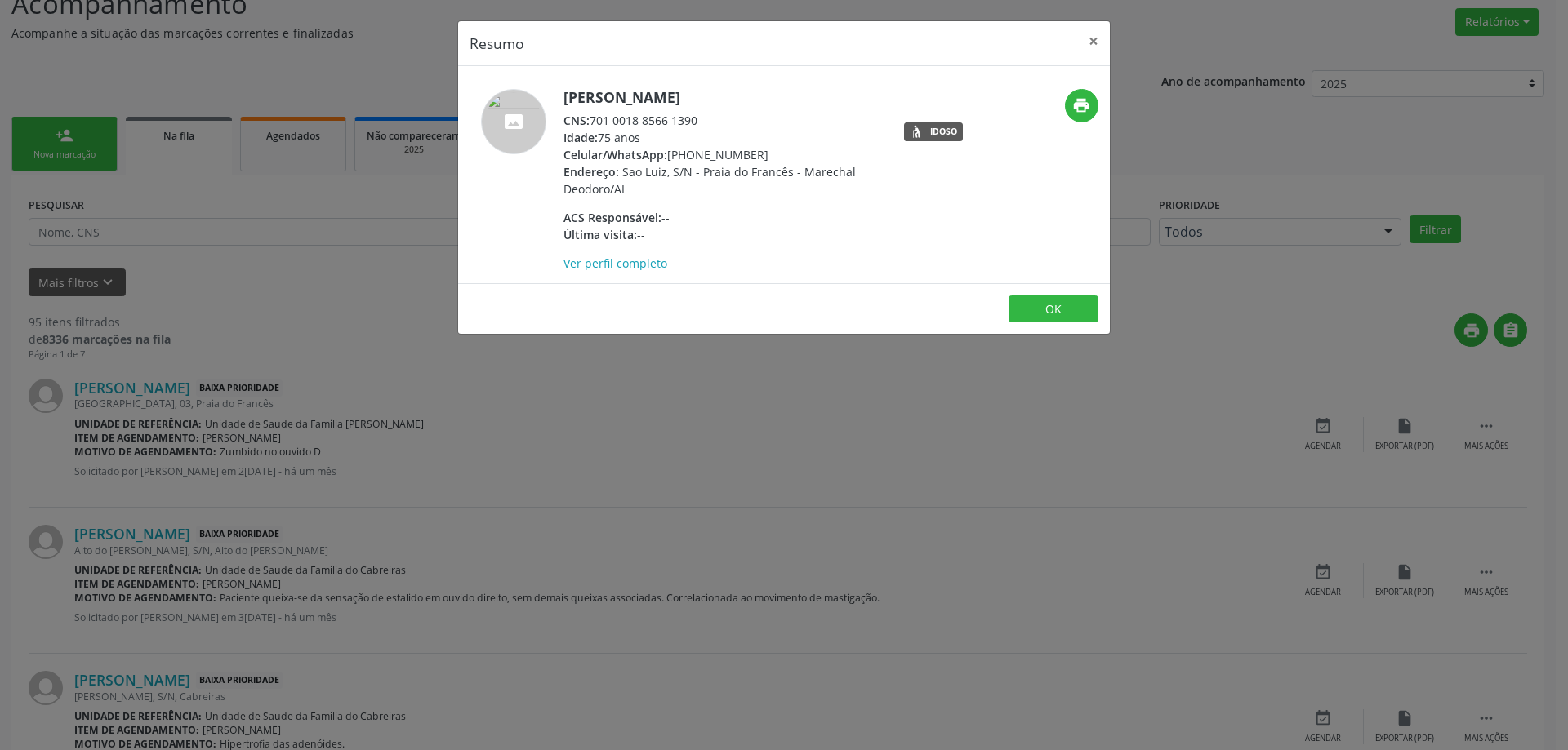
drag, startPoint x: 707, startPoint y: 119, endPoint x: 594, endPoint y: 118, distance: 113.0
click at [594, 118] on div "CNS: 701 0018 8566 1390" at bounding box center [722, 120] width 318 height 17
copy div "701 0018 8566 1390"
click at [1094, 34] on button "×" at bounding box center [1093, 41] width 33 height 40
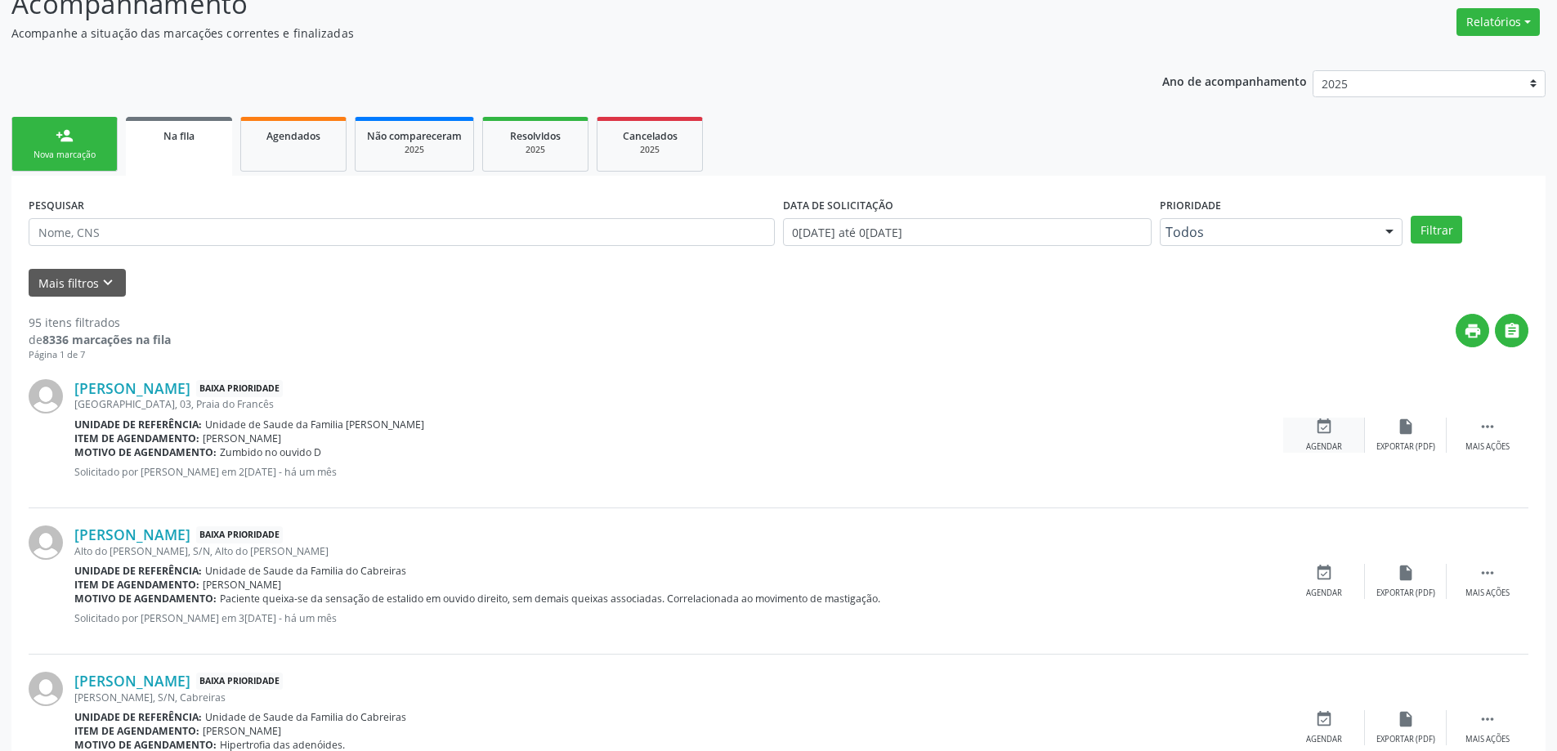
click at [1324, 431] on icon "event_available" at bounding box center [1324, 427] width 18 height 18
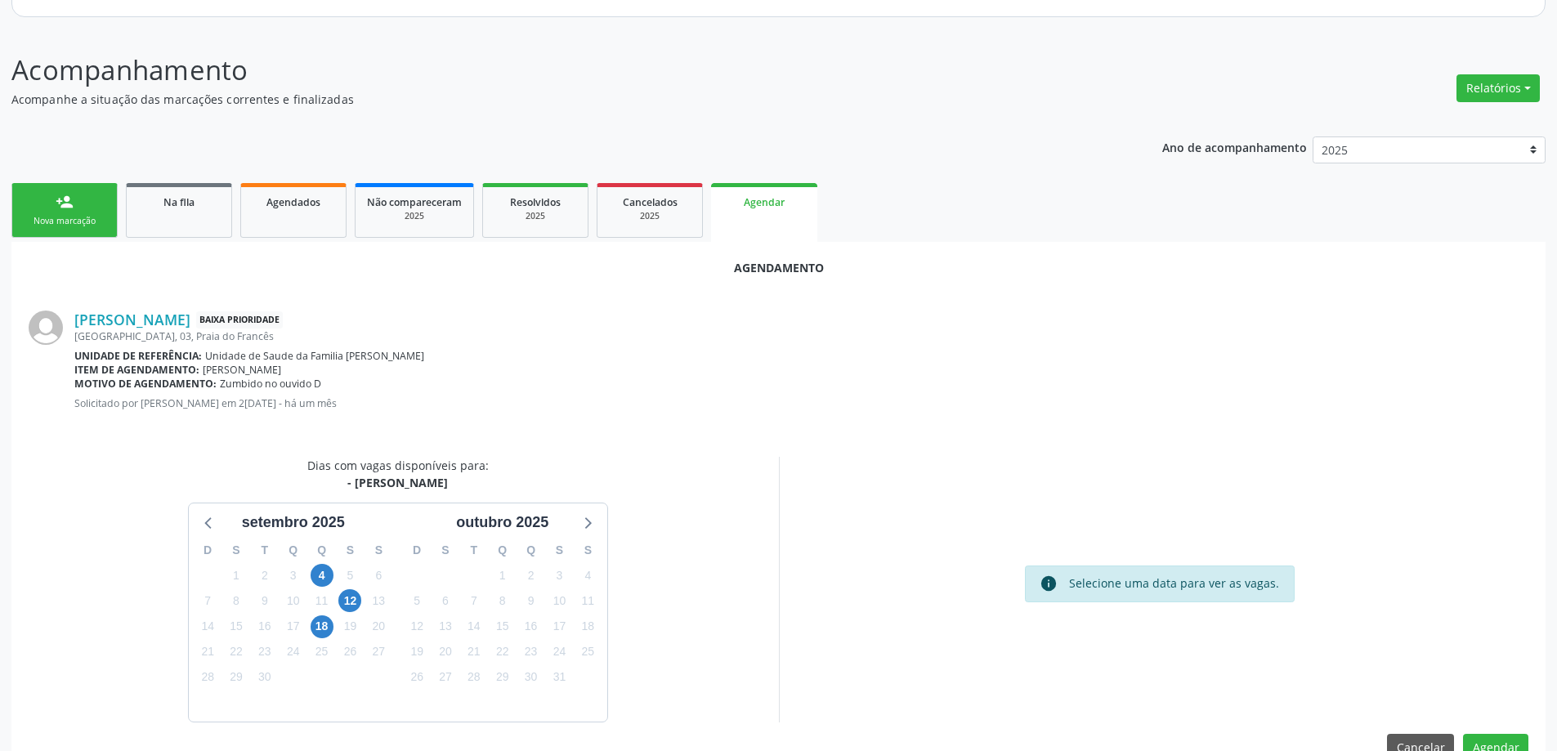
scroll to position [217, 0]
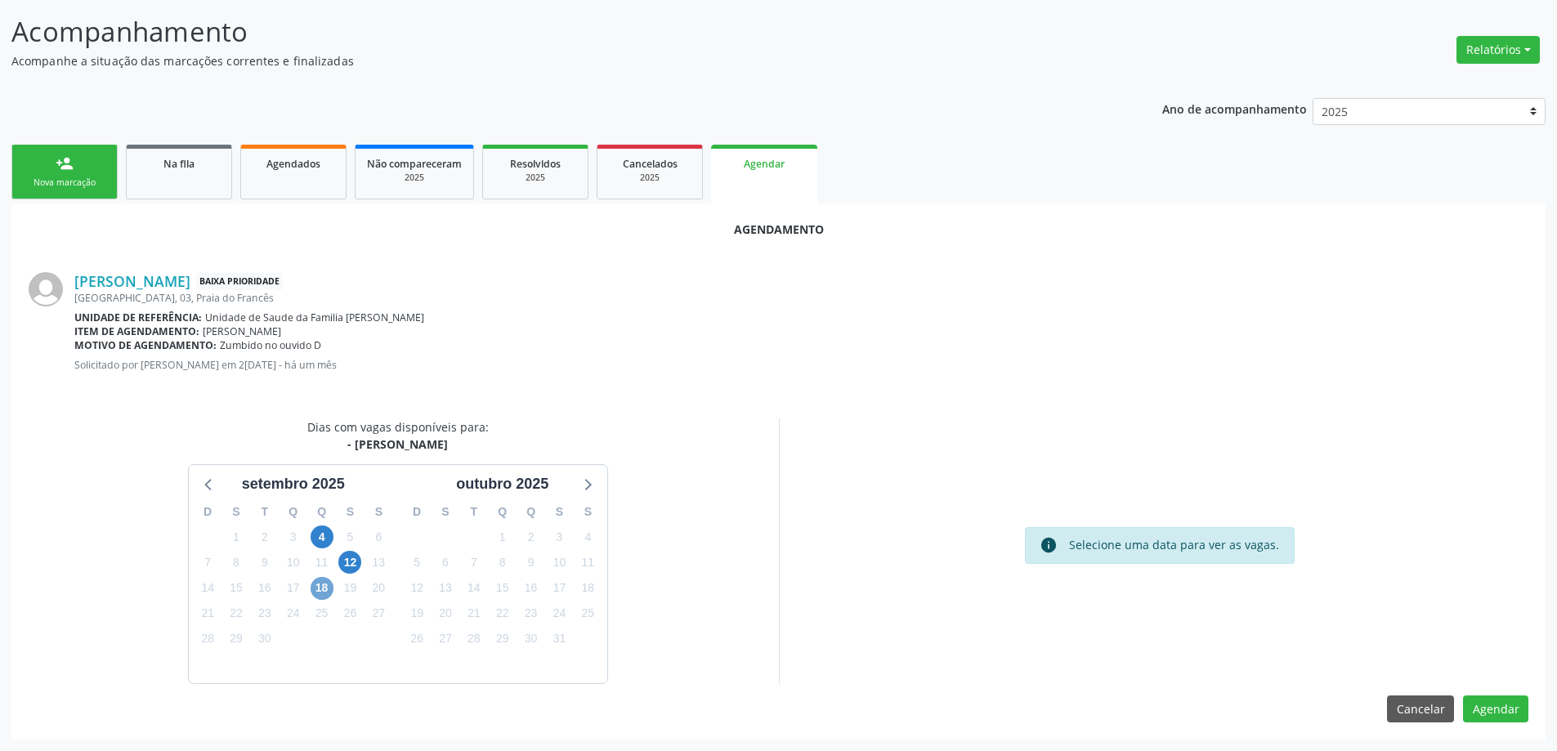
click at [320, 598] on span "18" at bounding box center [322, 588] width 23 height 23
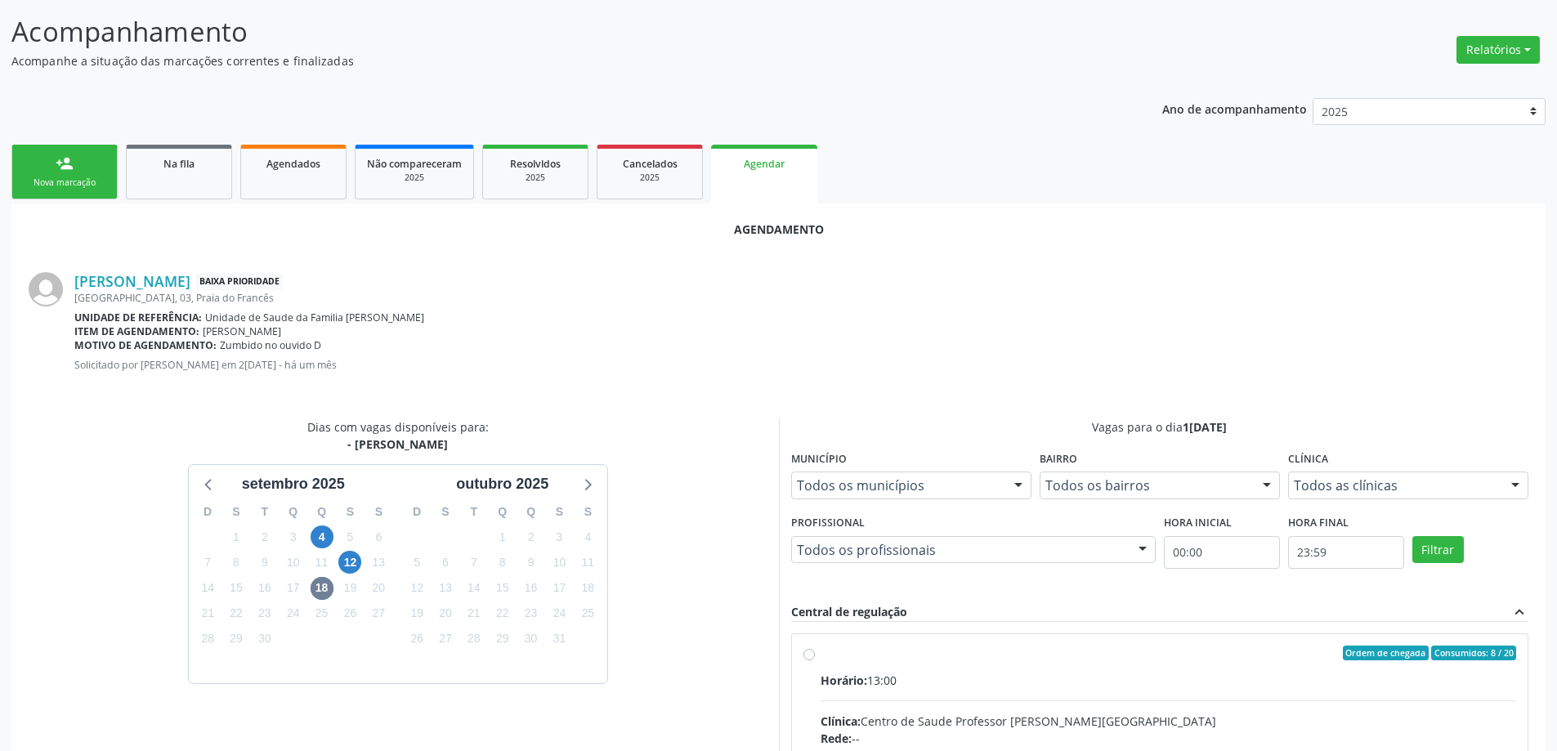
click at [804, 650] on input "Ordem de chegada Consumidos: 8 / 20 Horário: 13:00 Clínica: Centro de Saude Pro…" at bounding box center [809, 653] width 11 height 15
radio input "true"
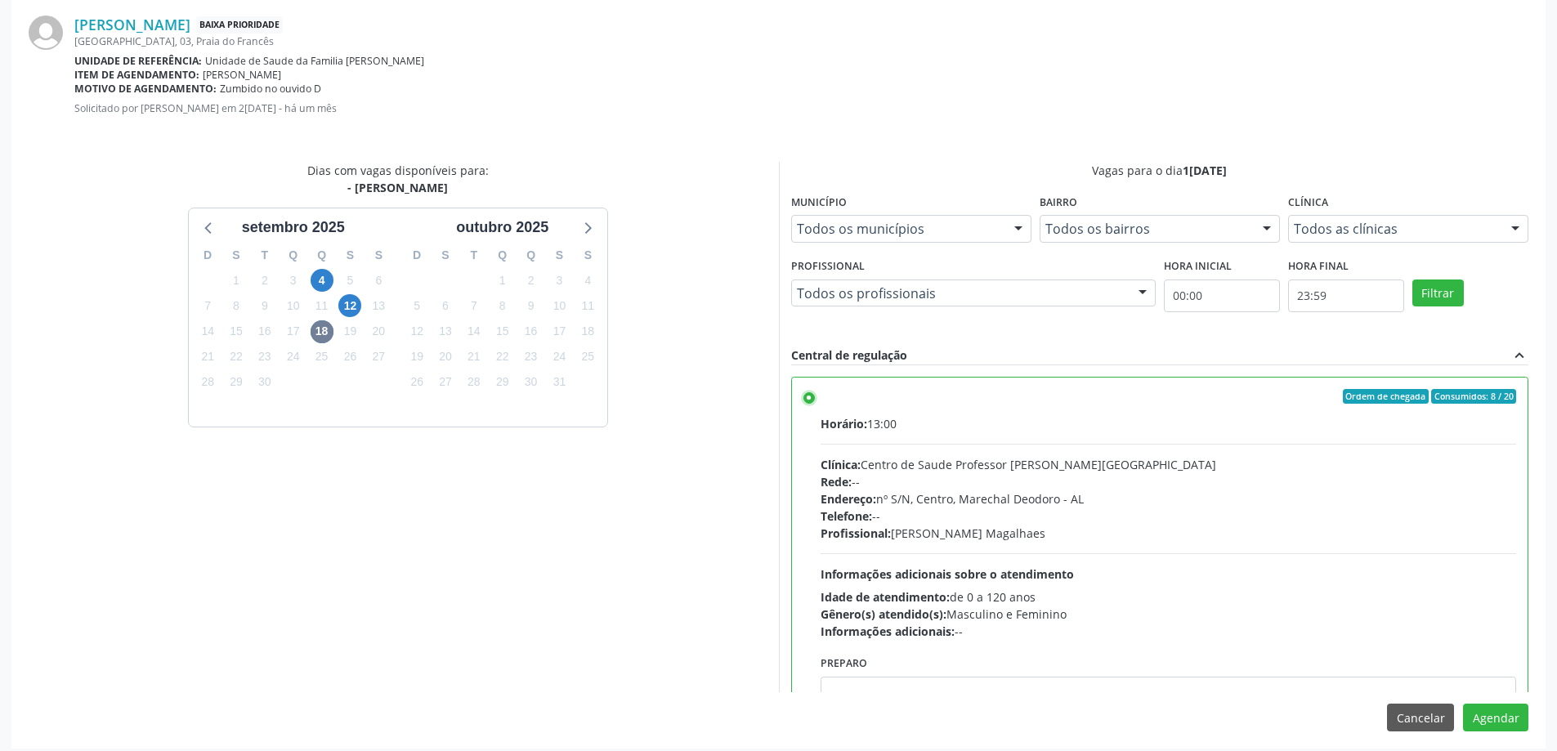
scroll to position [483, 0]
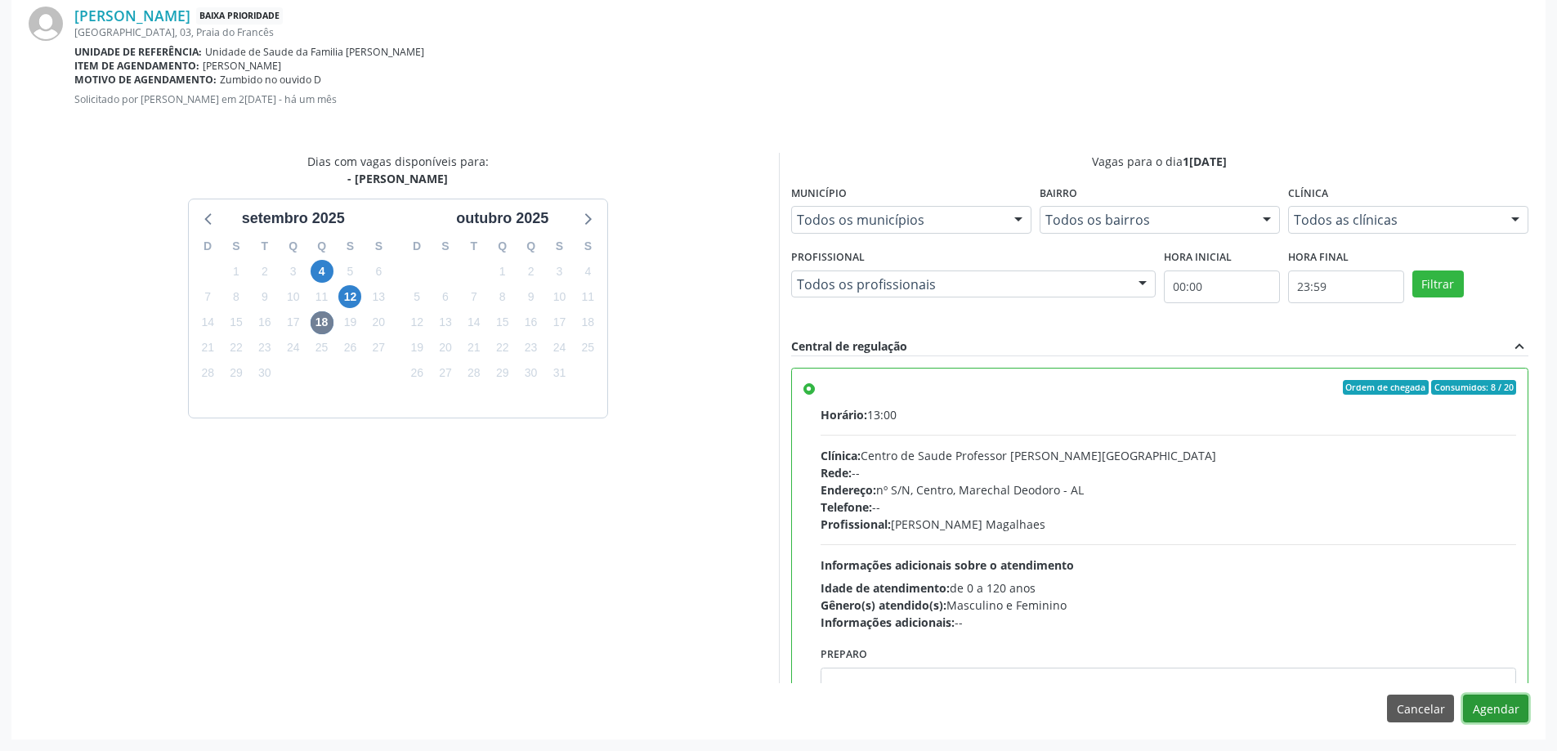
click at [1512, 711] on button "Agendar" at bounding box center [1495, 709] width 65 height 28
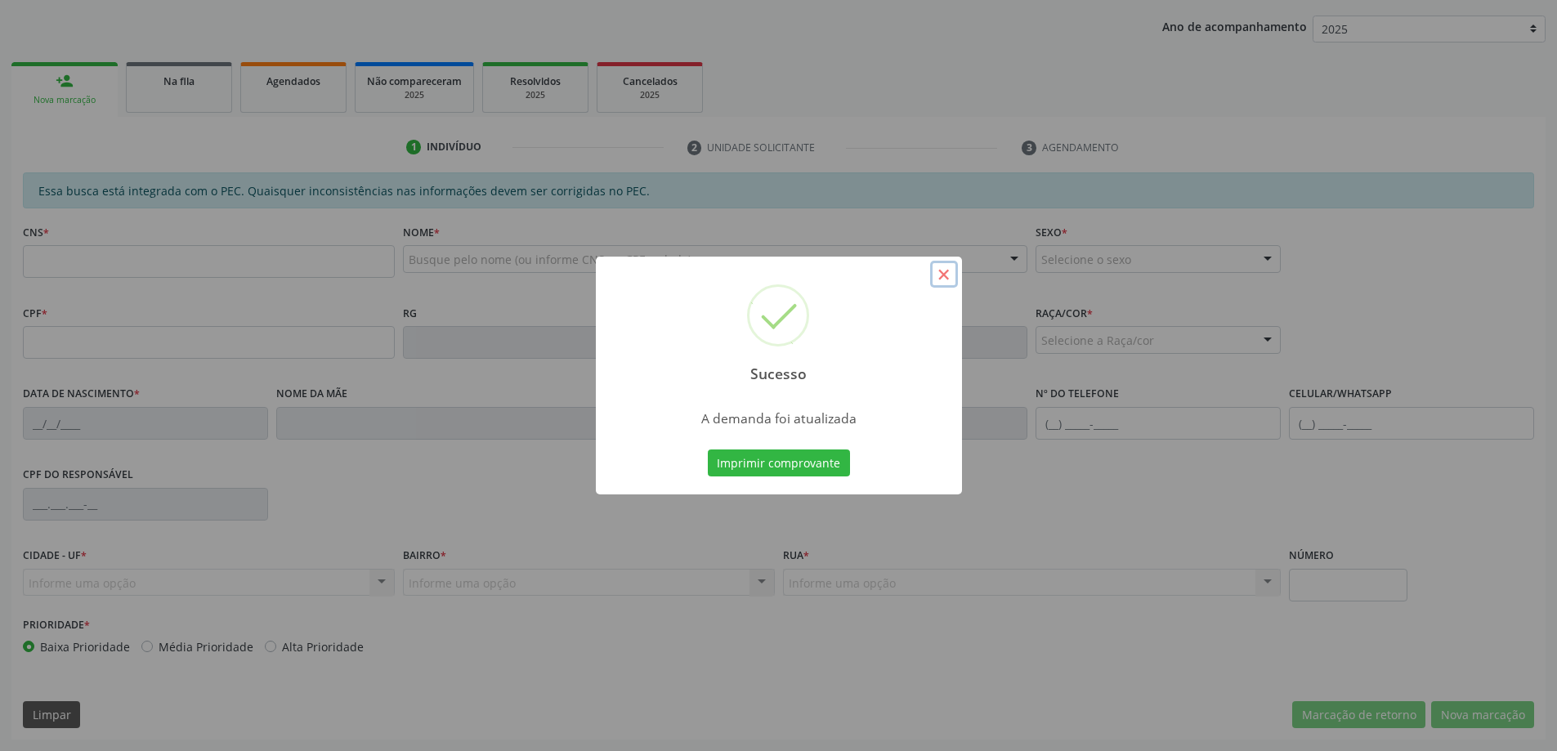
click at [946, 278] on button "×" at bounding box center [944, 275] width 28 height 28
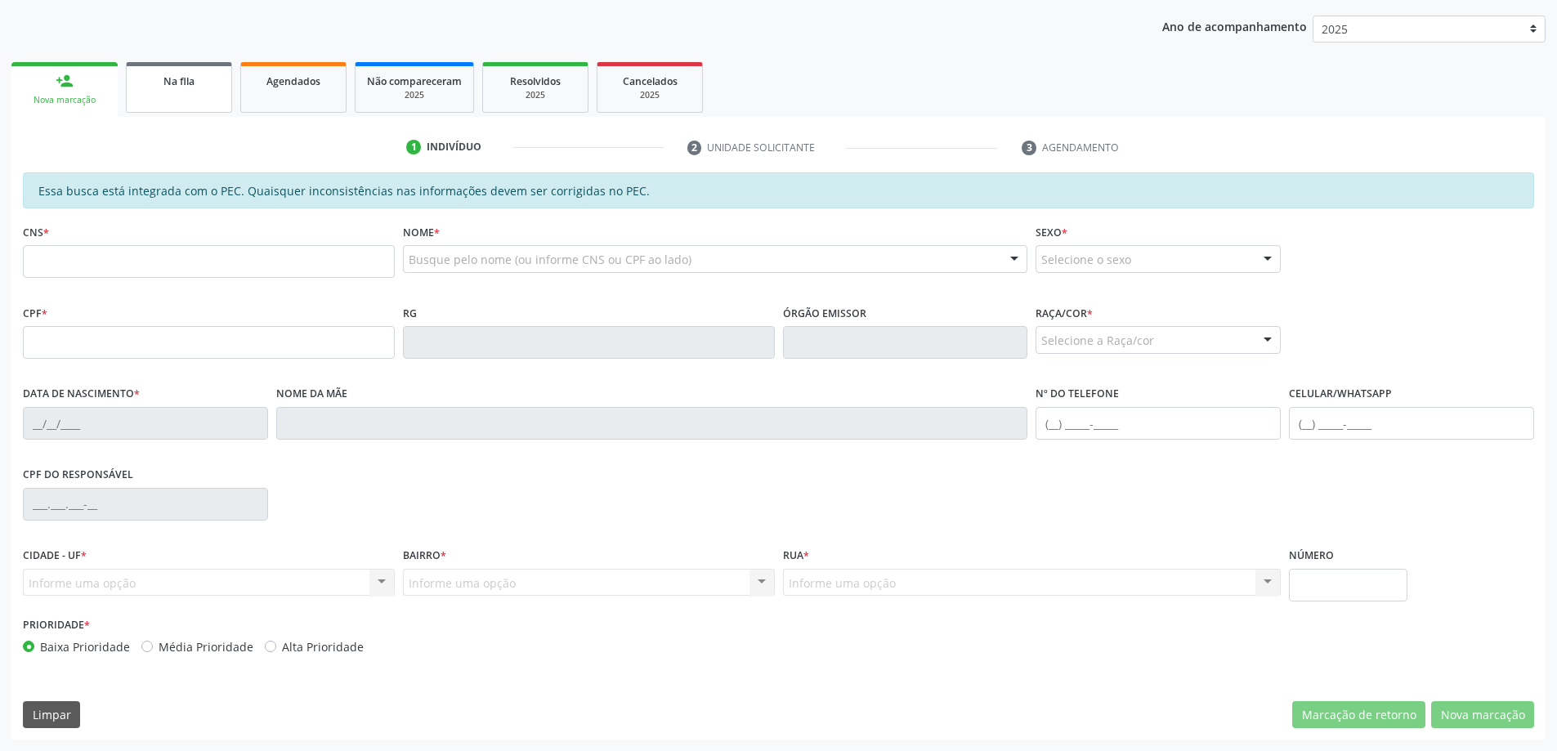
click at [190, 95] on link "Na fila" at bounding box center [179, 87] width 106 height 51
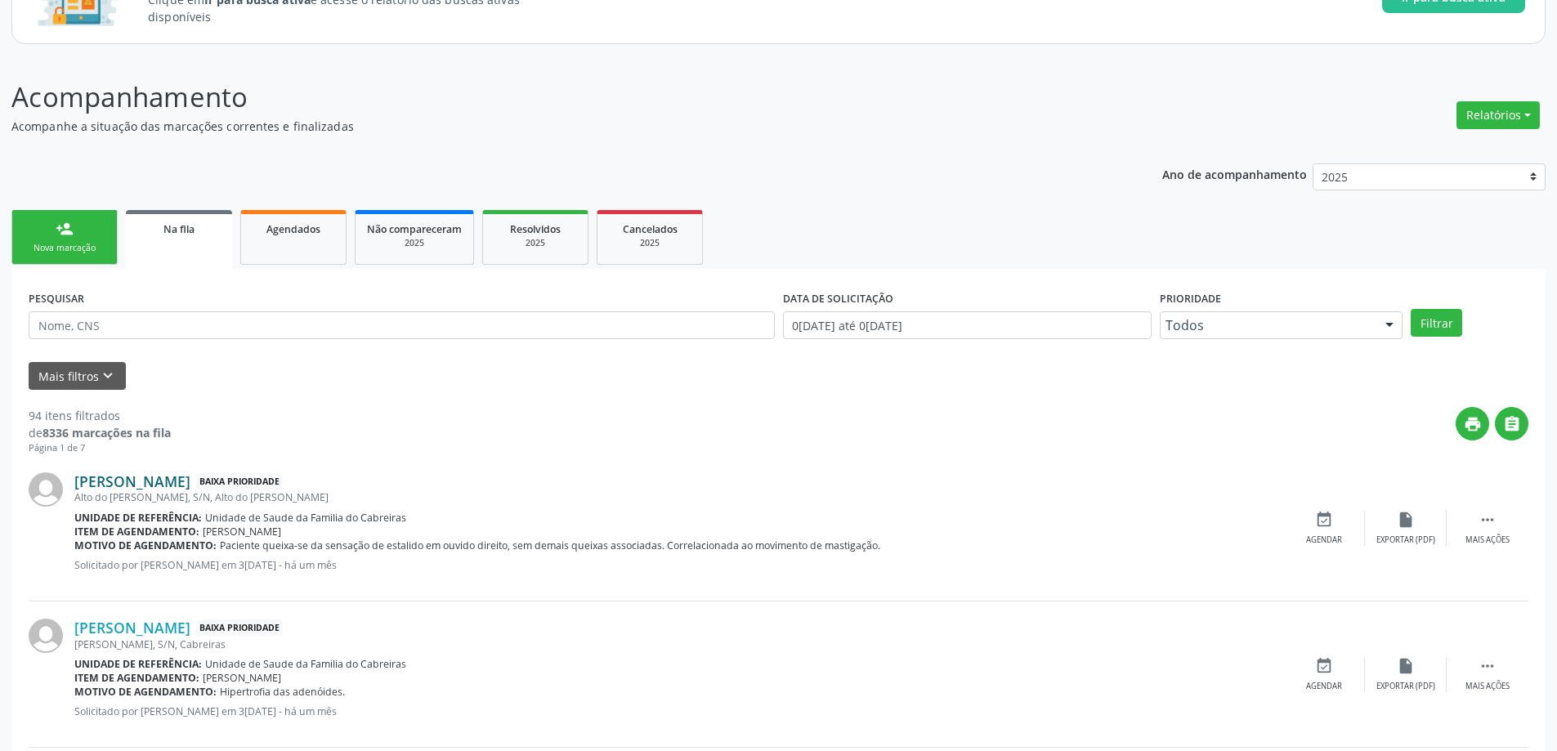
scroll to position [163, 0]
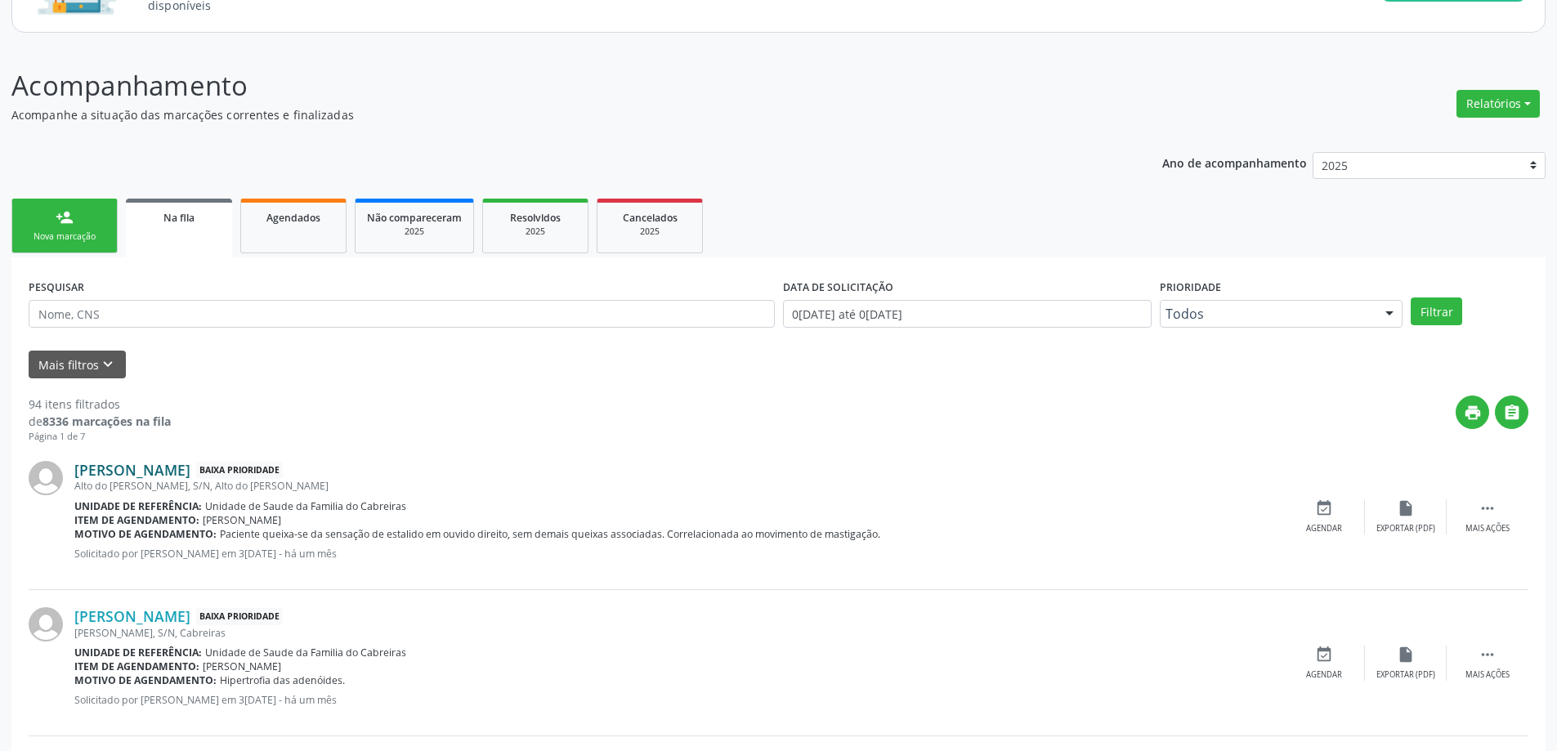
click at [149, 477] on link "[PERSON_NAME]" at bounding box center [132, 470] width 116 height 18
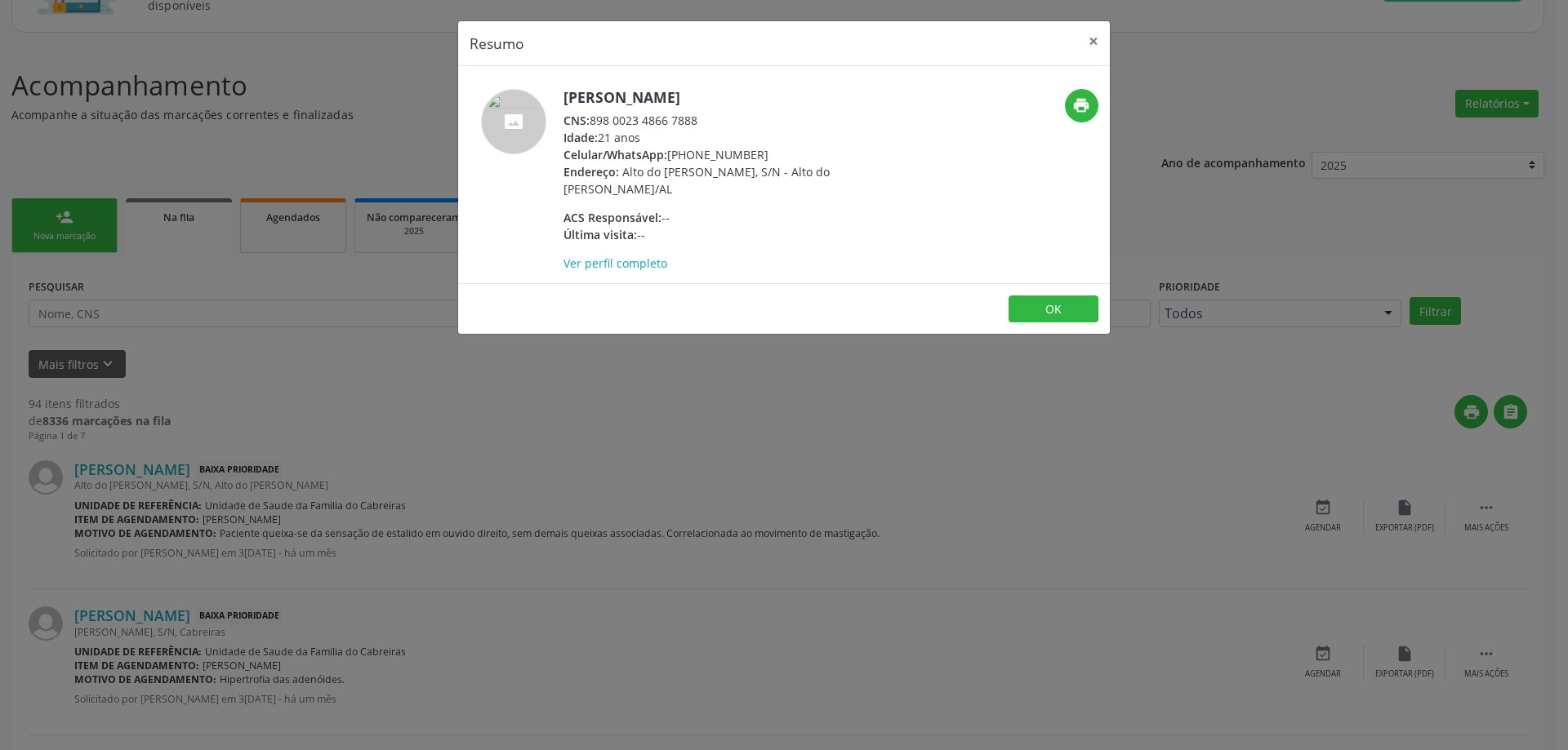
drag, startPoint x: 709, startPoint y: 123, endPoint x: 591, endPoint y: 115, distance: 118.3
click at [591, 115] on div "CNS: 898 0023 4866 7888" at bounding box center [722, 120] width 318 height 17
drag, startPoint x: 630, startPoint y: 128, endPoint x: 728, endPoint y: 94, distance: 103.7
click at [728, 94] on h5 "[PERSON_NAME]" at bounding box center [722, 97] width 318 height 17
drag, startPoint x: 697, startPoint y: 119, endPoint x: 592, endPoint y: 118, distance: 105.0
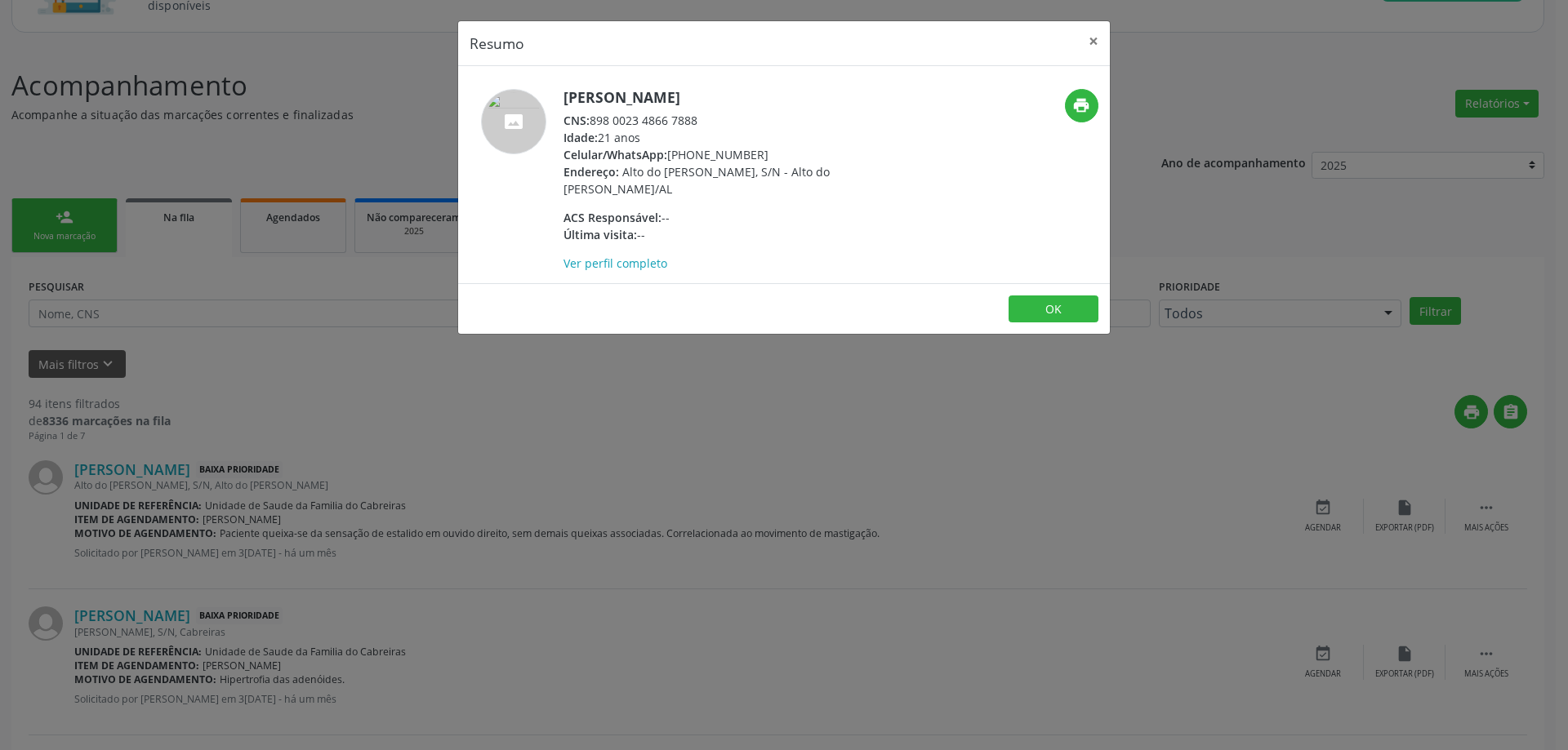
click at [592, 118] on div "CNS: 898 0023 4866 7888" at bounding box center [722, 120] width 318 height 17
click at [1089, 38] on button "×" at bounding box center [1093, 41] width 33 height 40
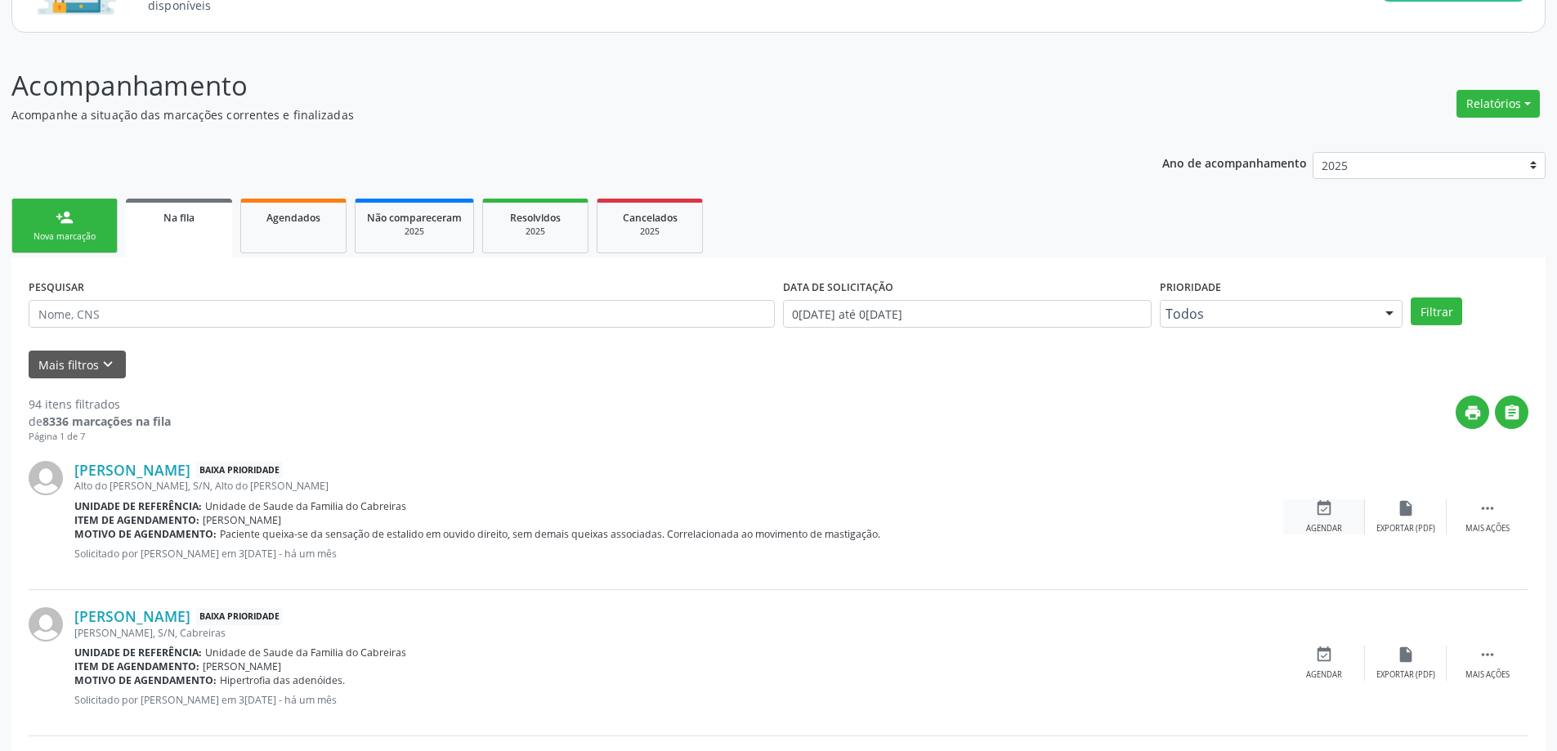
click at [1319, 513] on icon "event_available" at bounding box center [1324, 508] width 18 height 18
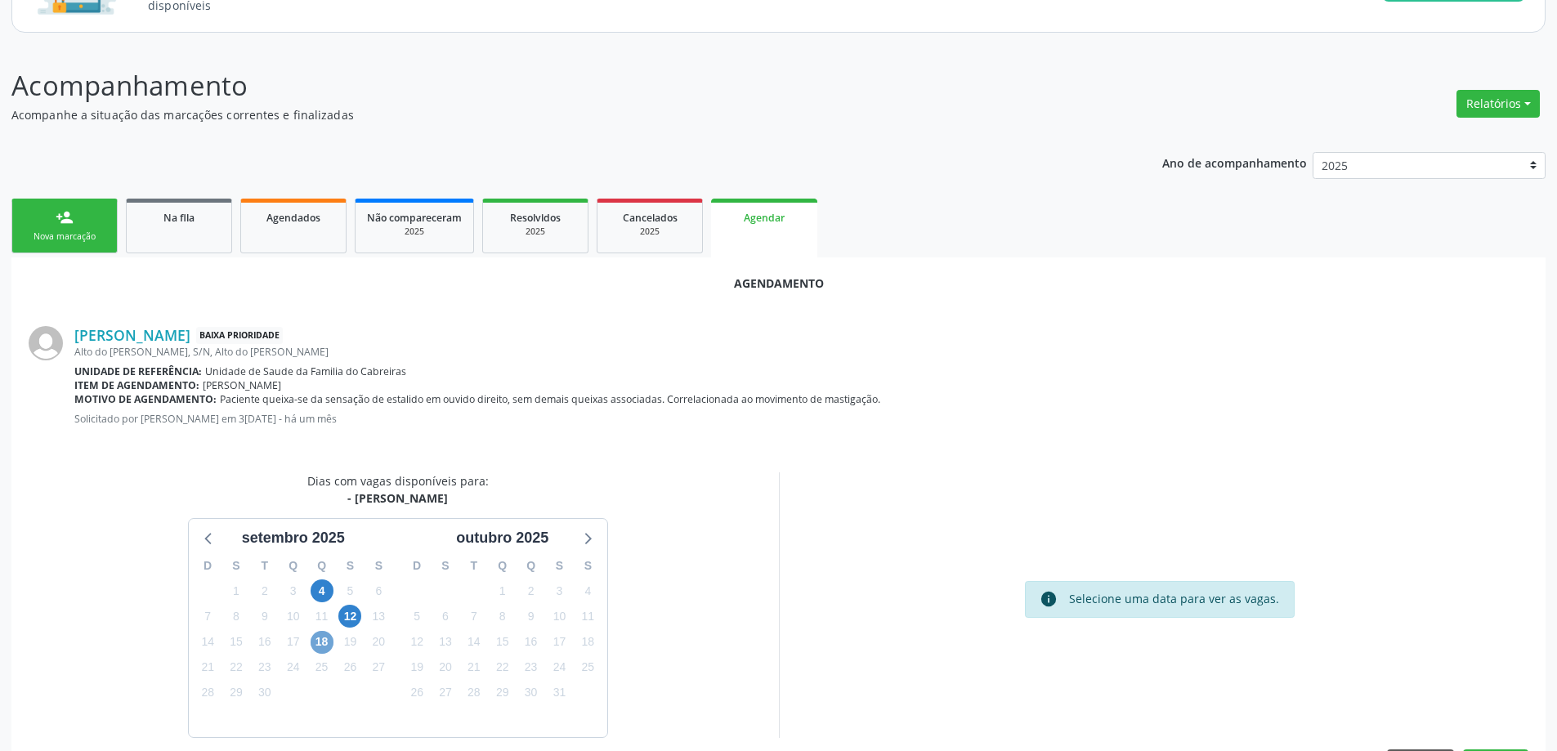
click at [320, 650] on span "18" at bounding box center [322, 642] width 23 height 23
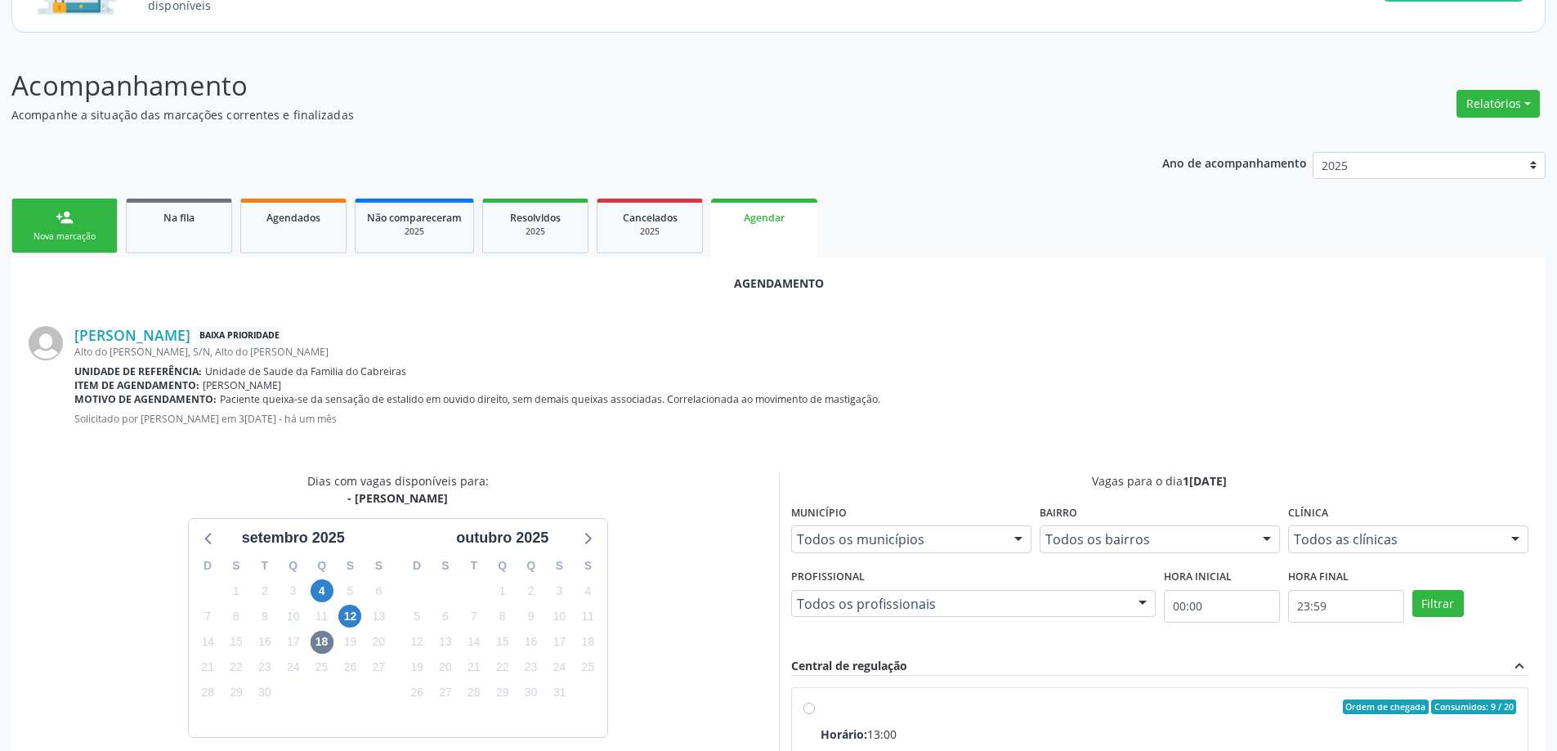
click at [808, 710] on input "Ordem de chegada Consumidos: 9 / 20 Horário: 13:00 Clínica: Centro de Saude Pro…" at bounding box center [809, 707] width 11 height 15
radio input "true"
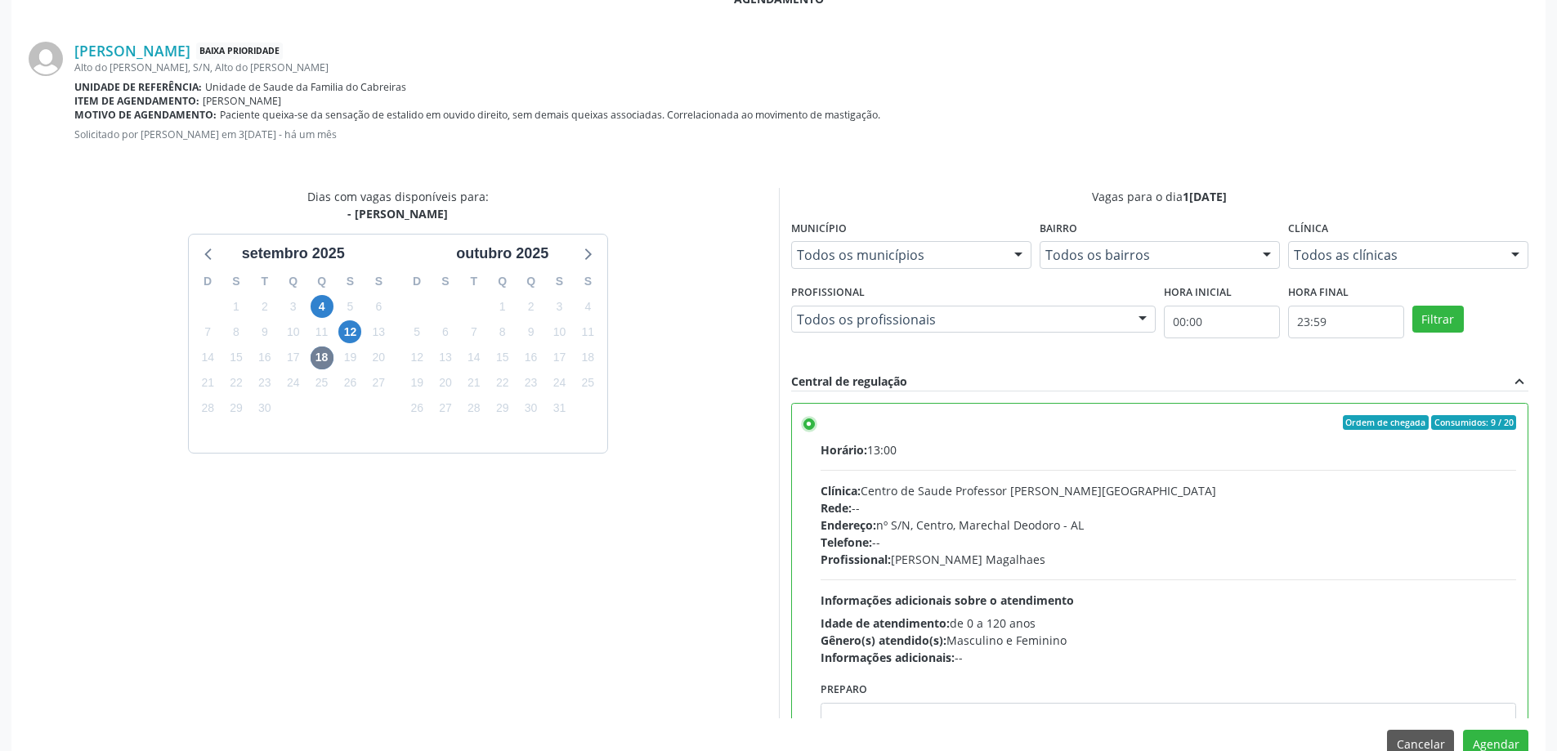
scroll to position [483, 0]
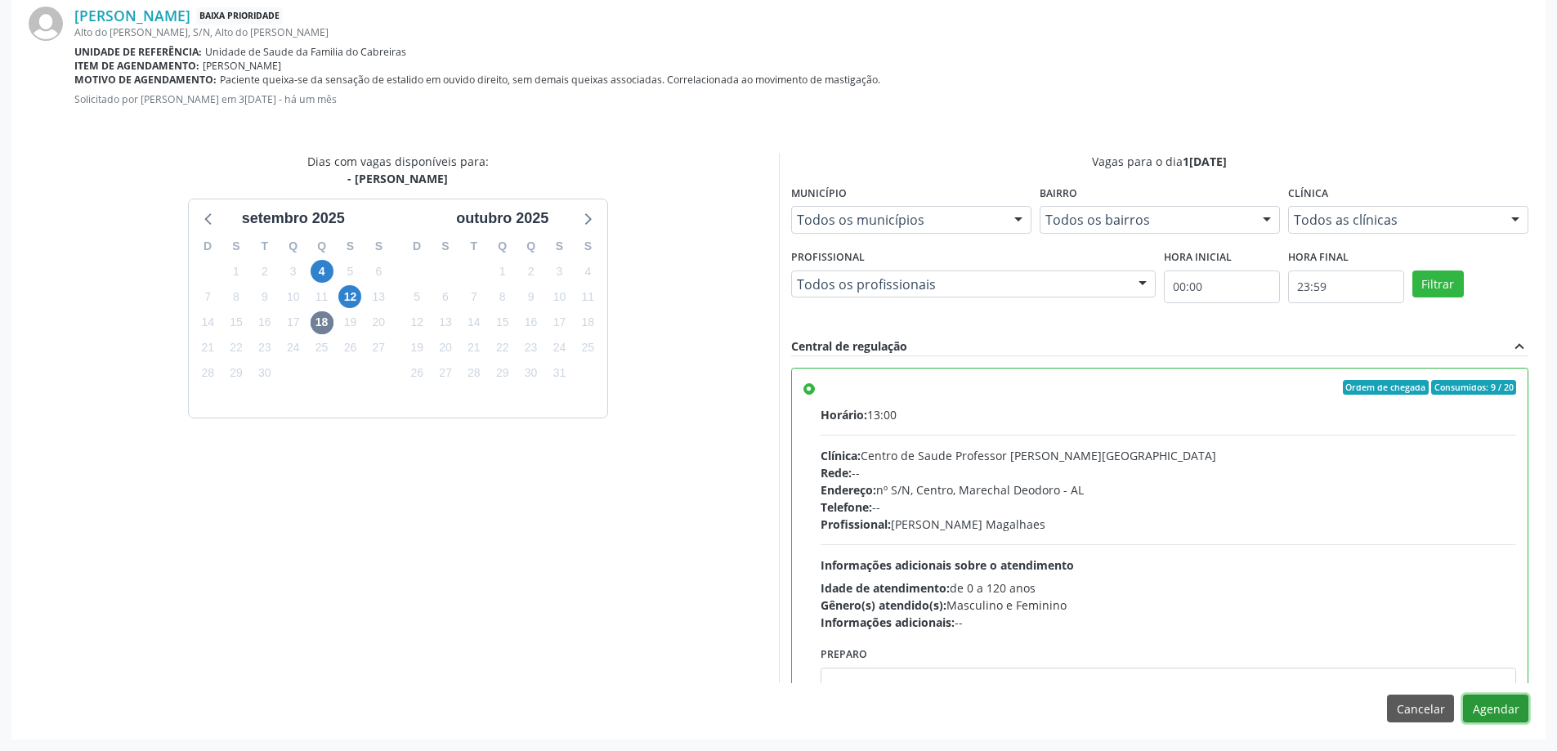
click at [1497, 705] on button "Agendar" at bounding box center [1495, 709] width 65 height 28
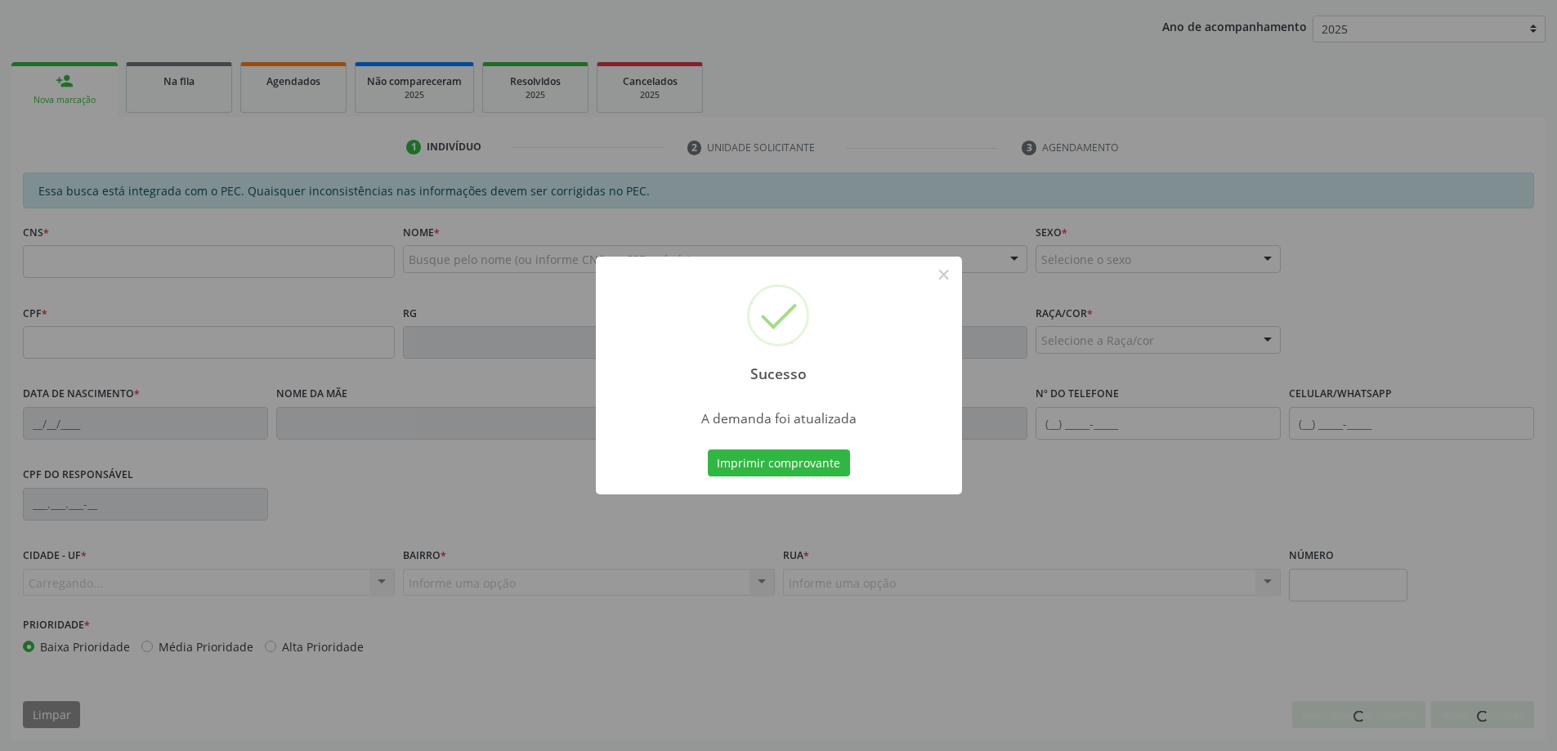
scroll to position [300, 0]
click at [945, 273] on button "×" at bounding box center [944, 275] width 28 height 28
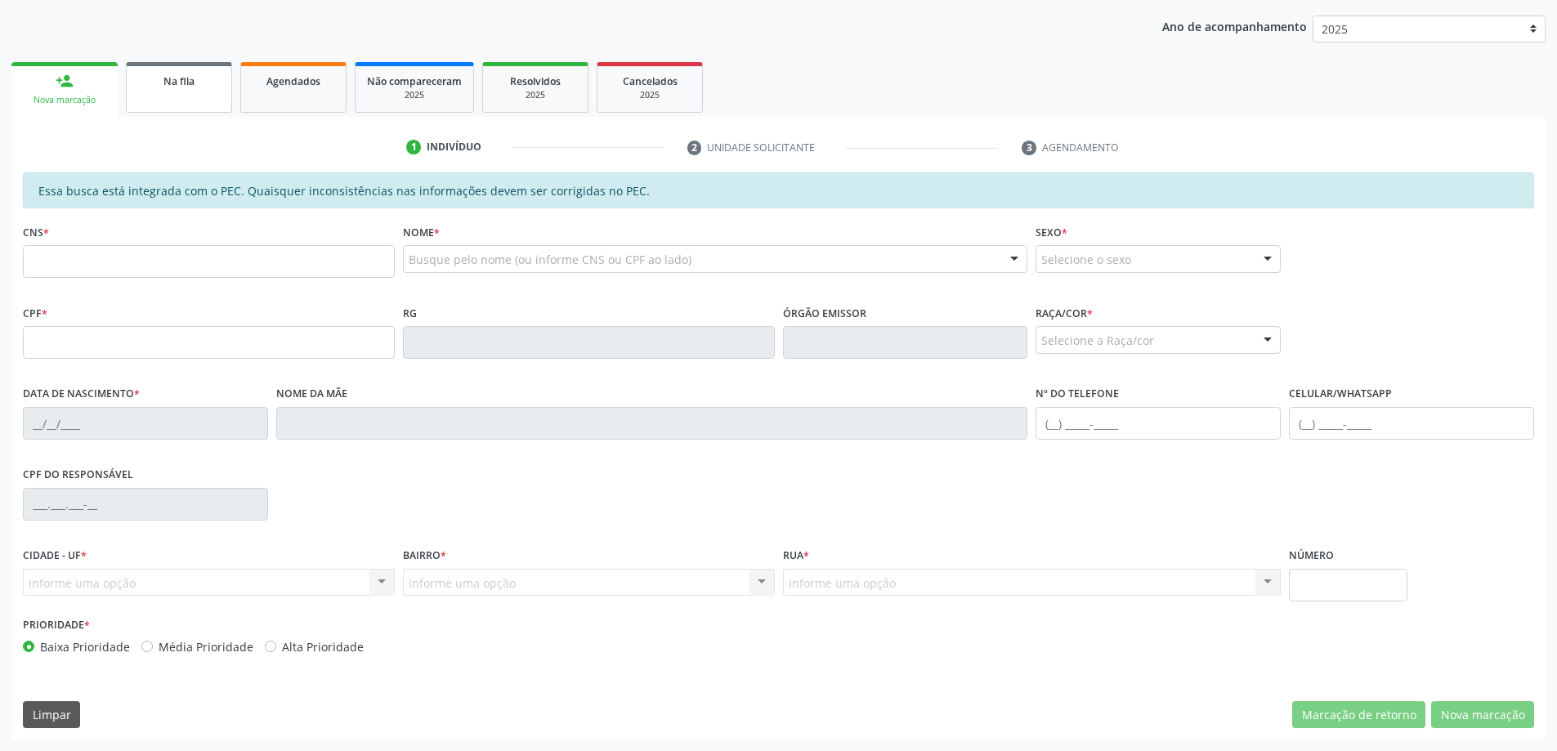
click at [154, 72] on div "Na fila" at bounding box center [179, 80] width 82 height 17
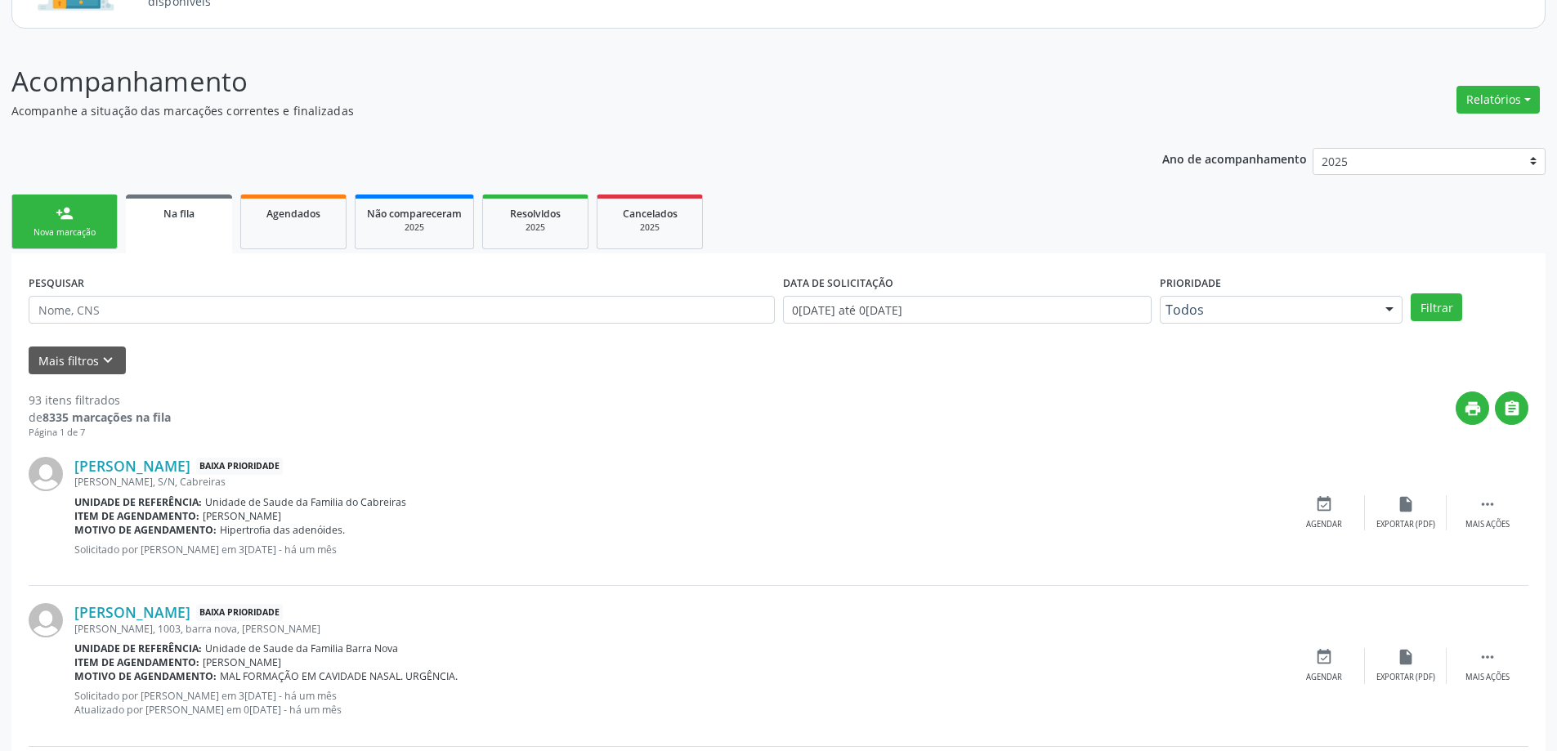
scroll to position [245, 0]
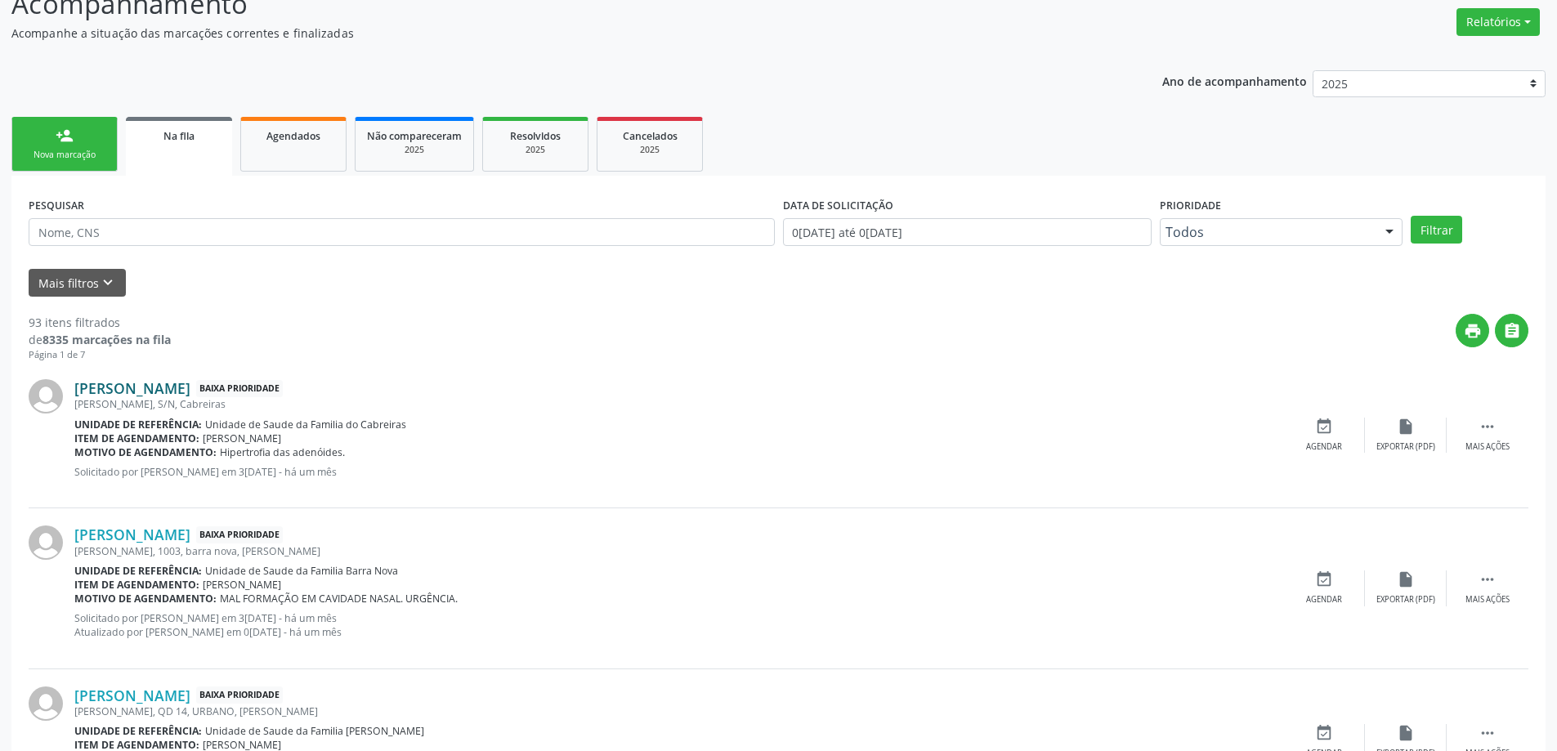
click at [155, 386] on link "[PERSON_NAME]" at bounding box center [132, 388] width 116 height 18
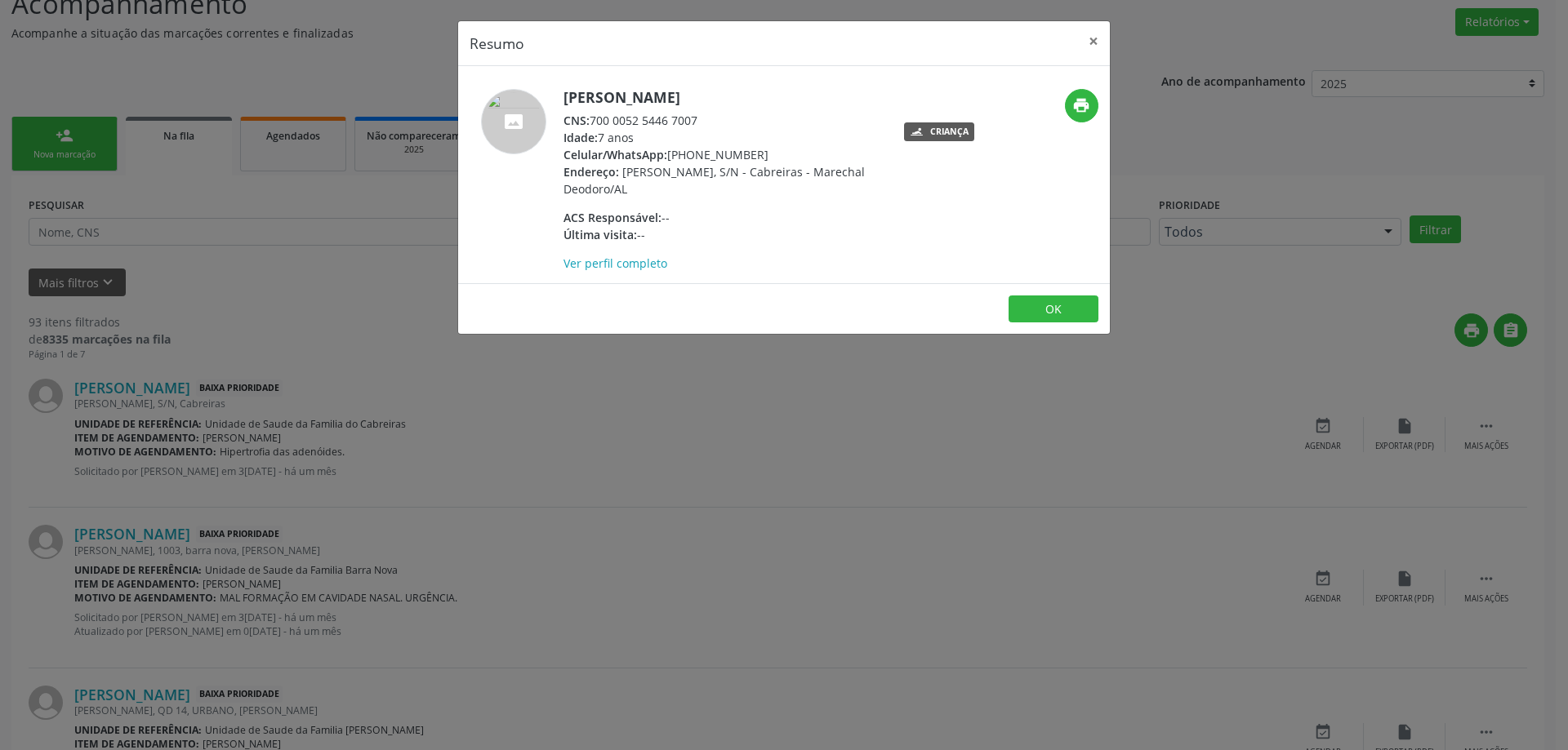
drag, startPoint x: 699, startPoint y: 119, endPoint x: 588, endPoint y: 123, distance: 111.1
click at [588, 123] on div "CNS: 700 0052 5446 7007" at bounding box center [722, 120] width 318 height 17
click at [723, 118] on div "CNS: 700 0052 5446 7007" at bounding box center [722, 120] width 318 height 17
click at [697, 119] on div "CNS: 700 0052 5446 7007" at bounding box center [722, 120] width 318 height 17
drag, startPoint x: 697, startPoint y: 119, endPoint x: 592, endPoint y: 123, distance: 105.1
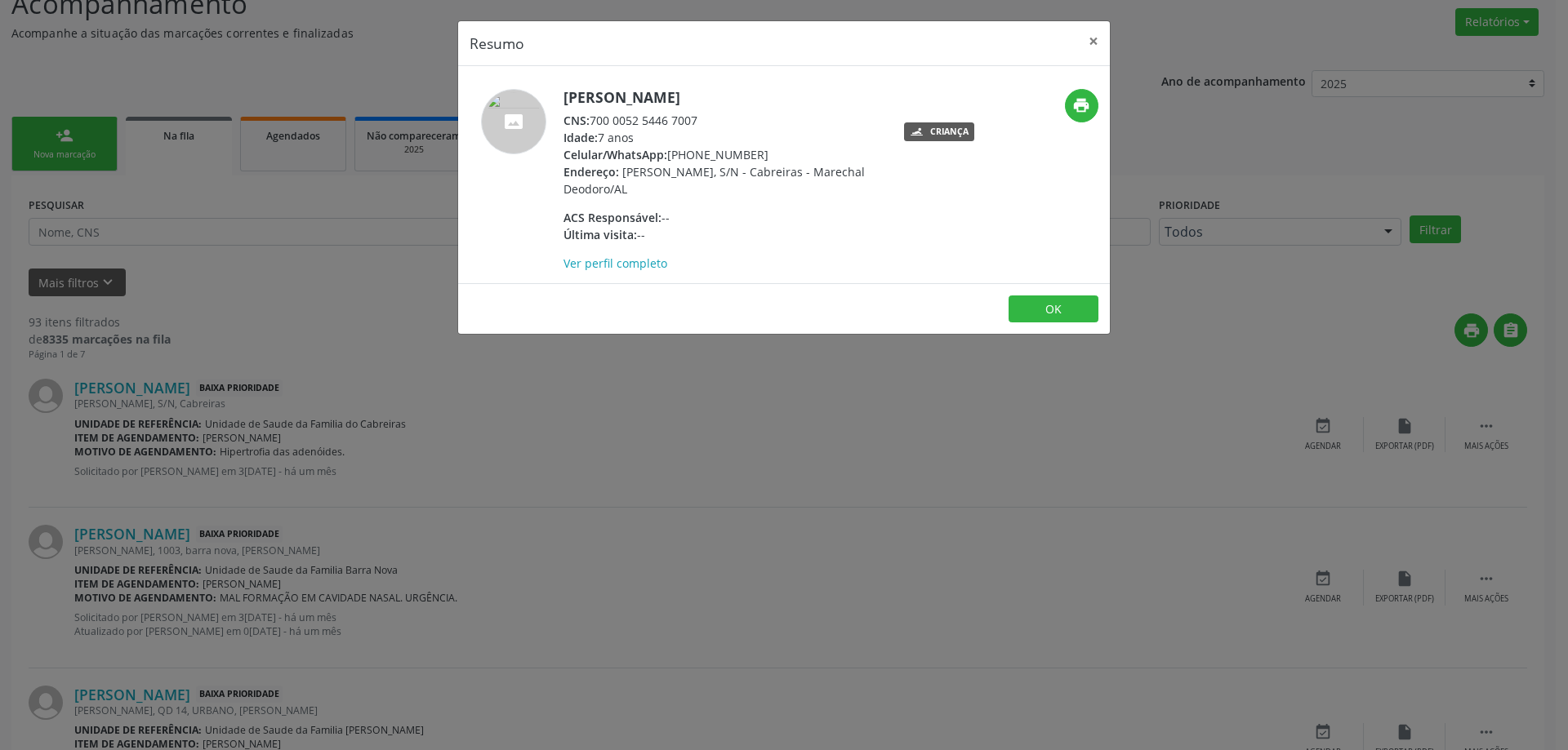
click at [592, 123] on div "CNS: 700 0052 5446 7007" at bounding box center [722, 120] width 318 height 17
click at [1086, 47] on button "×" at bounding box center [1093, 41] width 33 height 40
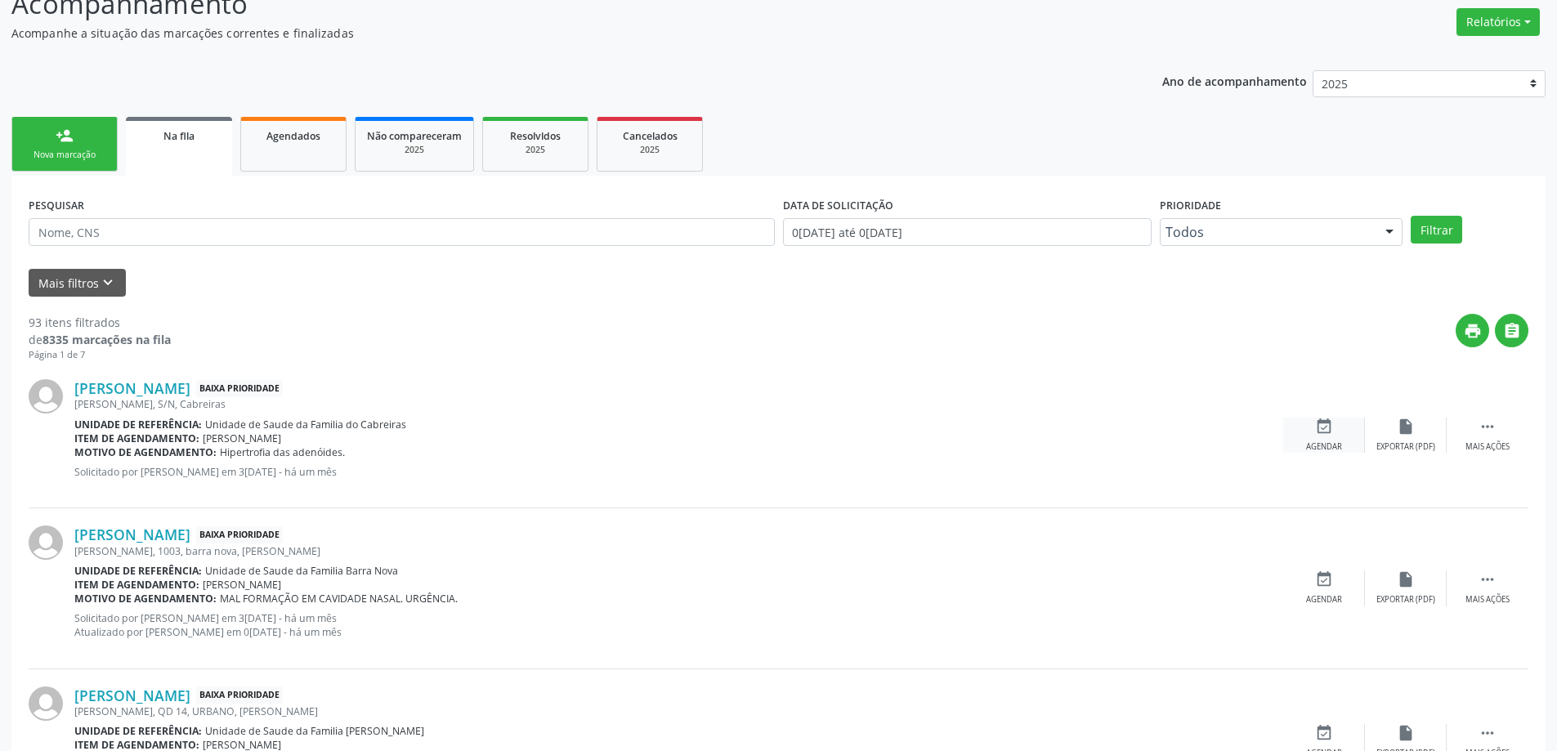
click at [1319, 420] on icon "event_available" at bounding box center [1324, 427] width 18 height 18
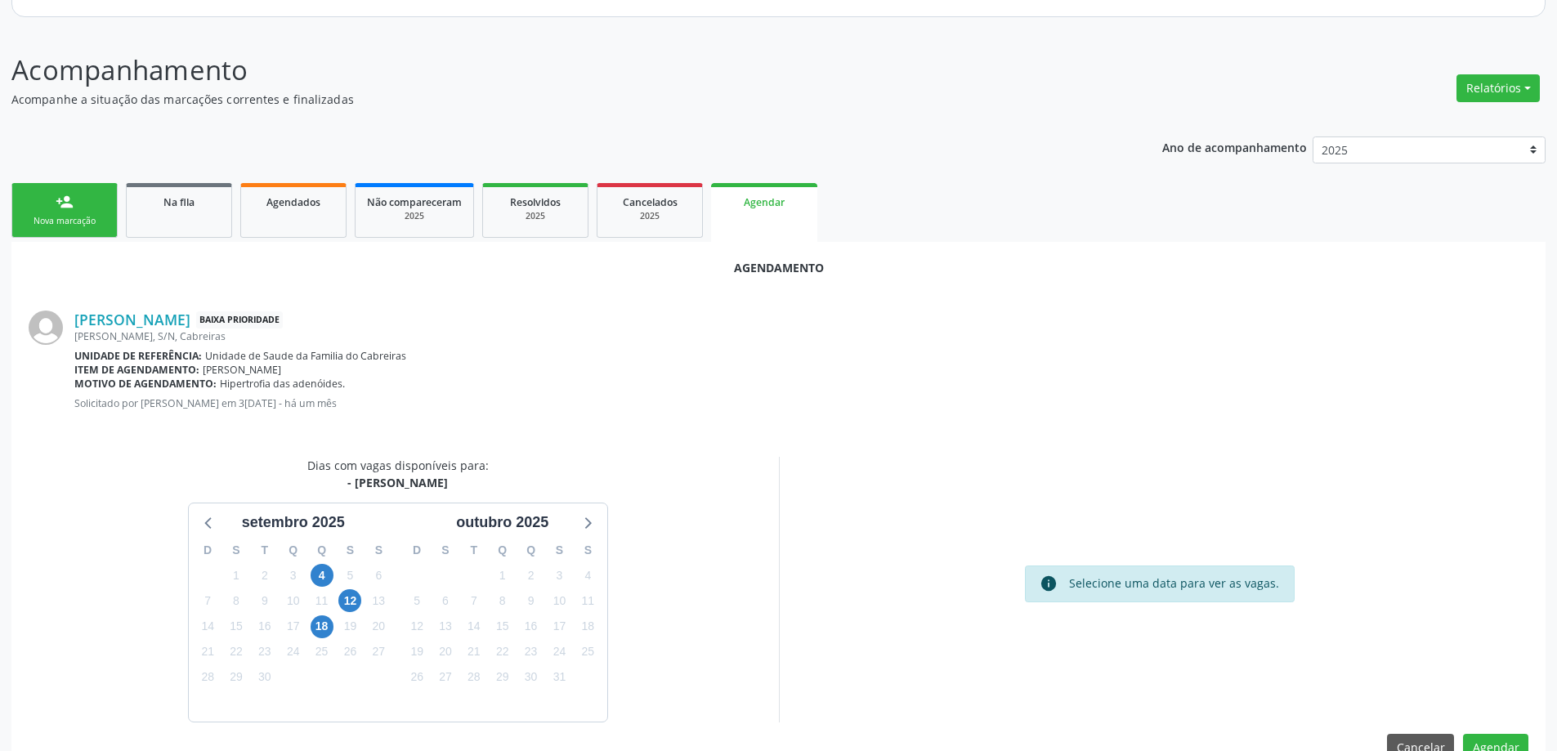
scroll to position [217, 0]
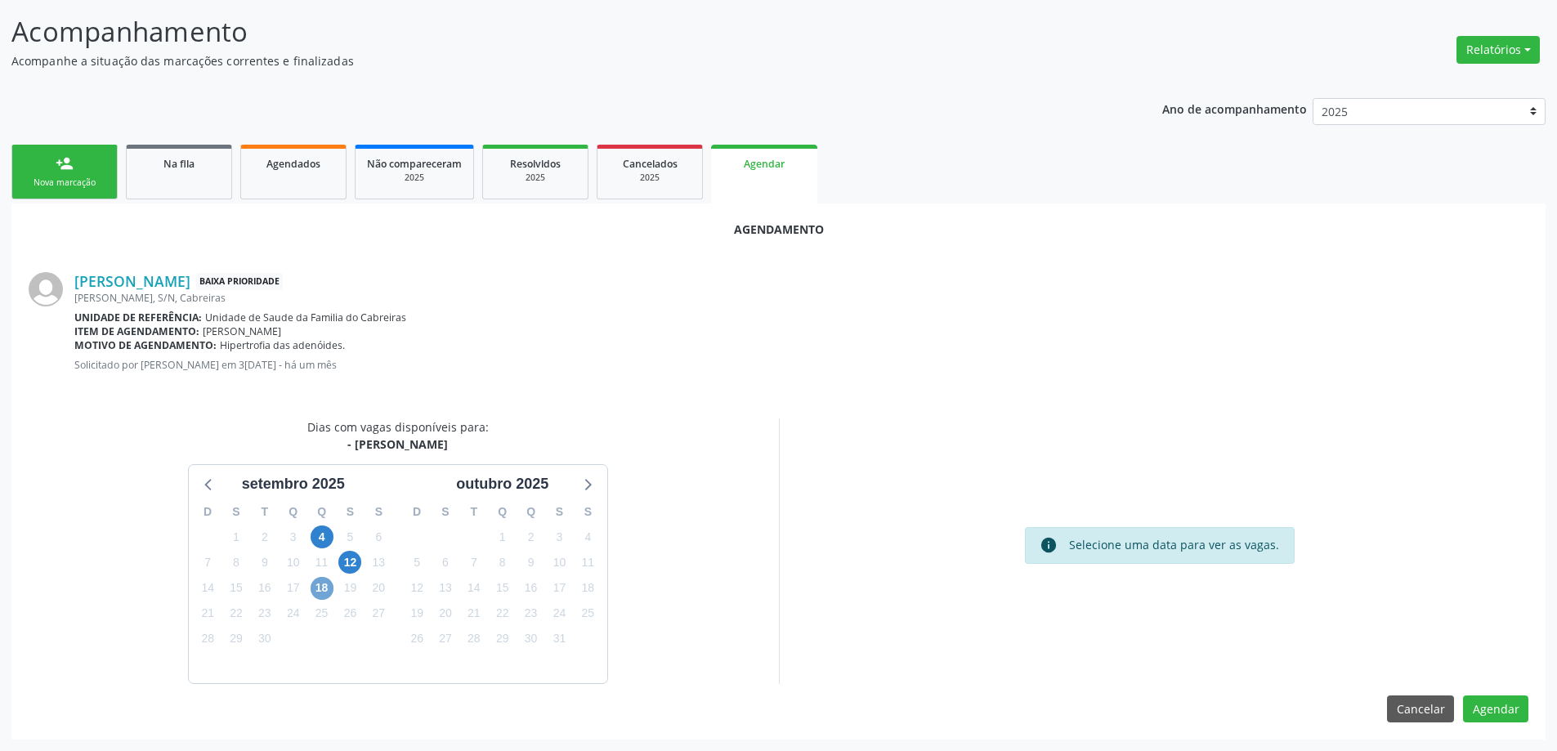
click at [314, 584] on span "18" at bounding box center [322, 588] width 23 height 23
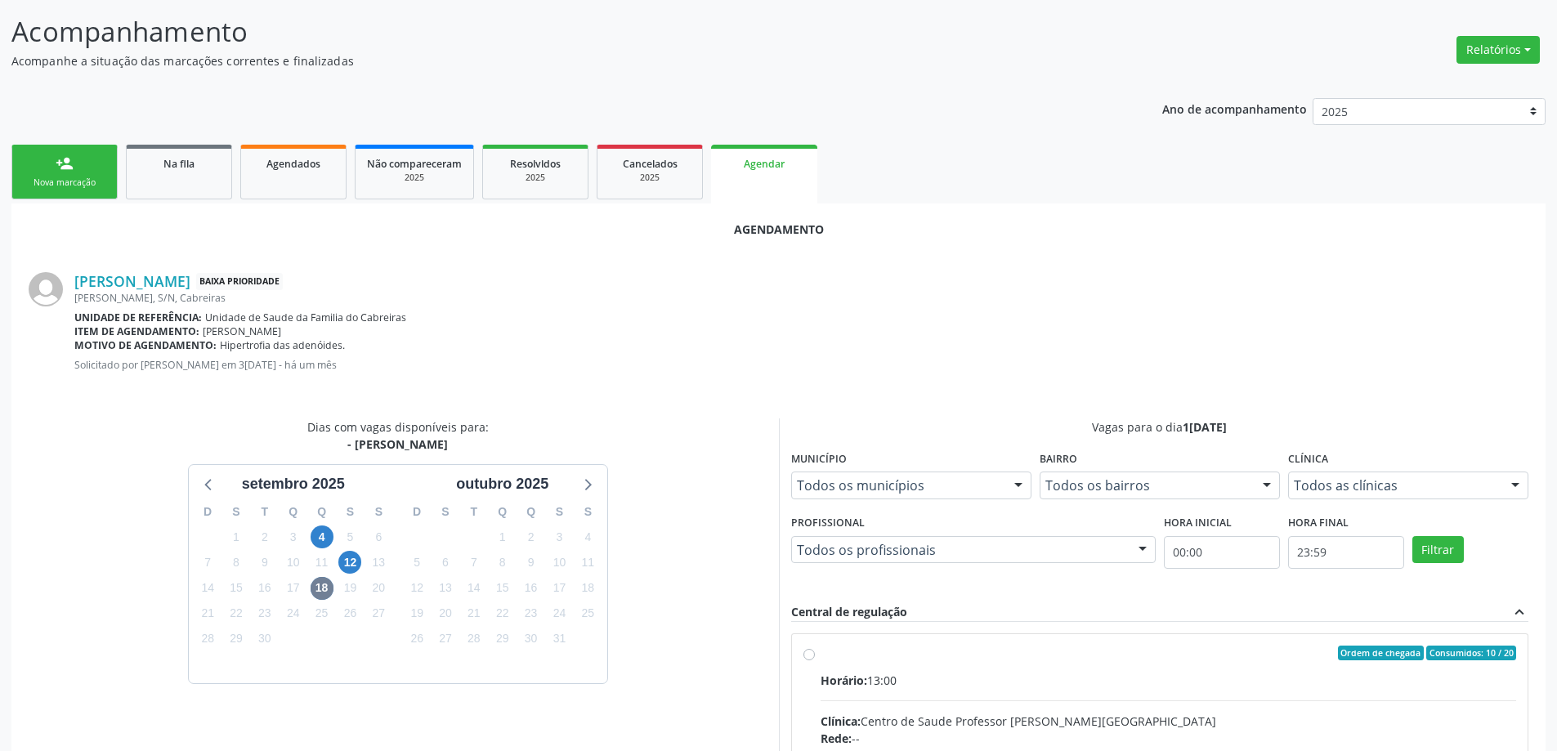
click at [807, 656] on input "Ordem de chegada Consumidos: 10 / 20 Horário: 13:00 Clínica: Centro de Saude Pr…" at bounding box center [809, 653] width 11 height 15
radio input "true"
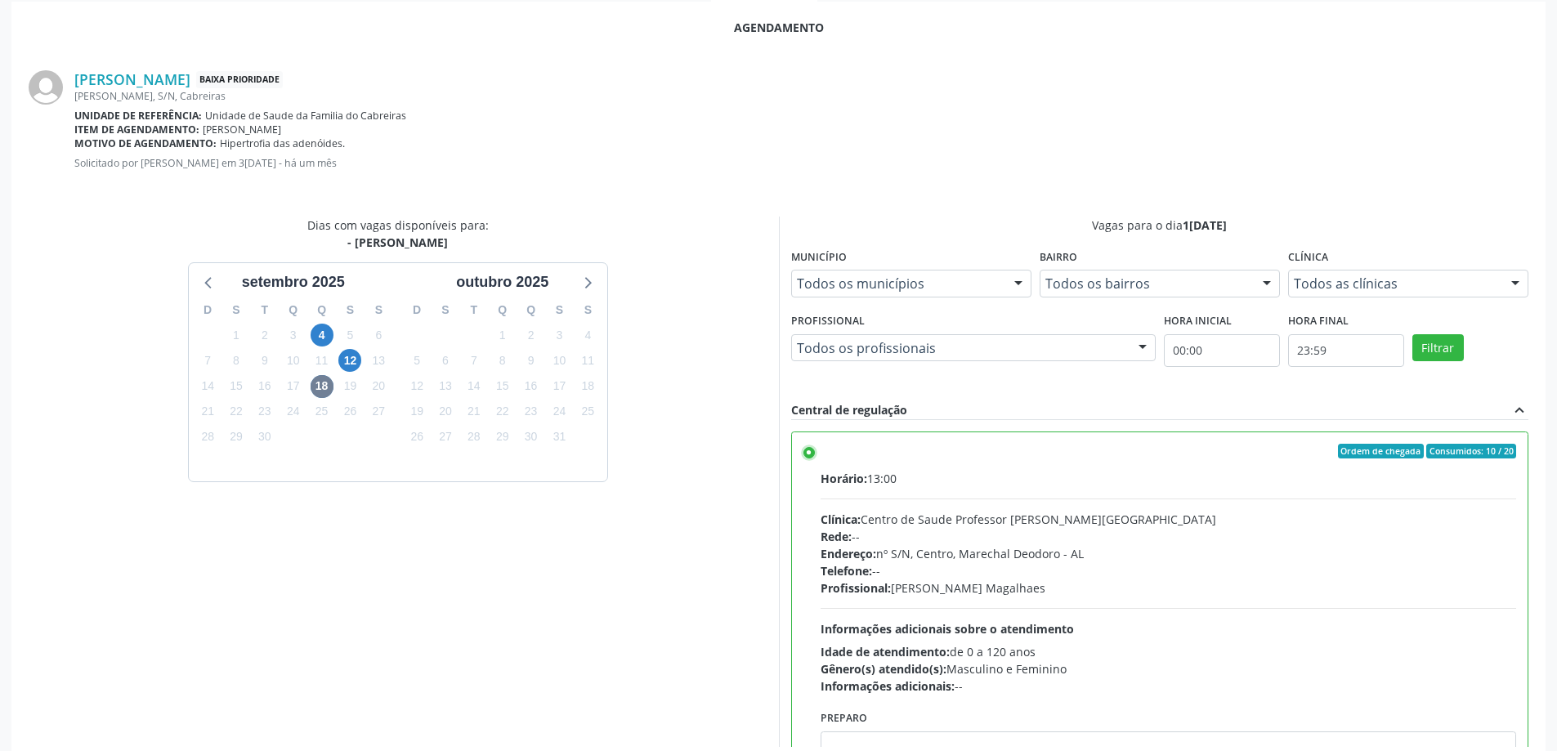
scroll to position [483, 0]
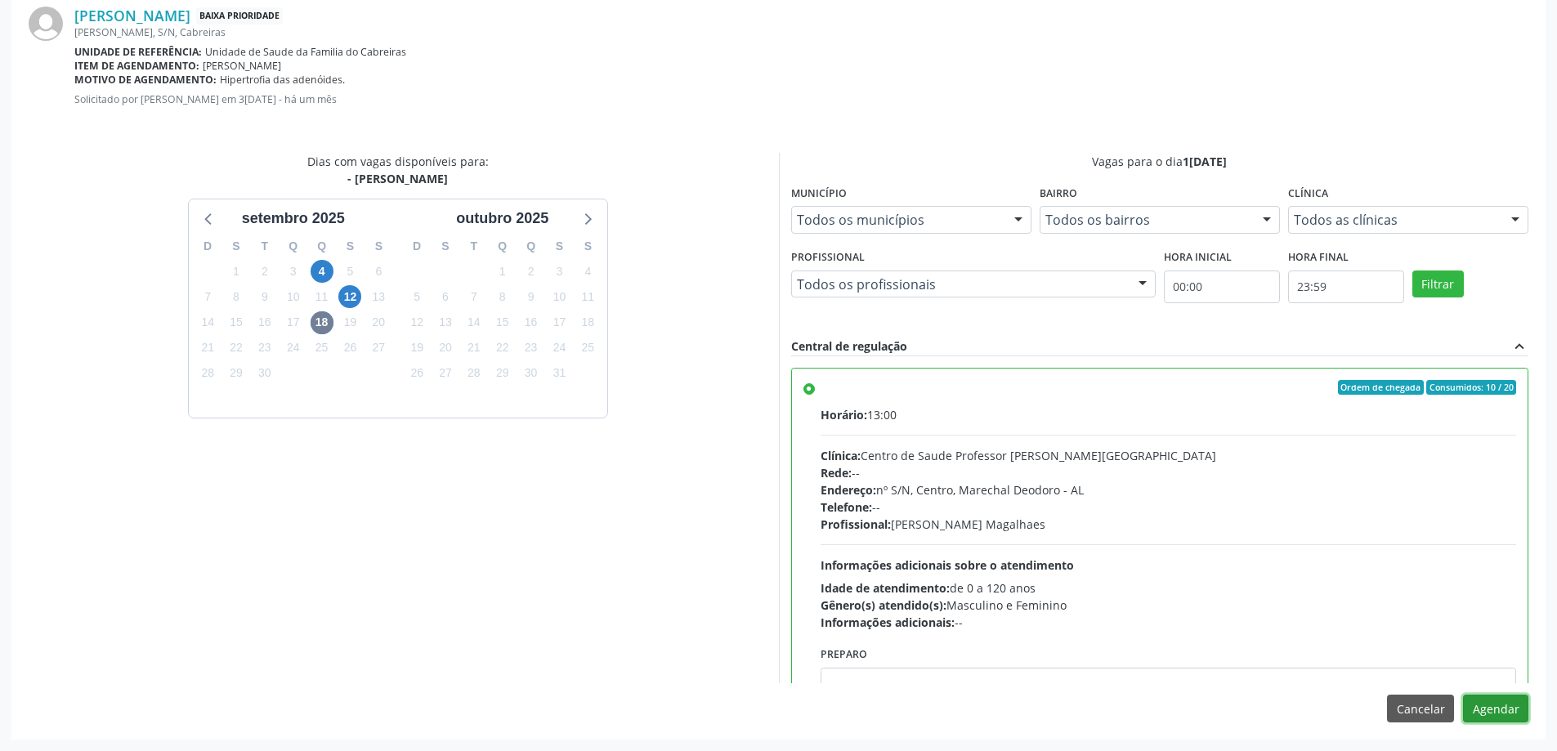
click at [1495, 701] on button "Agendar" at bounding box center [1495, 709] width 65 height 28
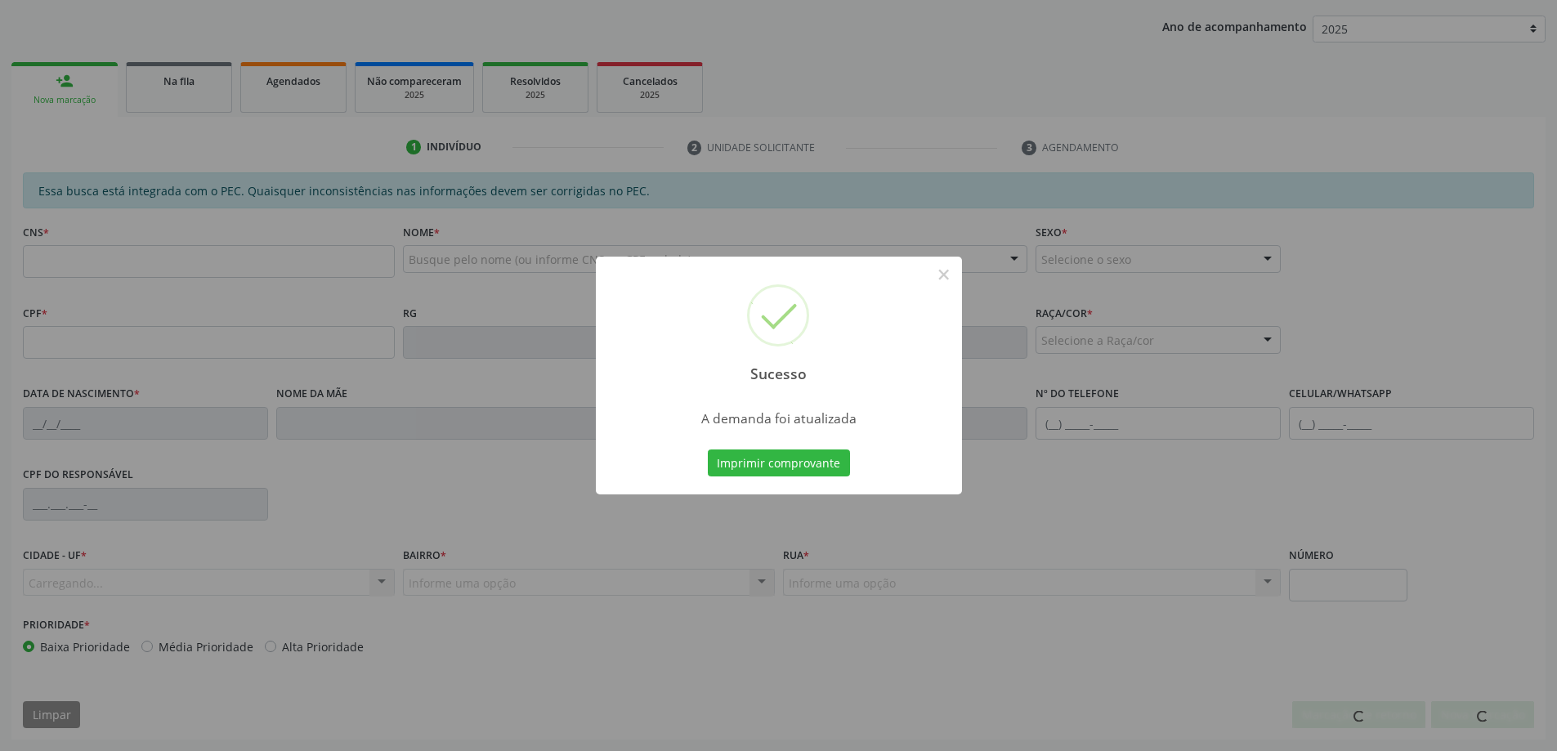
scroll to position [300, 0]
click at [939, 276] on button "×" at bounding box center [944, 275] width 28 height 28
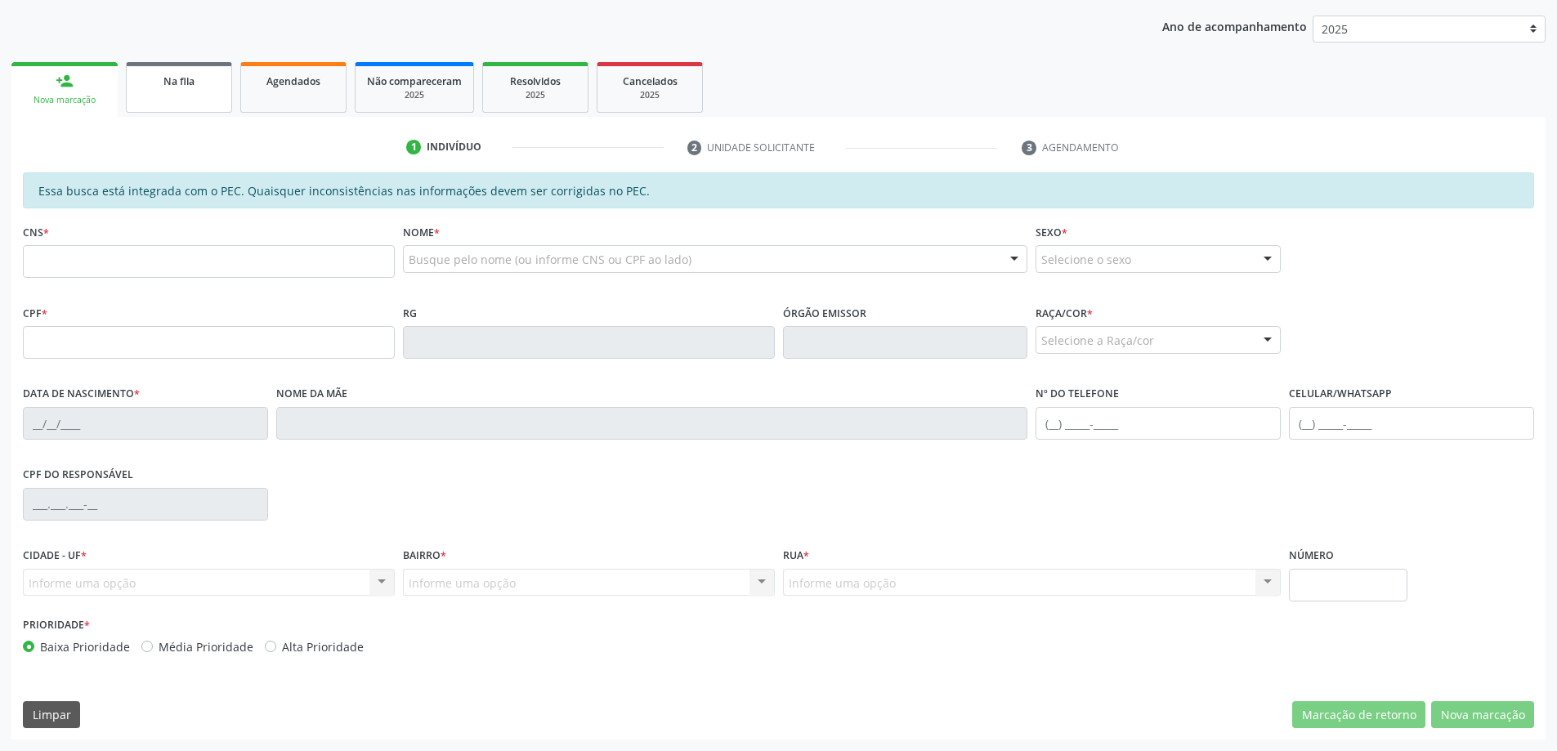
click at [166, 73] on div "Na fila" at bounding box center [179, 80] width 82 height 17
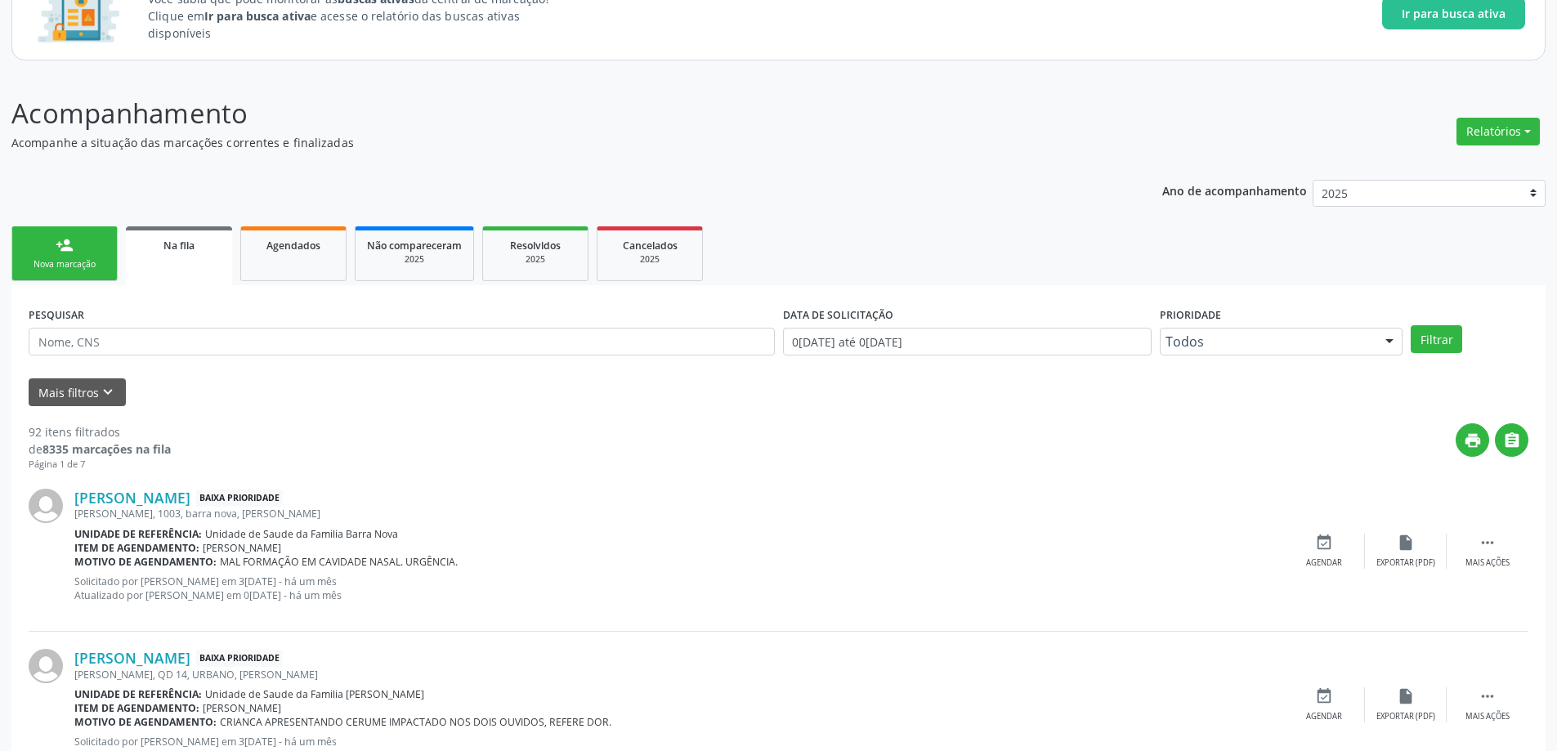
scroll to position [163, 0]
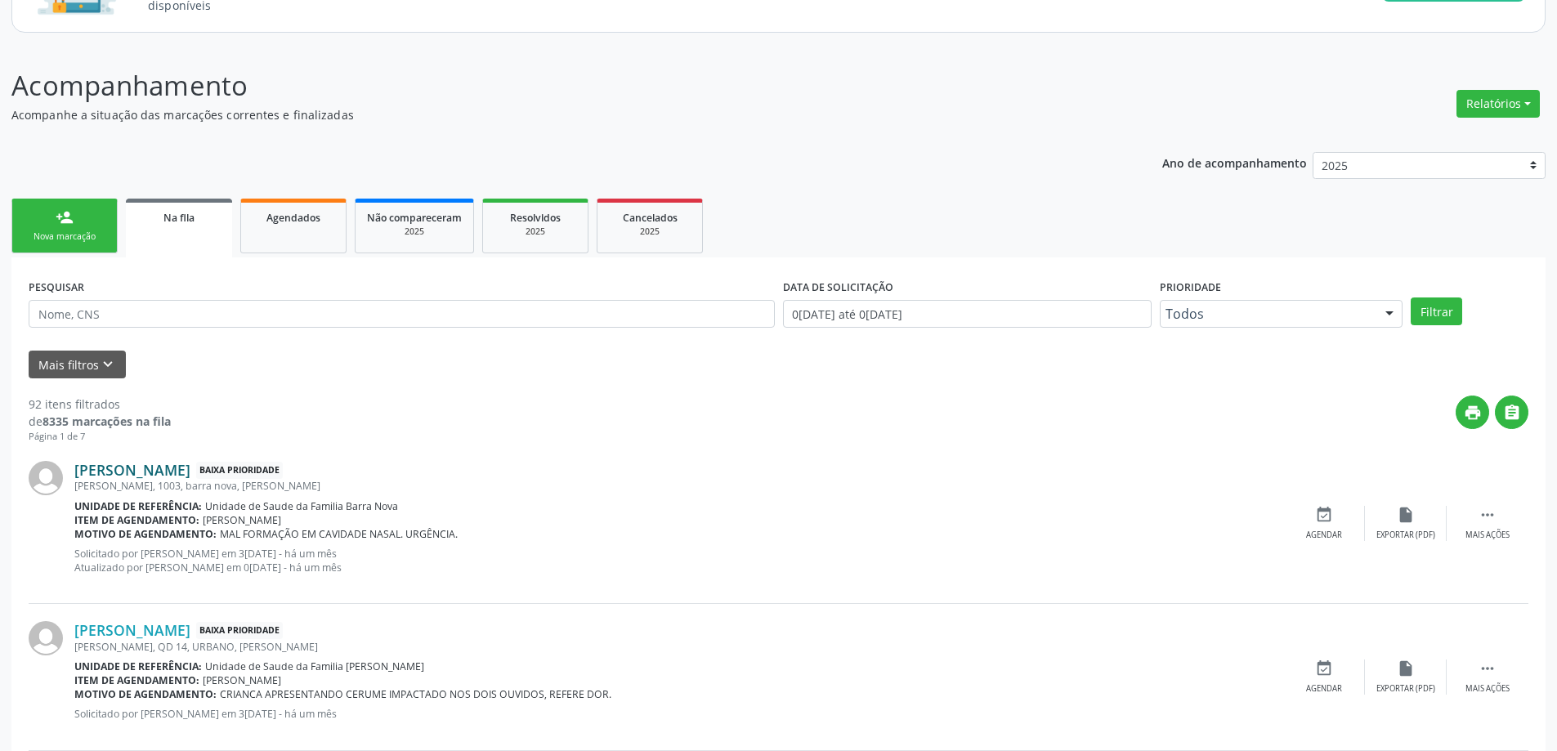
click at [107, 473] on link "[PERSON_NAME]" at bounding box center [132, 470] width 116 height 18
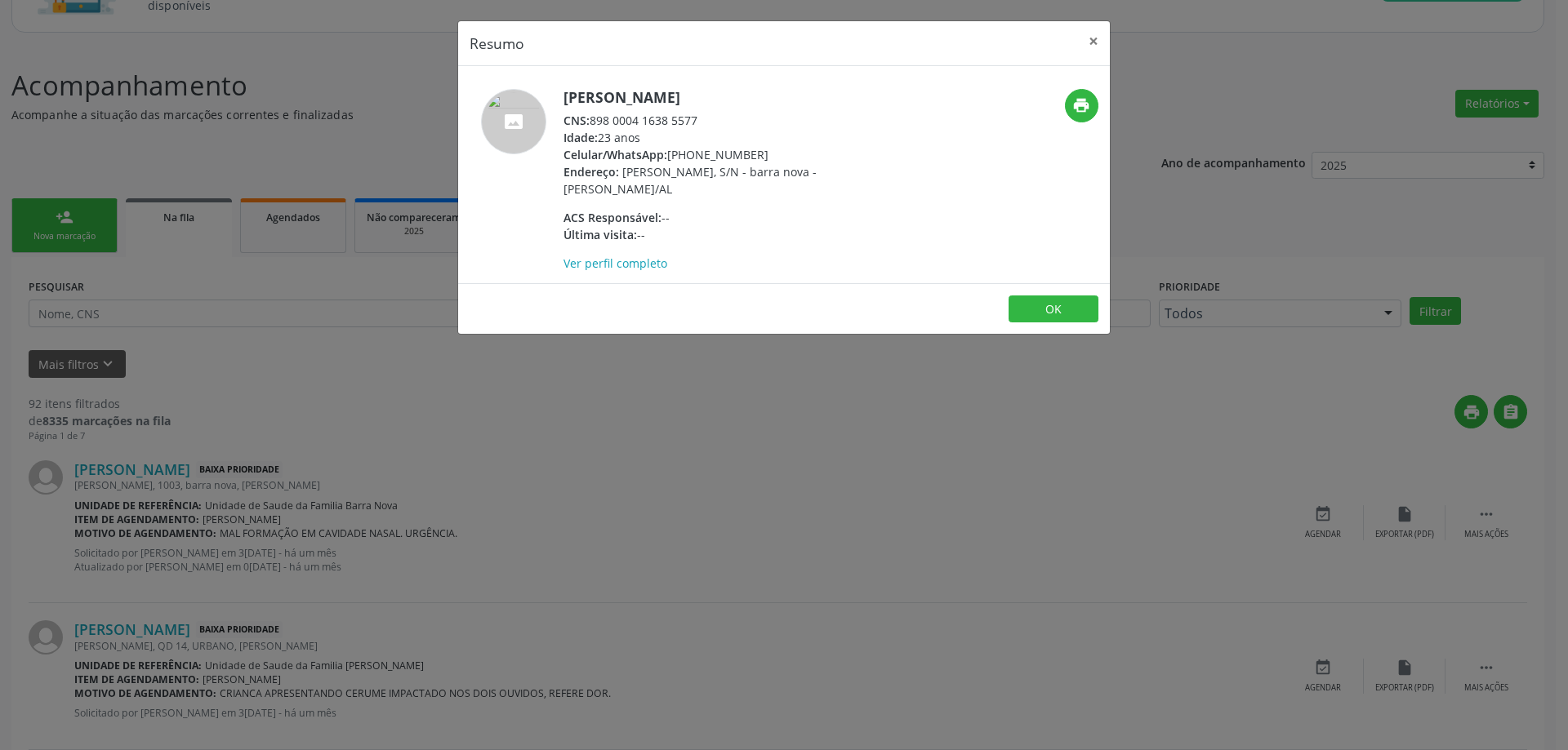
drag, startPoint x: 700, startPoint y: 119, endPoint x: 593, endPoint y: 118, distance: 107.0
click at [593, 118] on div "CNS: 898 0004 1638 5577" at bounding box center [722, 120] width 318 height 17
click at [1092, 44] on button "×" at bounding box center [1093, 41] width 33 height 40
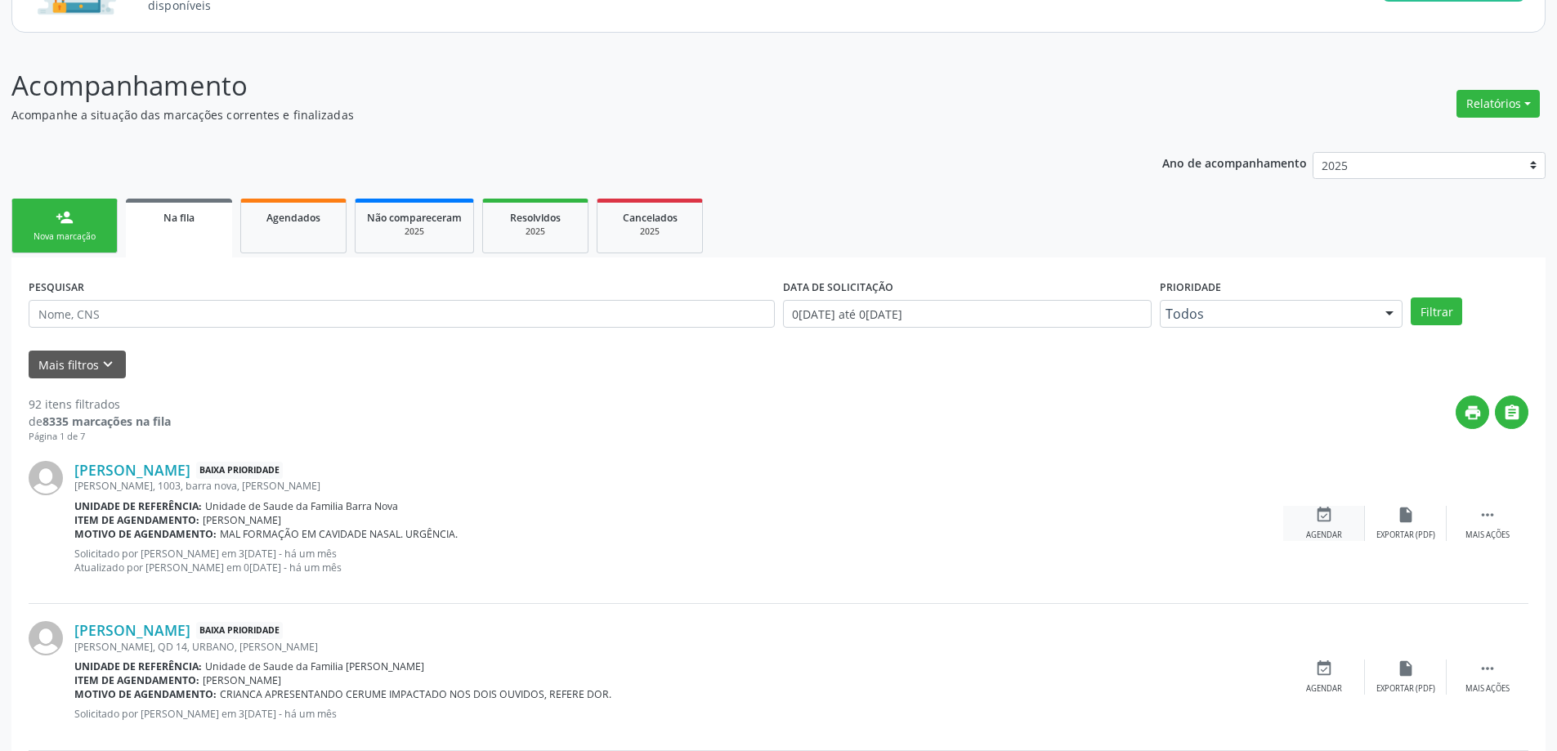
click at [1328, 519] on icon "event_available" at bounding box center [1324, 515] width 18 height 18
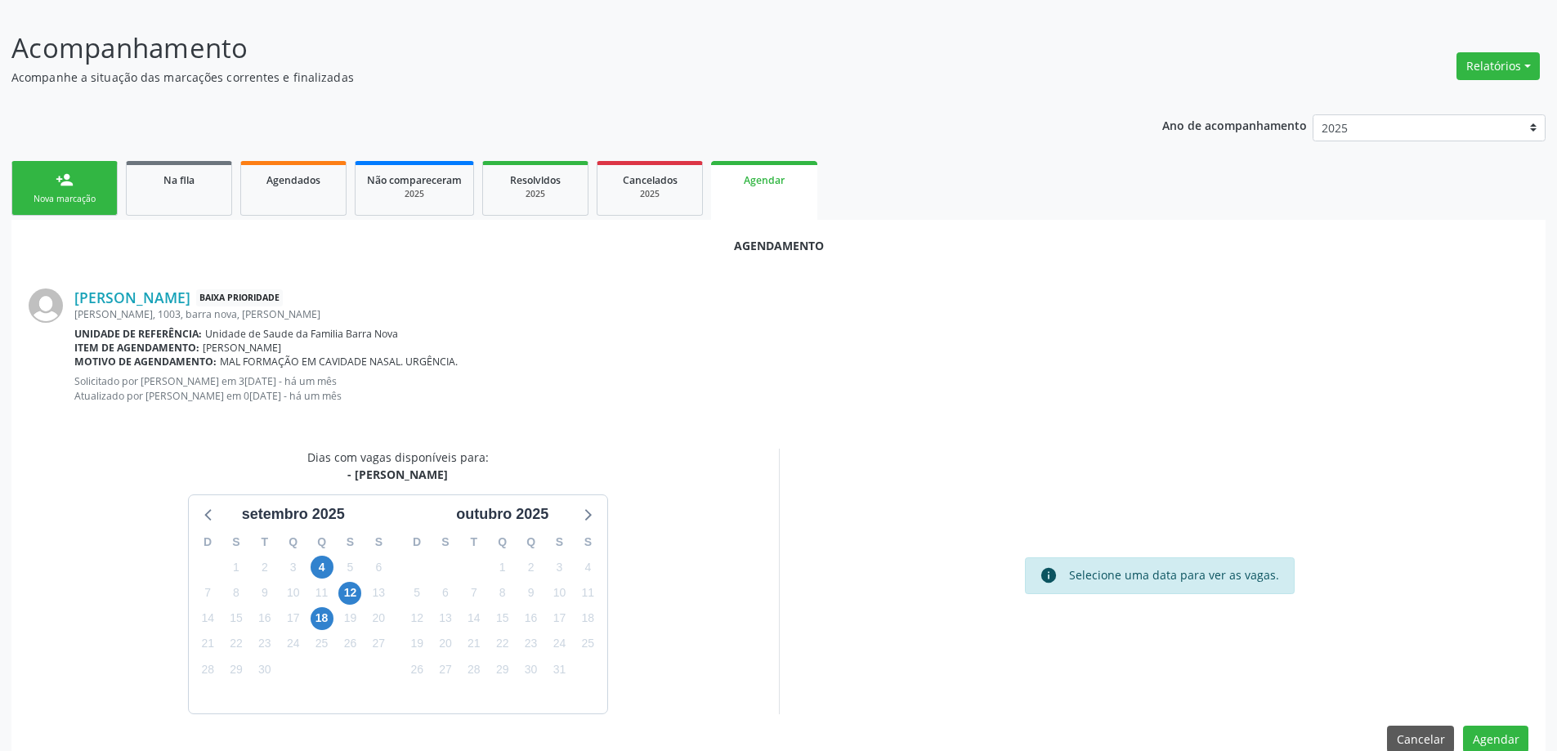
scroll to position [231, 0]
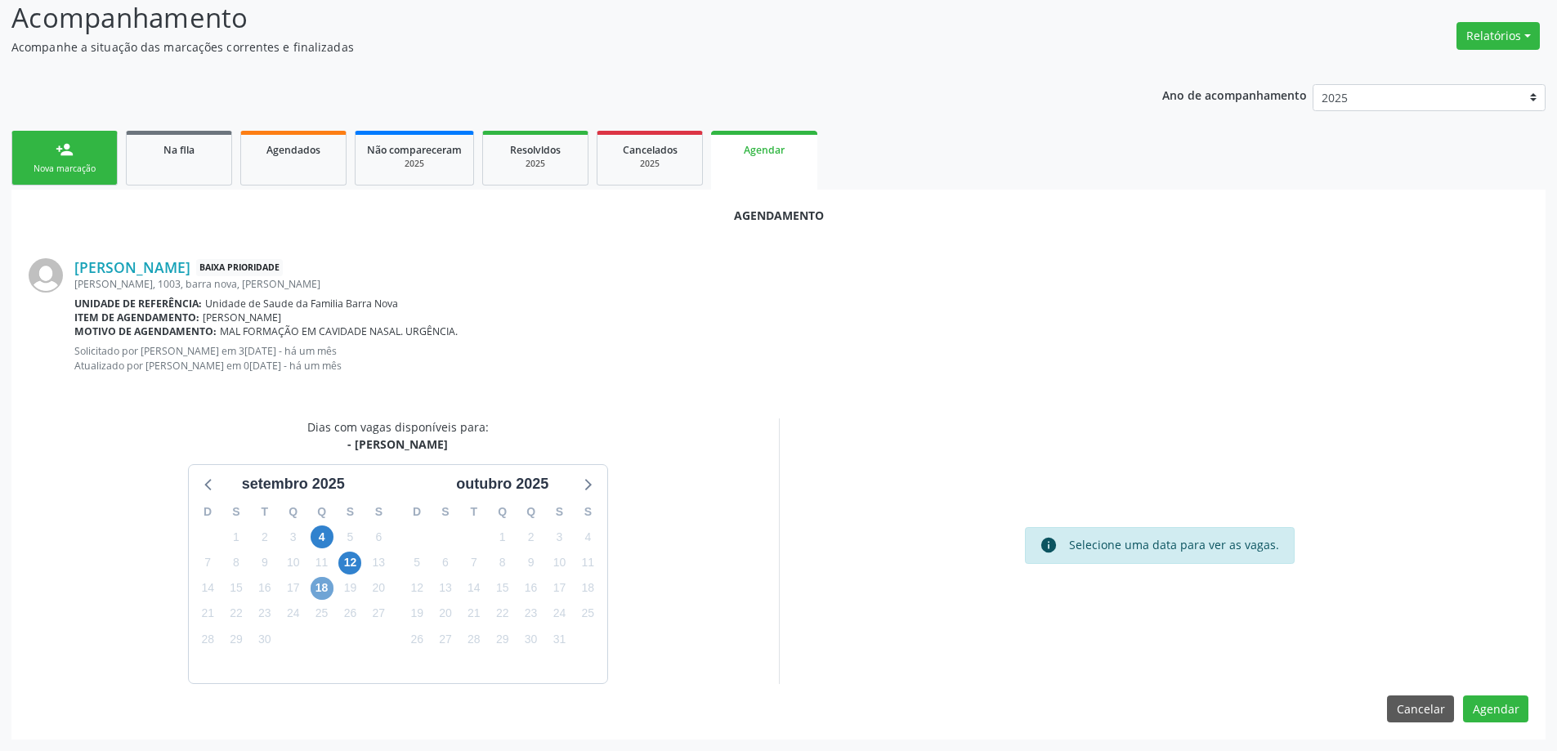
click at [316, 593] on span "18" at bounding box center [322, 588] width 23 height 23
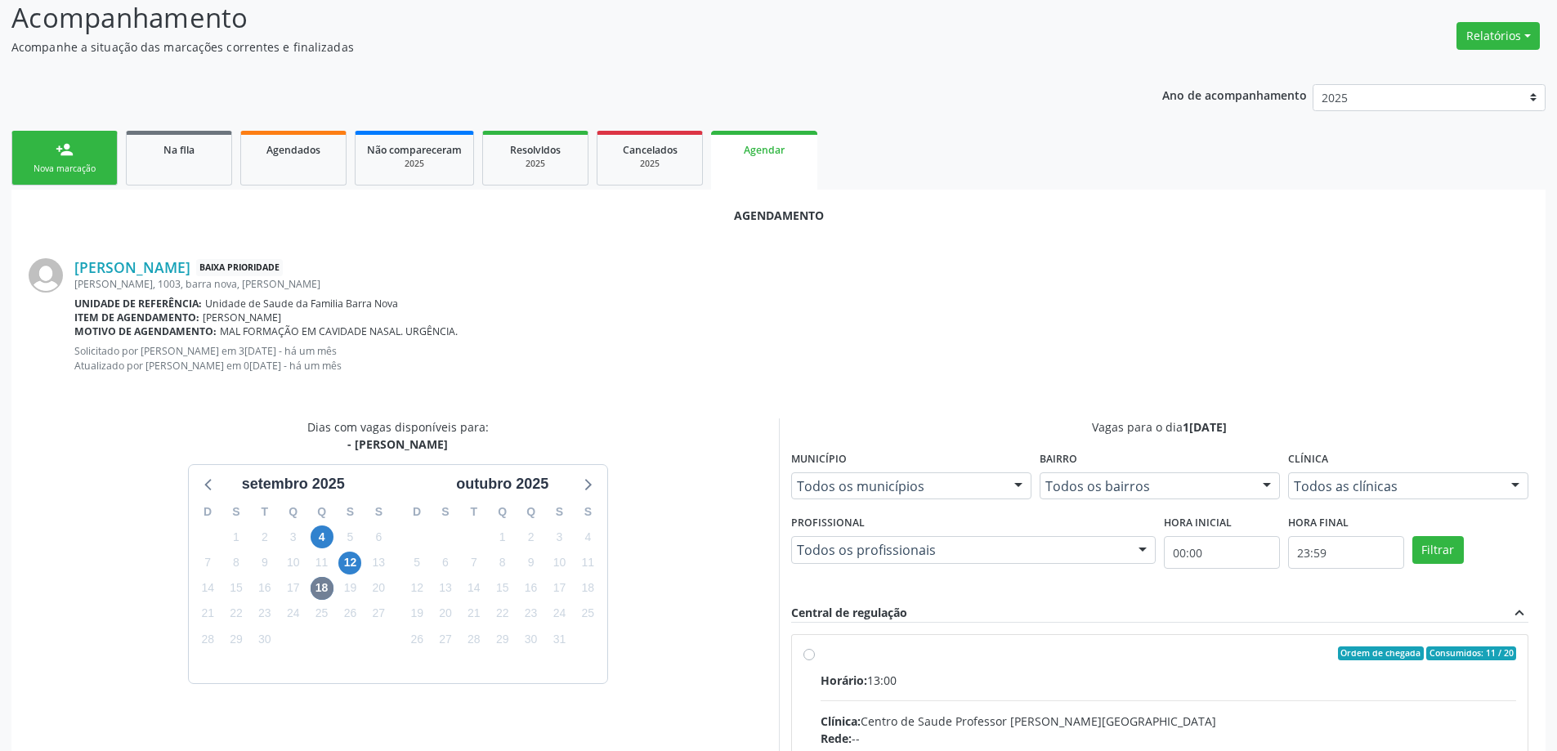
click at [808, 657] on input "Ordem de chegada Consumidos: 11 / 20 Horário: 13:00 Clínica: Centro de Saude Pr…" at bounding box center [809, 654] width 11 height 15
radio input "true"
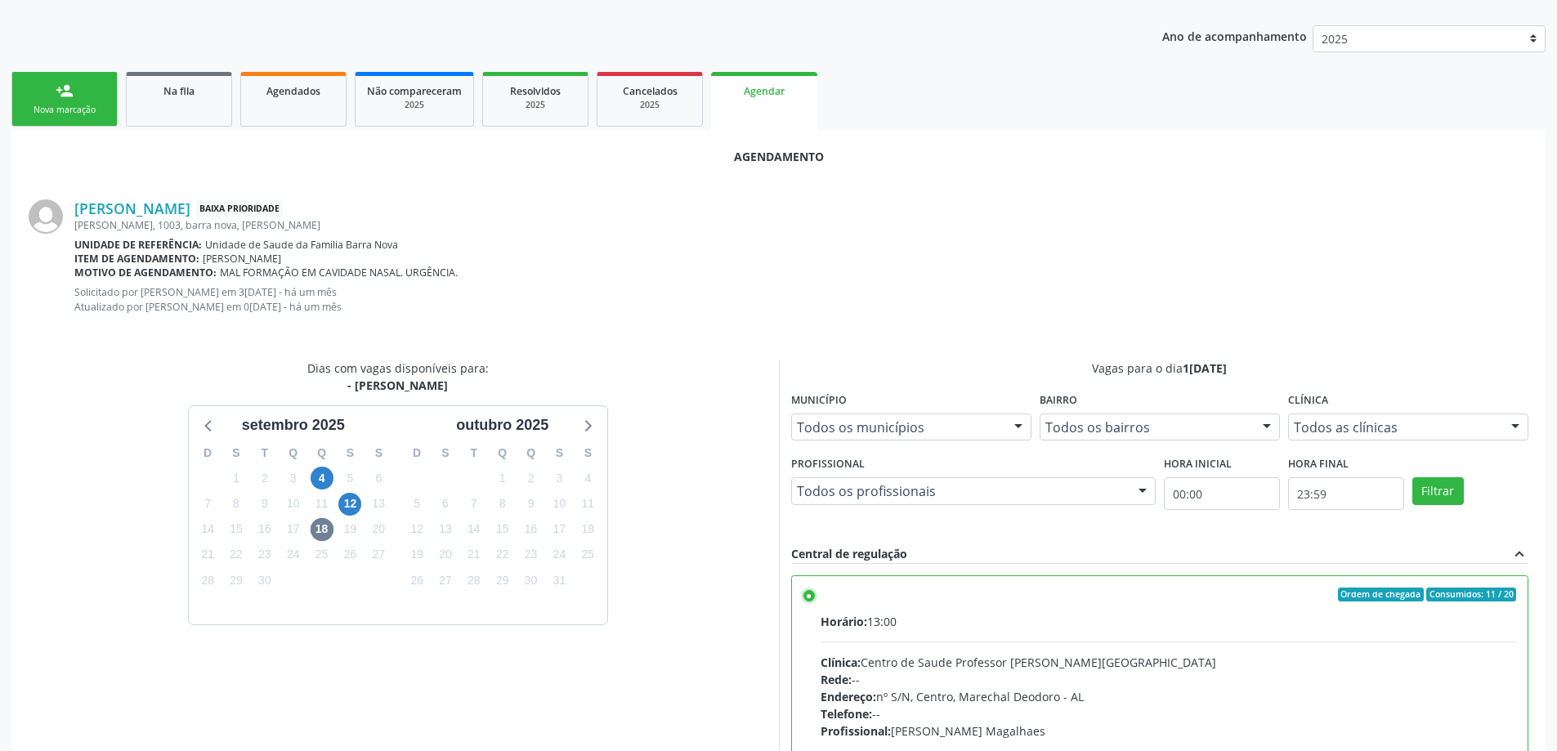
scroll to position [497, 0]
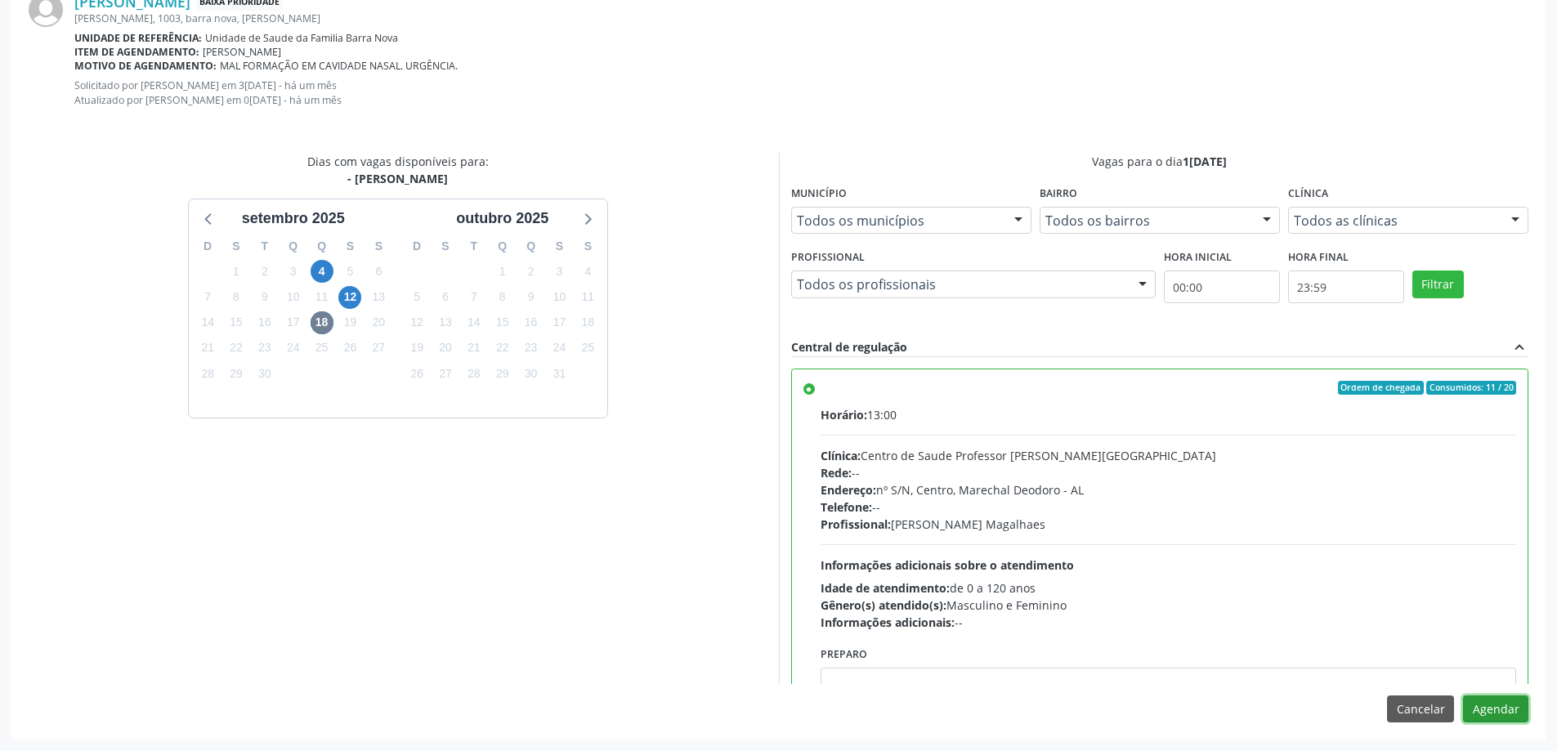
click at [1479, 718] on button "Agendar" at bounding box center [1495, 710] width 65 height 28
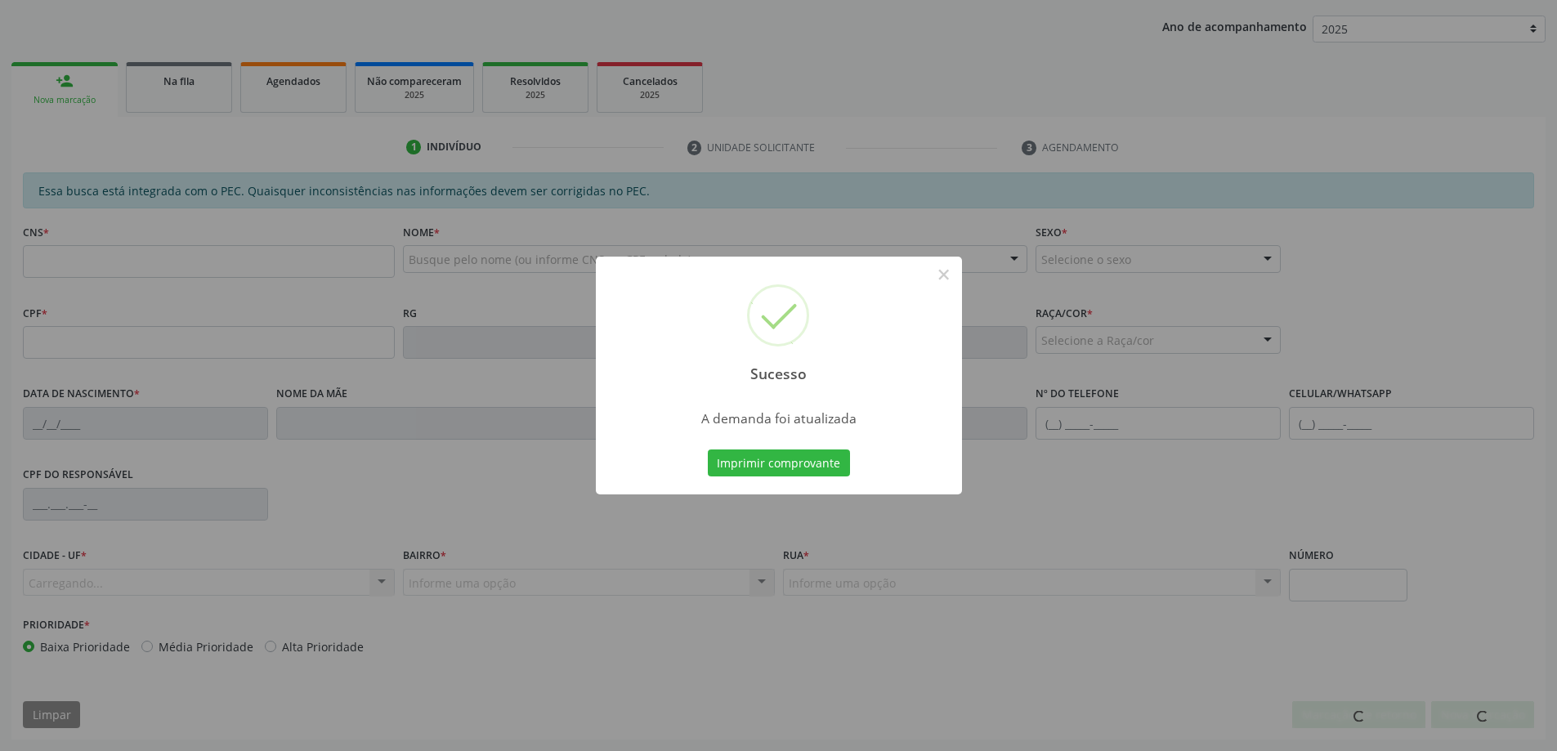
scroll to position [300, 0]
click at [939, 284] on button "×" at bounding box center [944, 275] width 28 height 28
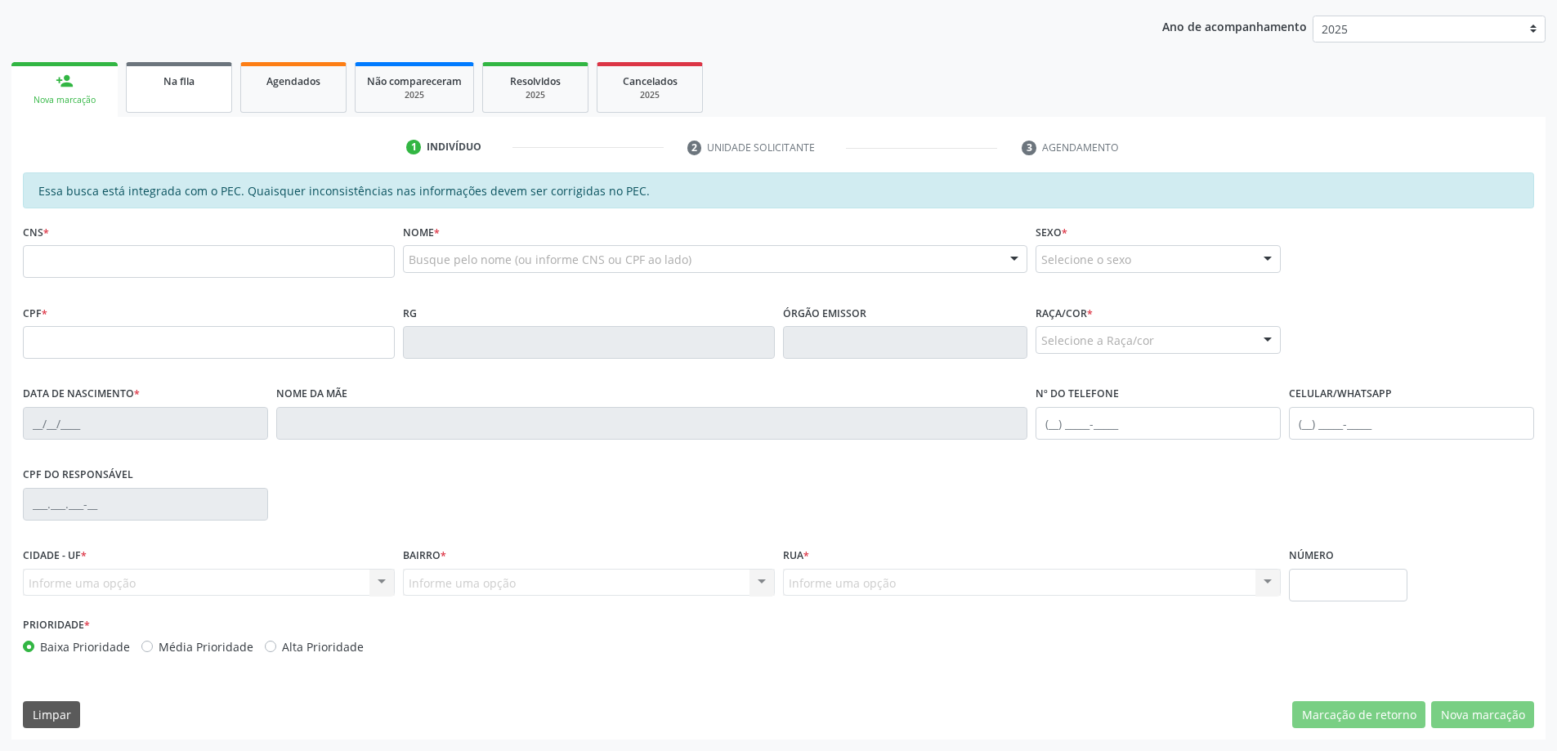
click at [152, 85] on div "Na fila" at bounding box center [179, 80] width 82 height 17
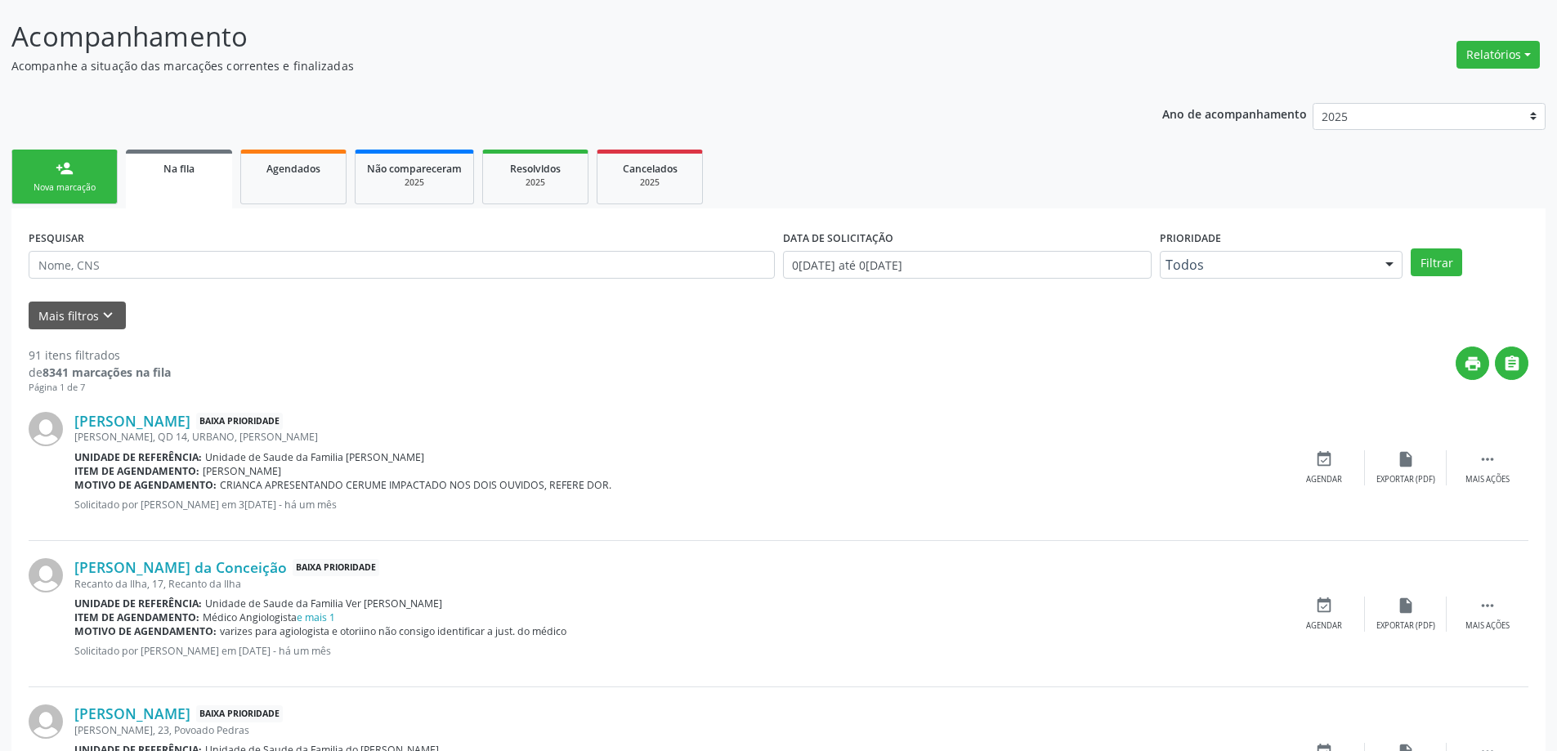
scroll to position [245, 0]
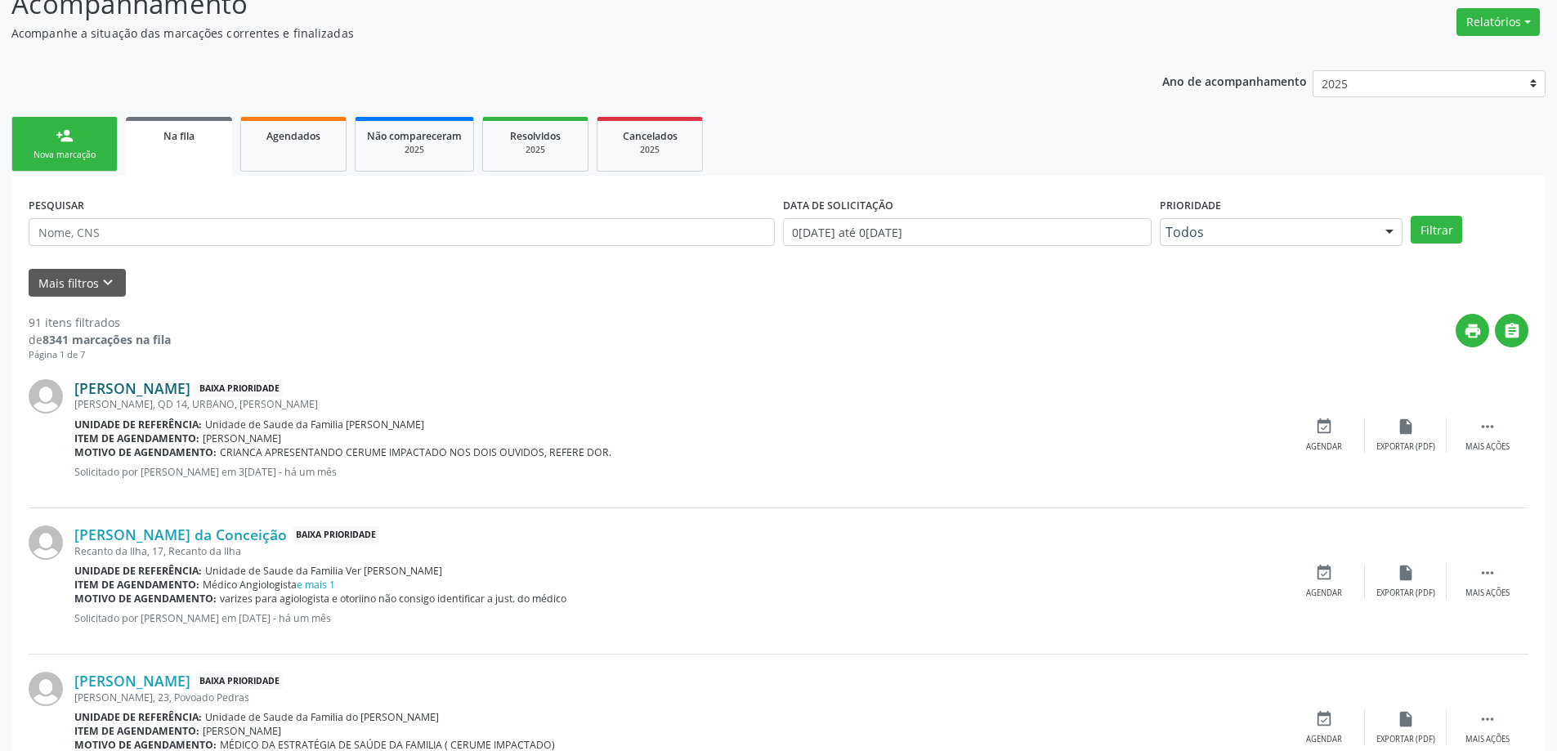
click at [112, 396] on link "[PERSON_NAME]" at bounding box center [132, 388] width 116 height 18
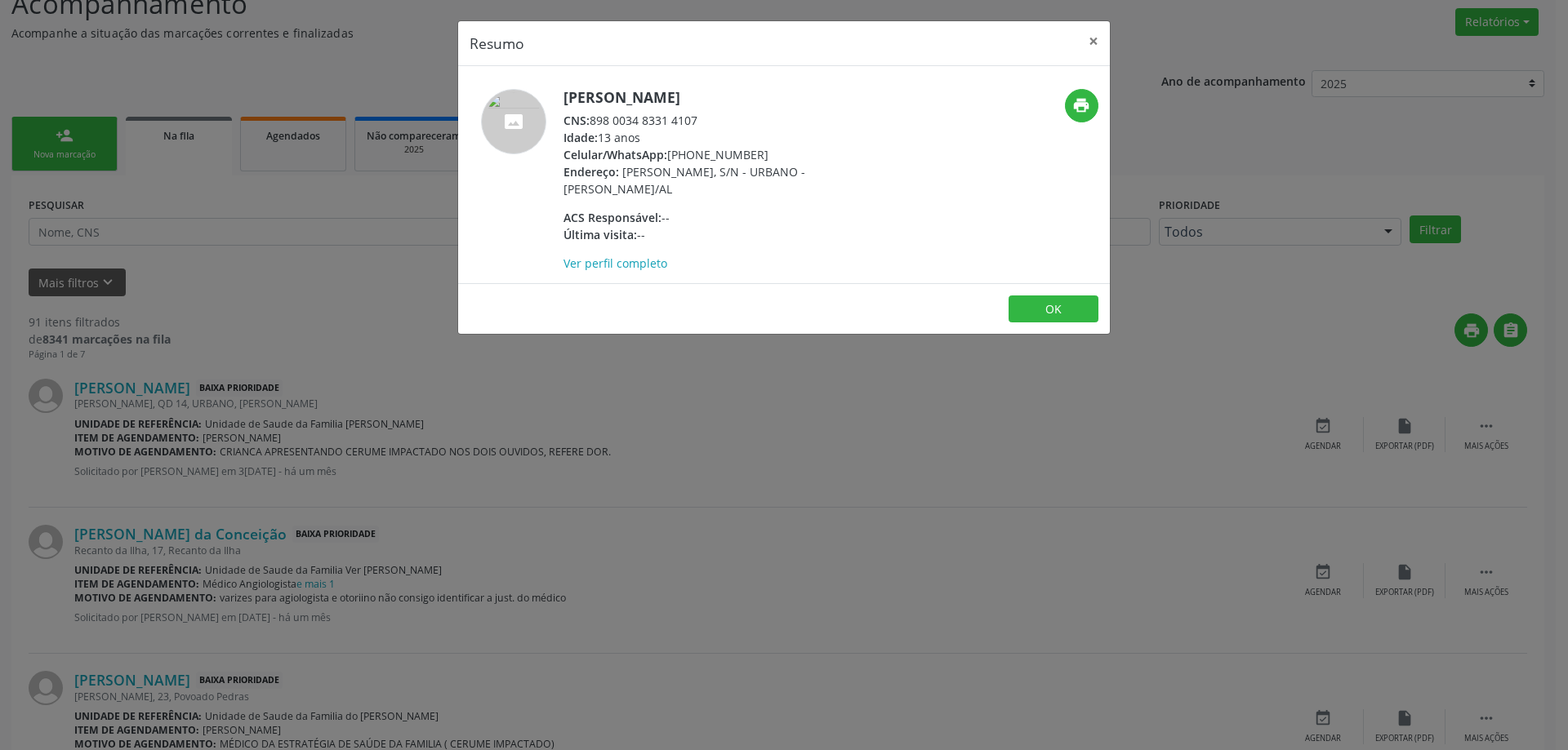
drag, startPoint x: 699, startPoint y: 117, endPoint x: 595, endPoint y: 118, distance: 104.0
click at [595, 118] on div "CNS: 898 0034 8331 4107" at bounding box center [722, 120] width 318 height 17
click at [1090, 45] on button "×" at bounding box center [1093, 41] width 33 height 40
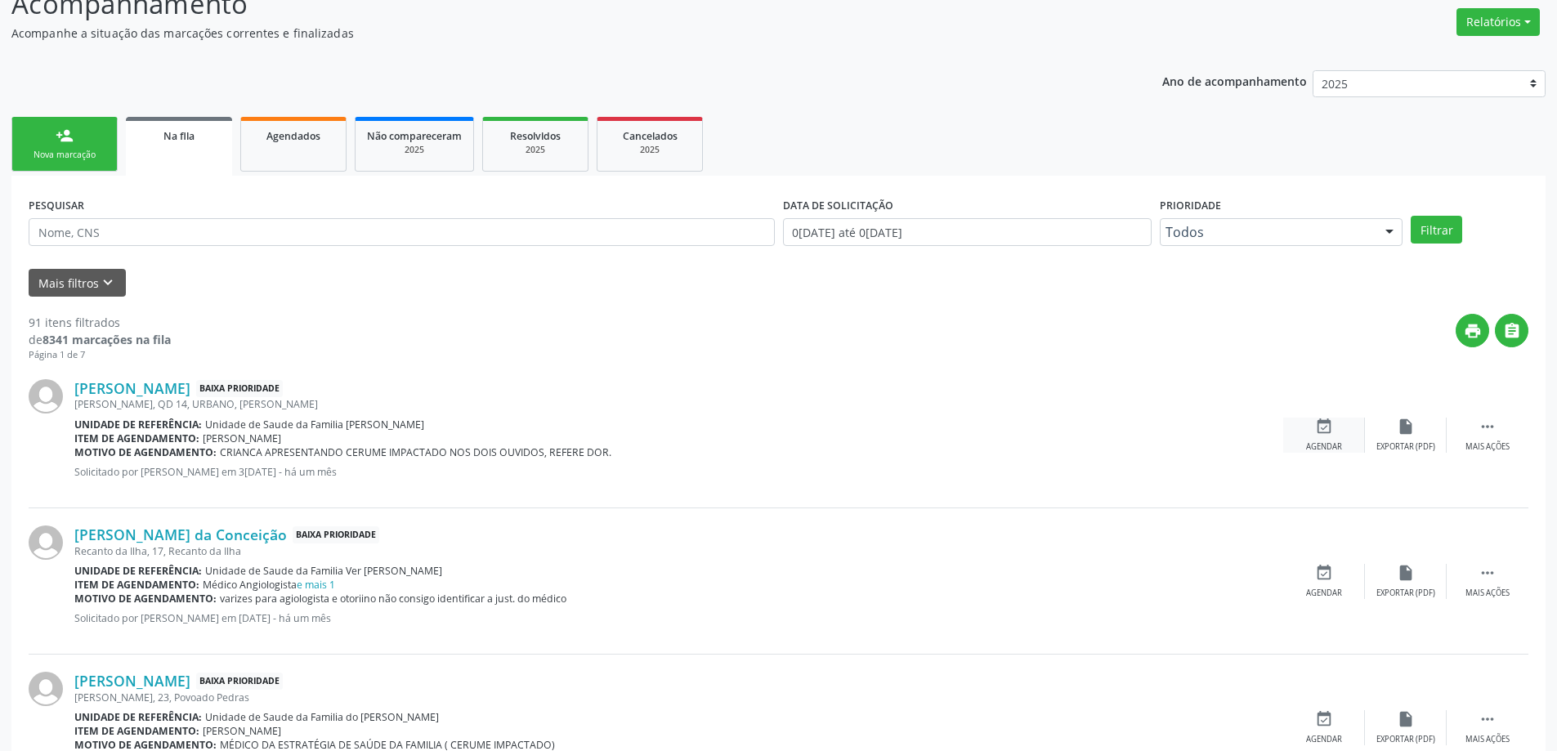
click at [1323, 439] on div "event_available Agendar" at bounding box center [1324, 435] width 82 height 35
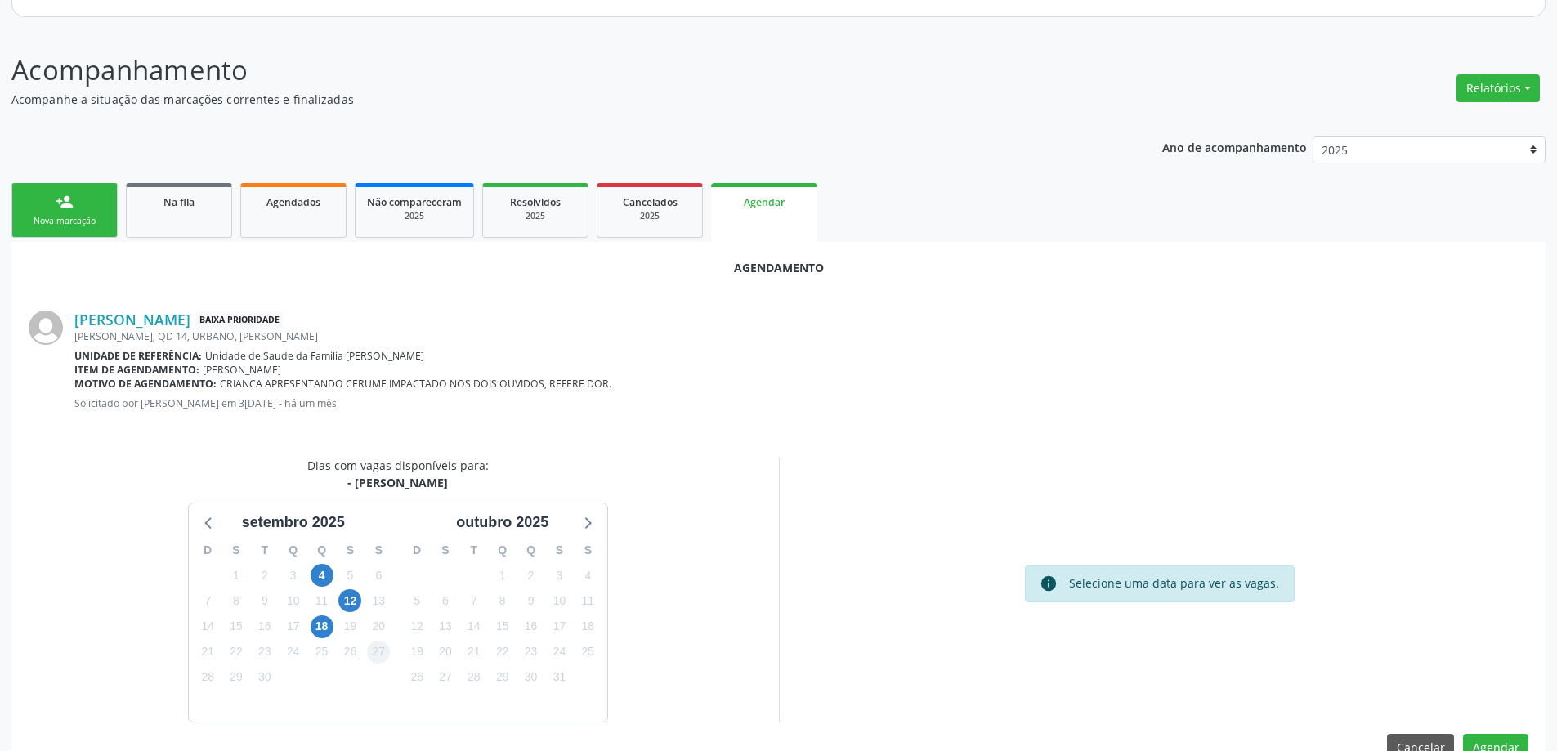
scroll to position [217, 0]
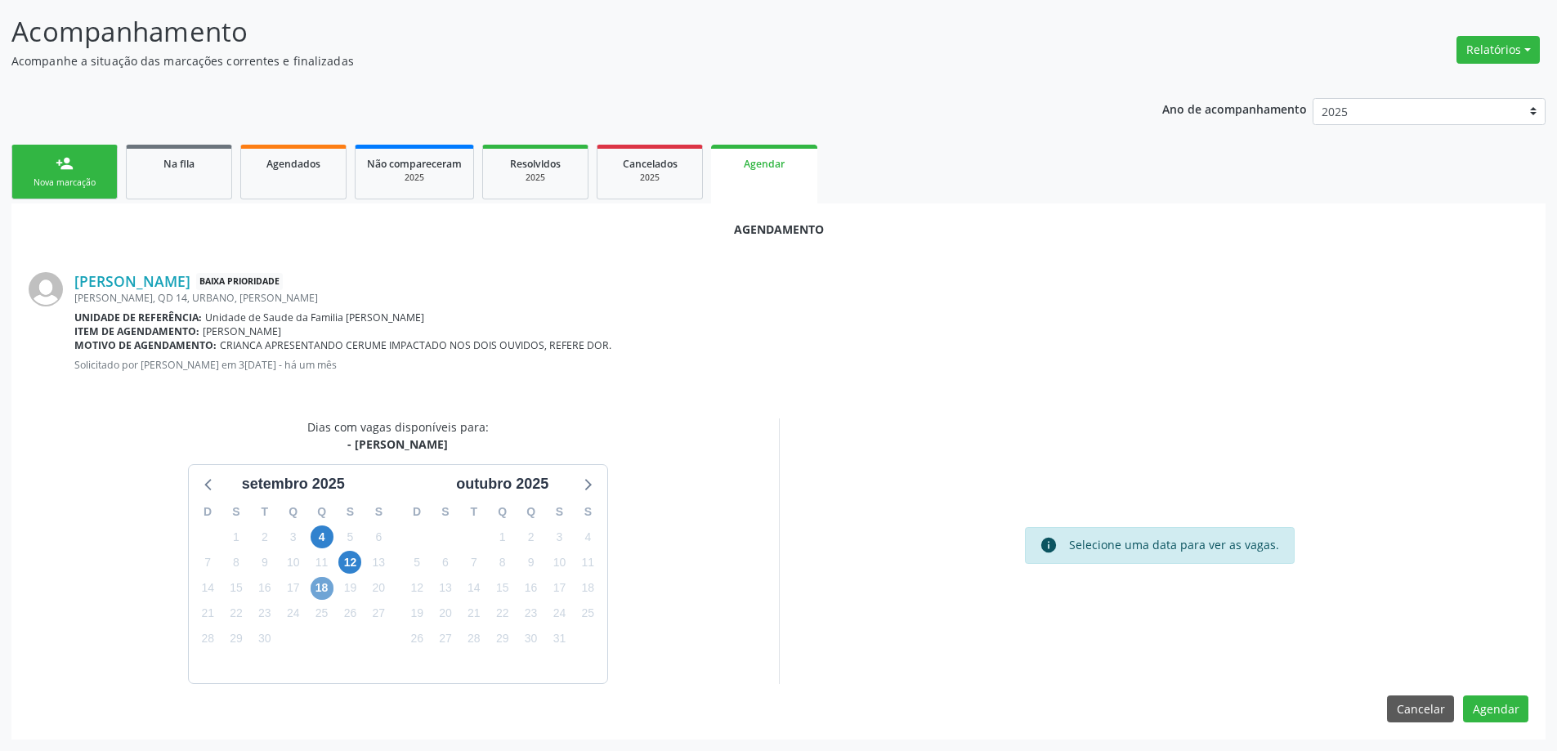
click at [325, 582] on span "18" at bounding box center [322, 588] width 23 height 23
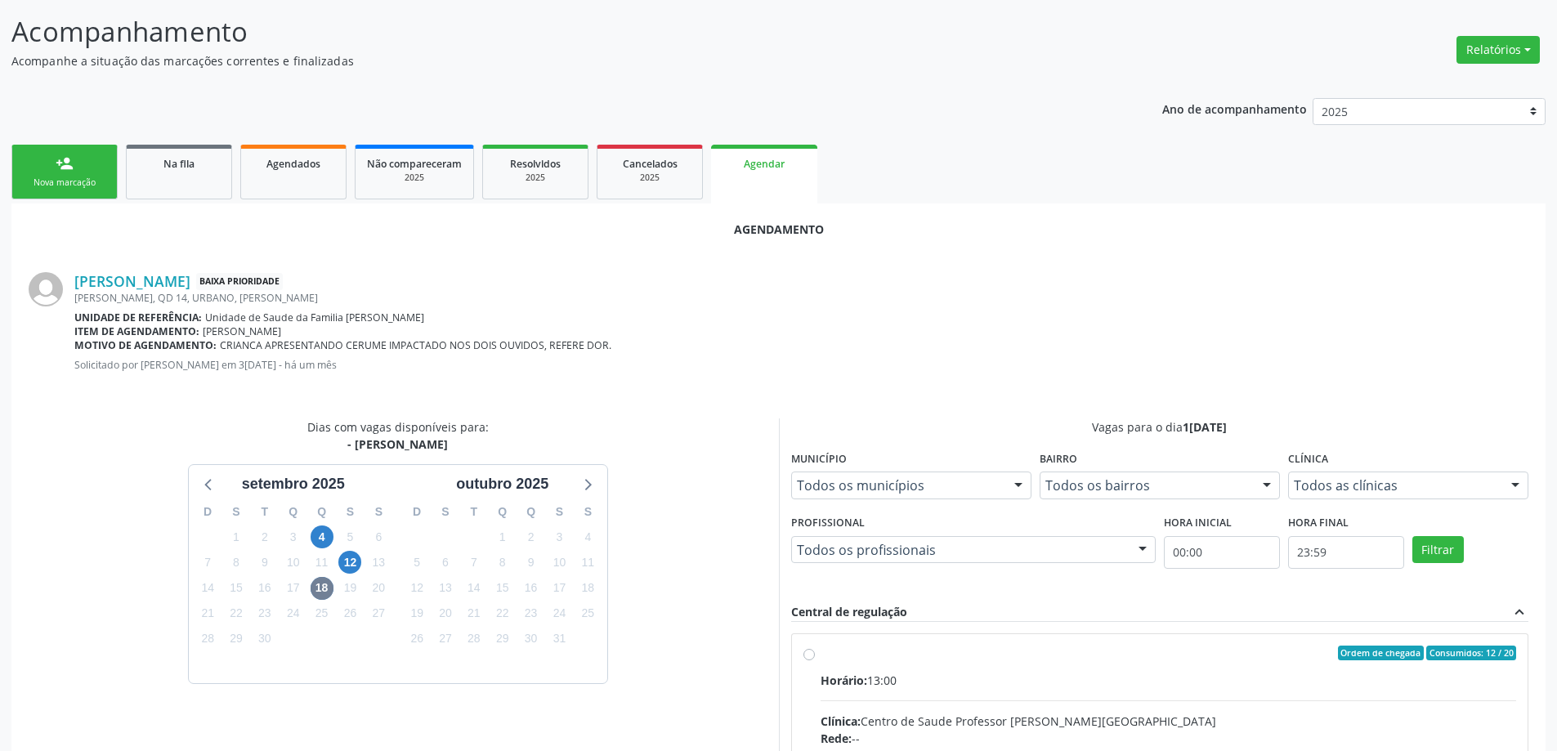
click at [807, 652] on input "Ordem de chegada Consumidos: 12 / 20 Horário: 13:00 Clínica: Centro de Saude Pr…" at bounding box center [809, 653] width 11 height 15
radio input "true"
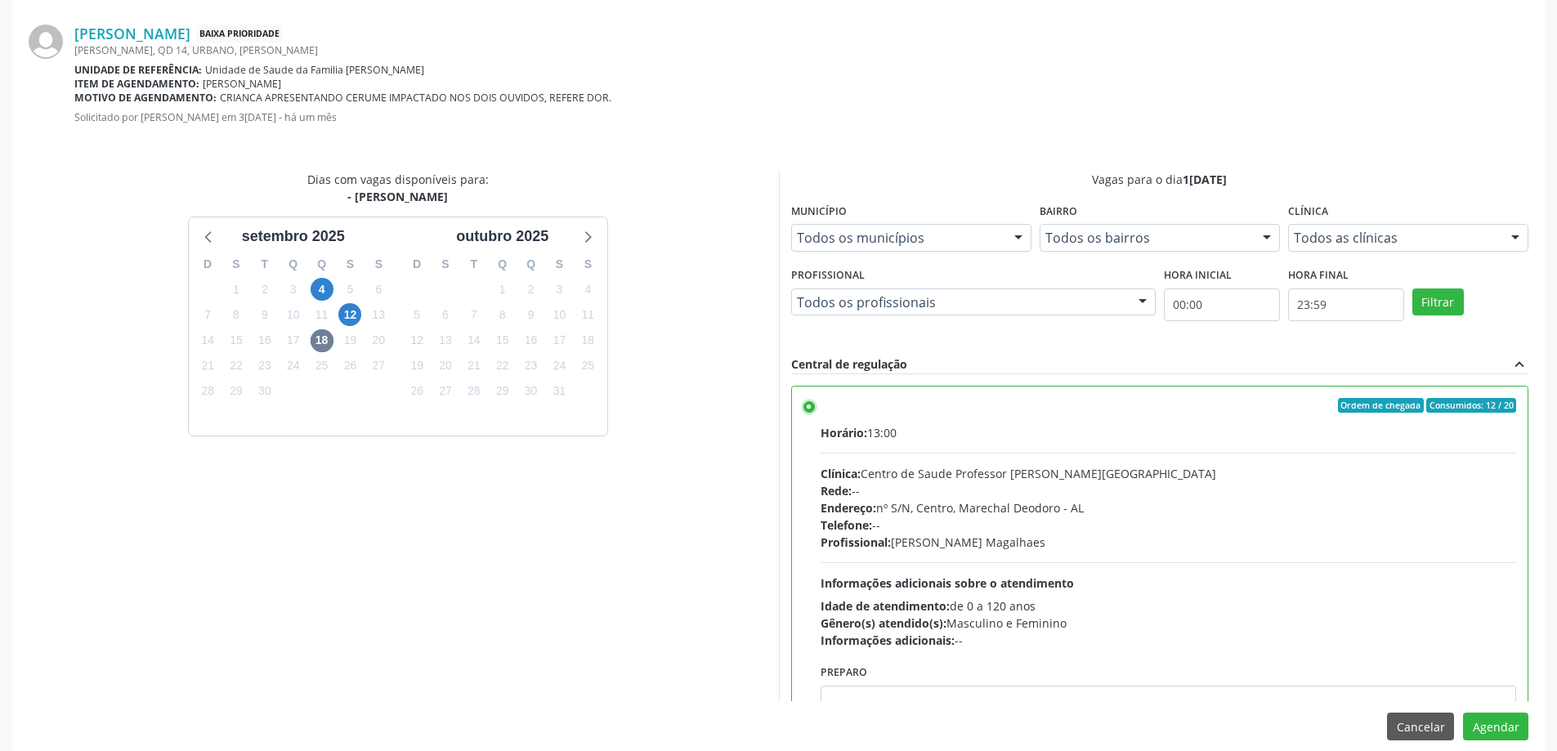
scroll to position [483, 0]
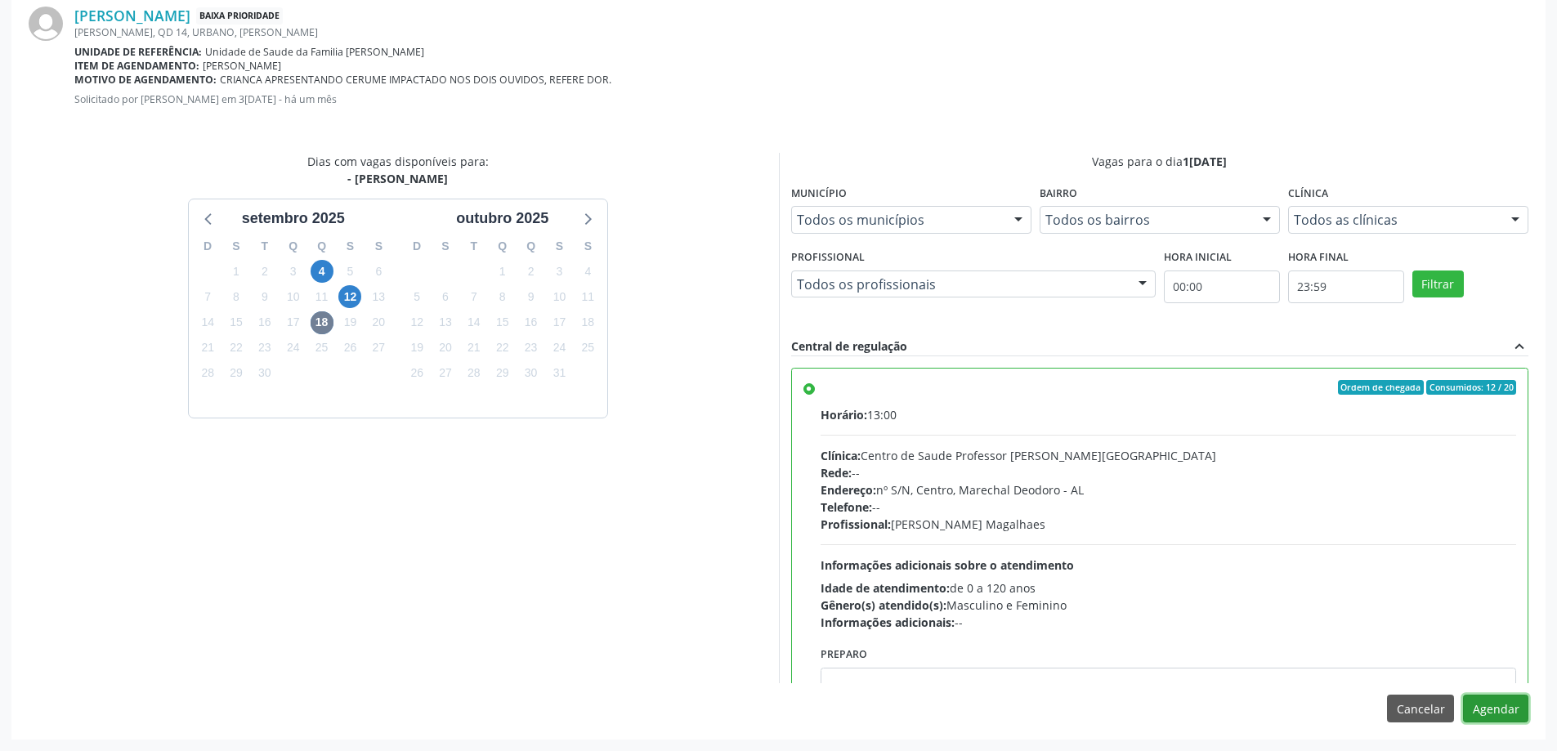
click at [1495, 701] on button "Agendar" at bounding box center [1495, 709] width 65 height 28
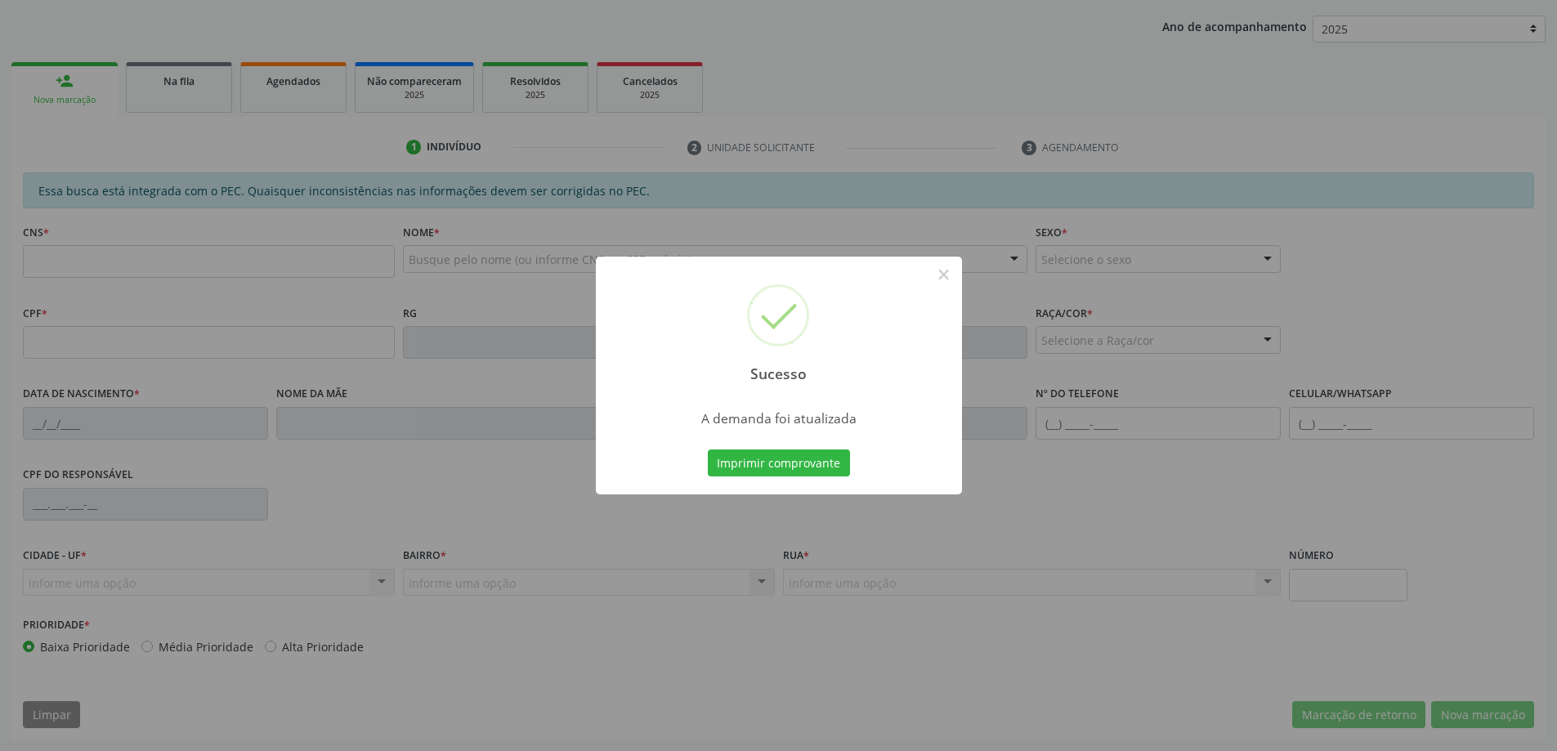
scroll to position [300, 0]
click at [941, 282] on button "×" at bounding box center [944, 275] width 28 height 28
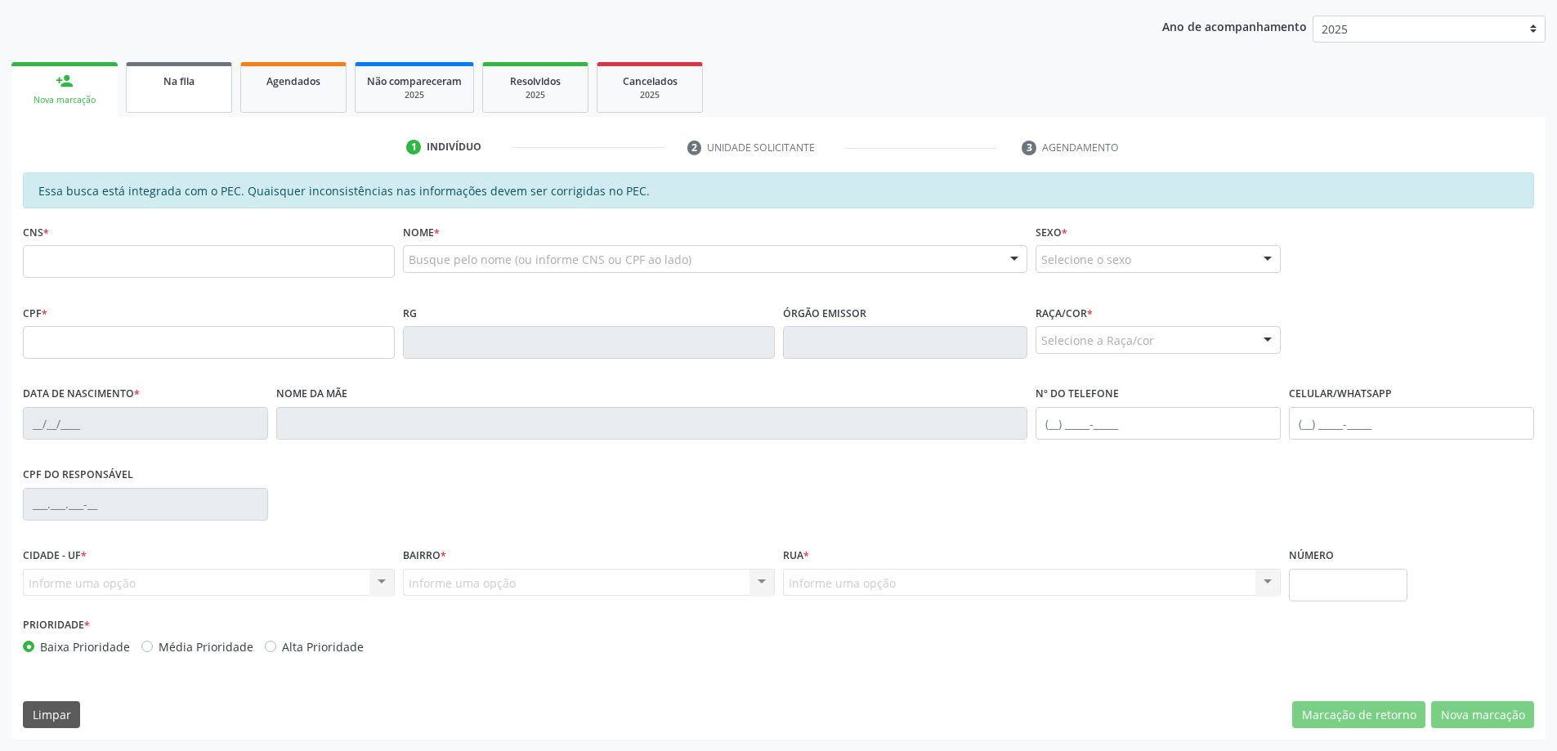
click at [155, 82] on div "Na fila" at bounding box center [179, 80] width 82 height 17
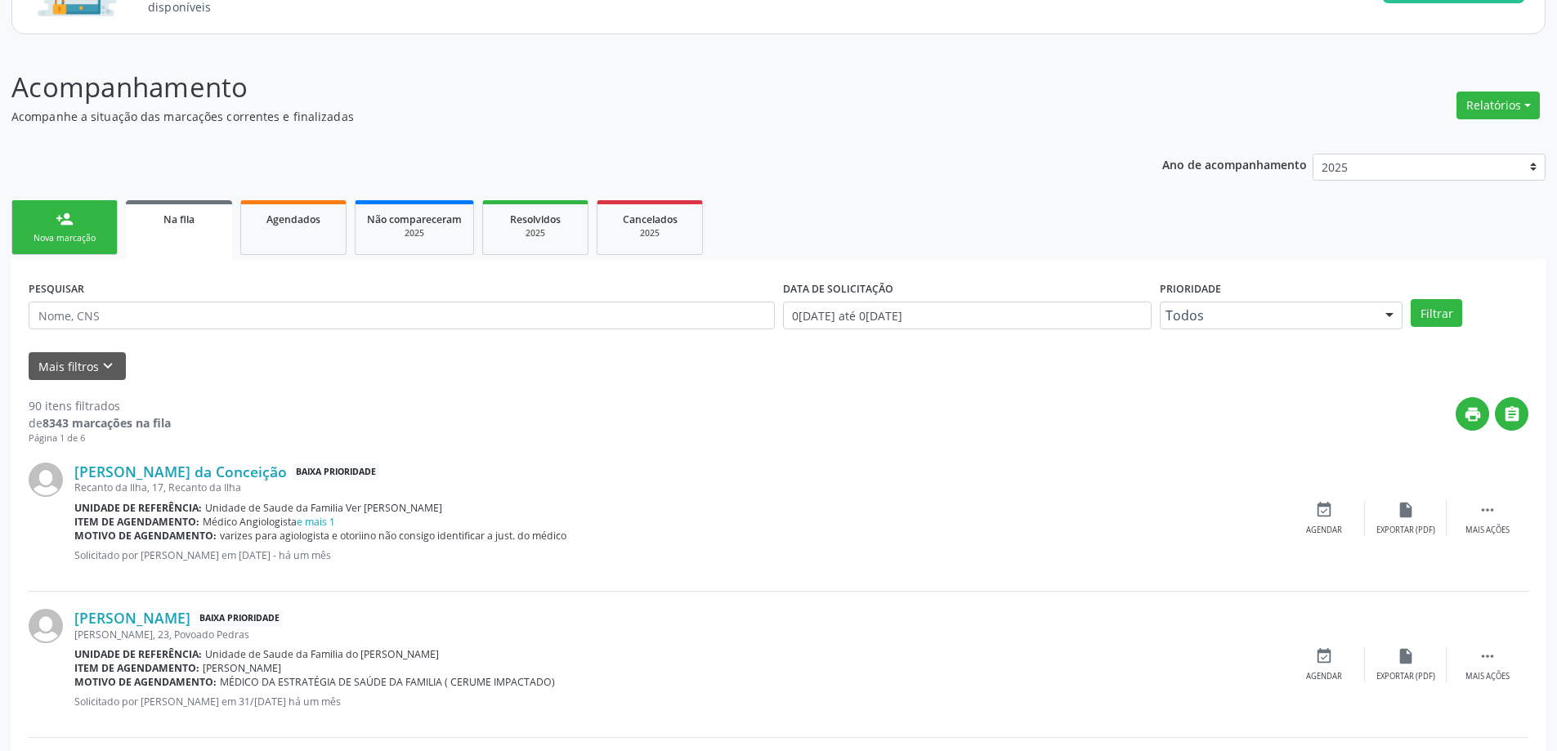
scroll to position [163, 0]
click at [199, 468] on link "[PERSON_NAME] da Conceição" at bounding box center [180, 470] width 213 height 18
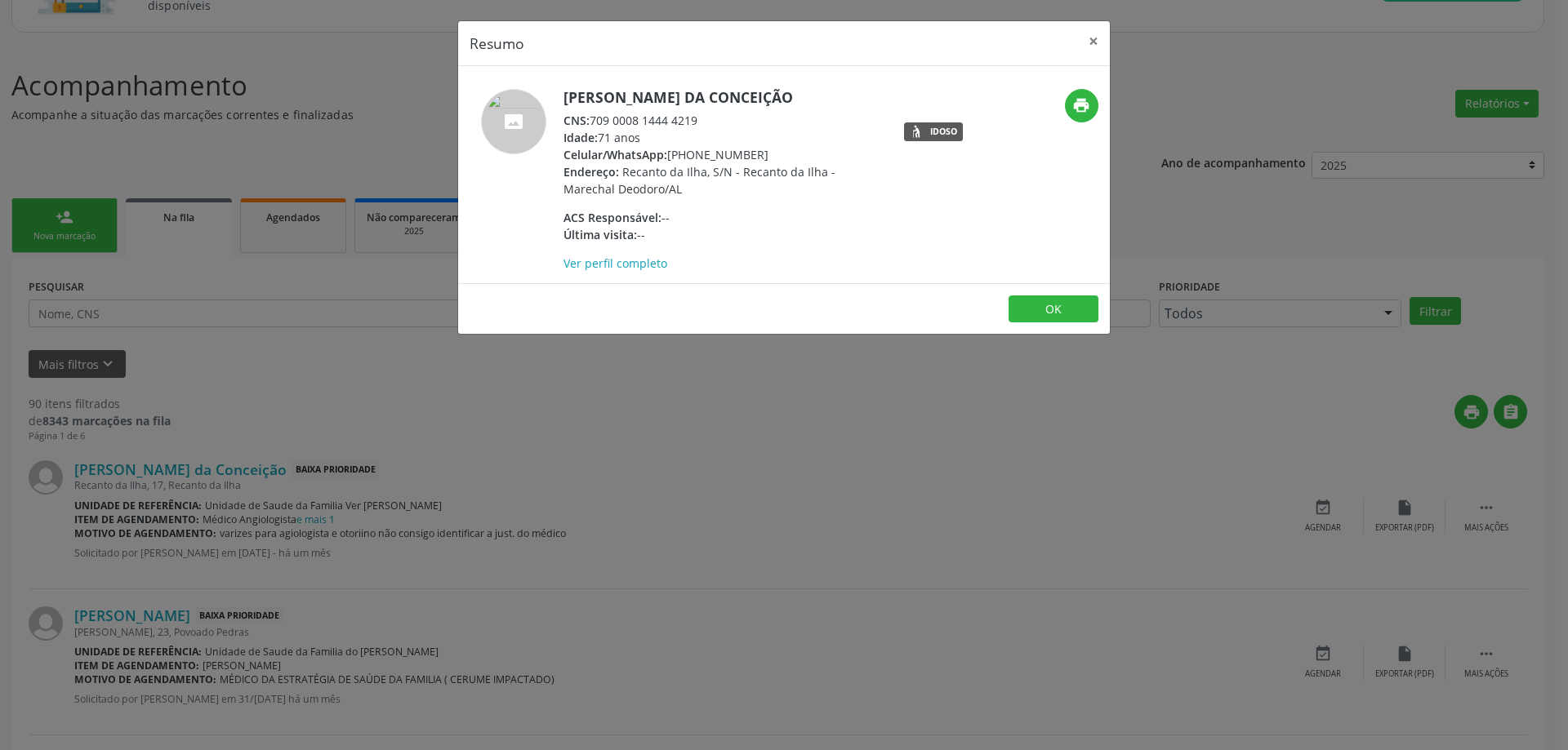
drag, startPoint x: 704, startPoint y: 116, endPoint x: 592, endPoint y: 121, distance: 112.1
click at [592, 121] on div "CNS: 709 0008 1444 4219" at bounding box center [722, 120] width 318 height 17
click at [1089, 40] on button "×" at bounding box center [1093, 41] width 33 height 40
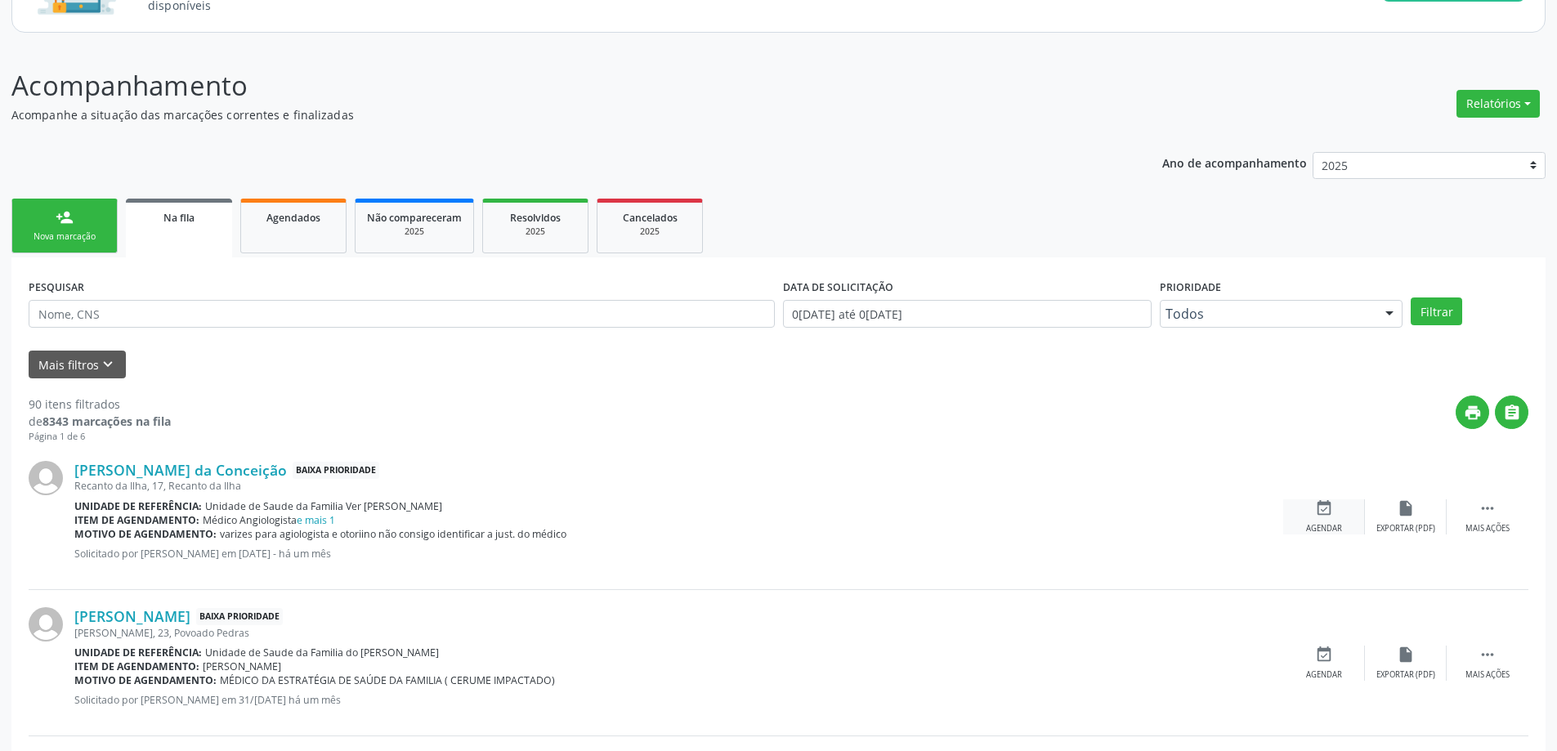
click at [1316, 504] on icon "event_available" at bounding box center [1324, 508] width 18 height 18
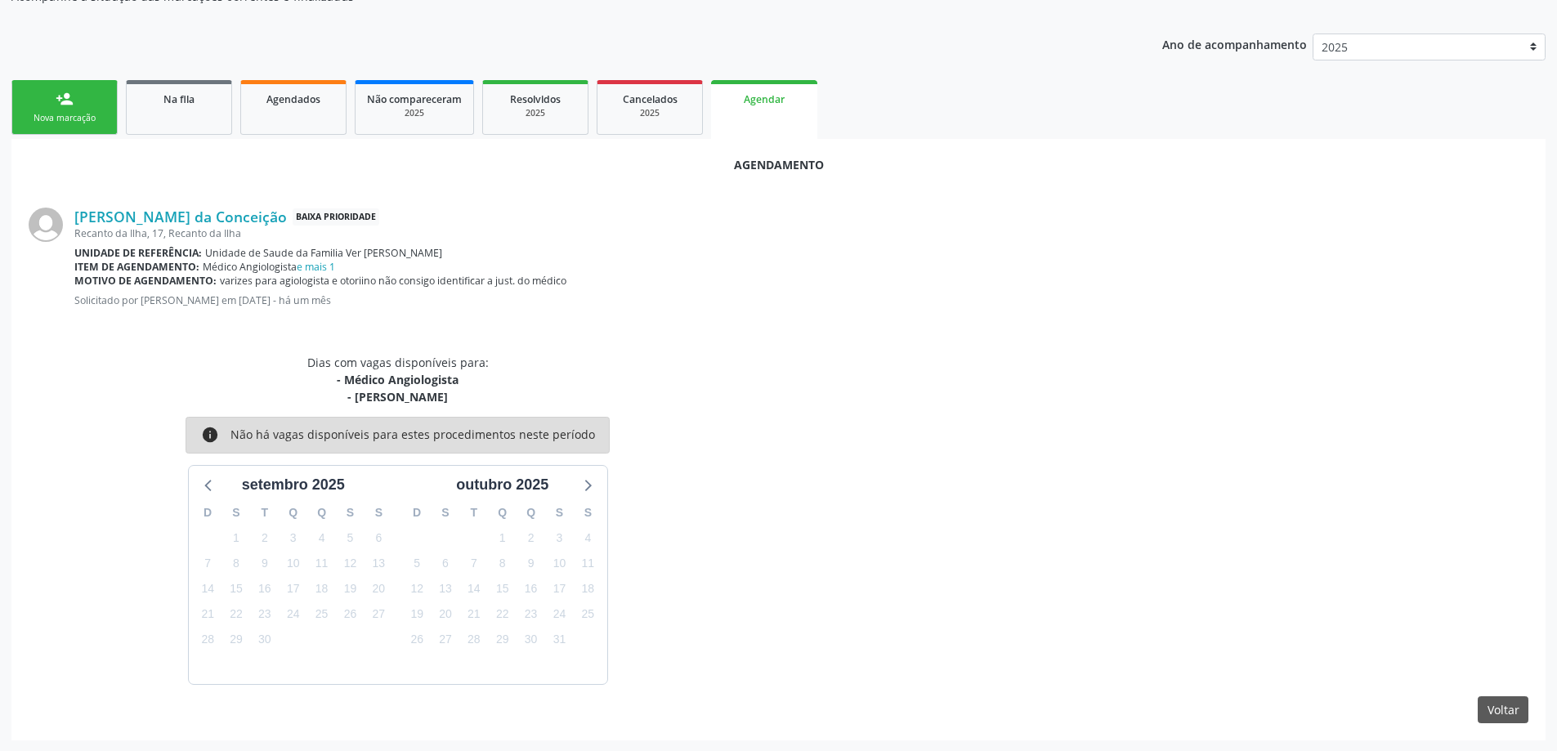
scroll to position [283, 0]
click at [175, 117] on link "Na fila" at bounding box center [179, 106] width 106 height 55
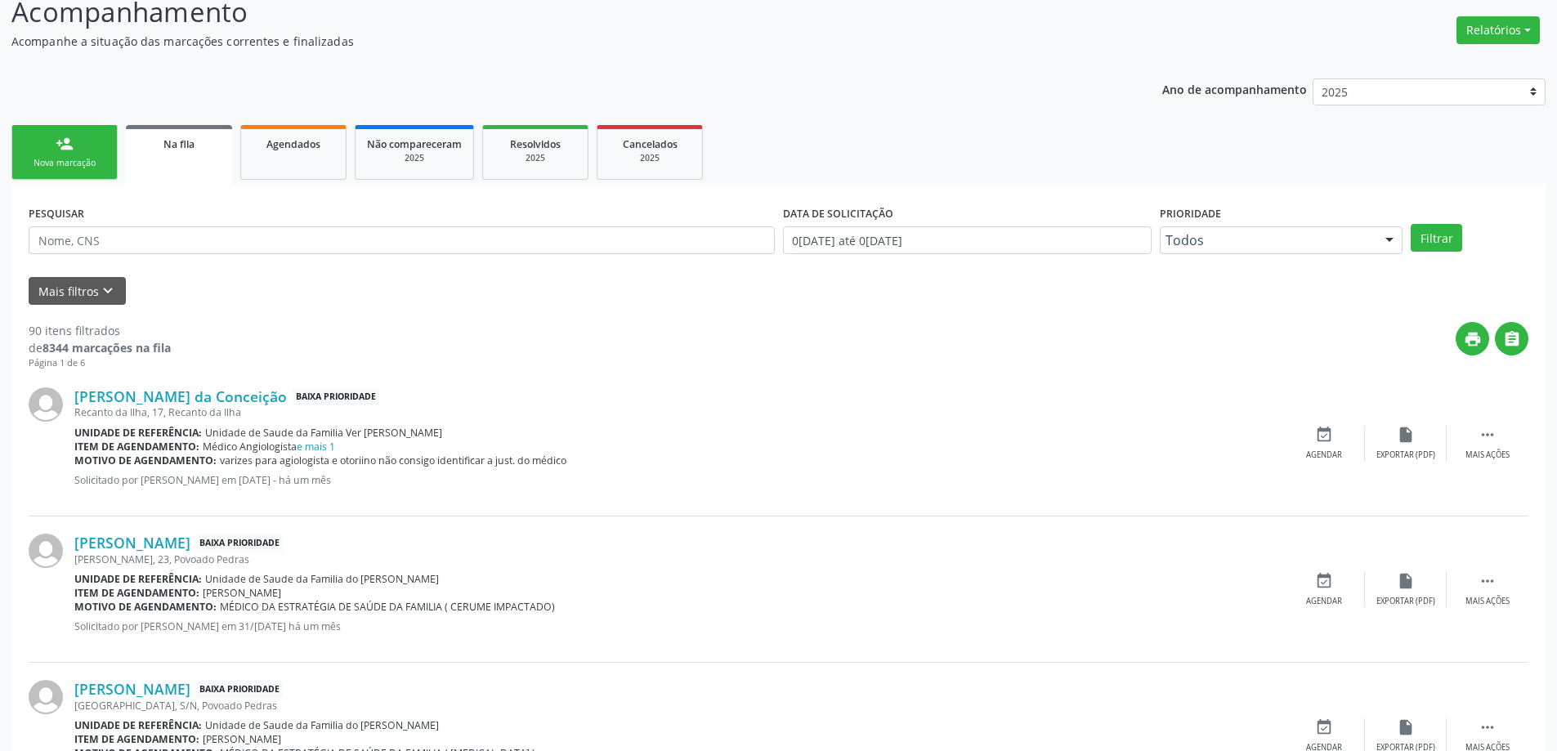
scroll to position [327, 0]
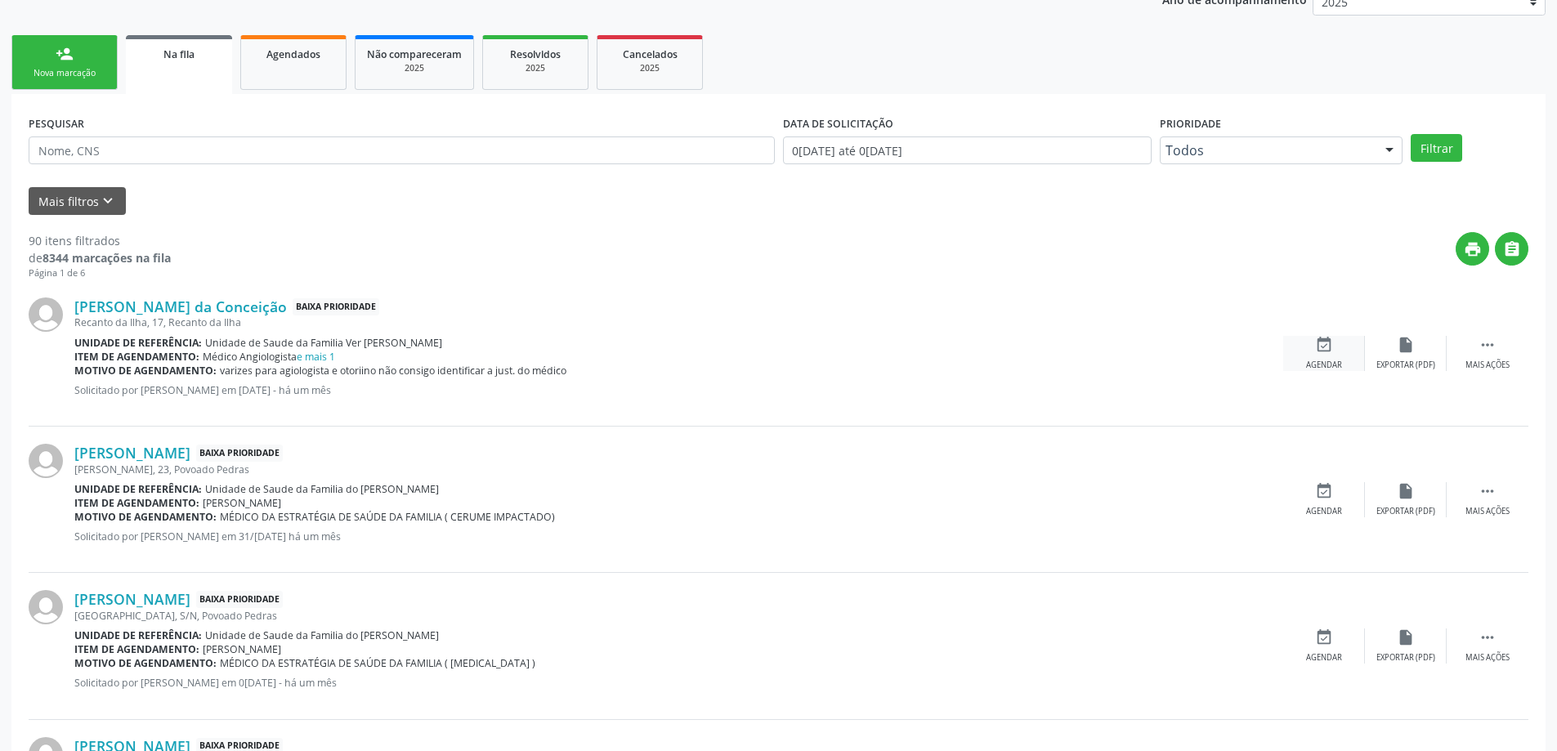
click at [1316, 343] on icon "event_available" at bounding box center [1324, 345] width 18 height 18
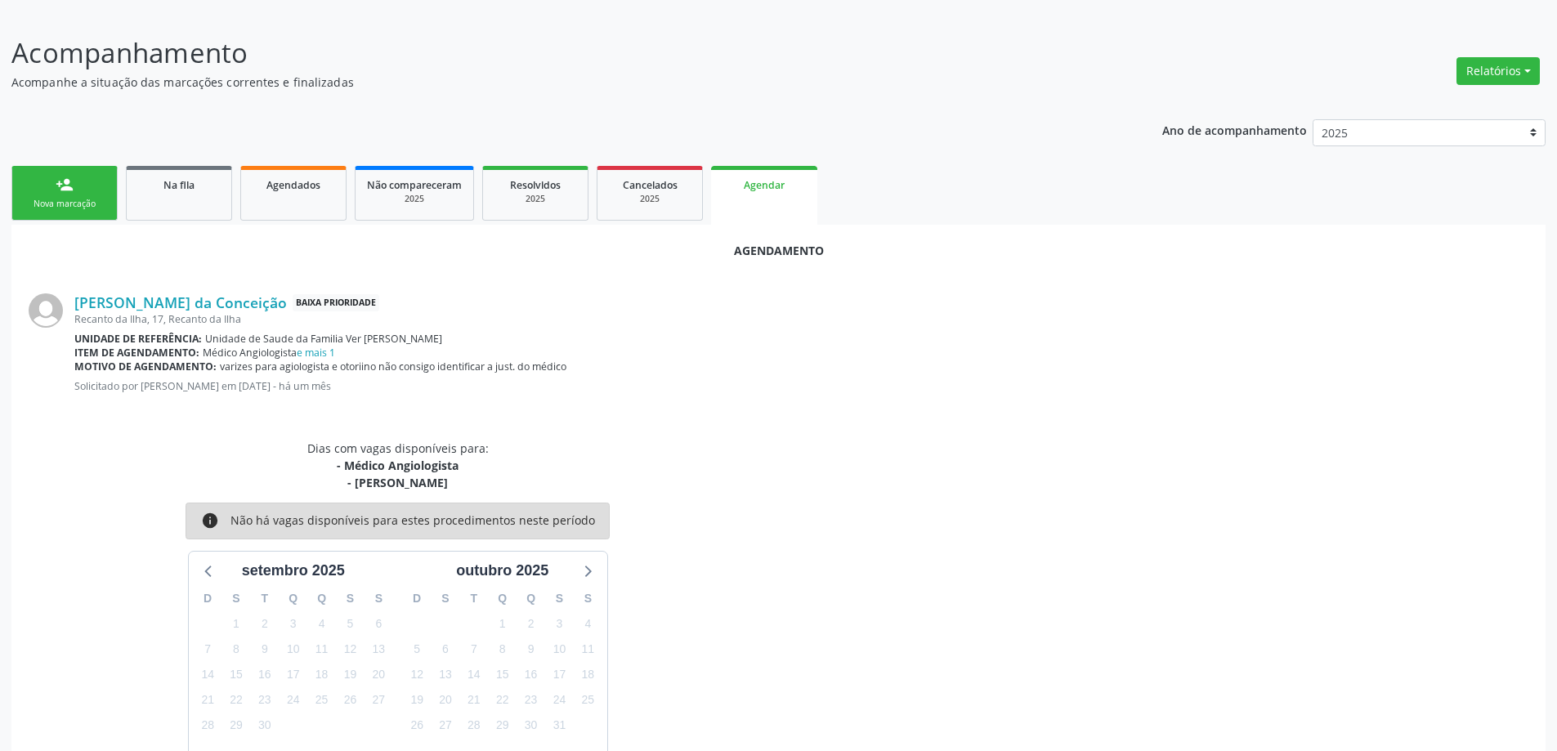
scroll to position [283, 0]
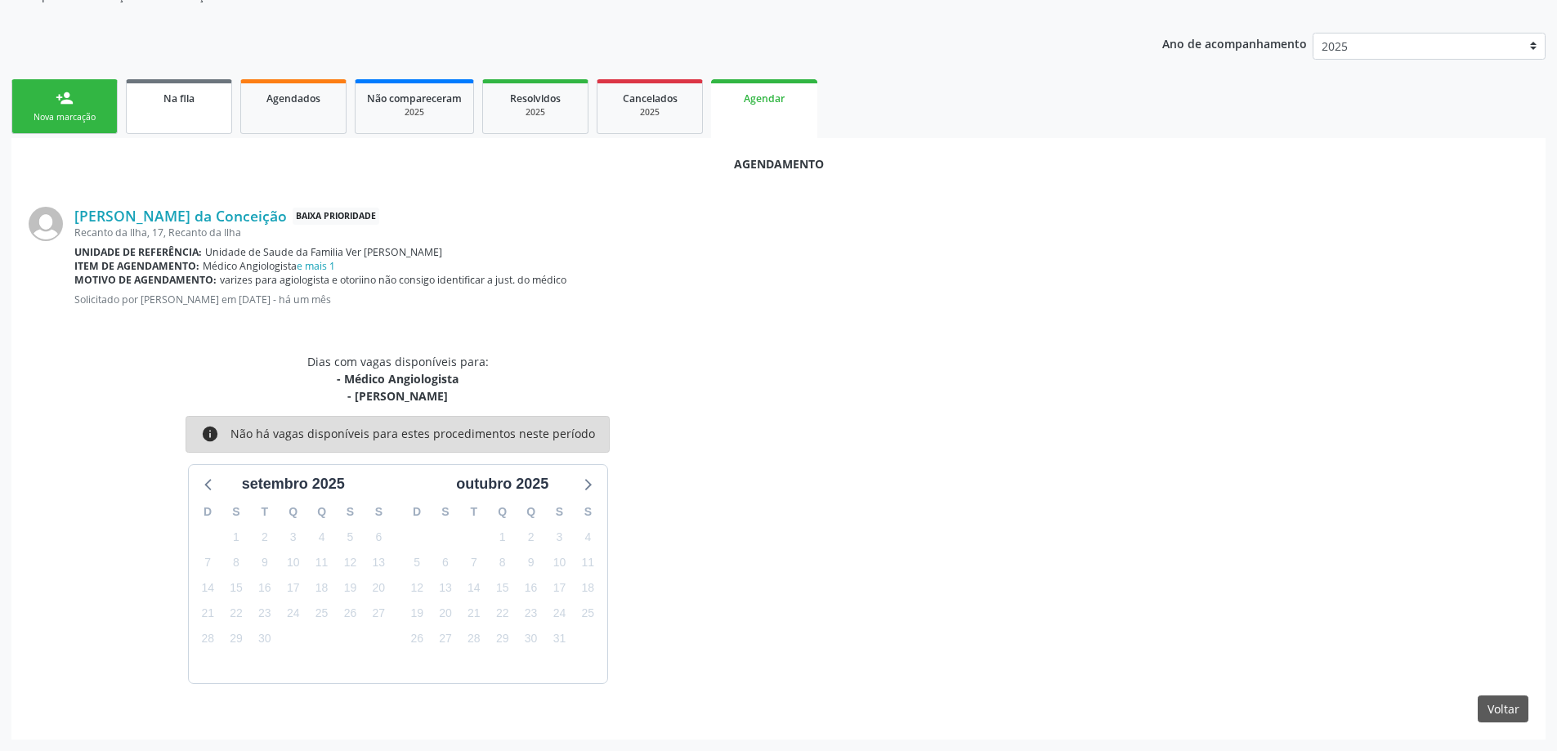
click at [228, 108] on link "Na fila" at bounding box center [179, 106] width 106 height 55
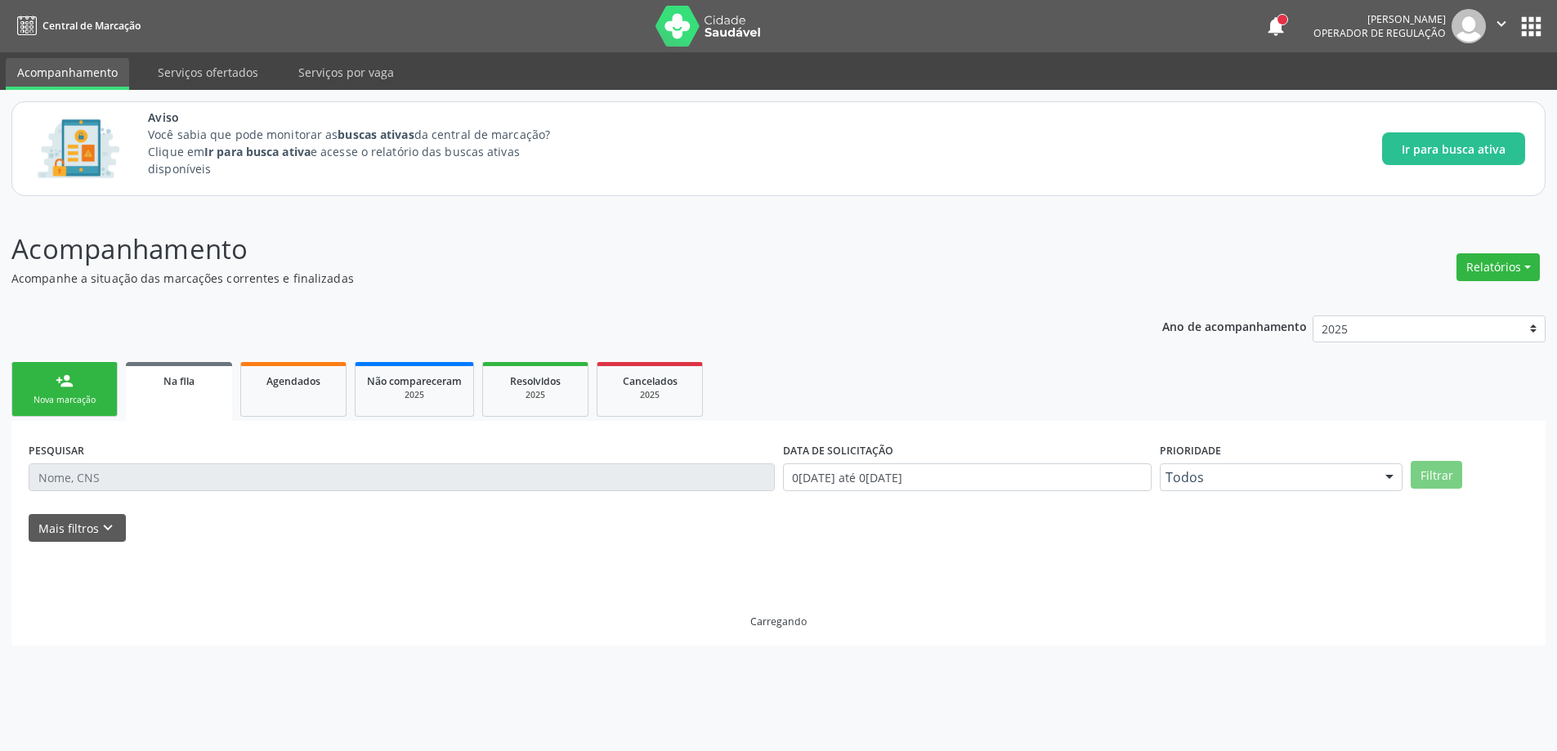
scroll to position [0, 0]
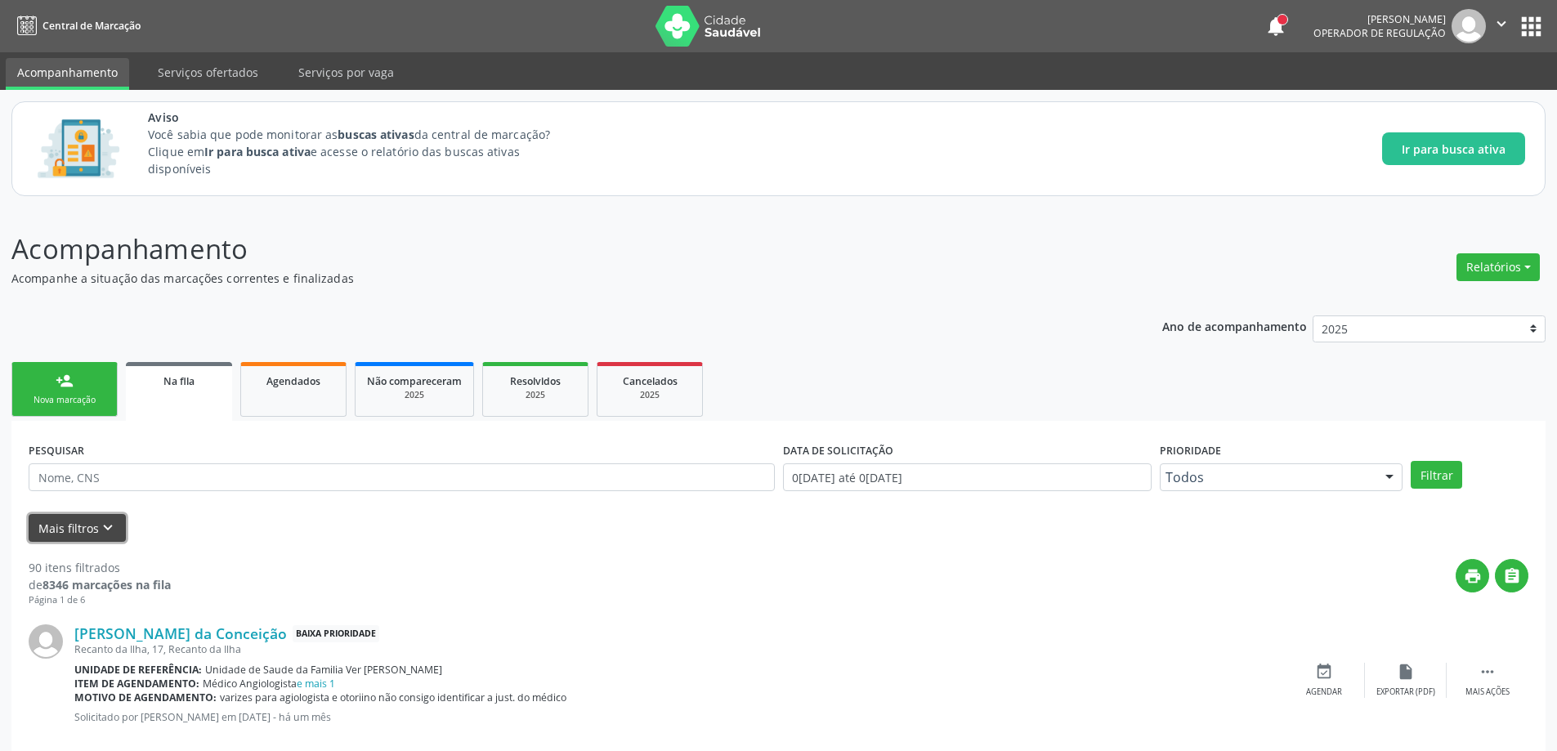
click at [87, 526] on button "Mais filtros keyboard_arrow_down" at bounding box center [77, 528] width 97 height 29
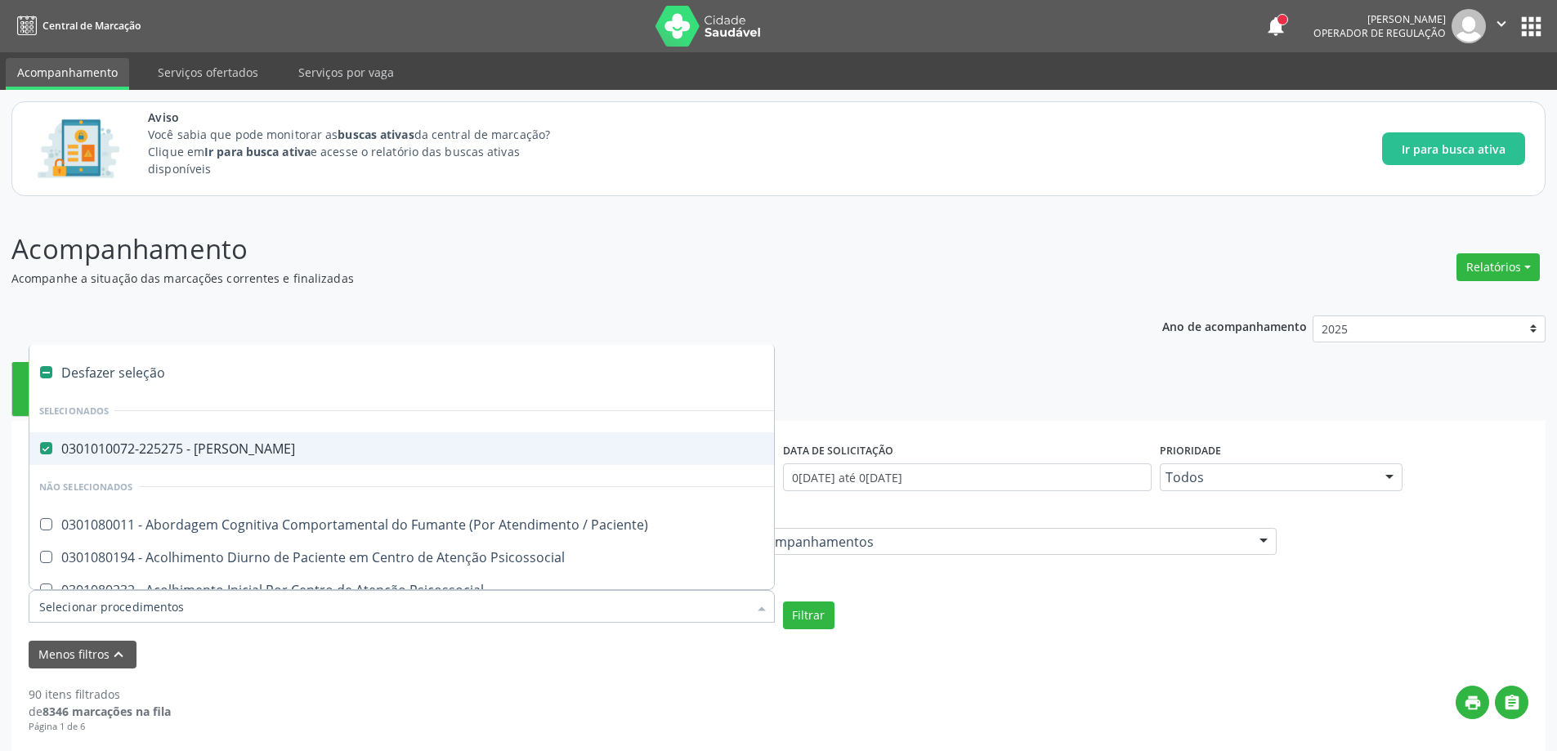
click at [43, 455] on Otorrinolaringologista at bounding box center [46, 448] width 12 height 12
click at [40, 454] on Otorrinolaringologista "checkbox" at bounding box center [34, 448] width 11 height 11
checkbox Otorrinolaringologista "false"
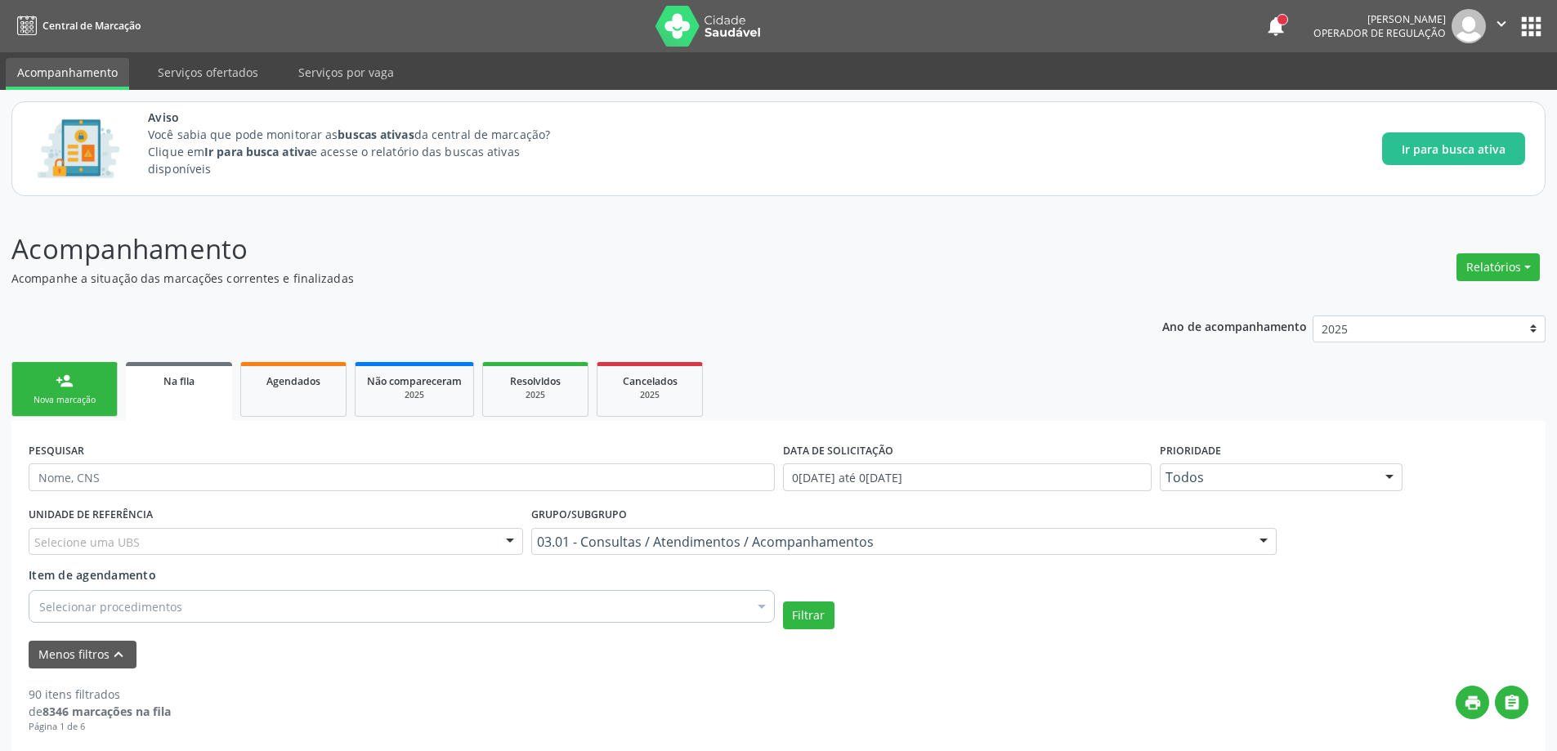
click at [253, 474] on input "text" at bounding box center [402, 478] width 746 height 28
paste input "705008023958858"
type input "705008023958858"
click at [803, 620] on button "Filtrar" at bounding box center [809, 616] width 52 height 28
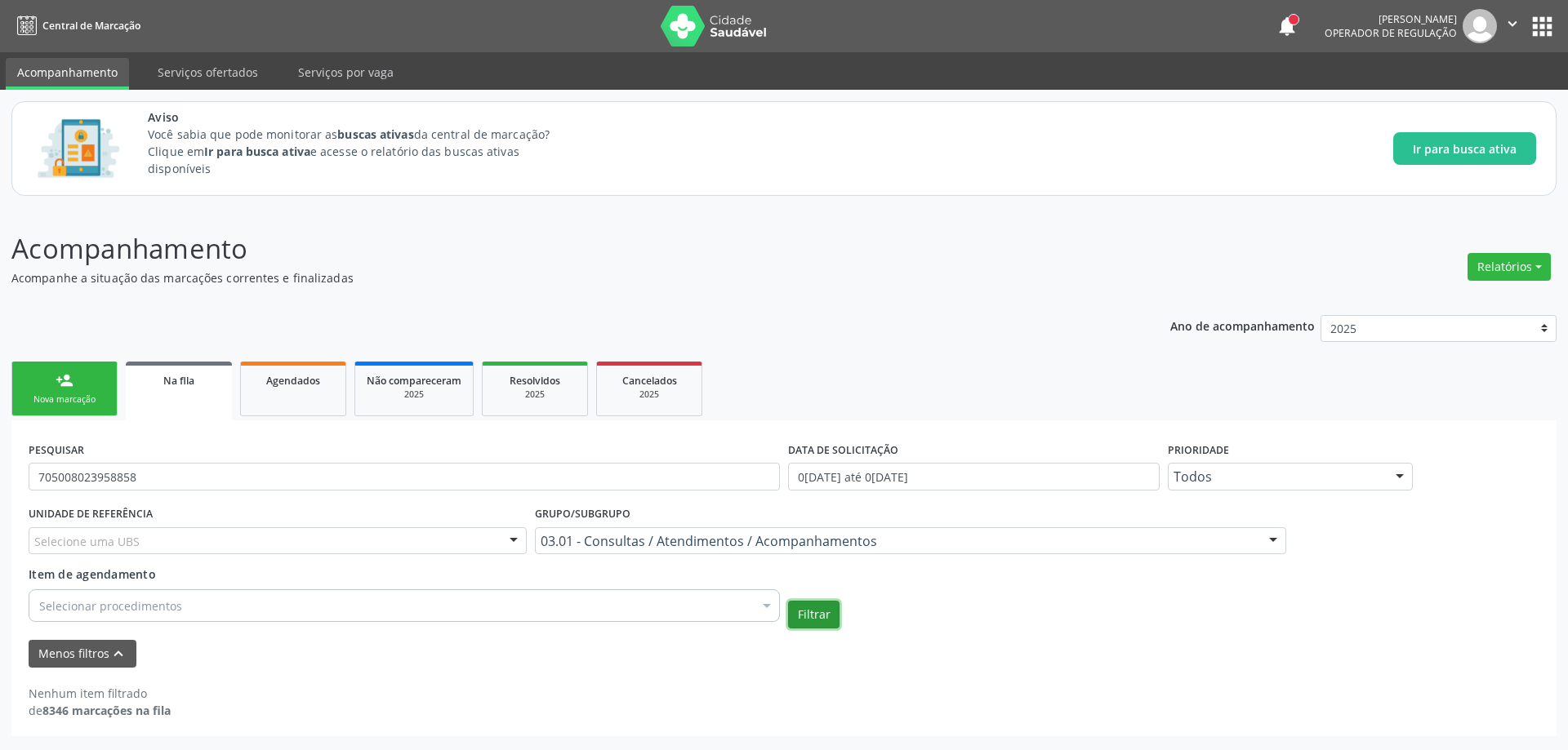
click at [816, 608] on button "Filtrar" at bounding box center [814, 615] width 52 height 28
click at [304, 400] on link "Agendados" at bounding box center [293, 388] width 106 height 55
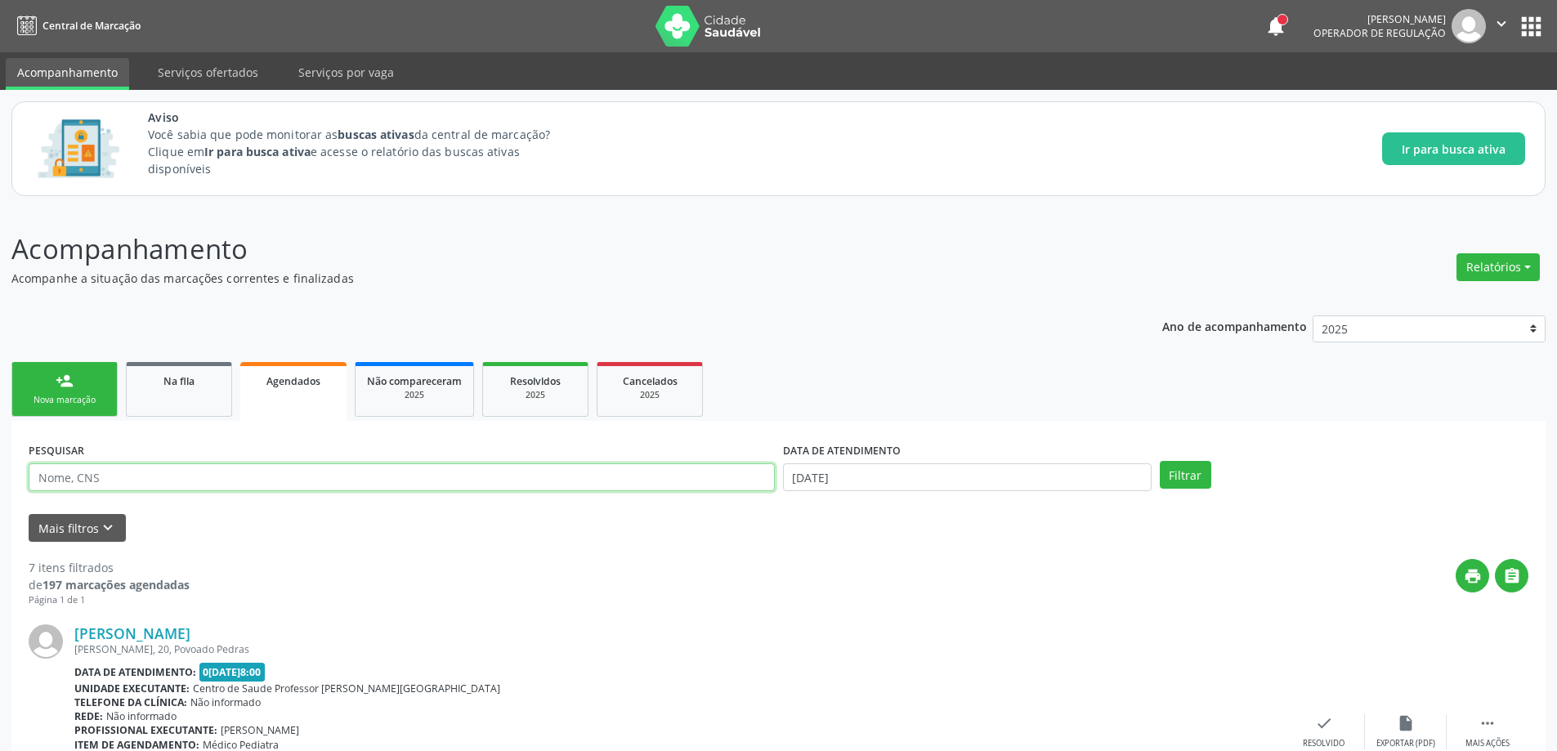
paste input "705008023958858"
type input "705008023958858"
click at [1177, 475] on button "Filtrar" at bounding box center [1186, 475] width 52 height 28
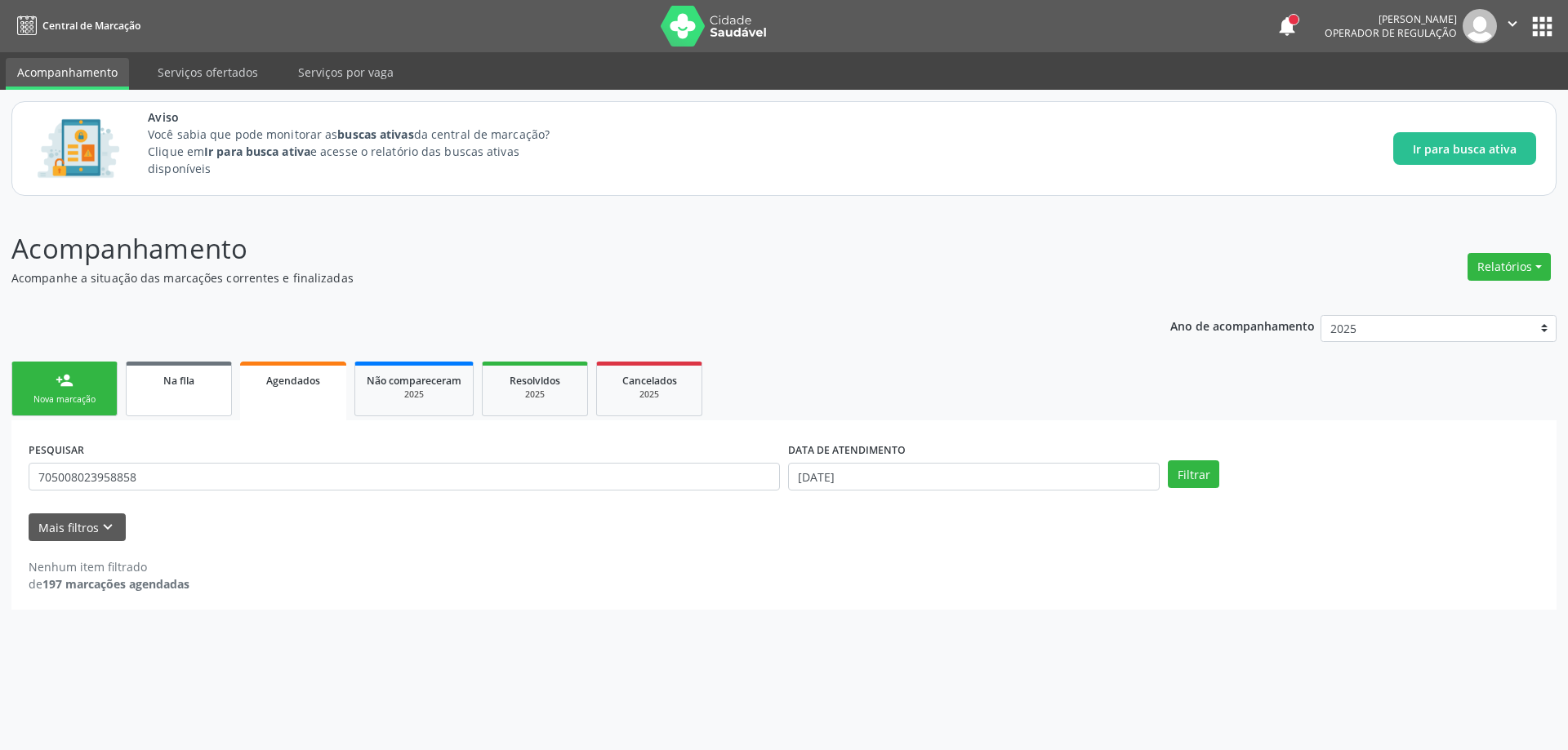
click at [173, 395] on link "Na fila" at bounding box center [179, 388] width 106 height 55
click at [214, 474] on input "705008023958858" at bounding box center [404, 477] width 751 height 28
type input "7"
click at [1448, 463] on button "Filtrar" at bounding box center [1446, 474] width 52 height 28
click at [1443, 469] on button "Filtrar" at bounding box center [1446, 474] width 52 height 28
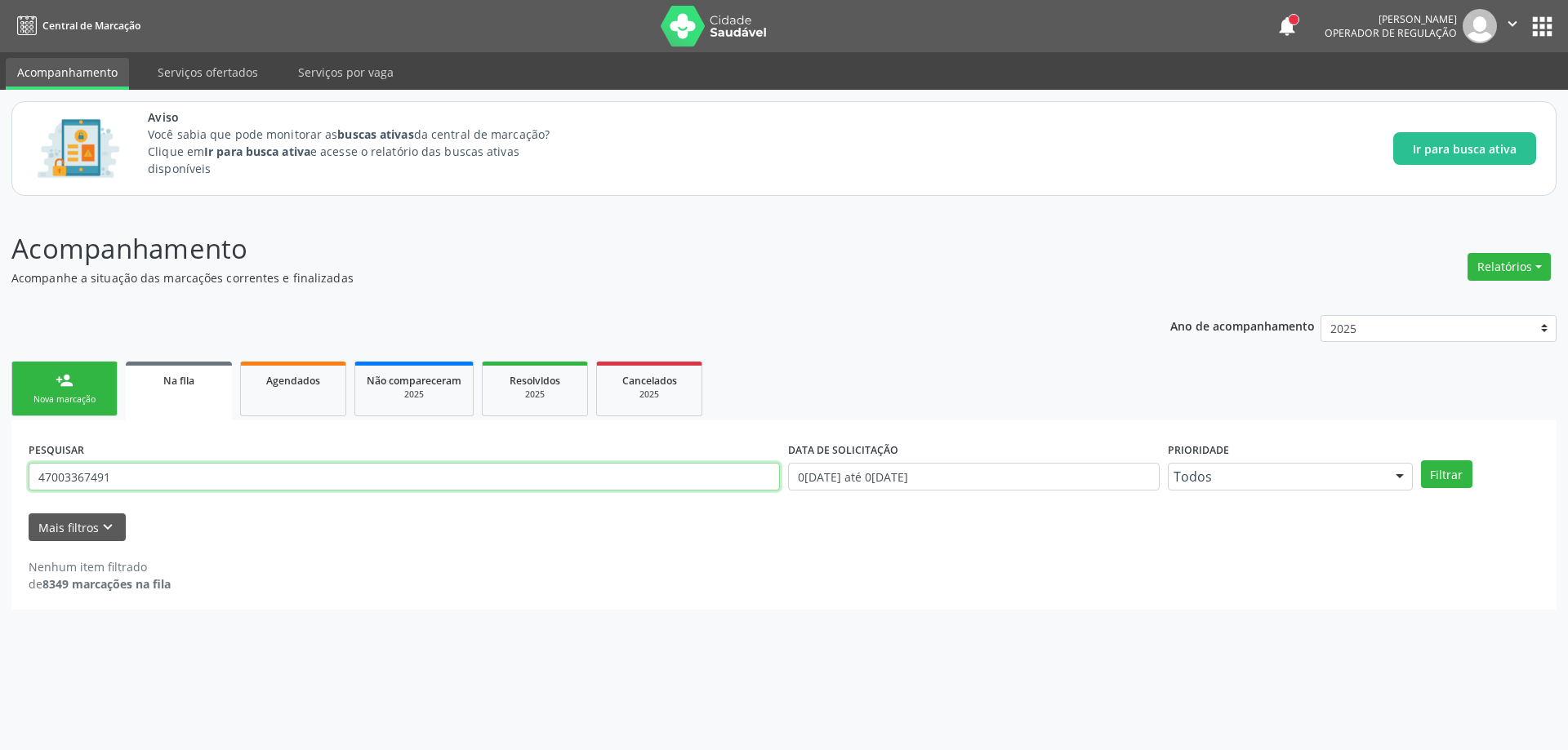
click at [393, 476] on input "47003367491" at bounding box center [404, 477] width 751 height 28
type input "4"
click at [1457, 480] on button "Filtrar" at bounding box center [1446, 474] width 52 height 28
click at [189, 590] on div "Nenhum item filtrado de 8349 marcações na fila" at bounding box center [784, 575] width 1510 height 34
click at [84, 532] on button "Mais filtros keyboard_arrow_down" at bounding box center [77, 527] width 97 height 29
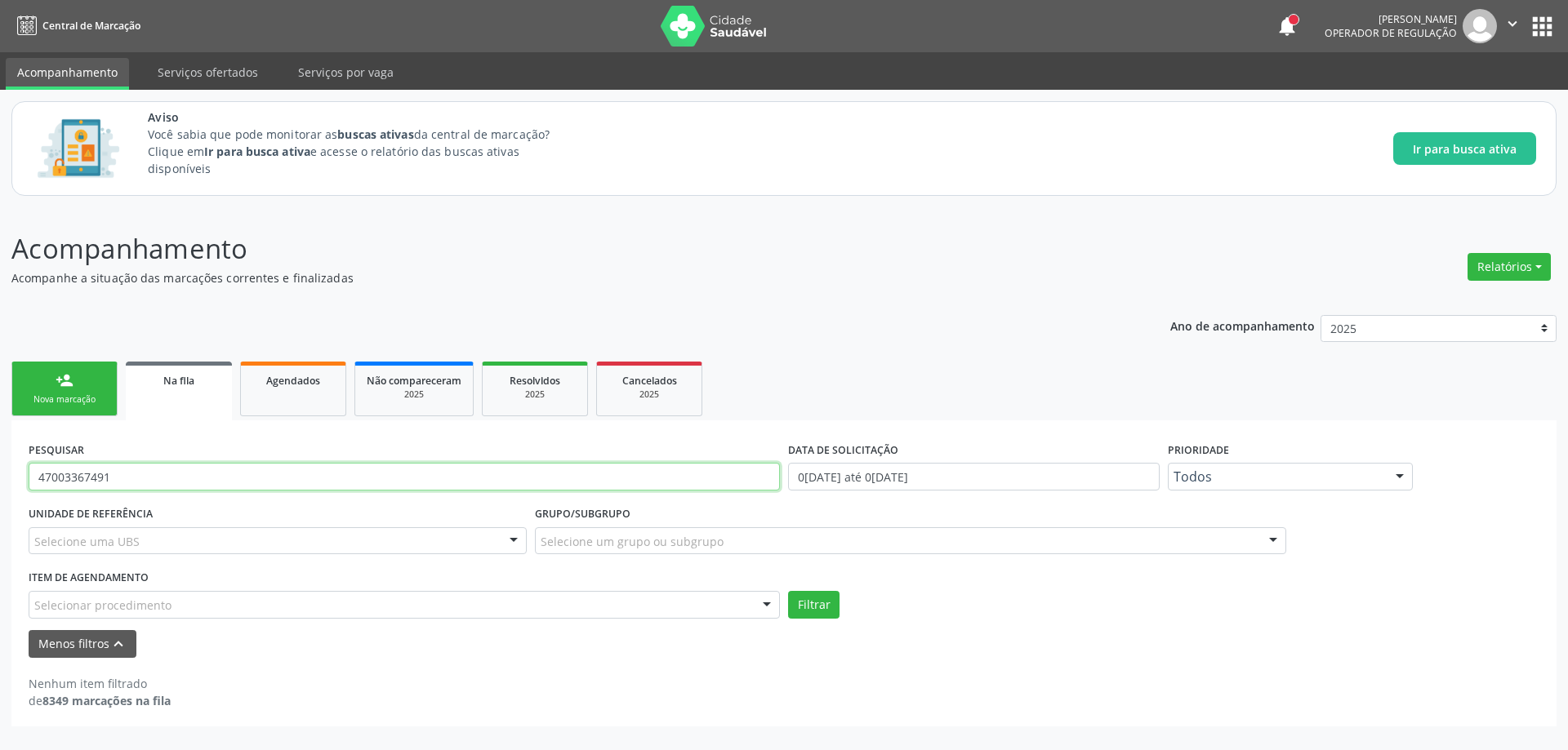
click at [150, 485] on input "47003367491" at bounding box center [404, 477] width 751 height 28
type input "4"
click at [815, 605] on button "Filtrar" at bounding box center [814, 605] width 52 height 28
click at [835, 611] on button "Filtrar" at bounding box center [814, 605] width 52 height 28
click at [114, 478] on input "706200768001570" at bounding box center [404, 477] width 751 height 28
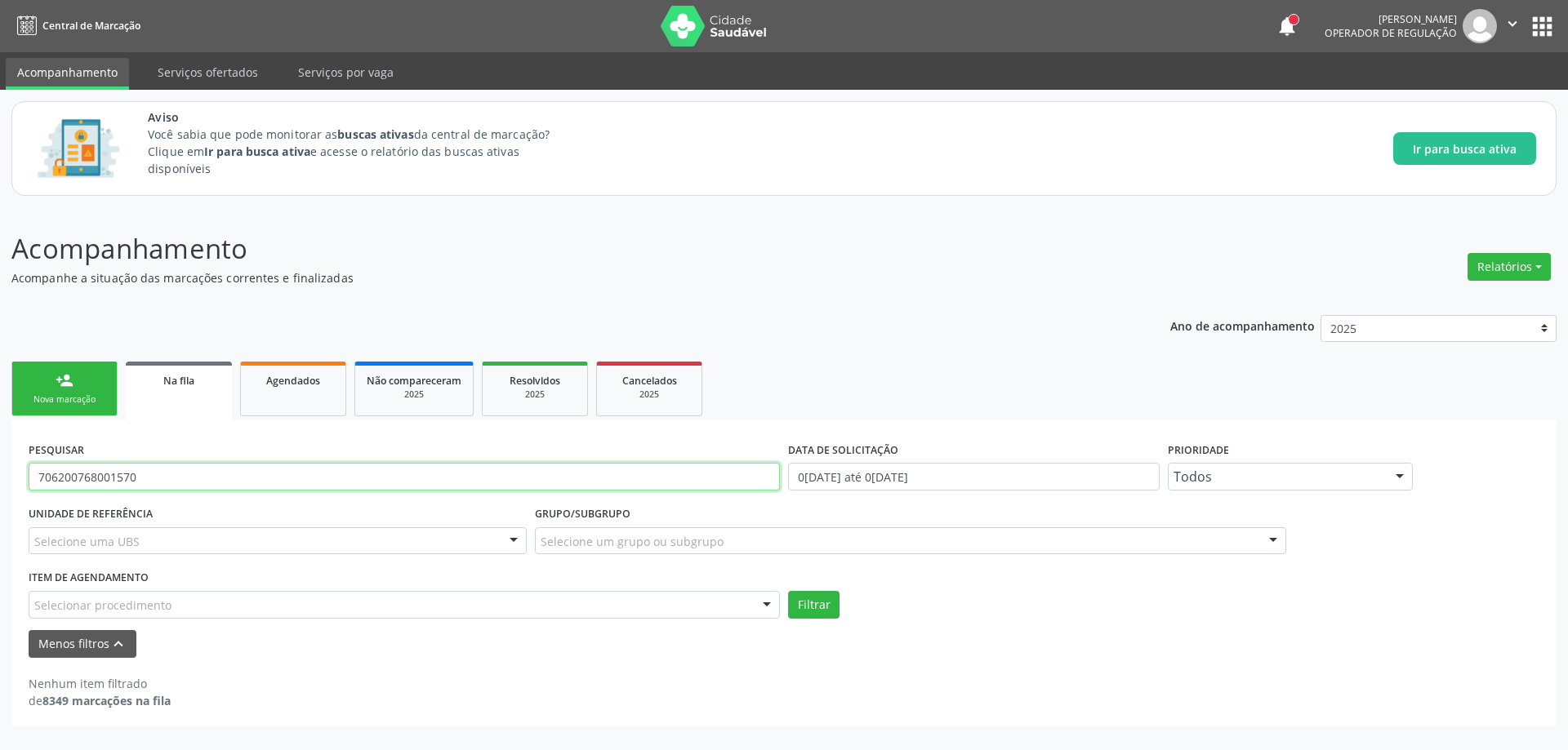
click at [114, 478] on input "706200768001570" at bounding box center [404, 477] width 751 height 28
click at [583, 472] on input "706200768001570" at bounding box center [404, 477] width 751 height 28
type input "7"
type input "706804725640529"
click at [805, 599] on button "Filtrar" at bounding box center [814, 605] width 52 height 28
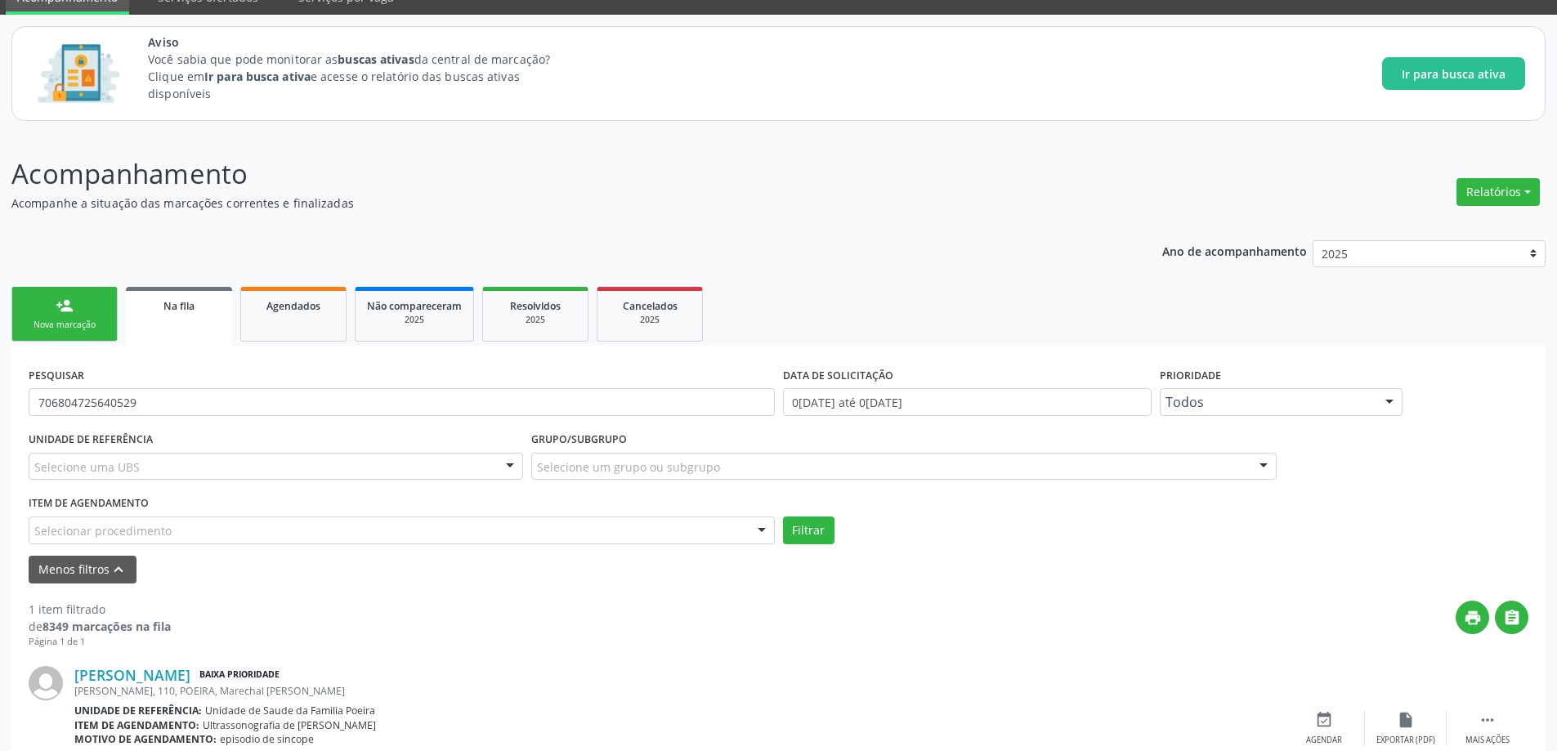
scroll to position [161, 0]
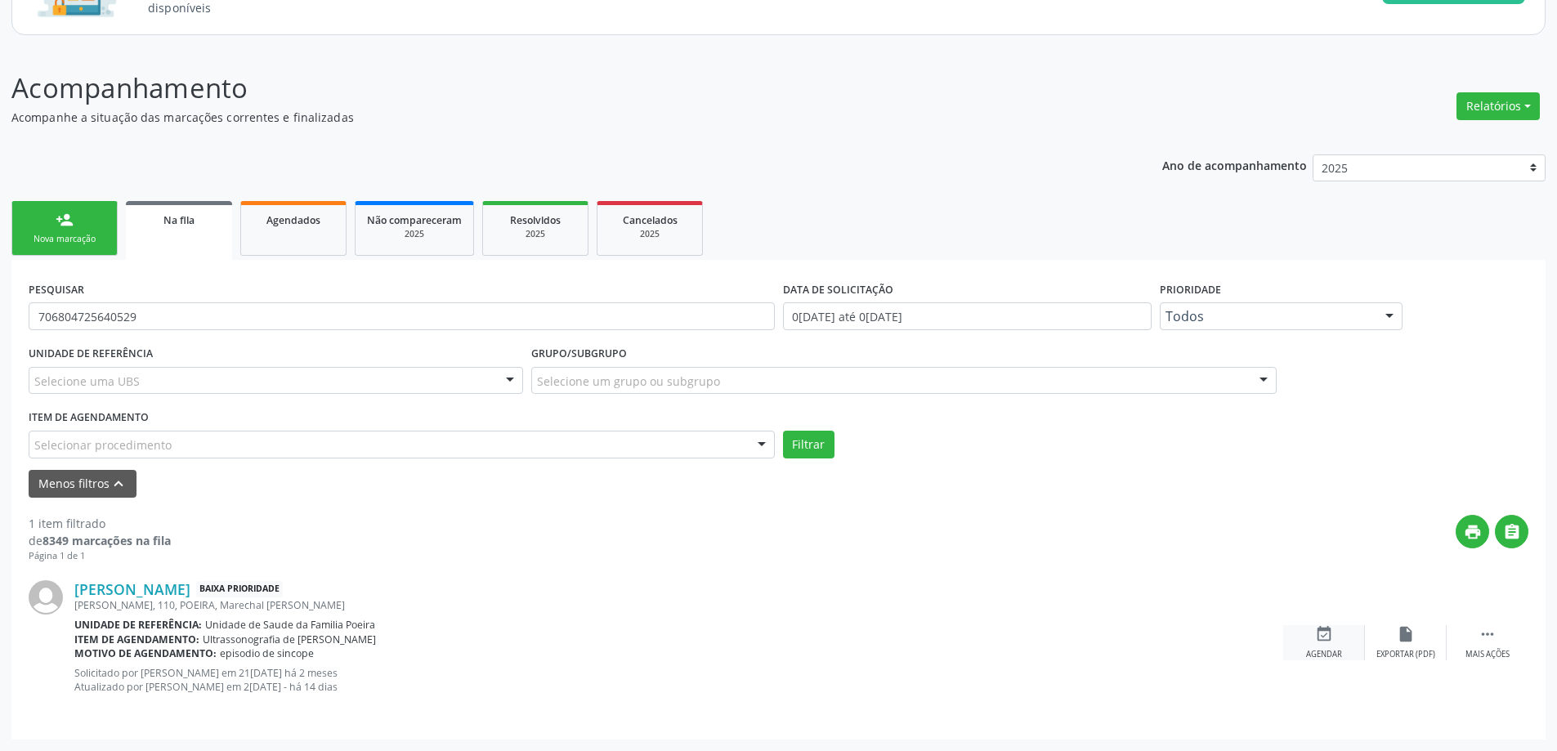
click at [1319, 637] on icon "event_available" at bounding box center [1324, 634] width 18 height 18
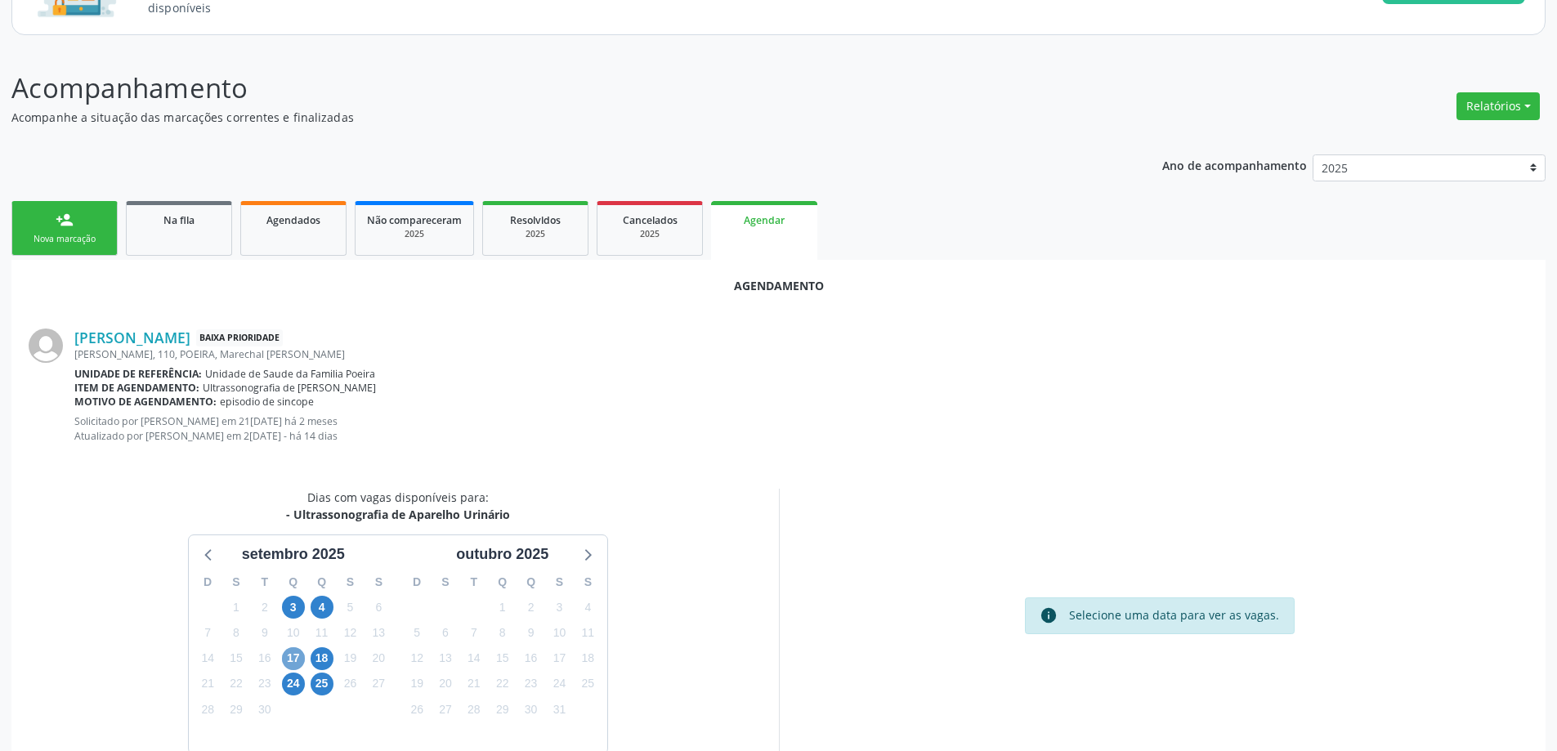
click at [284, 658] on span "17" at bounding box center [293, 658] width 23 height 23
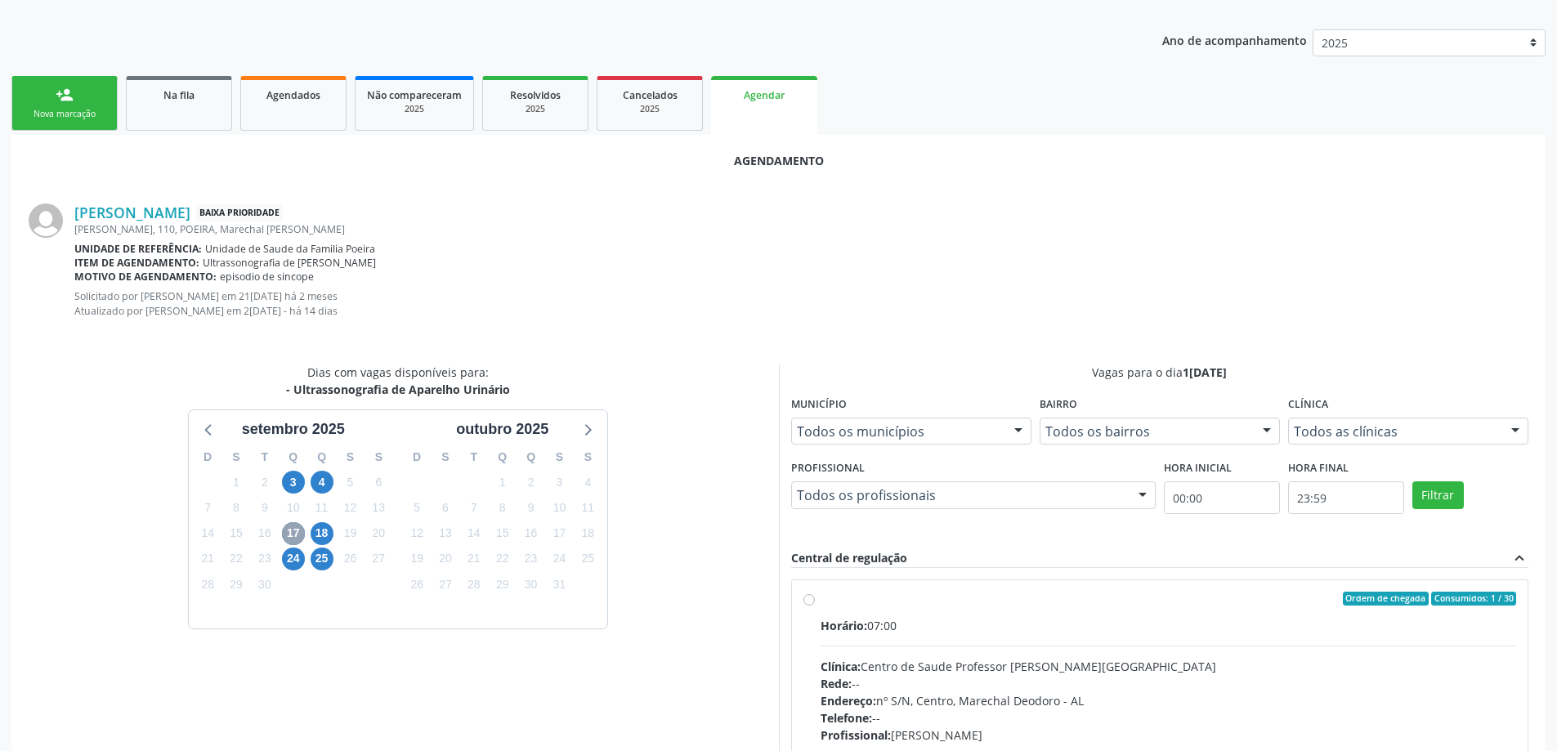
scroll to position [325, 0]
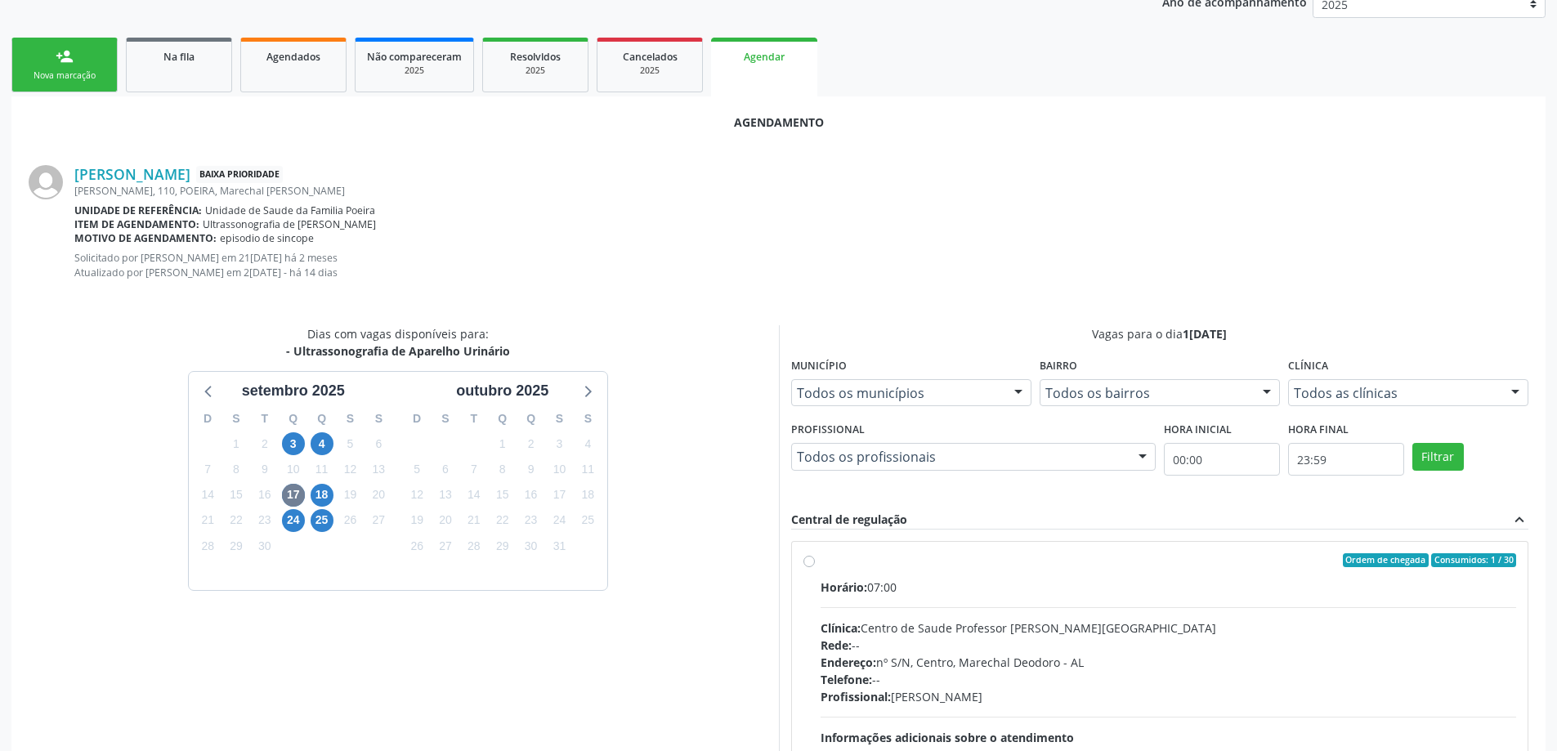
click at [821, 558] on label "Ordem de chegada Consumidos: 1 / 30 Horário: 07:00 Clínica: Centro de Saude Pro…" at bounding box center [1169, 678] width 696 height 251
click at [810, 558] on input "Ordem de chegada Consumidos: 1 / 30 Horário: 07:00 Clínica: Centro de Saude Pro…" at bounding box center [809, 560] width 11 height 15
radio input "true"
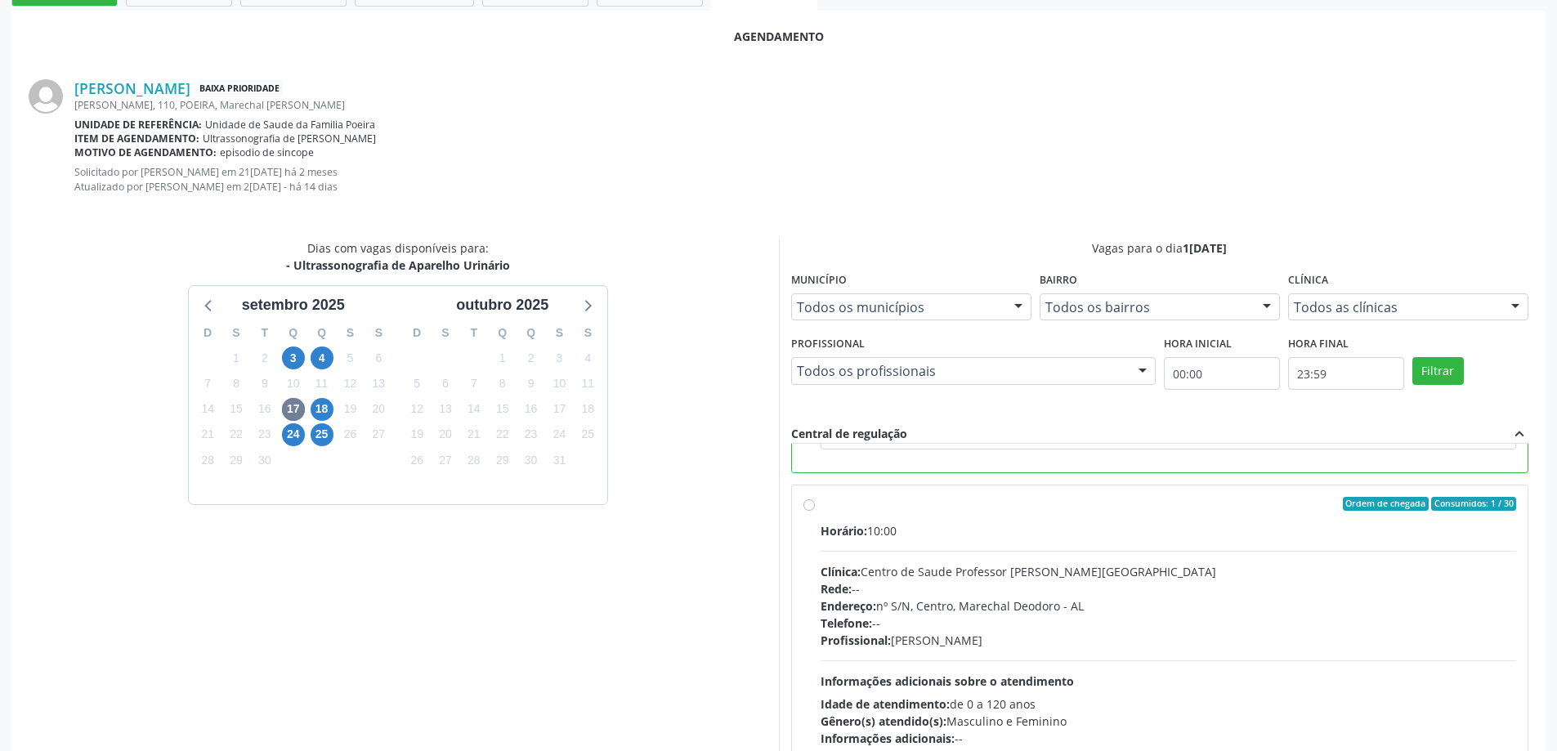
scroll to position [497, 0]
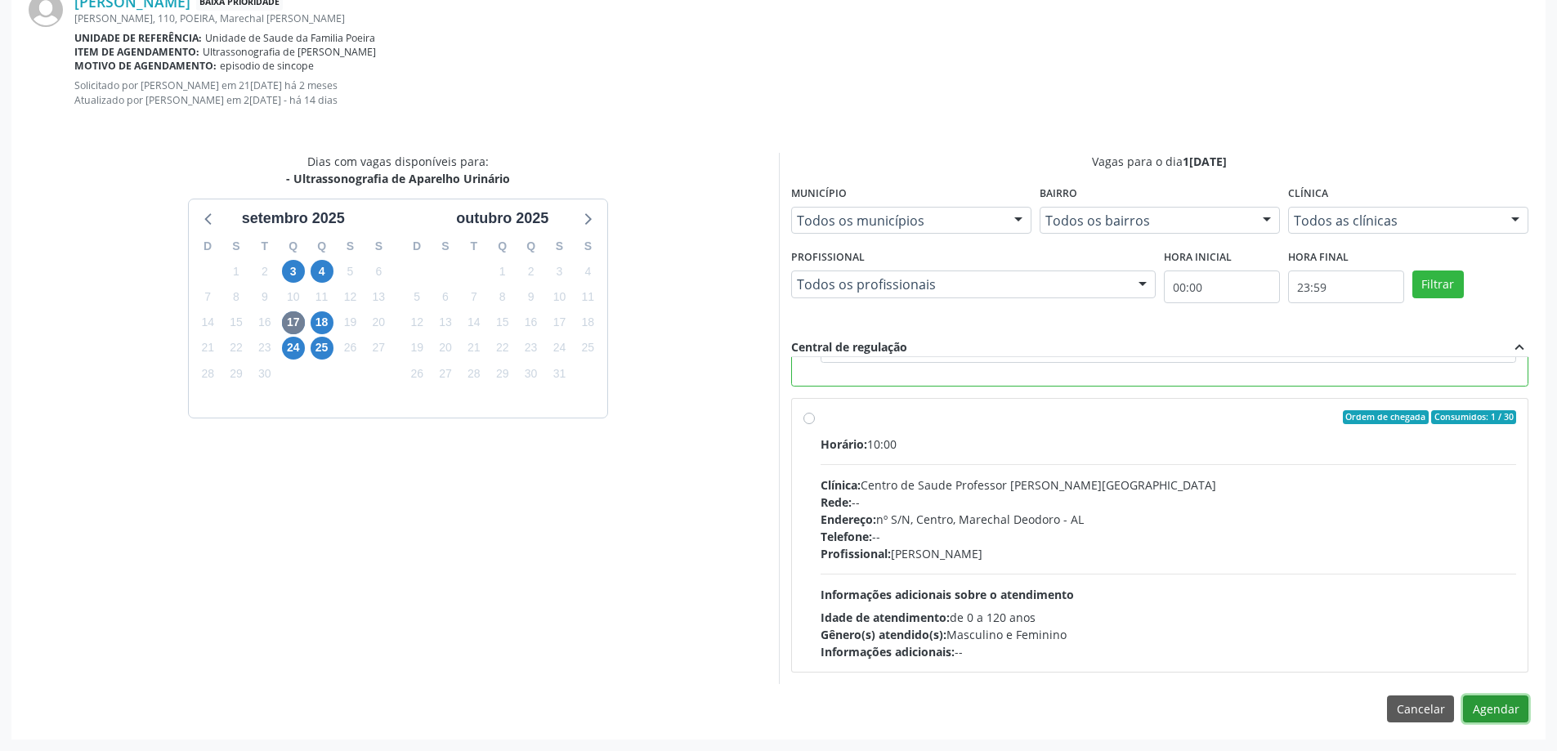
click at [1487, 708] on button "Agendar" at bounding box center [1495, 710] width 65 height 28
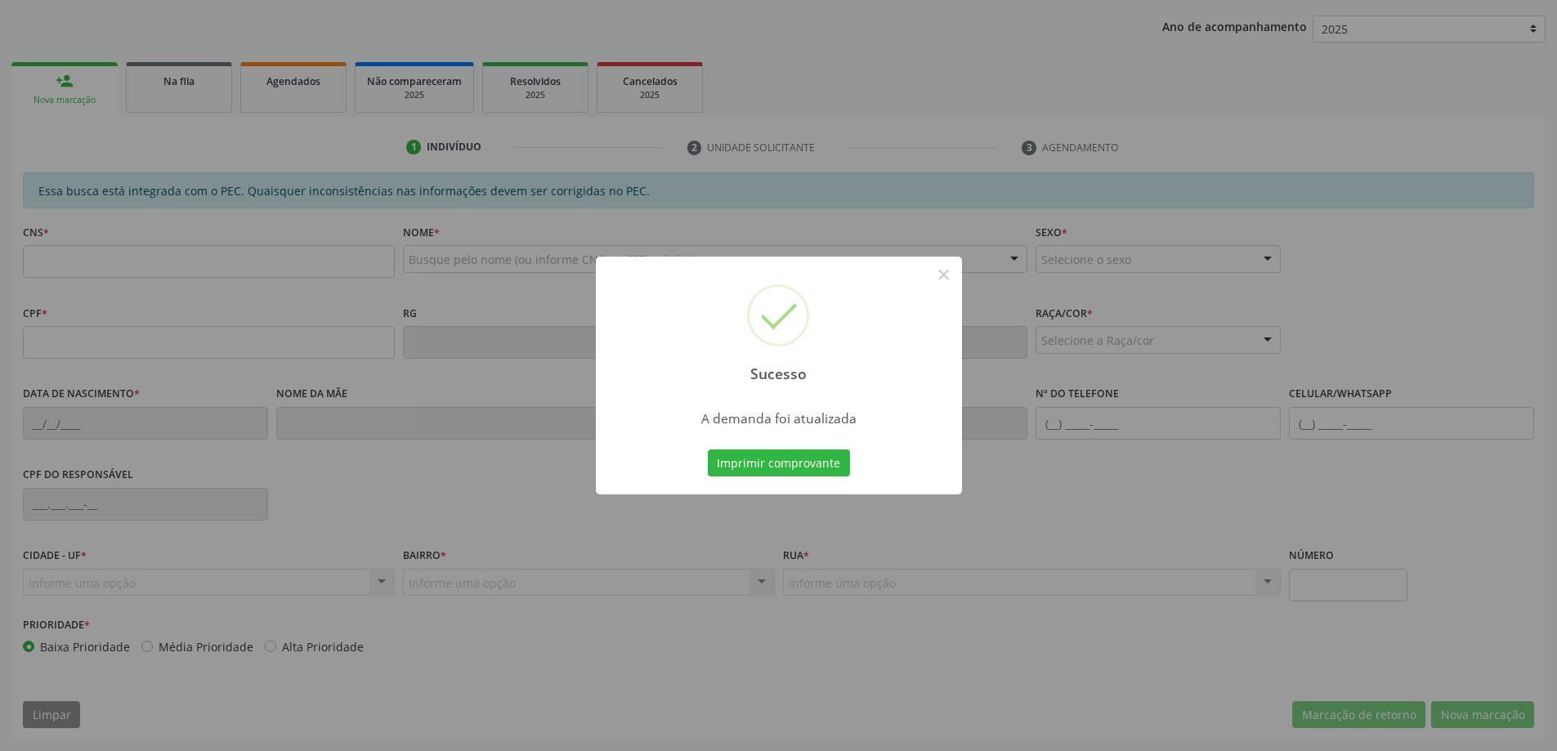
scroll to position [300, 0]
click at [939, 277] on button "×" at bounding box center [944, 275] width 28 height 28
